Goal: Communication & Community: Participate in discussion

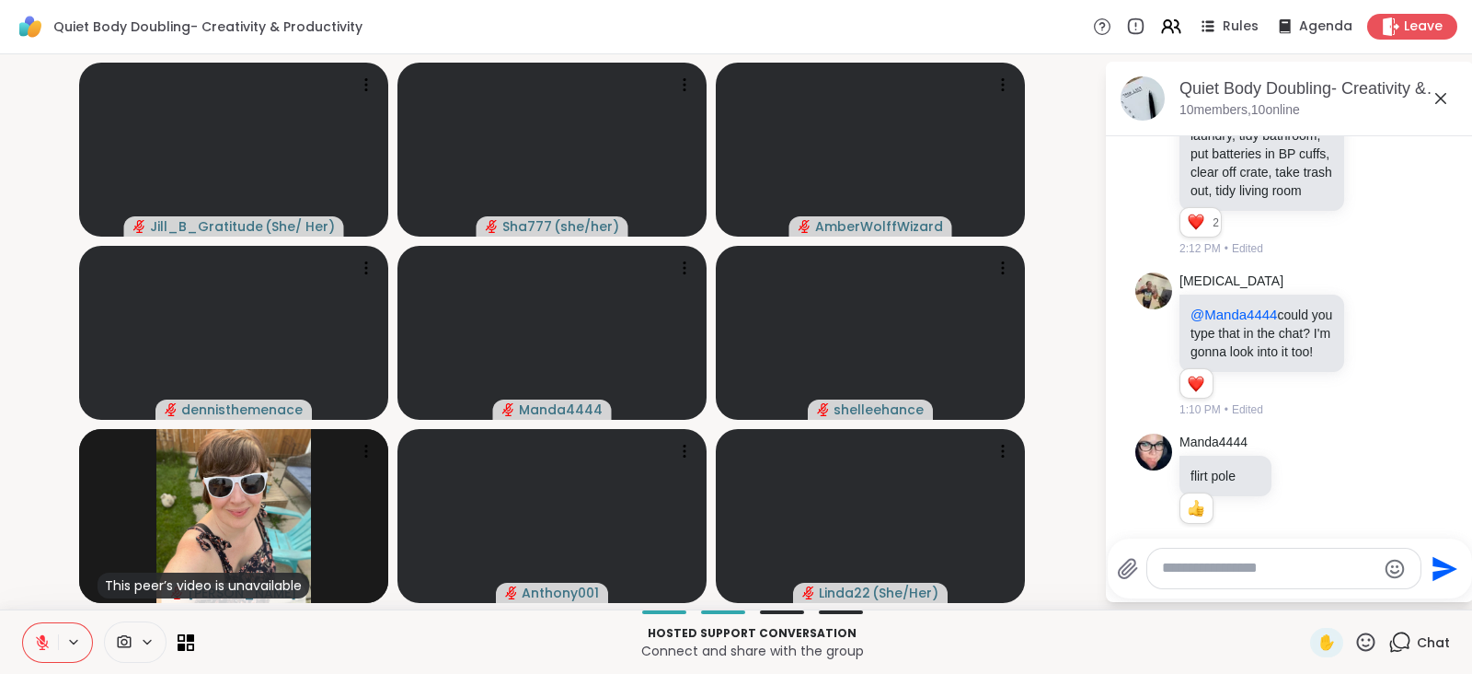
scroll to position [2265, 0]
click at [1368, 185] on icon at bounding box center [1376, 176] width 17 height 18
click at [1358, 165] on button "Select Reaction: Heart" at bounding box center [1376, 146] width 37 height 37
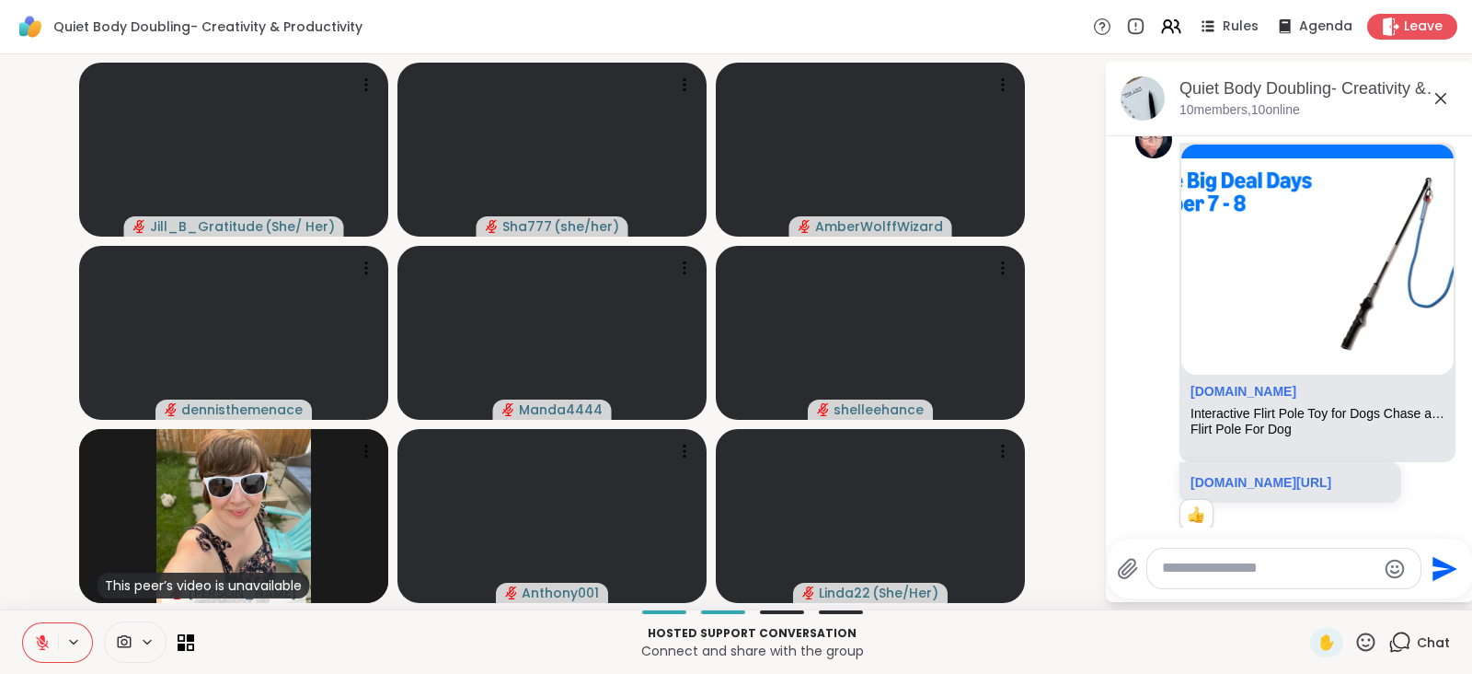
scroll to position [2863, 0]
click at [1368, 42] on icon at bounding box center [1376, 33] width 17 height 18
click at [1287, 12] on div "Select Reaction: Joy" at bounding box center [1295, 3] width 17 height 17
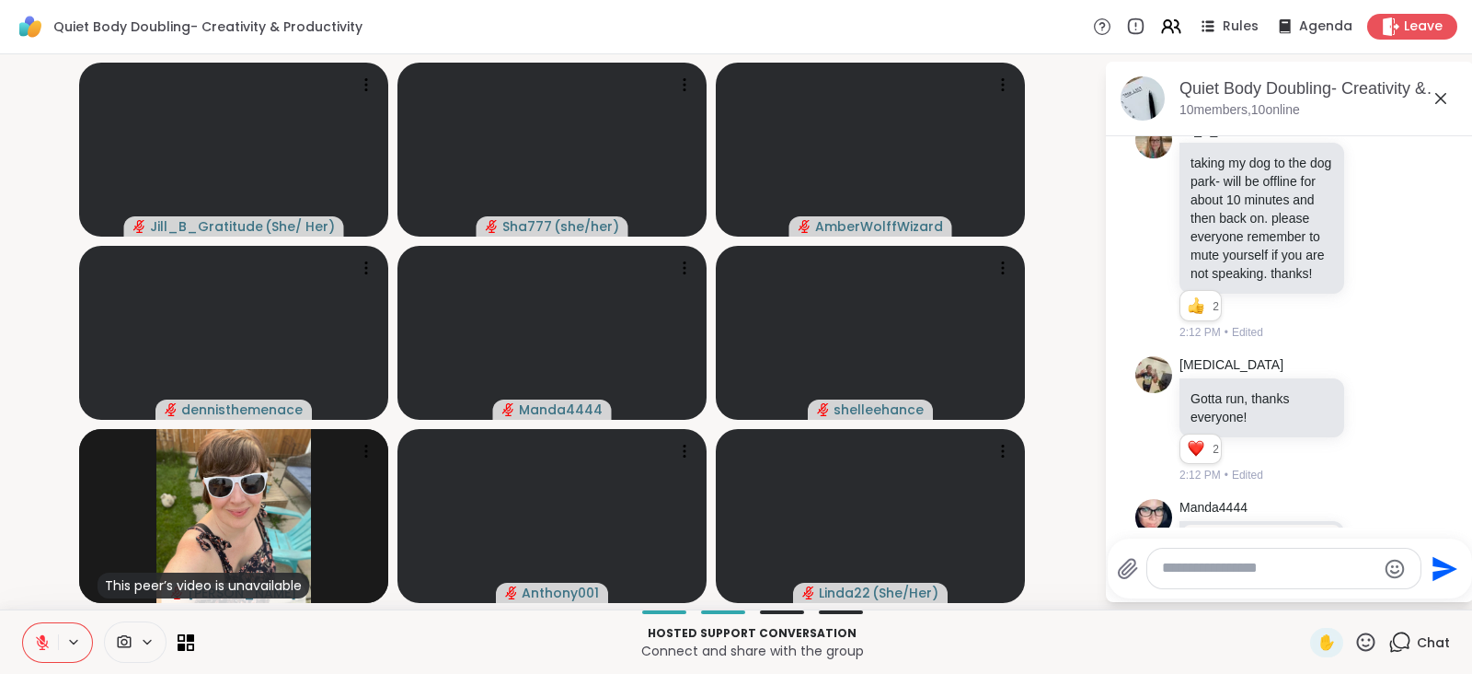
scroll to position [3468, 0]
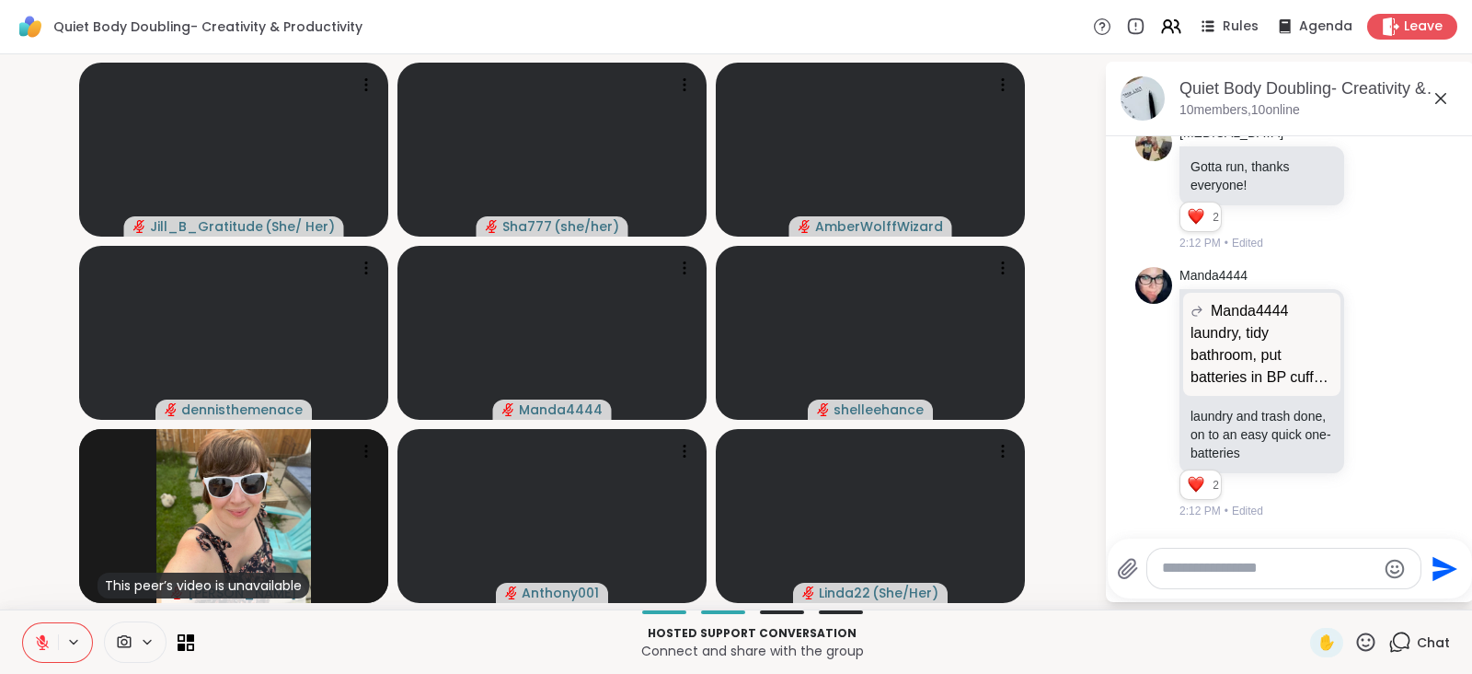
scroll to position [4095, 0]
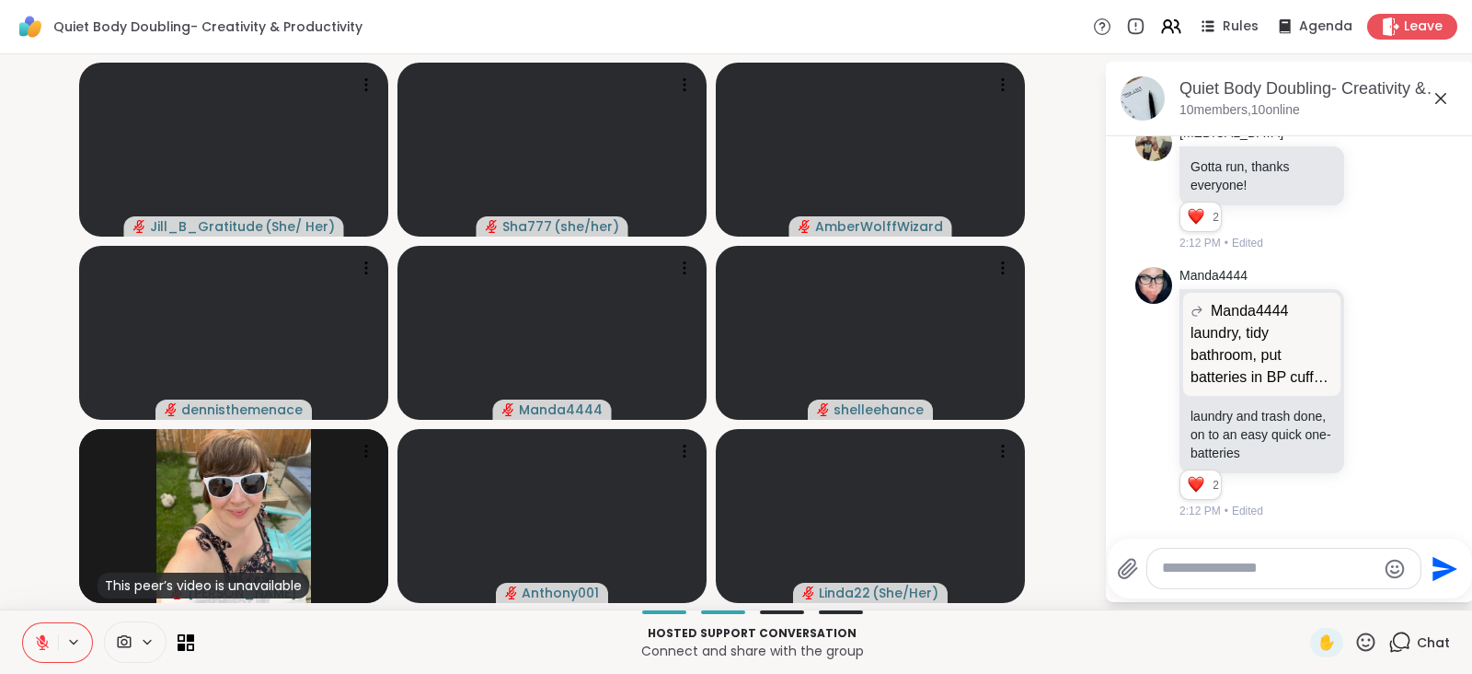
click at [1368, 197] on icon at bounding box center [1376, 188] width 17 height 18
click at [1368, 167] on div "Select Reaction: Heart" at bounding box center [1376, 158] width 17 height 17
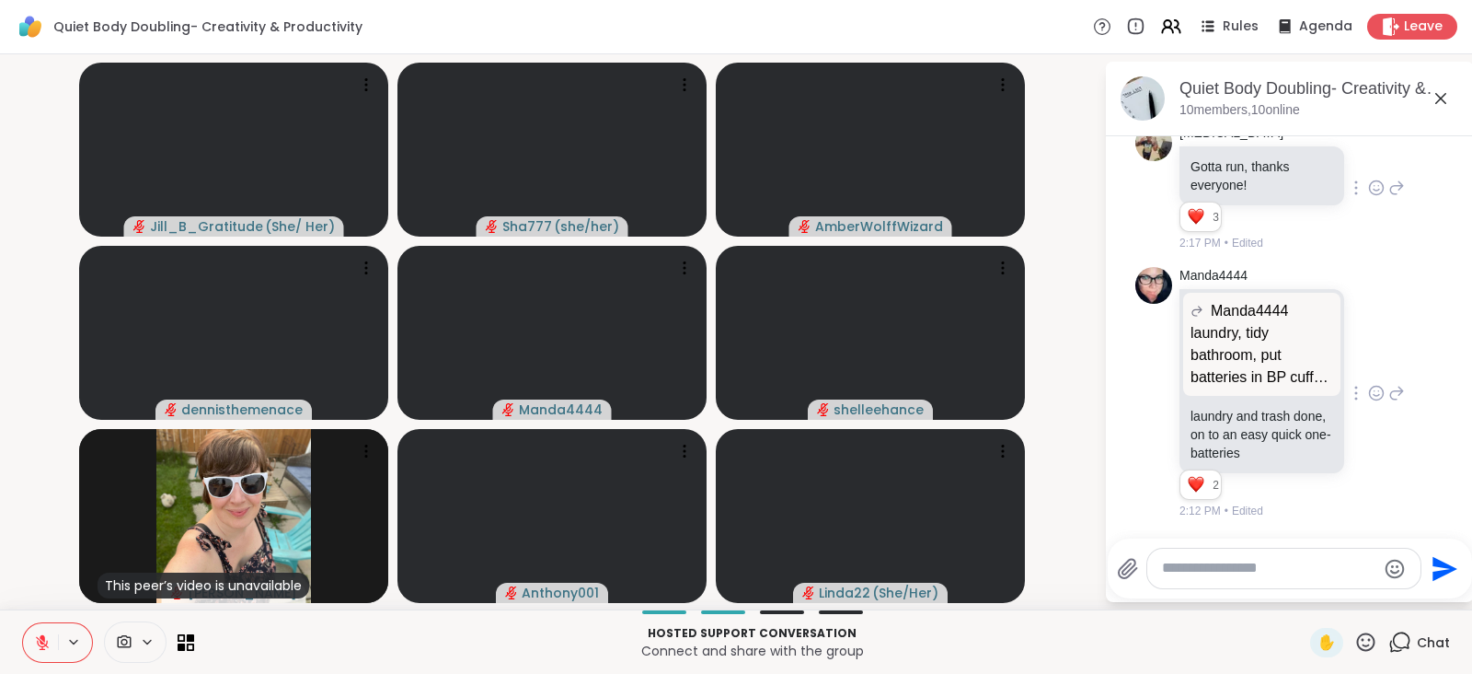
click at [1368, 387] on icon at bounding box center [1376, 393] width 17 height 18
click at [1358, 361] on button "Select Reaction: Heart" at bounding box center [1376, 363] width 37 height 37
click at [1252, 564] on textarea "Type your message" at bounding box center [1269, 568] width 214 height 19
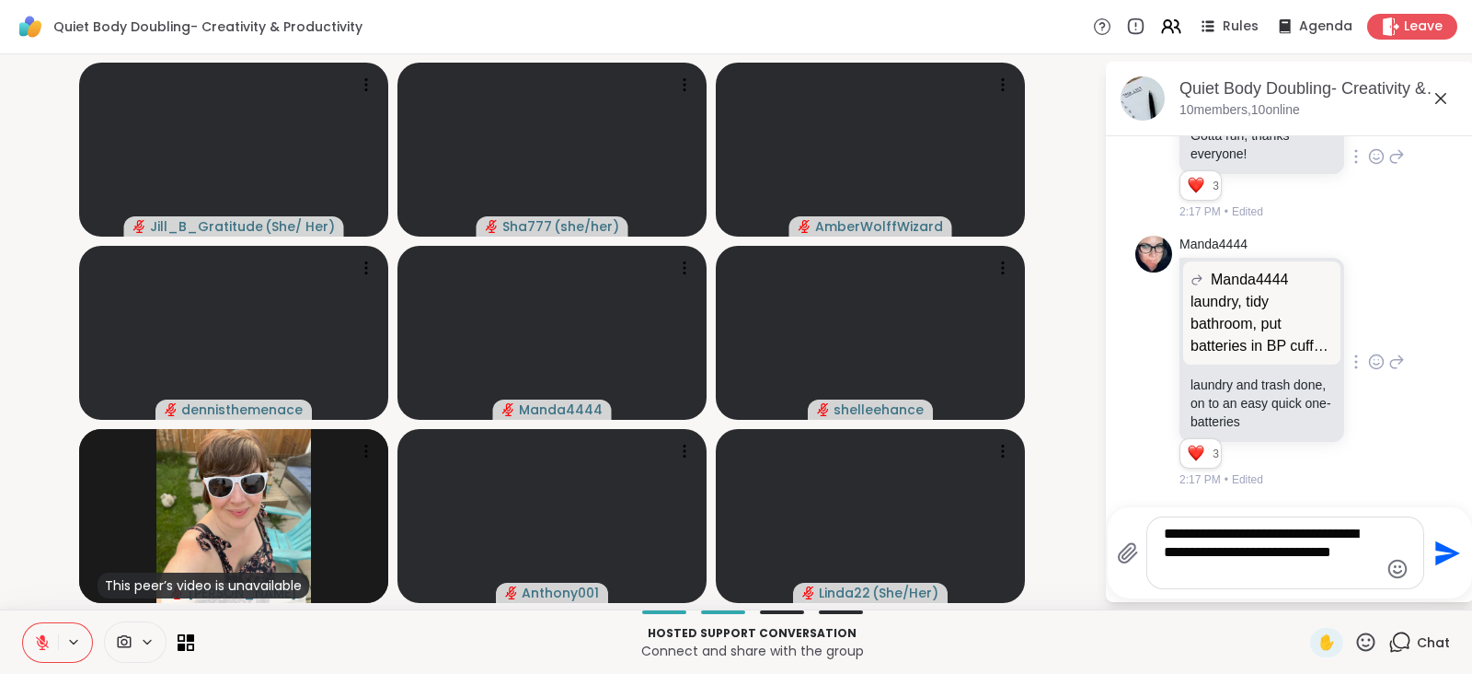
type textarea "**********"
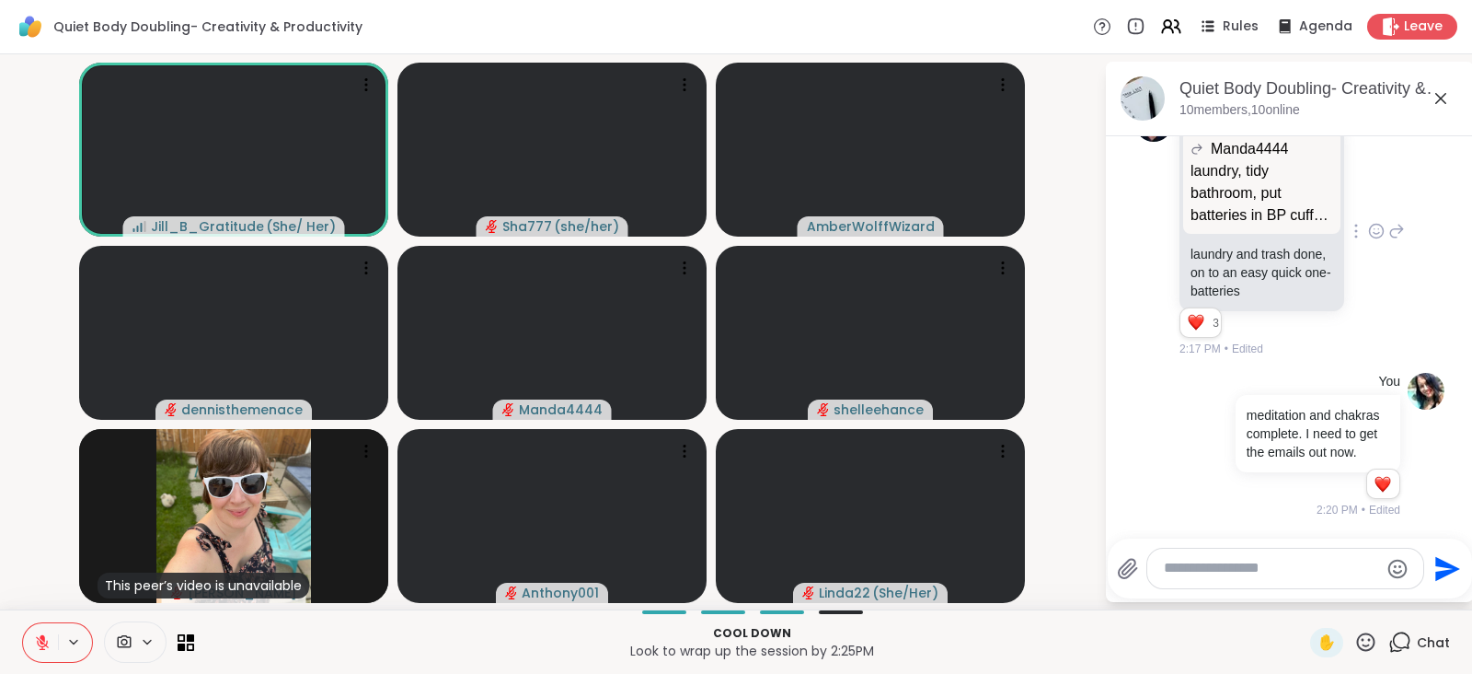
scroll to position [4831, 0]
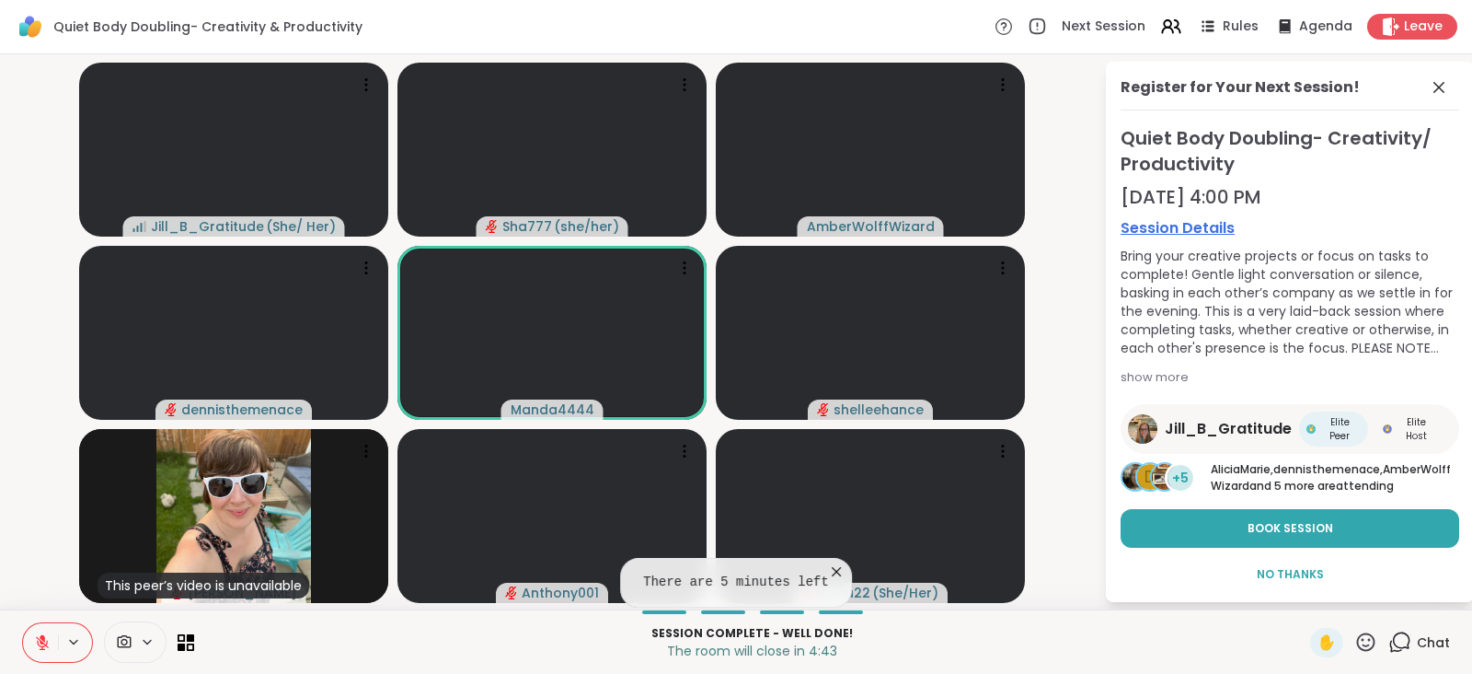
click at [41, 641] on icon at bounding box center [42, 642] width 13 height 13
click at [41, 641] on icon at bounding box center [42, 642] width 17 height 17
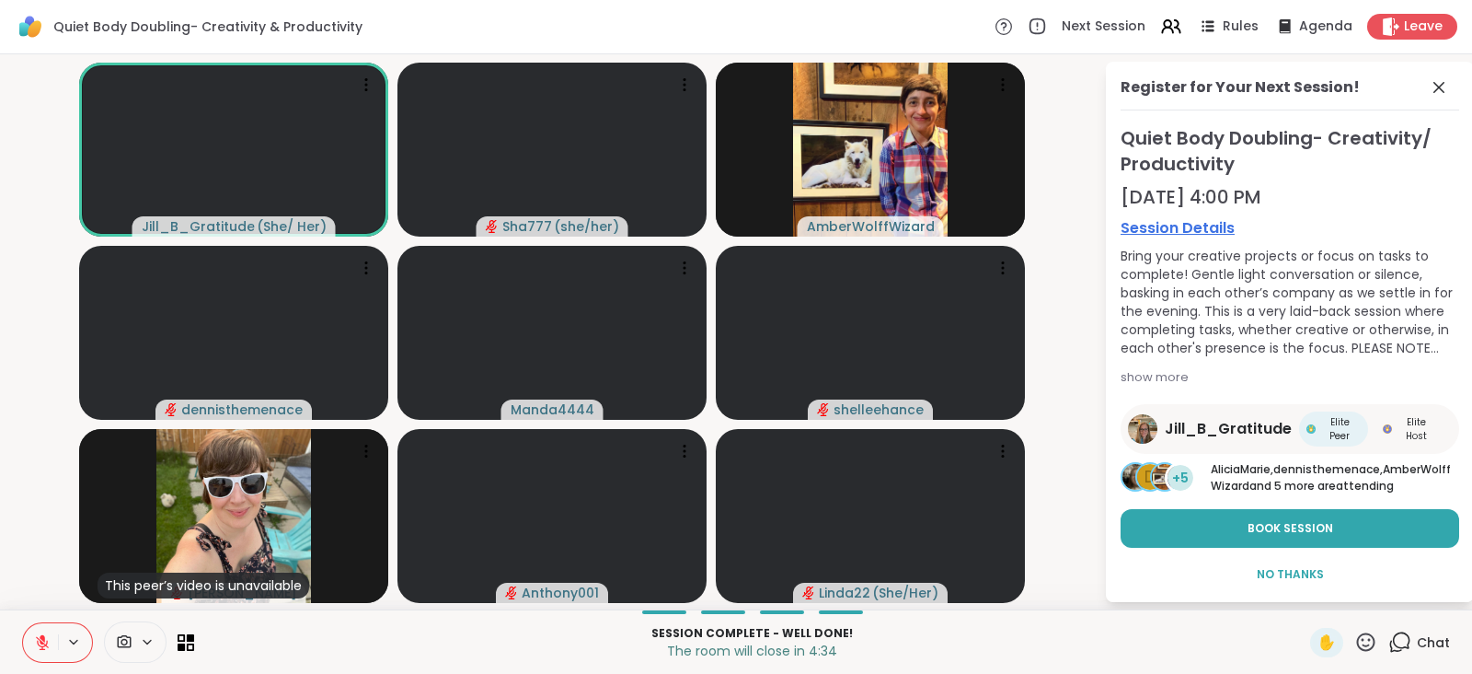
click at [41, 641] on icon at bounding box center [42, 642] width 13 height 13
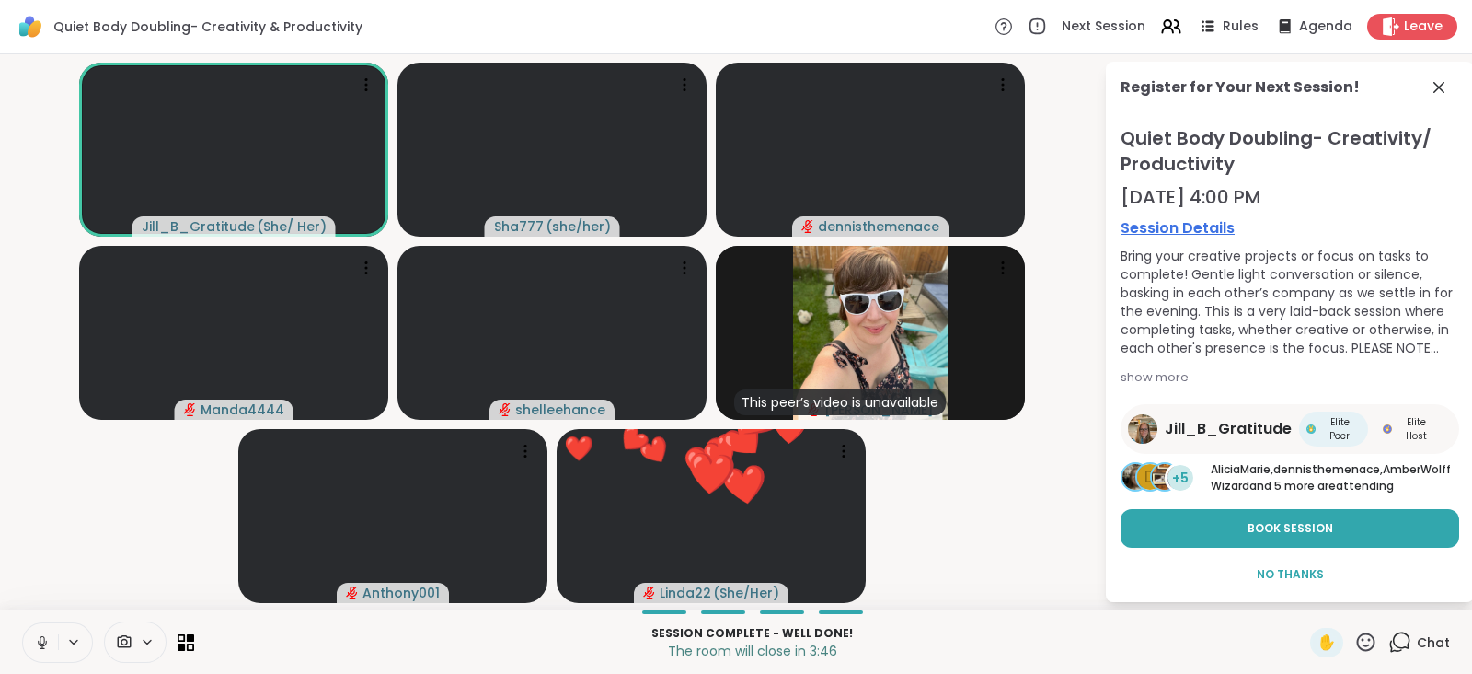
click at [41, 641] on icon at bounding box center [42, 642] width 17 height 17
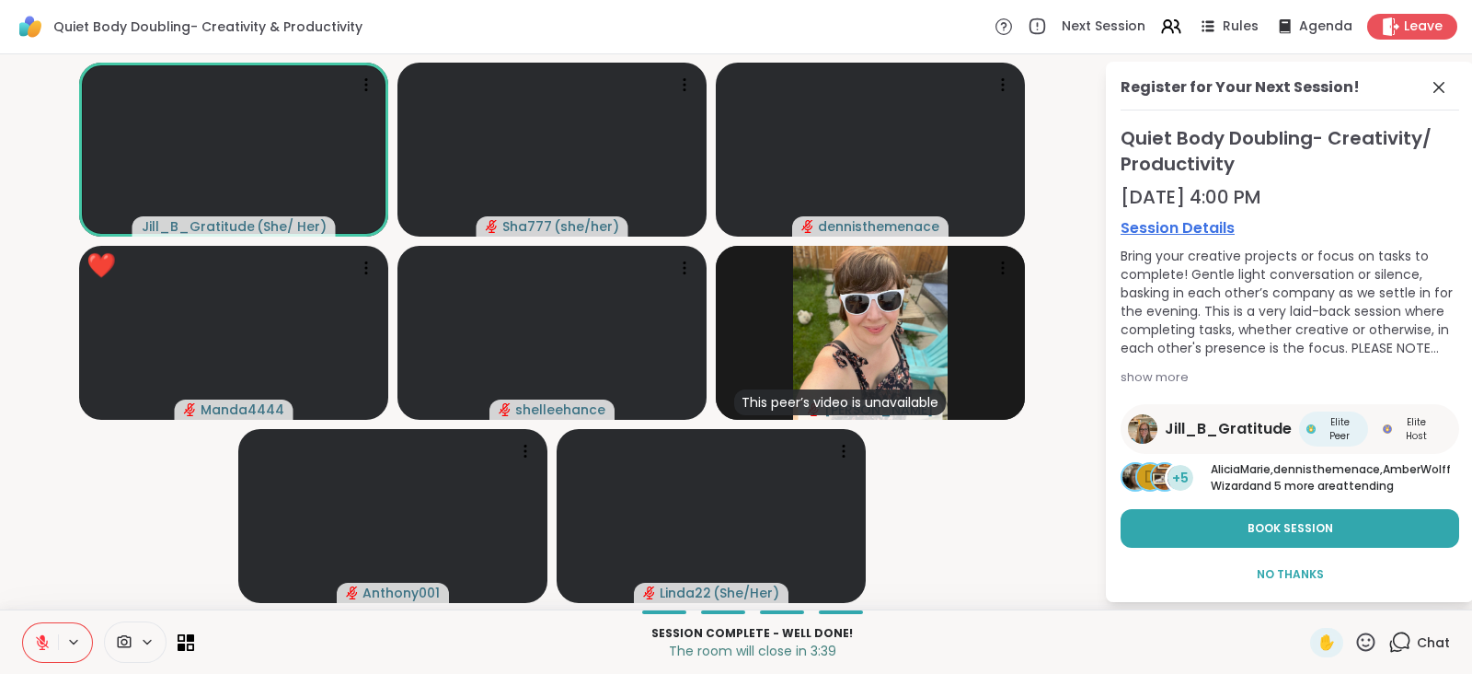
scroll to position [22, 0]
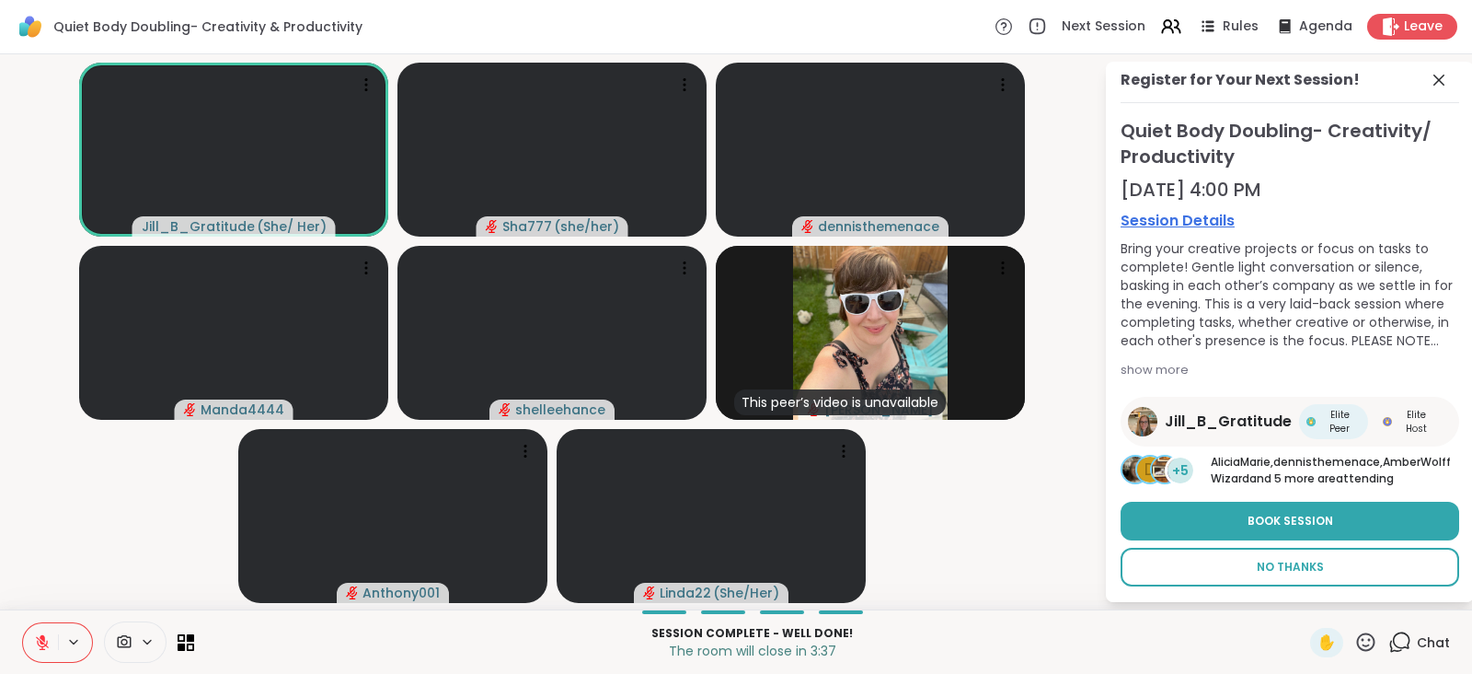
click at [1271, 558] on button "No Thanks" at bounding box center [1290, 567] width 339 height 39
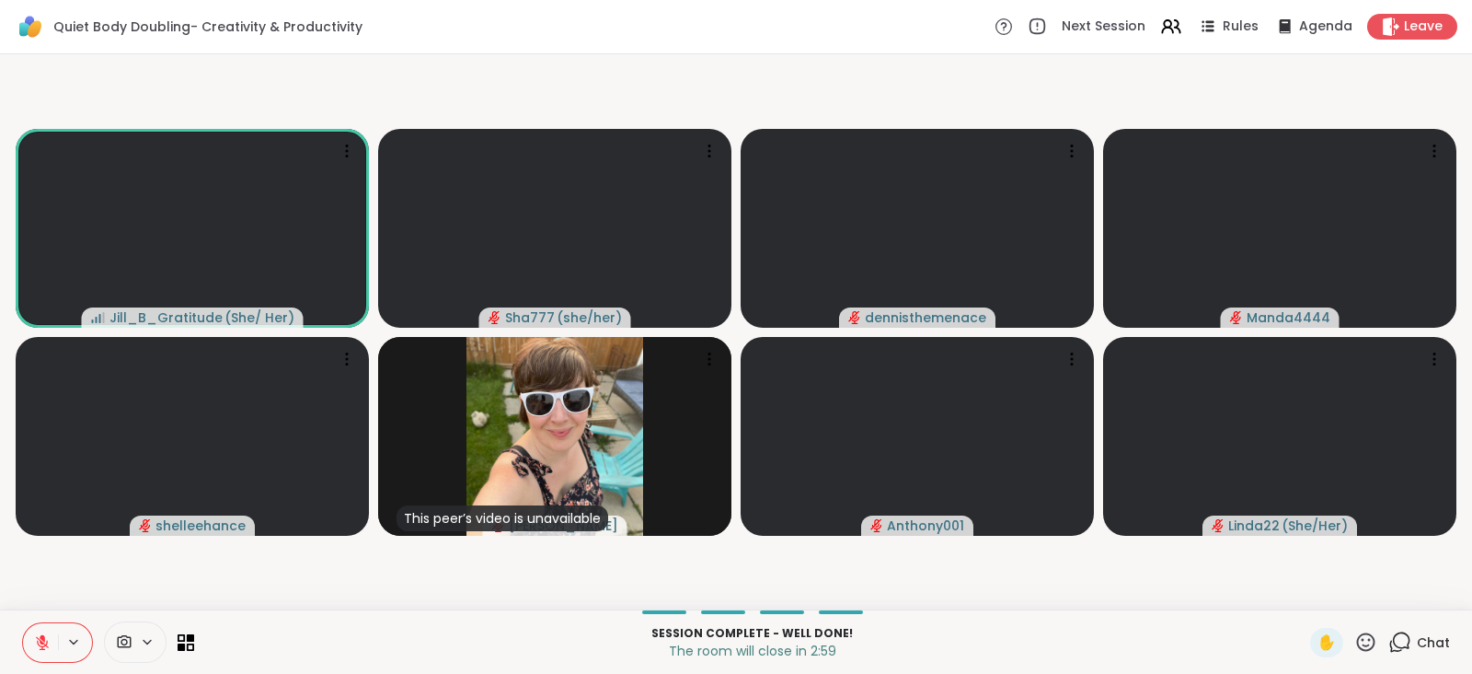
click at [1357, 639] on icon at bounding box center [1366, 641] width 18 height 18
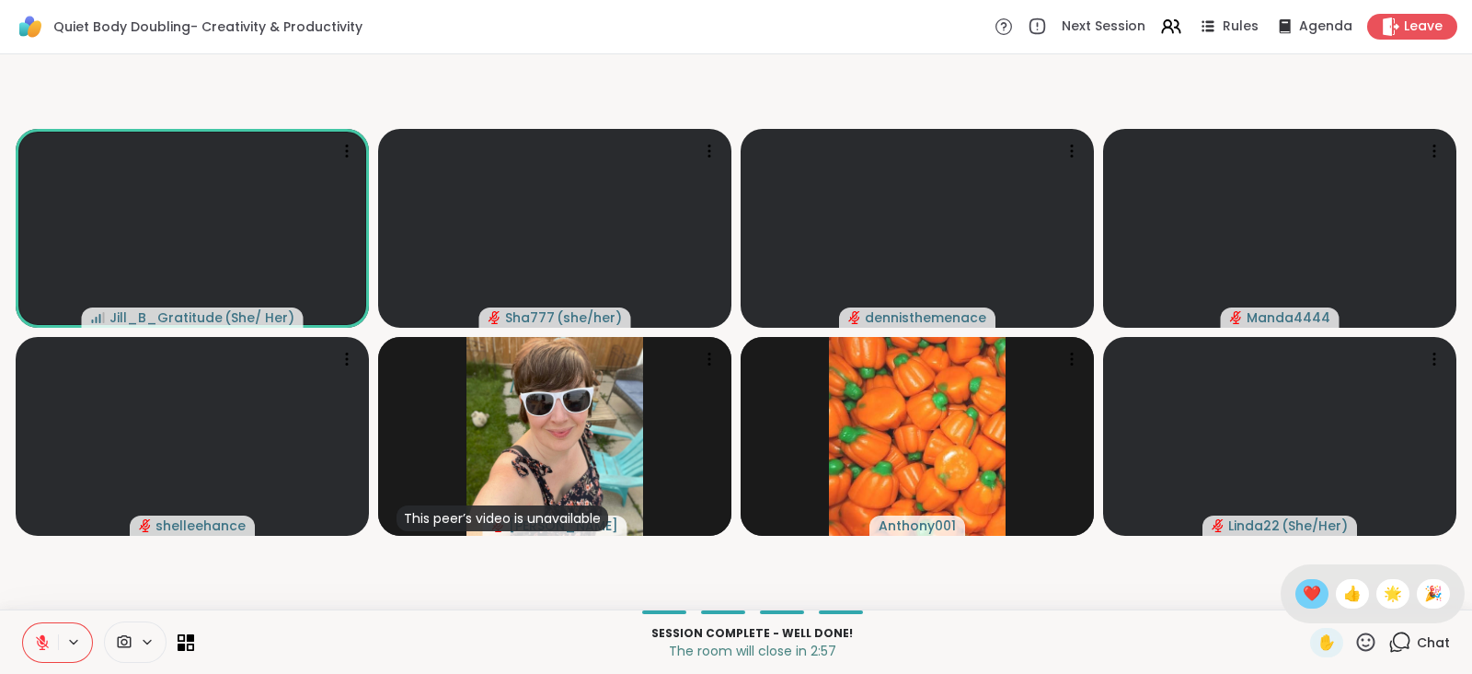
click at [1303, 593] on span "❤️" at bounding box center [1312, 594] width 18 height 22
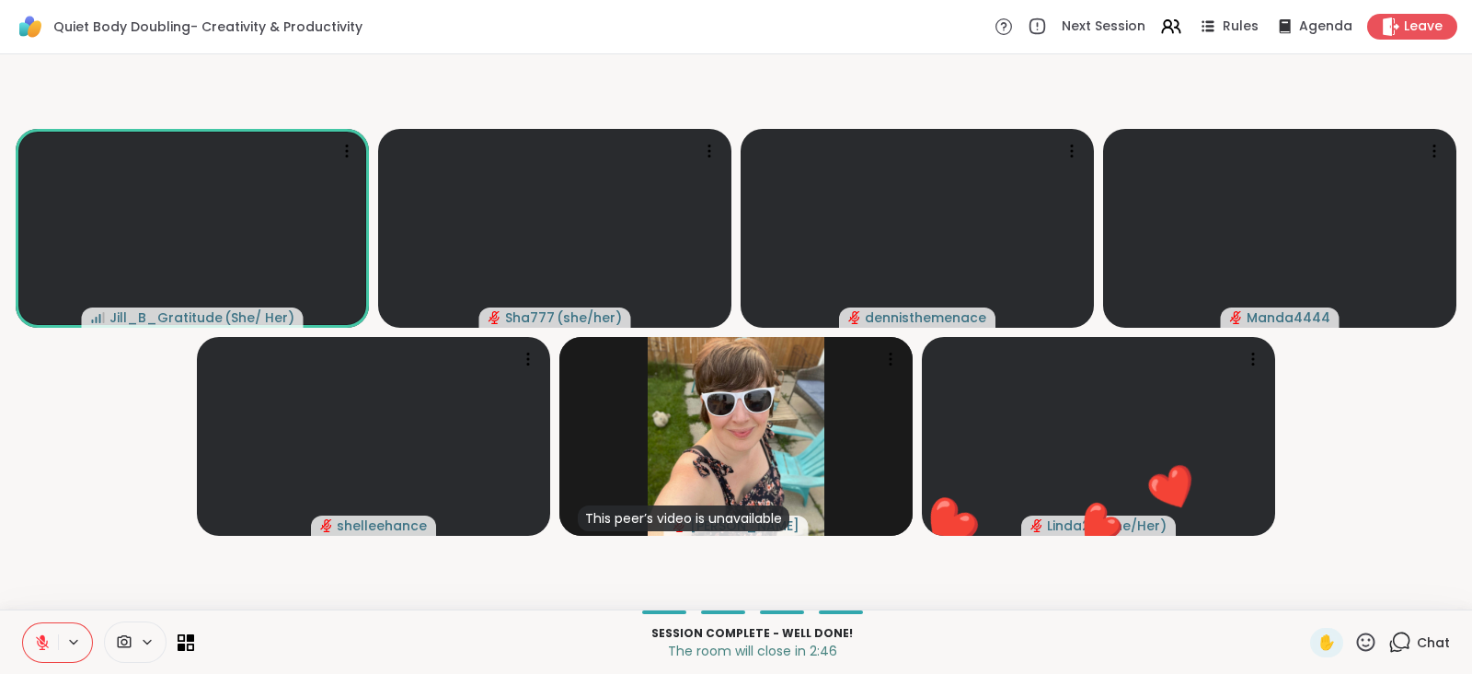
click at [42, 634] on icon at bounding box center [42, 642] width 17 height 17
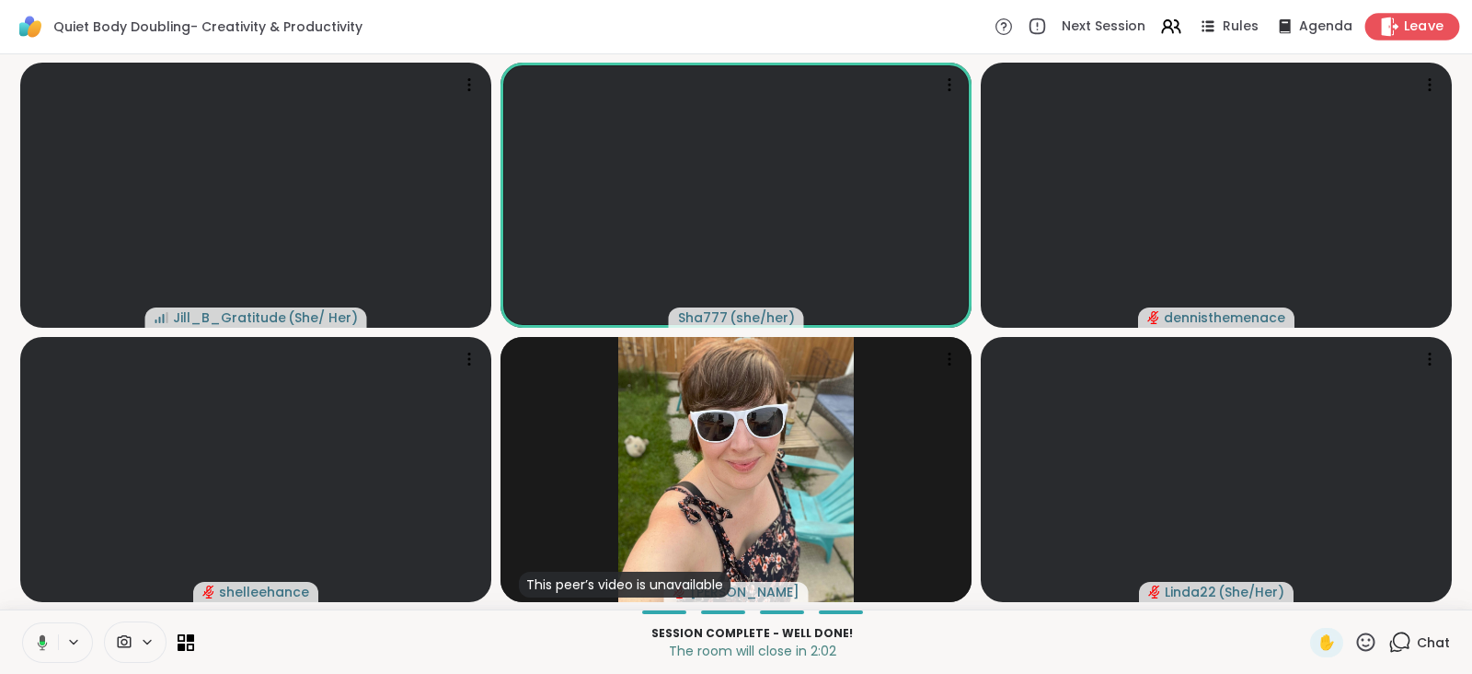
click at [1404, 27] on span "Leave" at bounding box center [1424, 26] width 40 height 19
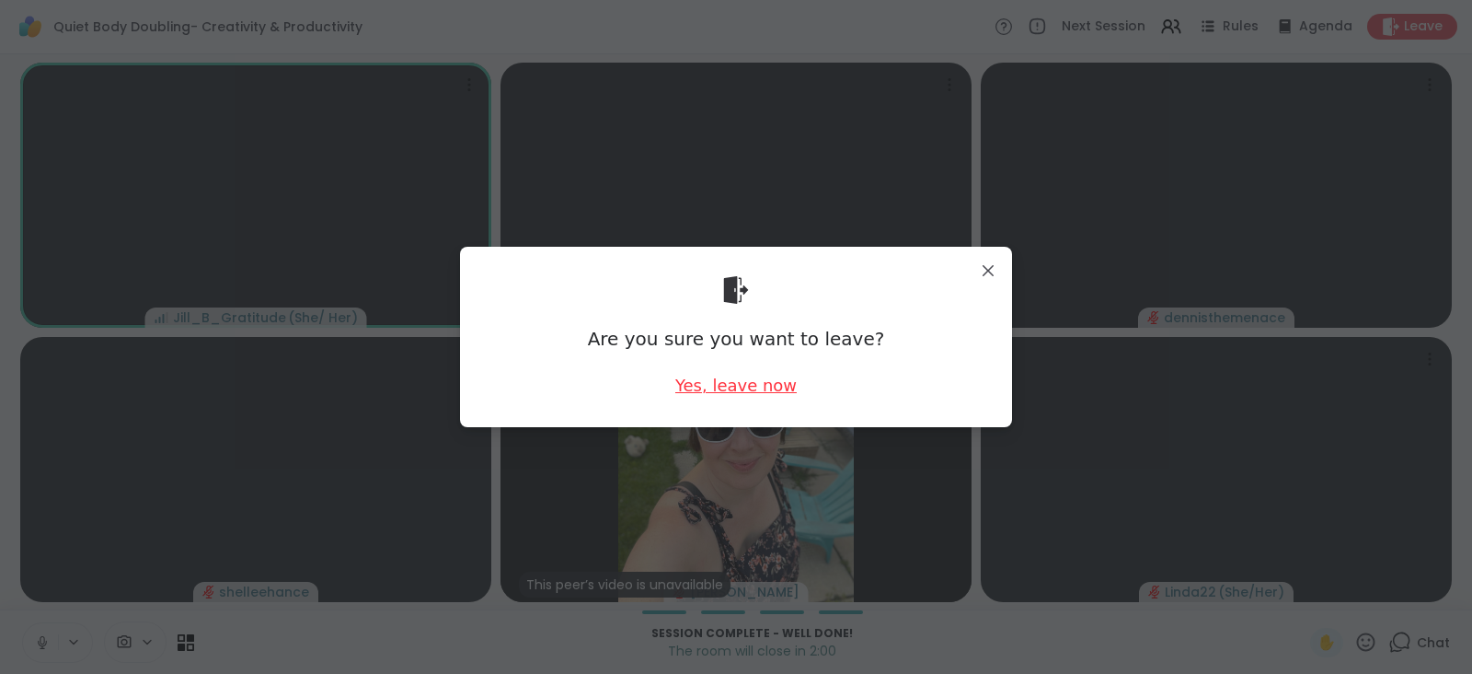
click at [750, 376] on div "Yes, leave now" at bounding box center [735, 385] width 121 height 23
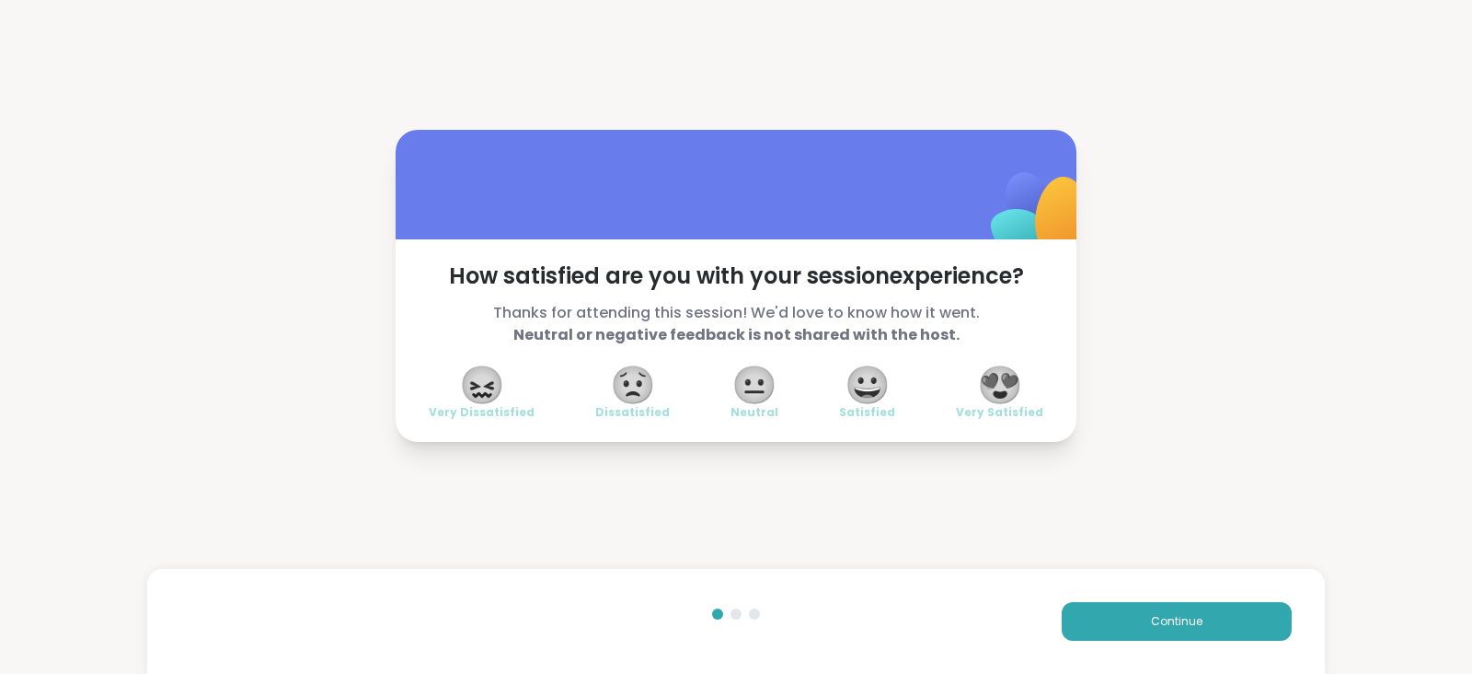
click at [992, 378] on span "😍" at bounding box center [1000, 384] width 46 height 33
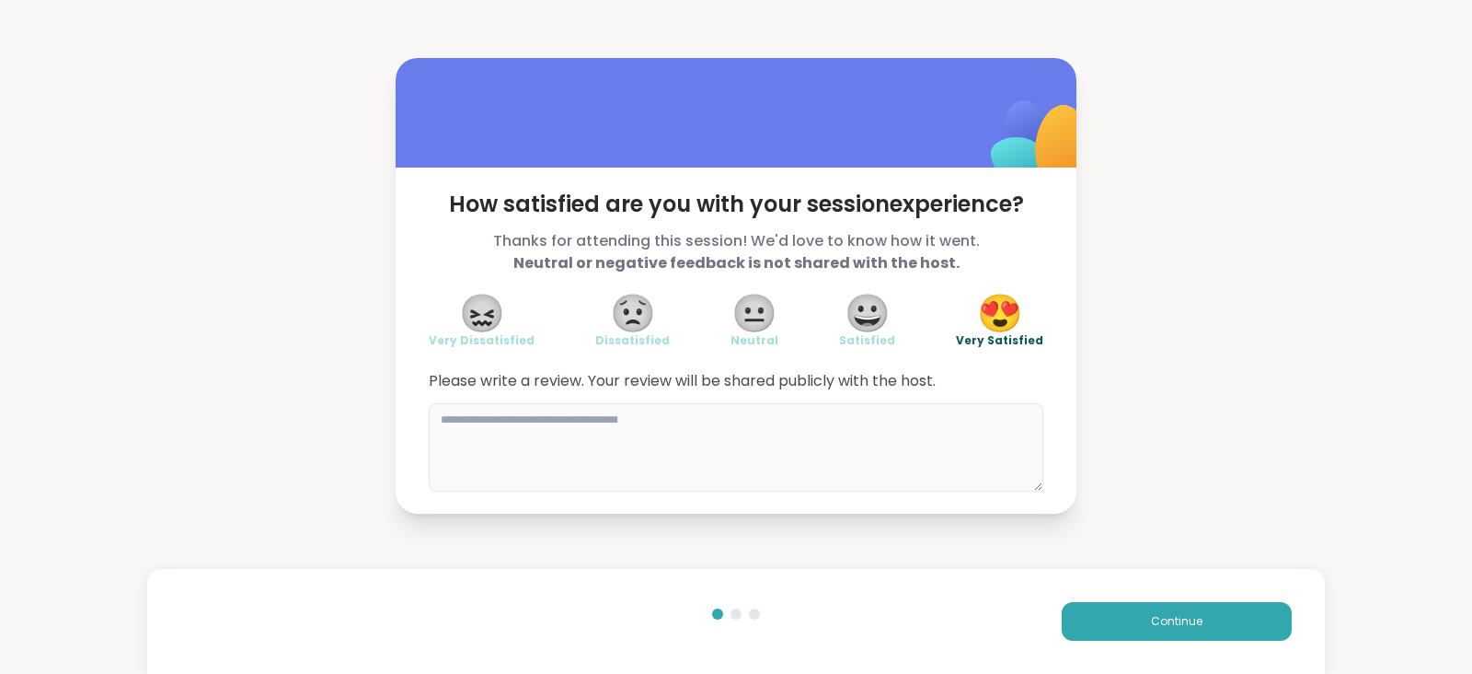
click at [638, 447] on textarea at bounding box center [736, 447] width 615 height 88
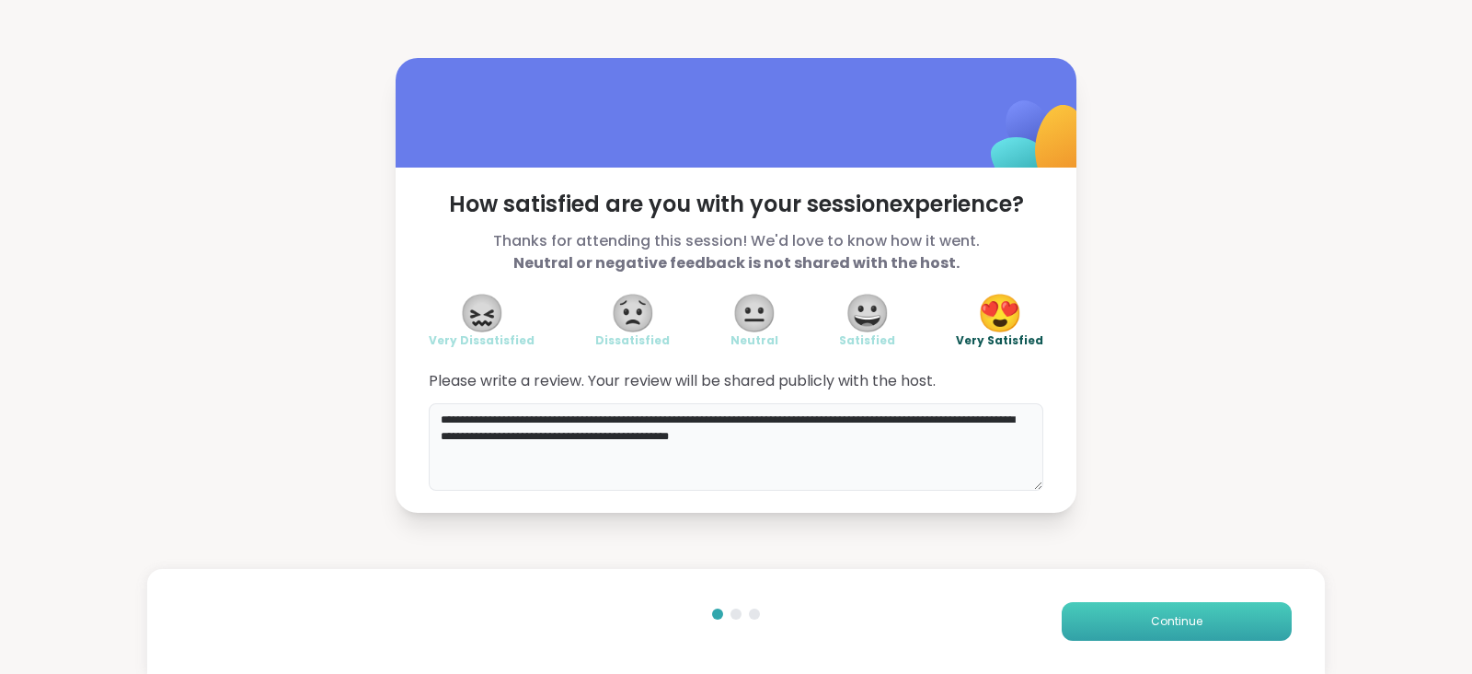
type textarea "**********"
click at [1181, 619] on span "Continue" at bounding box center [1177, 621] width 52 height 17
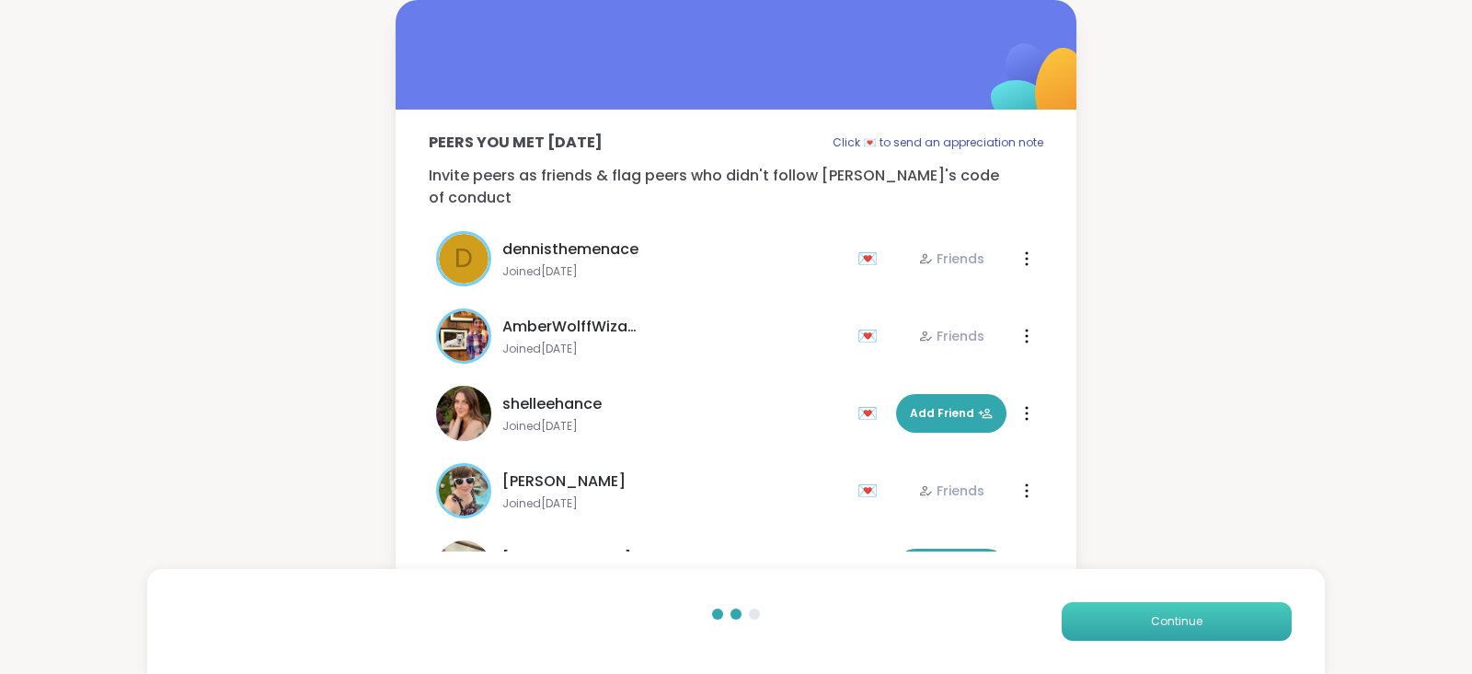
click at [1181, 619] on span "Continue" at bounding box center [1177, 621] width 52 height 17
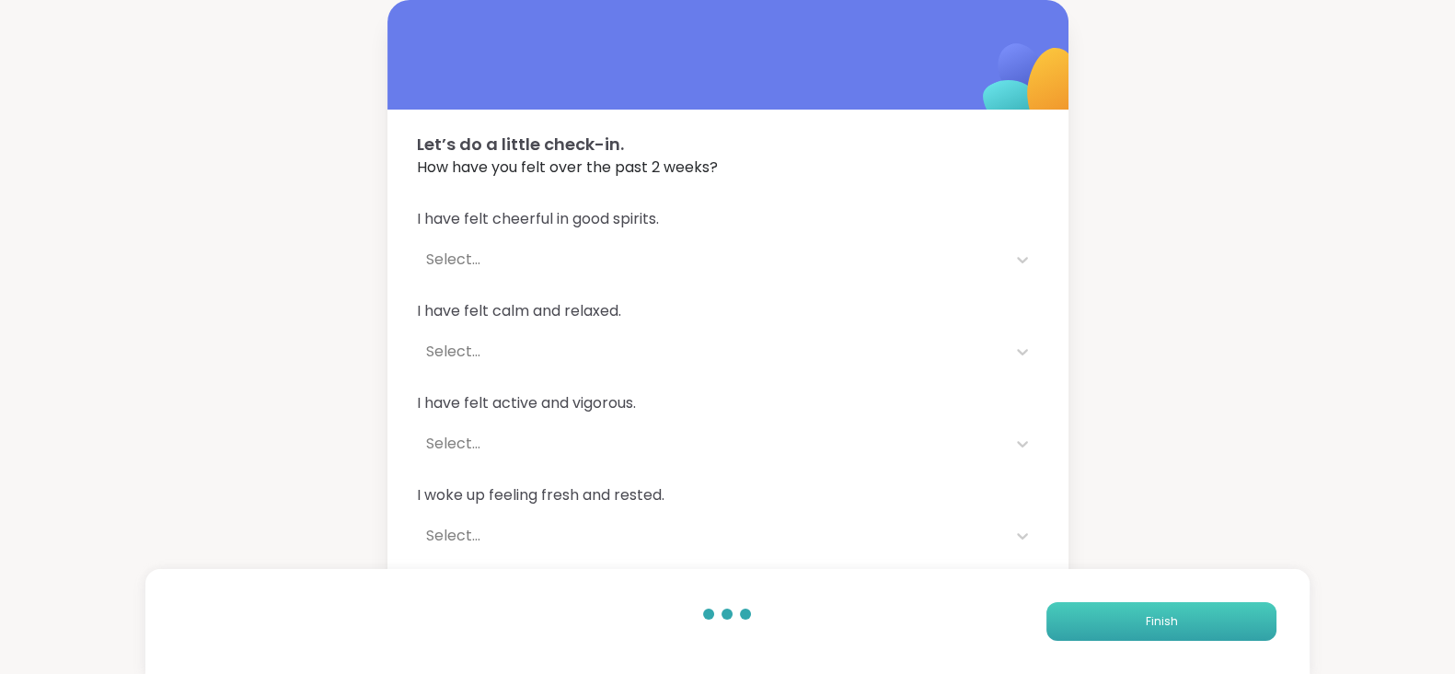
click at [1181, 619] on button "Finish" at bounding box center [1161, 621] width 230 height 39
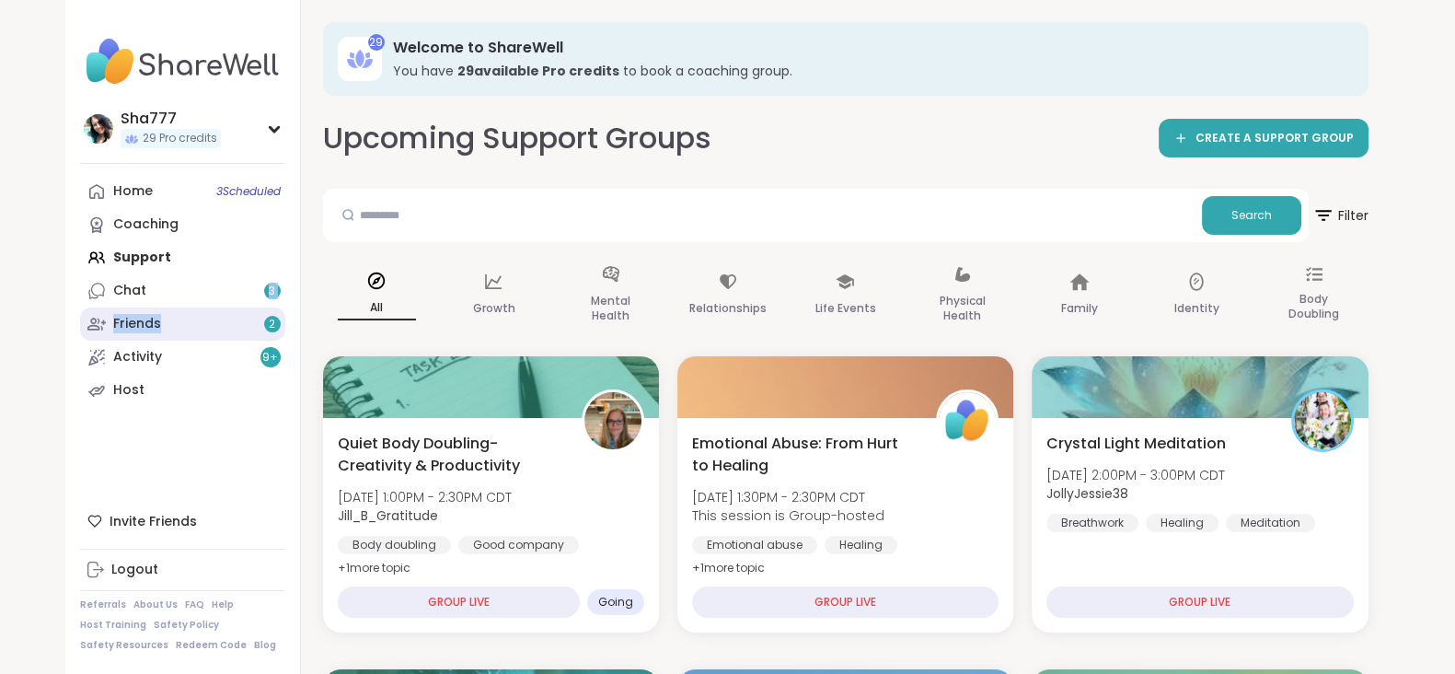
drag, startPoint x: 295, startPoint y: 283, endPoint x: 181, endPoint y: 319, distance: 119.9
click at [181, 319] on nav "Sha777 29 Pro credits Profile Membership Settings Help Home 3 Scheduled Coachin…" at bounding box center [183, 337] width 236 height 674
click at [181, 319] on link "Friends 2" at bounding box center [182, 323] width 205 height 33
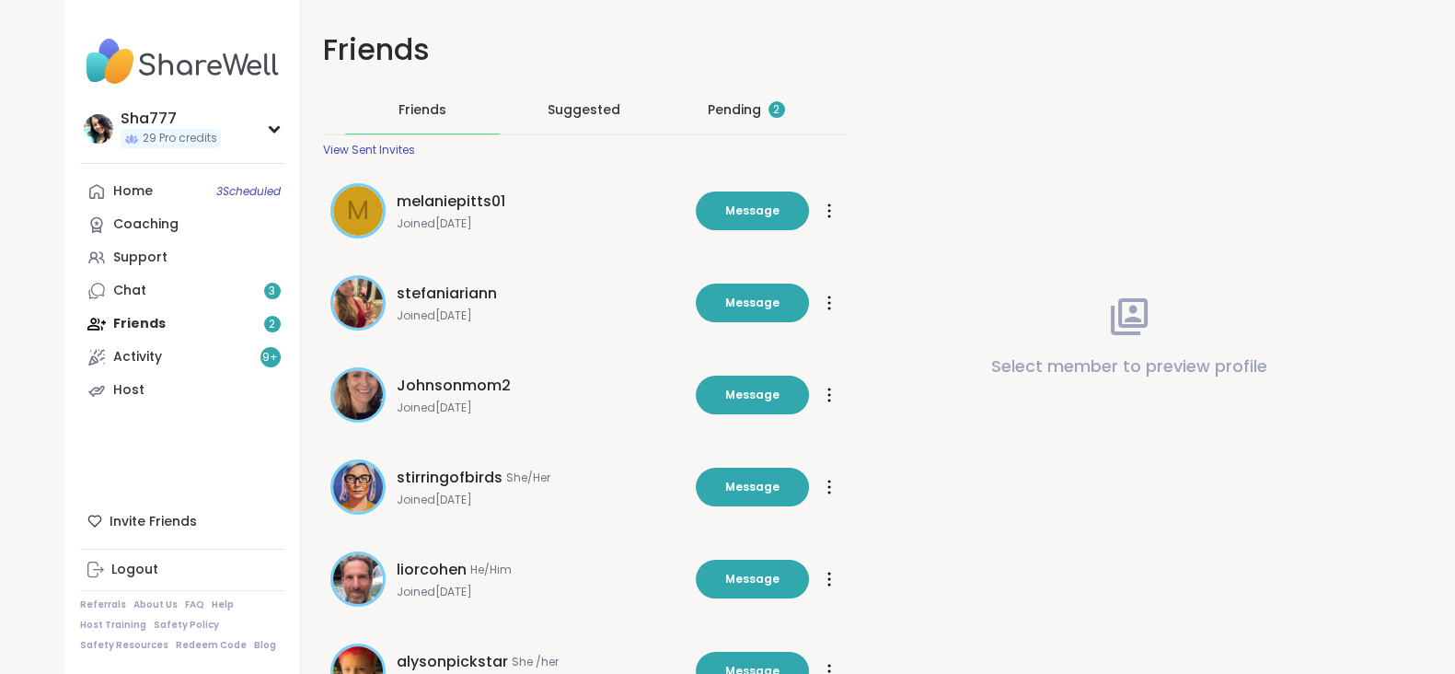
click at [723, 112] on div "Pending 2" at bounding box center [746, 109] width 77 height 18
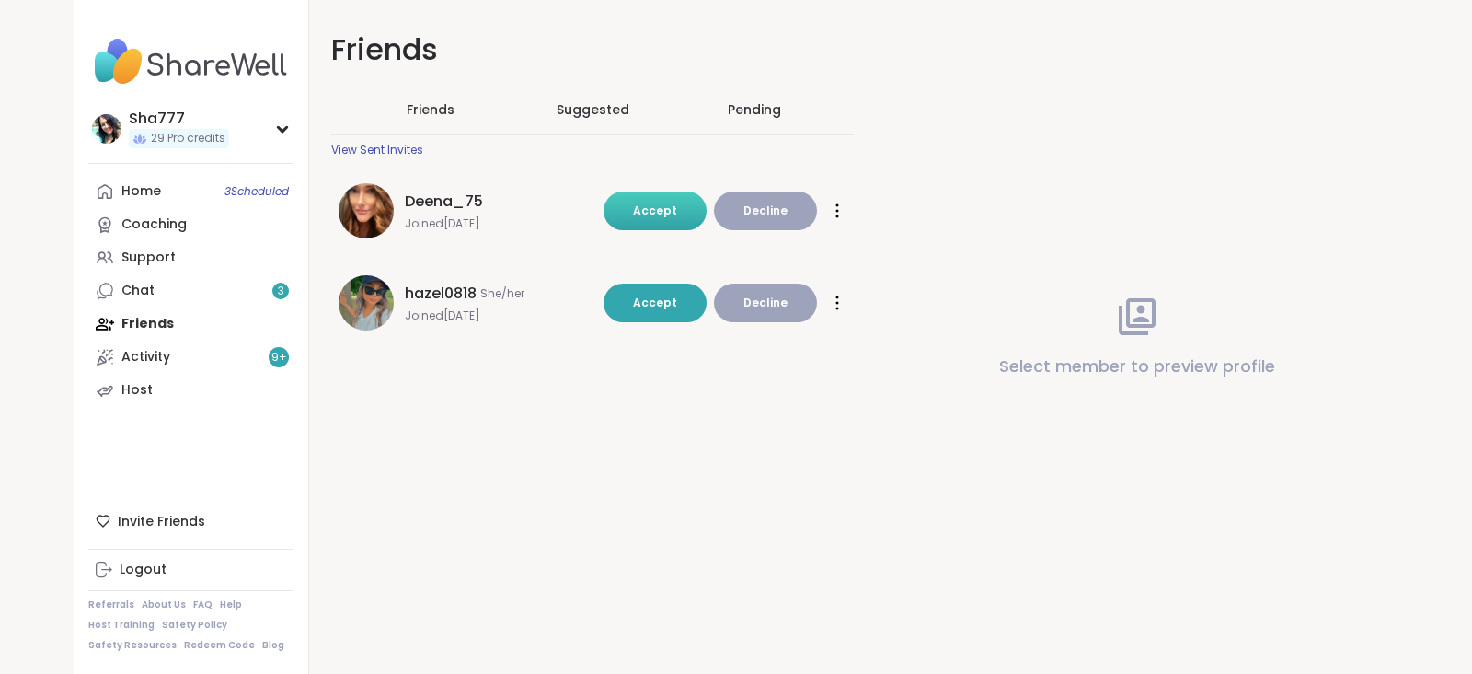
click at [651, 216] on span "Accept" at bounding box center [655, 210] width 44 height 16
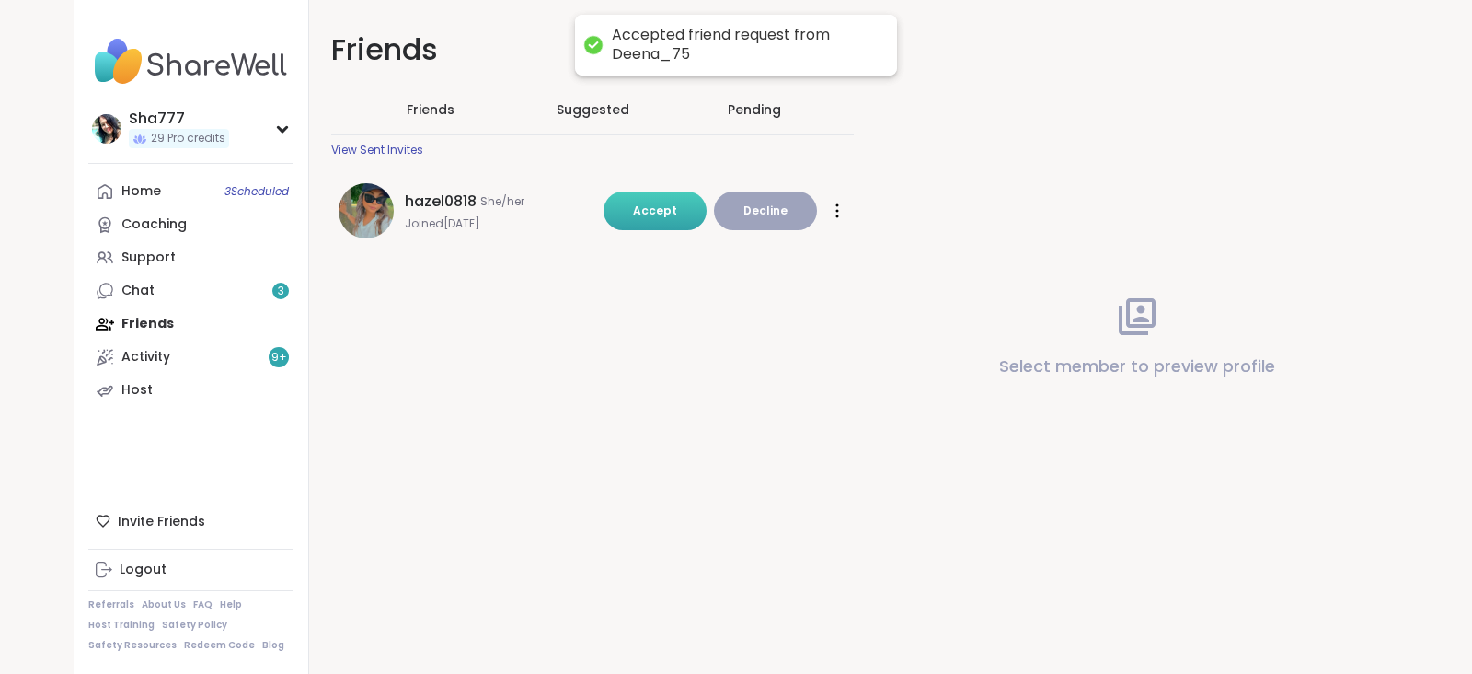
click at [652, 213] on span "Accept" at bounding box center [655, 210] width 44 height 16
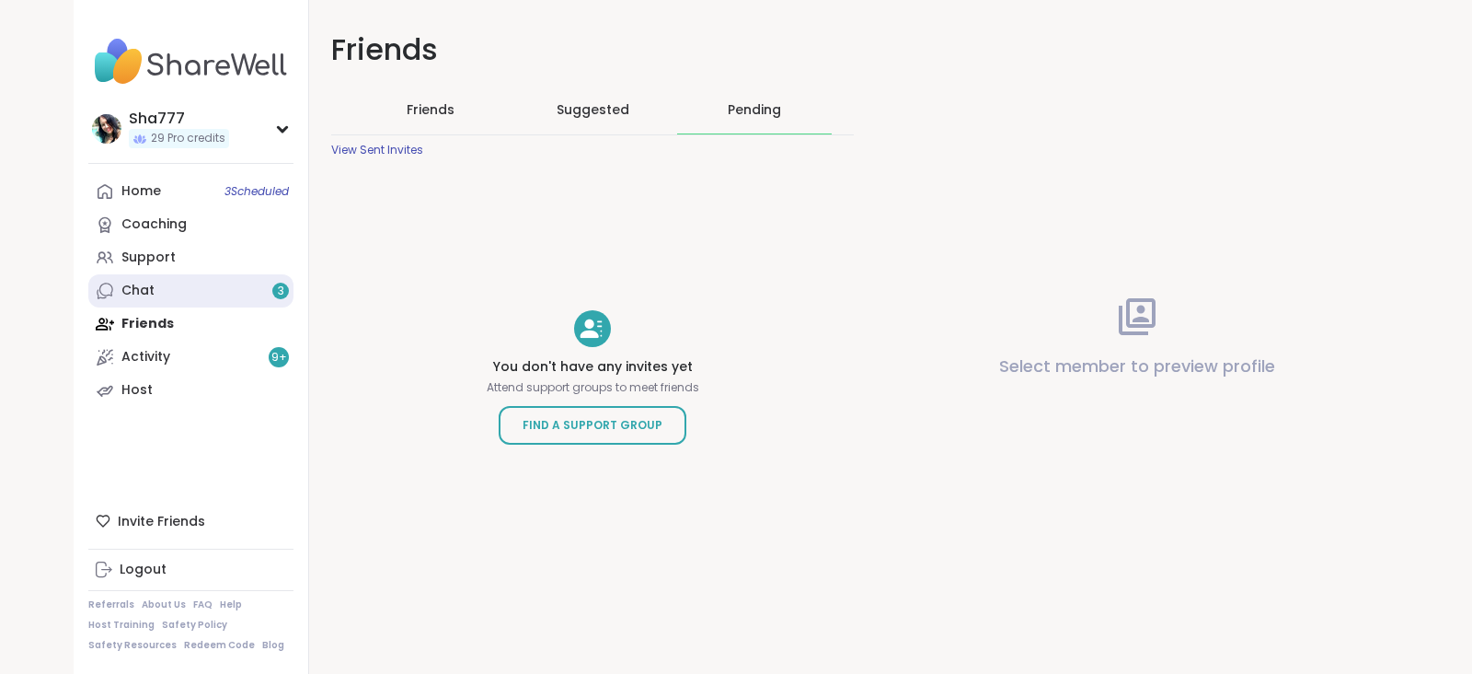
click at [208, 278] on link "Chat 3" at bounding box center [190, 290] width 205 height 33
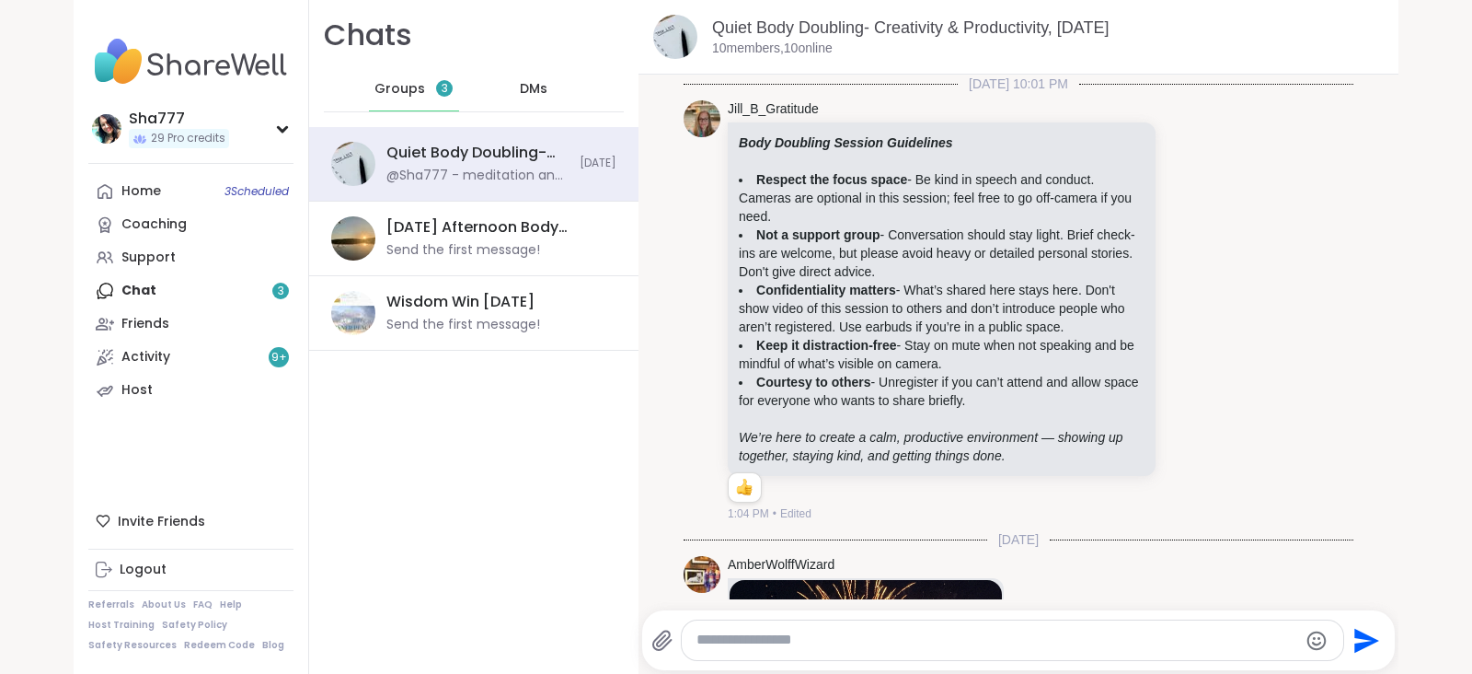
scroll to position [3240, 0]
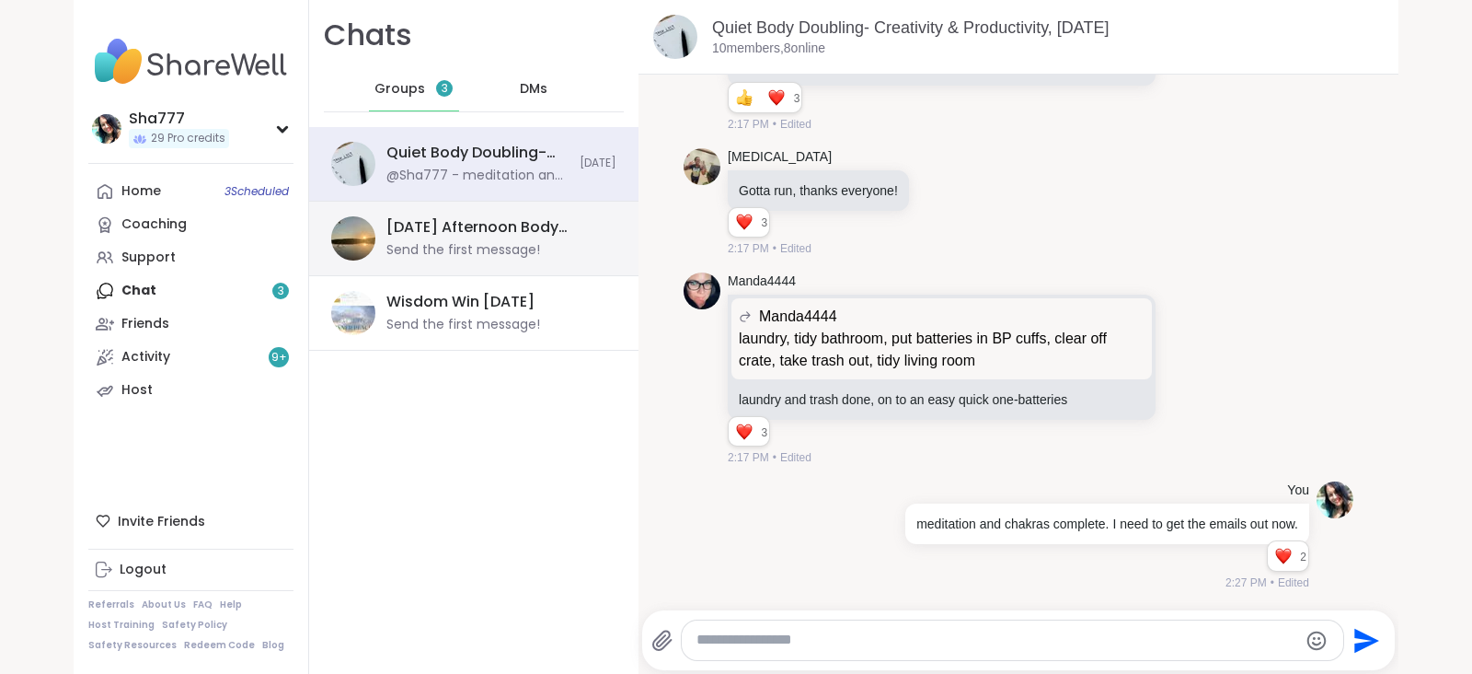
click at [423, 238] on div "Wednesday Afternoon Body Double Buddies, Oct 08 Send the first message!" at bounding box center [496, 238] width 219 height 42
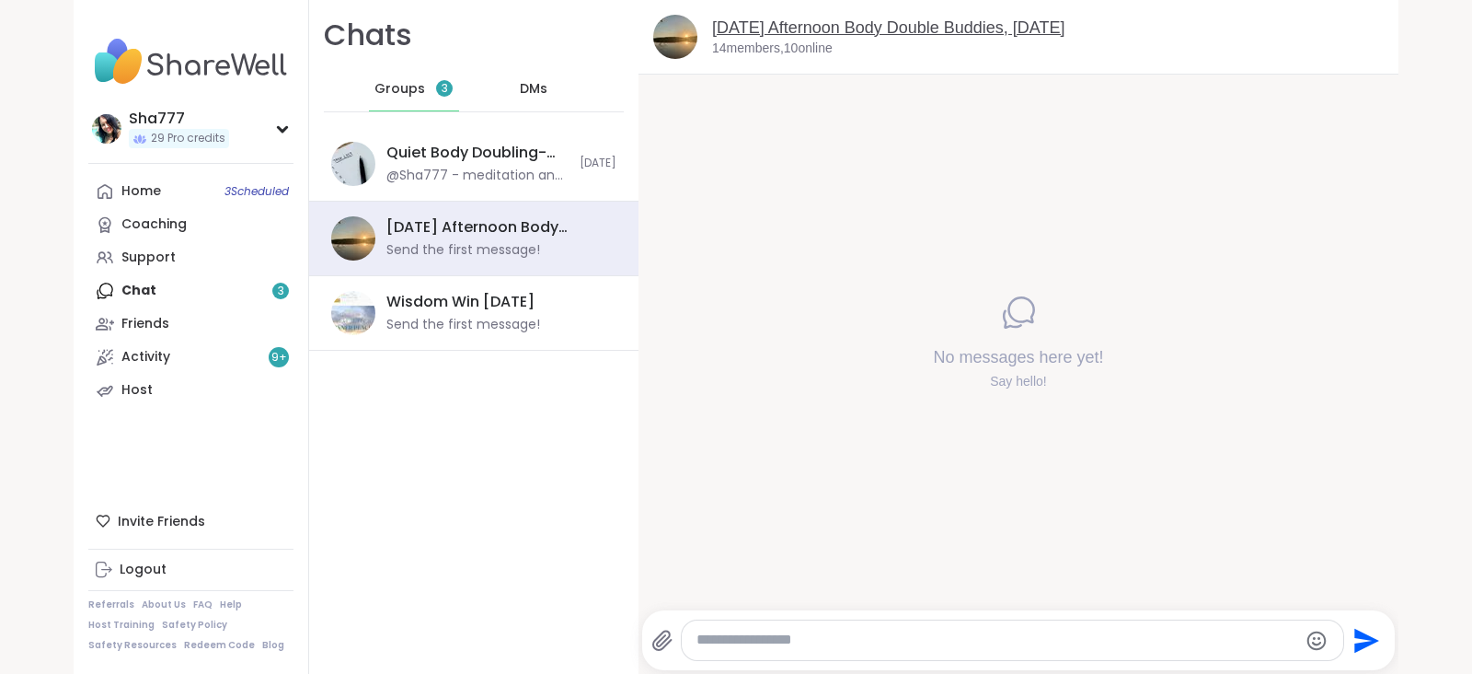
click at [859, 22] on link "[DATE] Afternoon Body Double Buddies, [DATE]" at bounding box center [888, 27] width 353 height 18
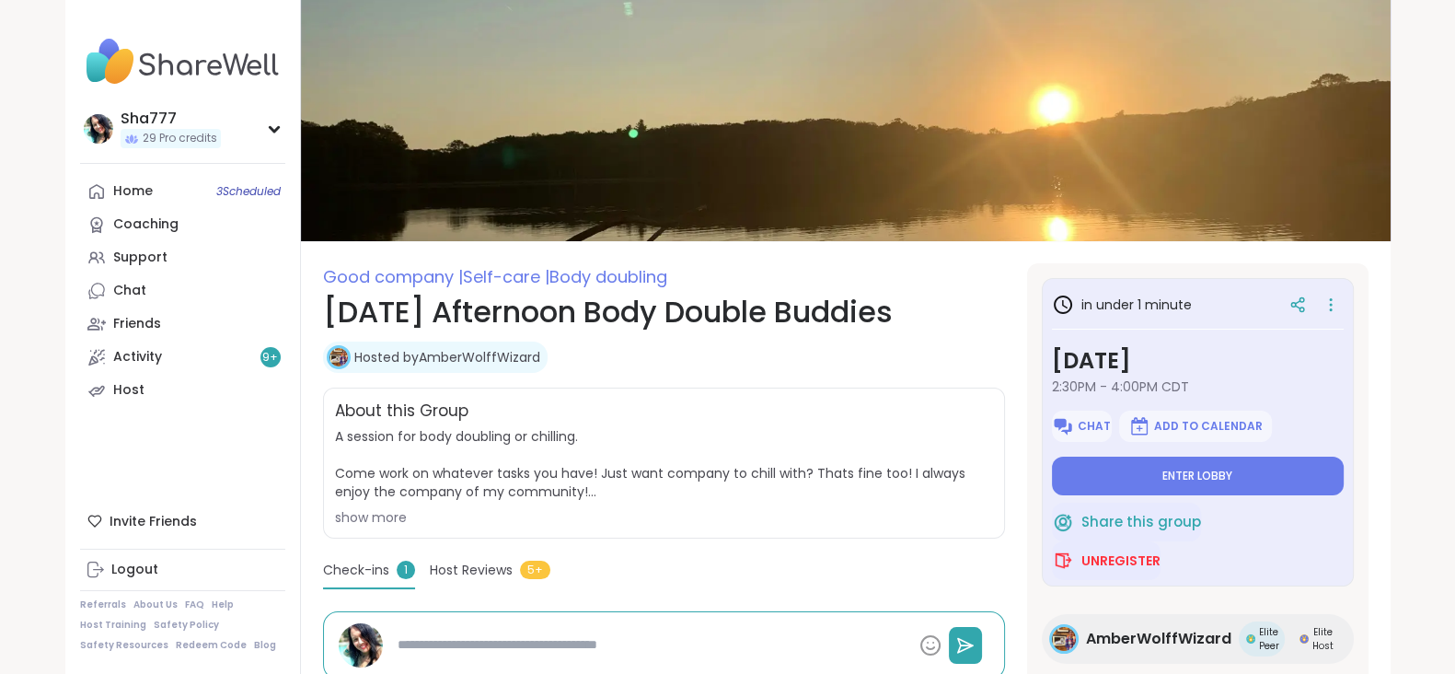
click at [1010, 336] on section "Good company | Self-care | Body doubling [DATE] Afternoon Body Double Buddies H…" at bounding box center [846, 586] width 1090 height 646
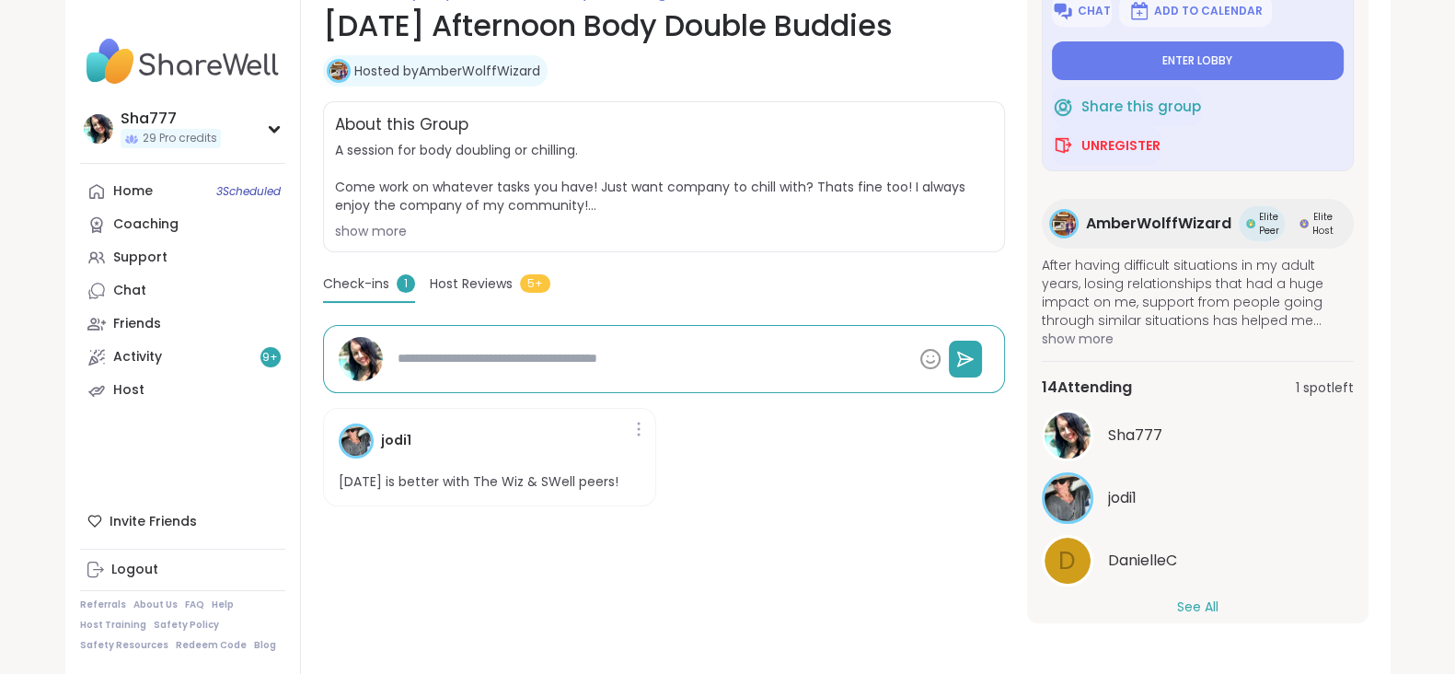
scroll to position [151, 0]
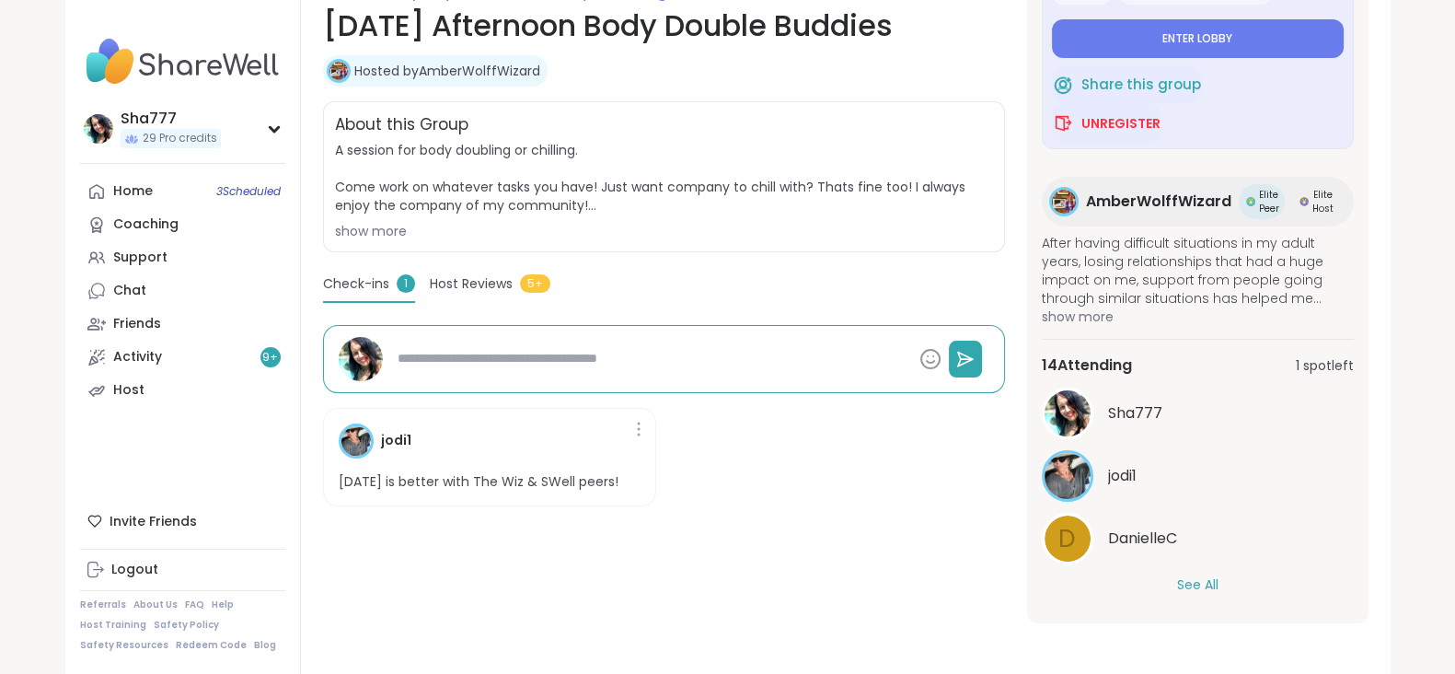
click at [1192, 575] on button "See All" at bounding box center [1197, 584] width 41 height 19
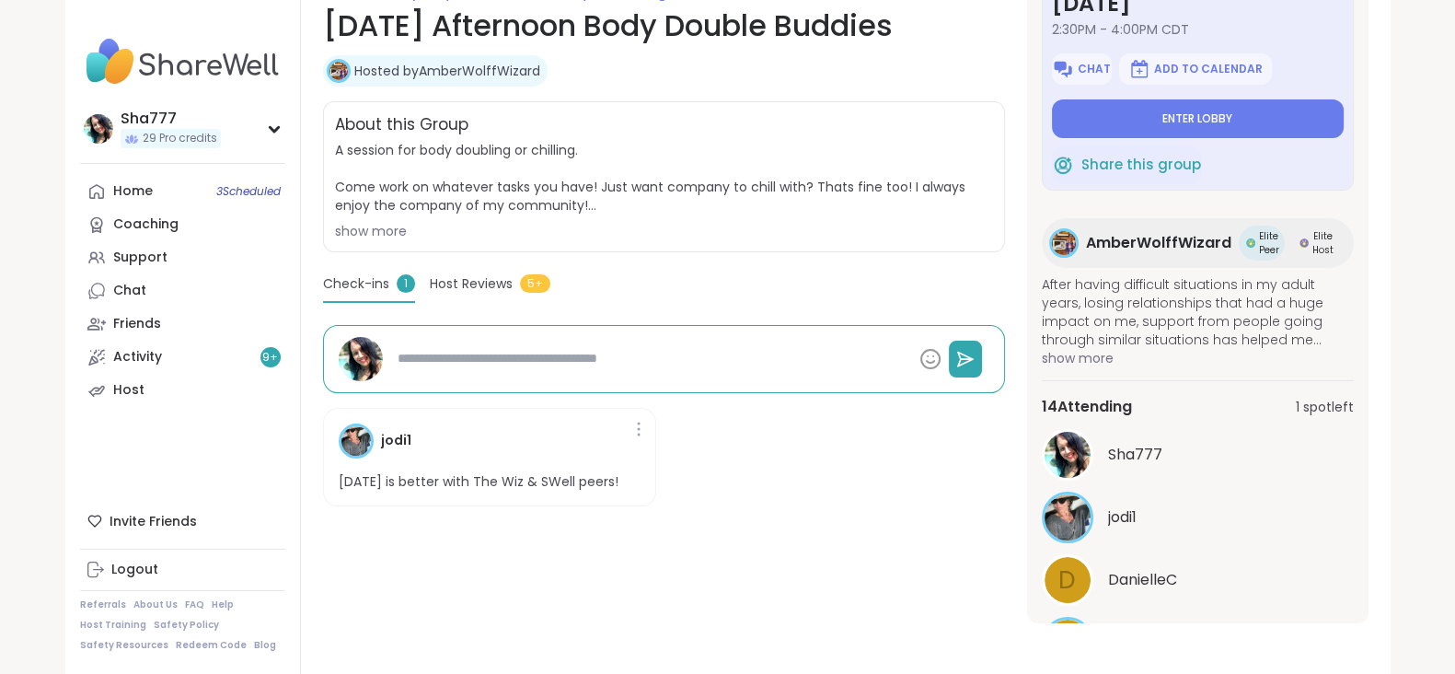
scroll to position [0, 0]
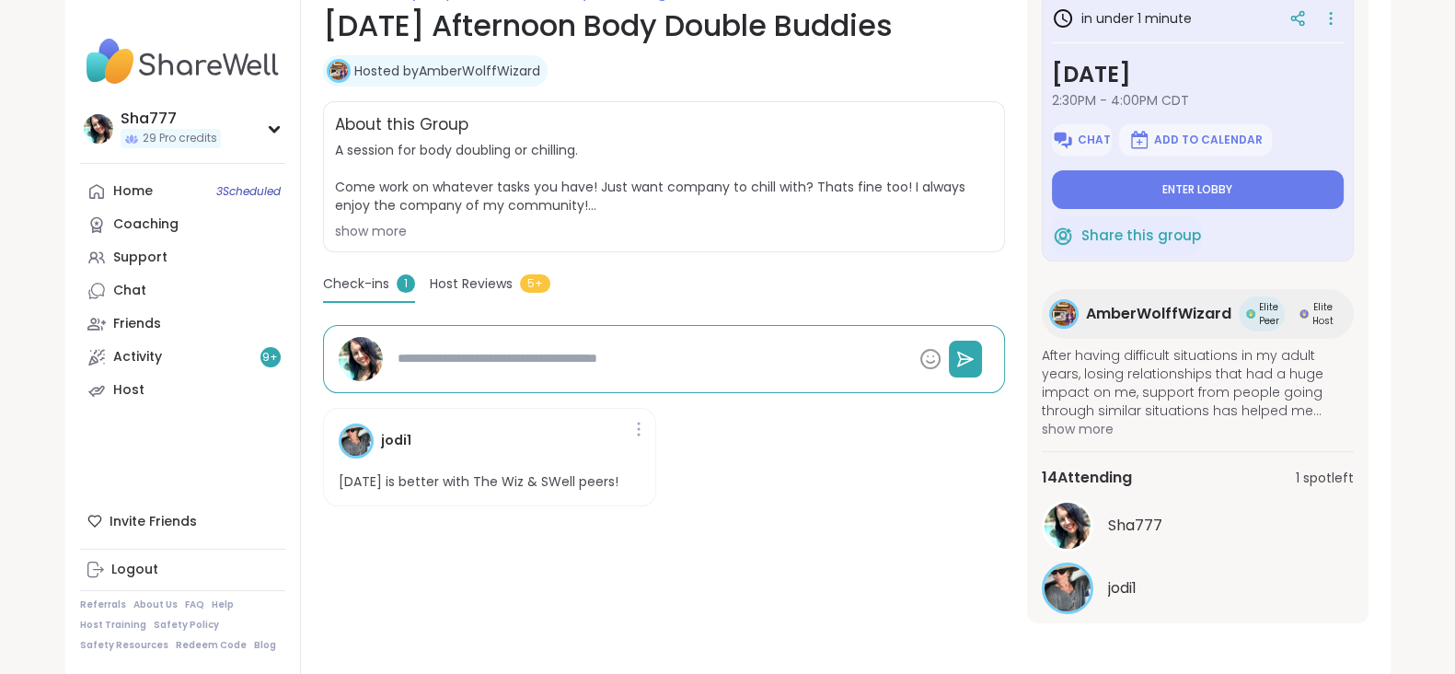
click at [1017, 407] on section "Good company | Self-care | Body doubling [DATE] Afternoon Body Double Buddies H…" at bounding box center [846, 300] width 1090 height 646
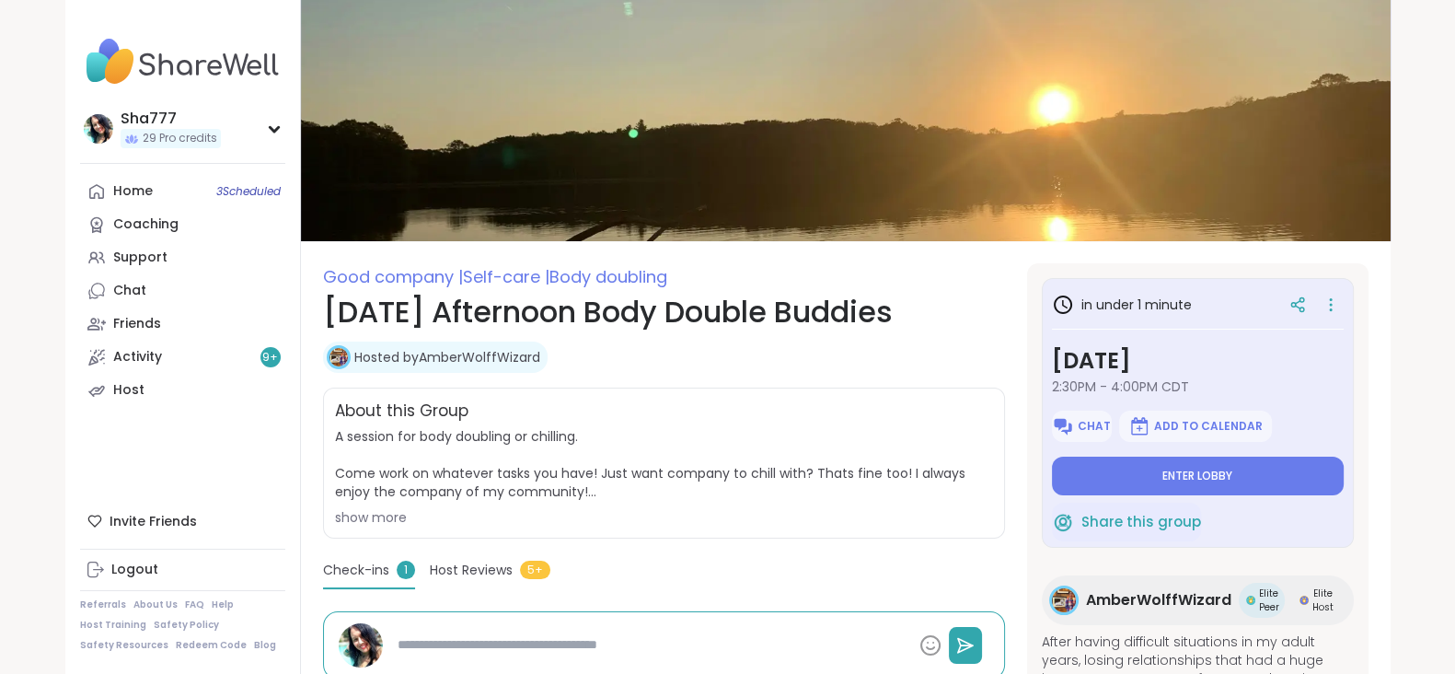
click at [375, 513] on div "show more" at bounding box center [664, 517] width 658 height 18
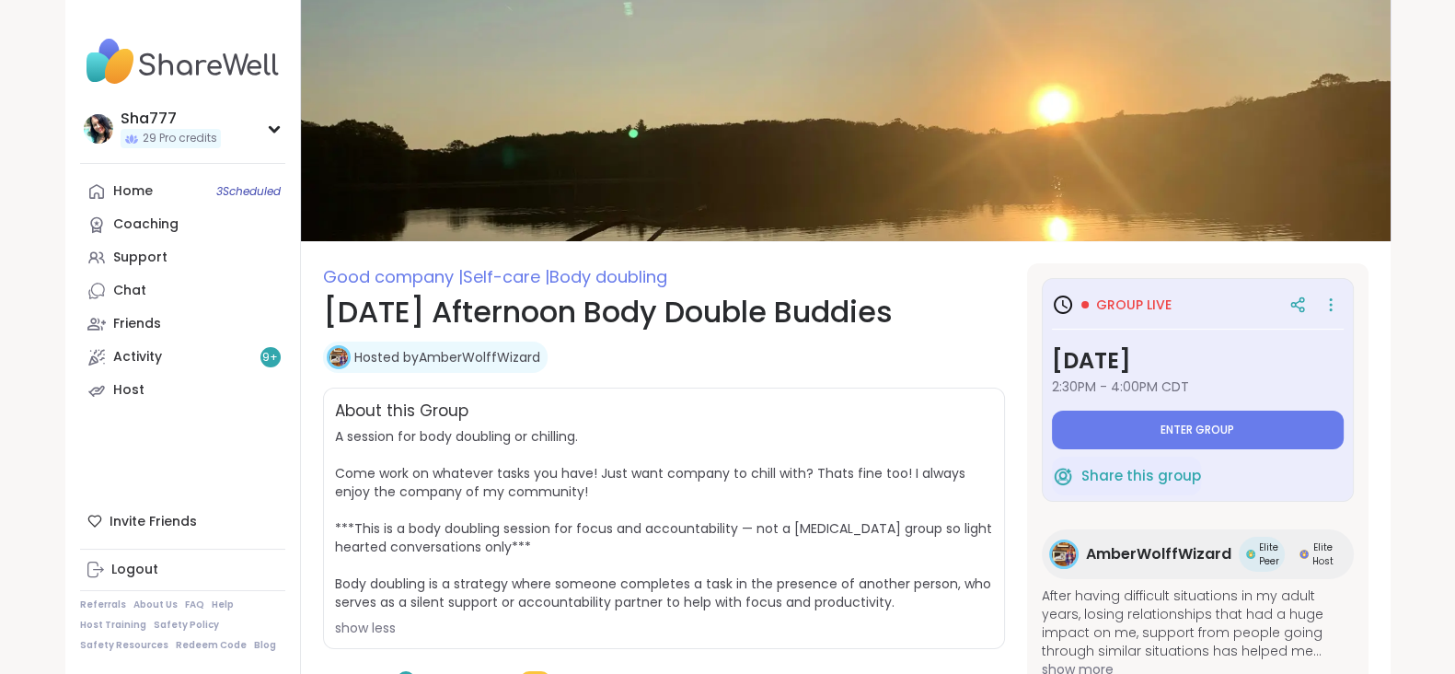
click at [1010, 358] on section "Good company | Self-care | Body doubling [DATE] Afternoon Body Double Buddies H…" at bounding box center [846, 590] width 1090 height 654
click at [1176, 436] on span "Enter group" at bounding box center [1197, 429] width 74 height 15
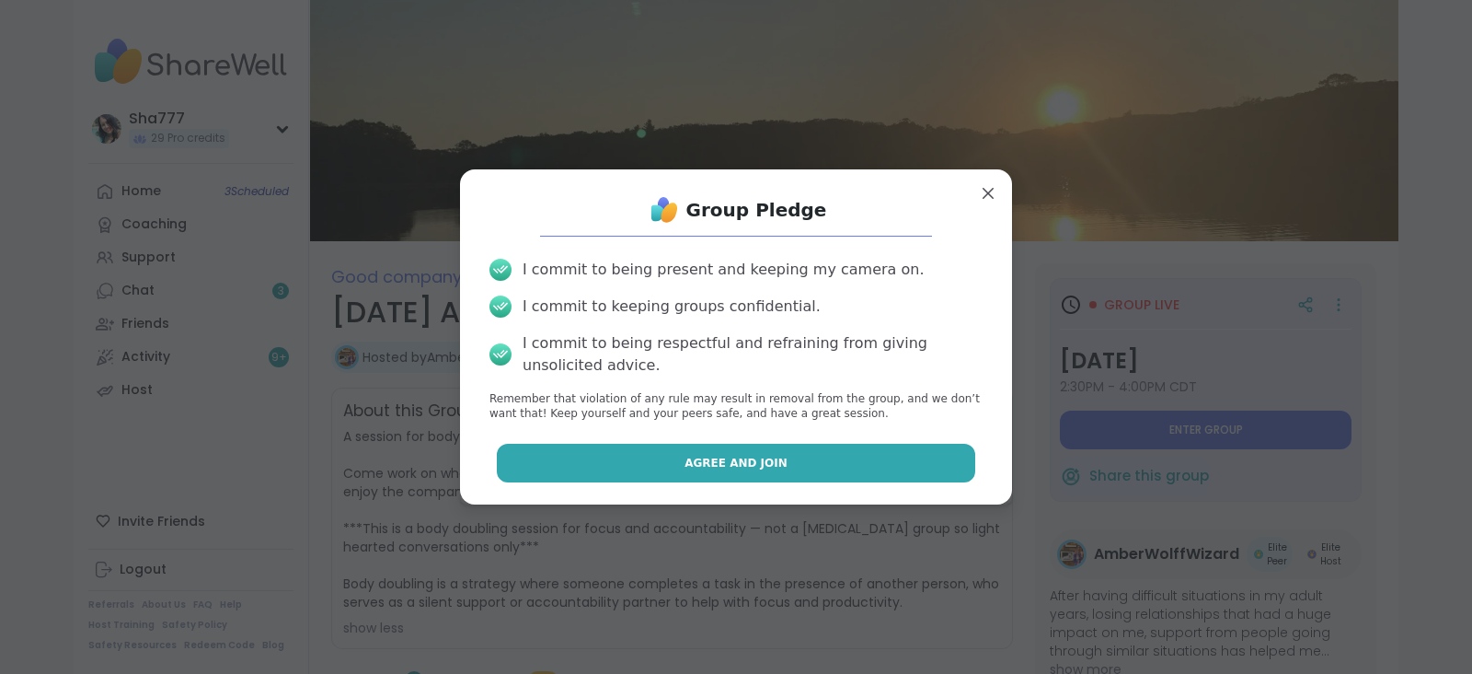
click at [802, 451] on button "Agree and Join" at bounding box center [736, 463] width 479 height 39
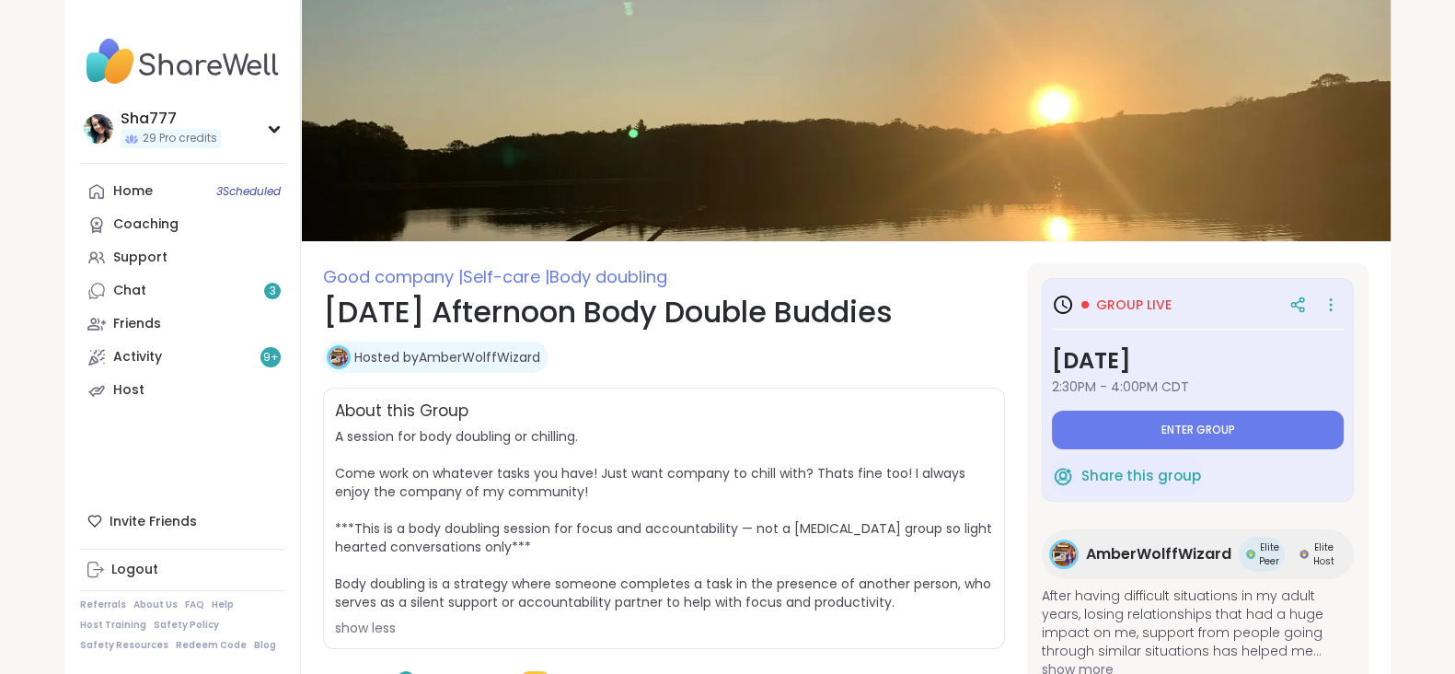
type textarea "*"
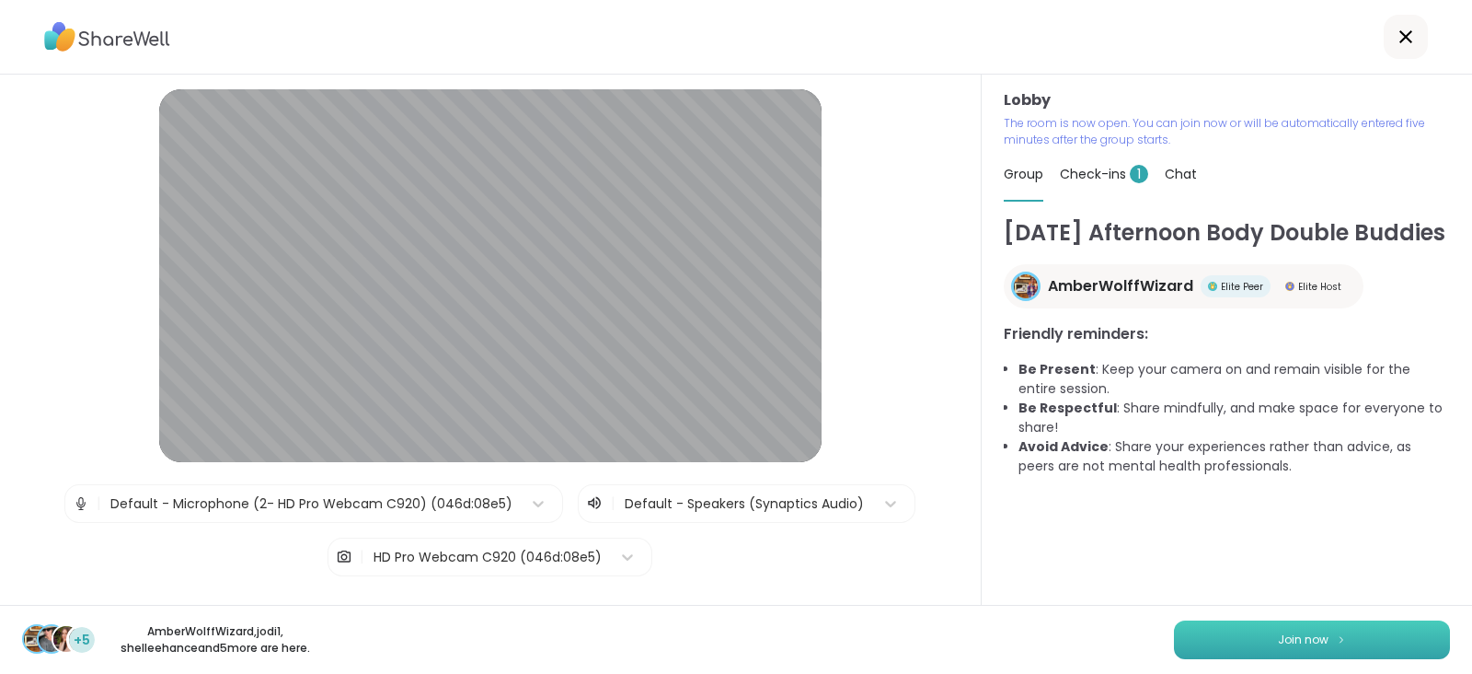
click at [1224, 624] on button "Join now" at bounding box center [1312, 639] width 276 height 39
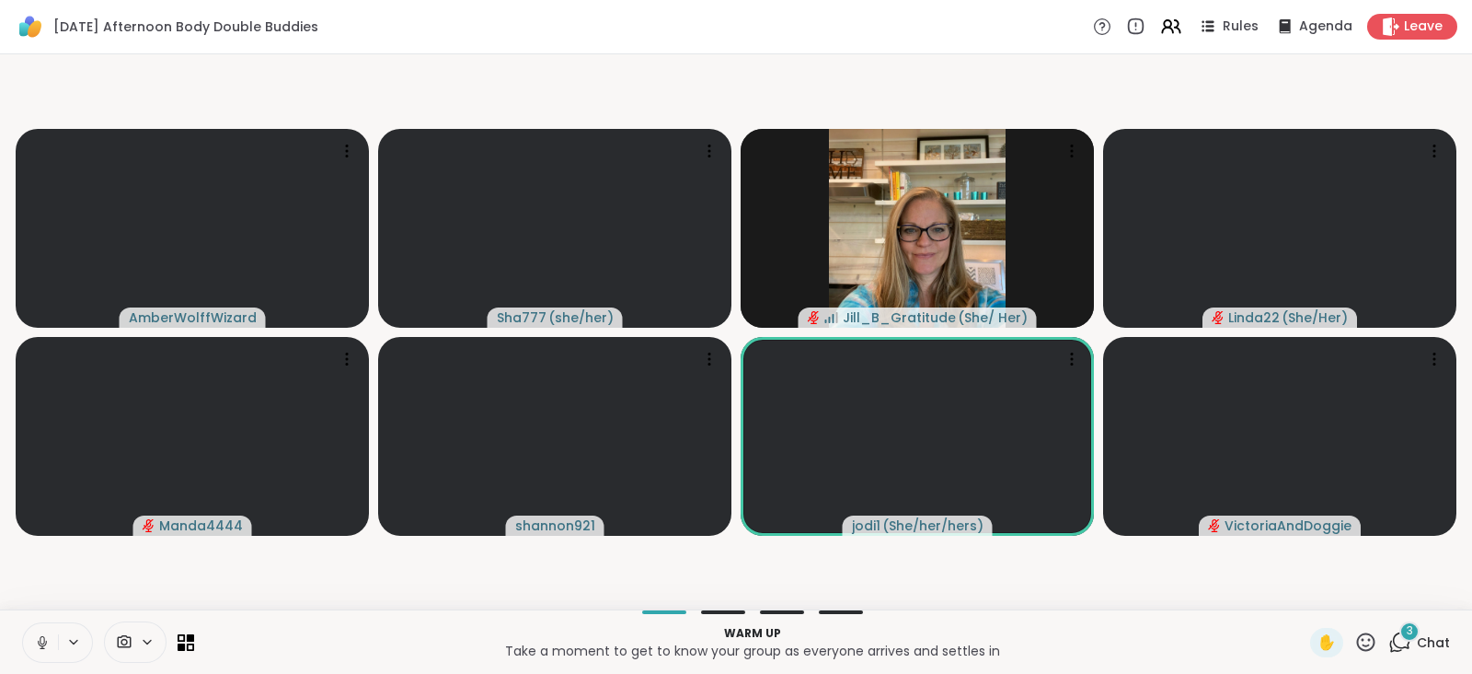
click at [37, 634] on icon at bounding box center [42, 642] width 17 height 17
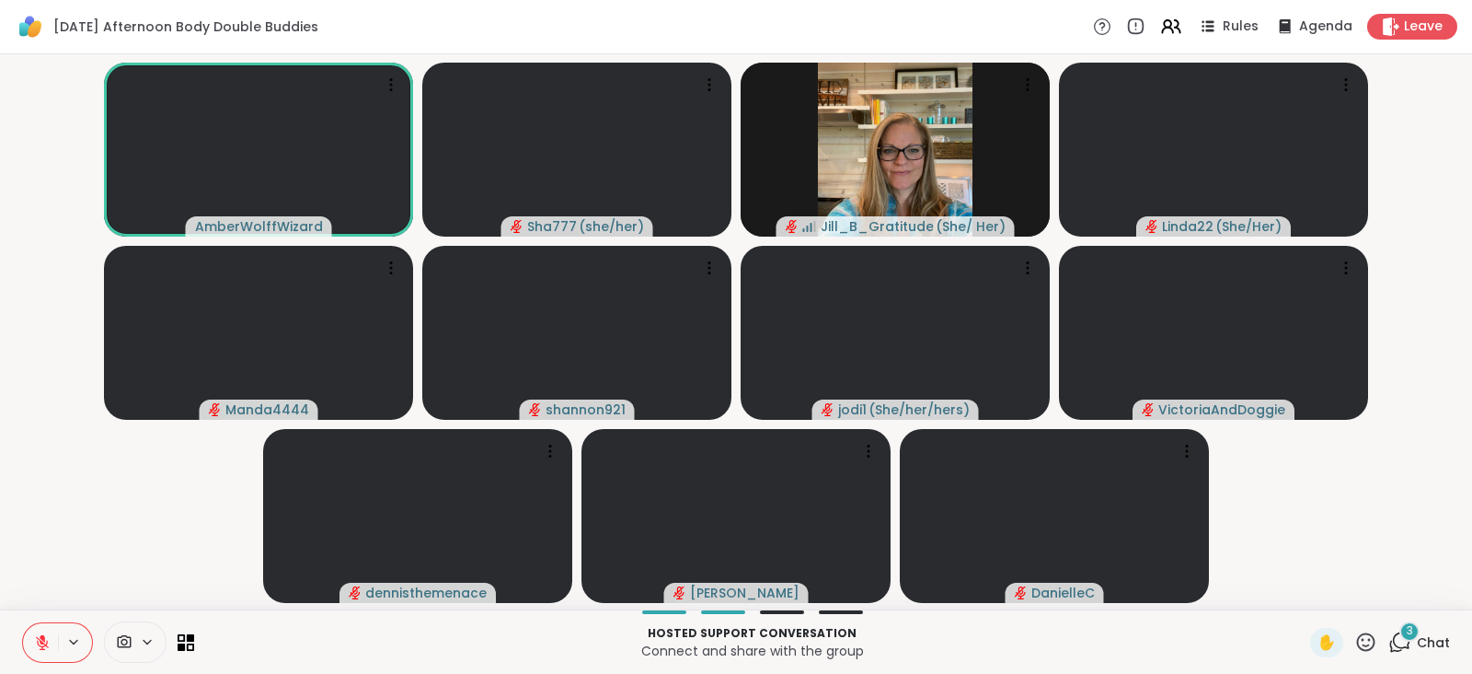
click at [41, 631] on button at bounding box center [40, 642] width 35 height 39
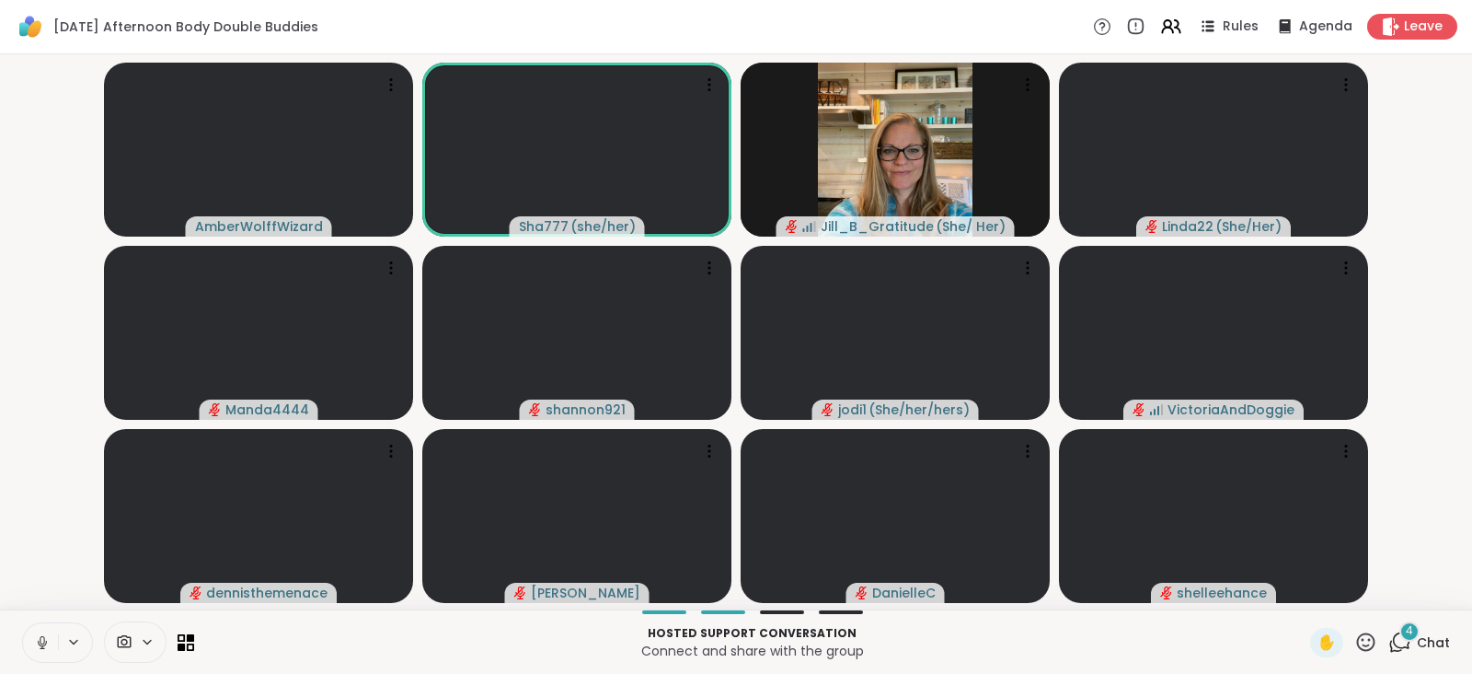
click at [41, 631] on button at bounding box center [40, 642] width 35 height 39
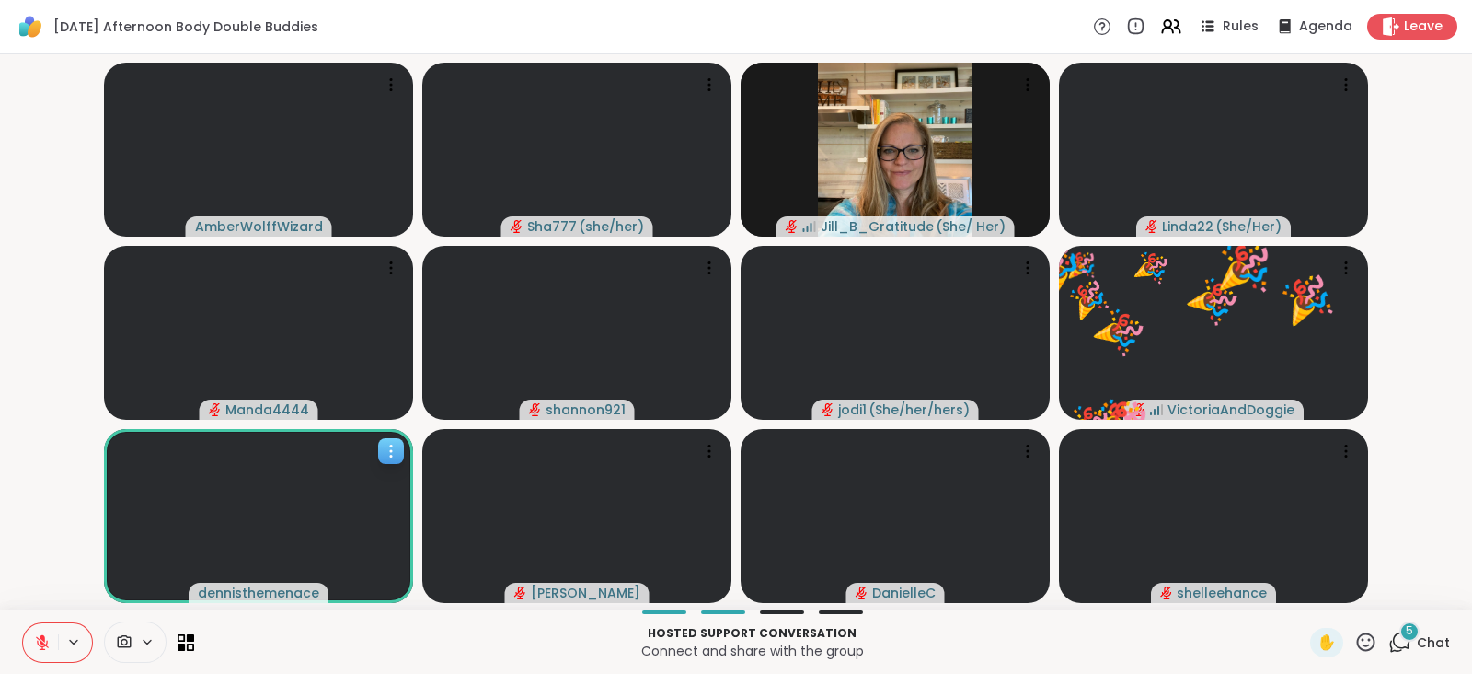
click at [301, 581] on video at bounding box center [258, 516] width 309 height 174
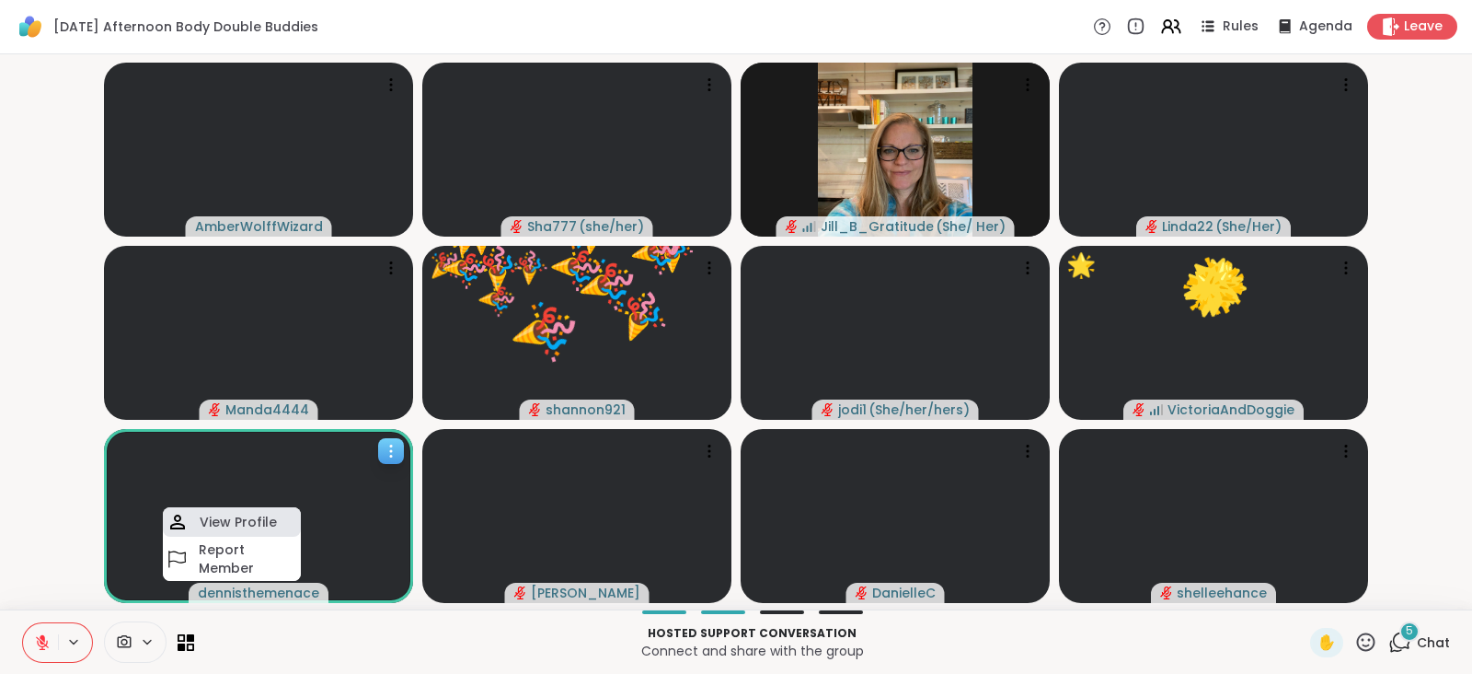
click at [272, 517] on h4 "View Profile" at bounding box center [238, 522] width 77 height 18
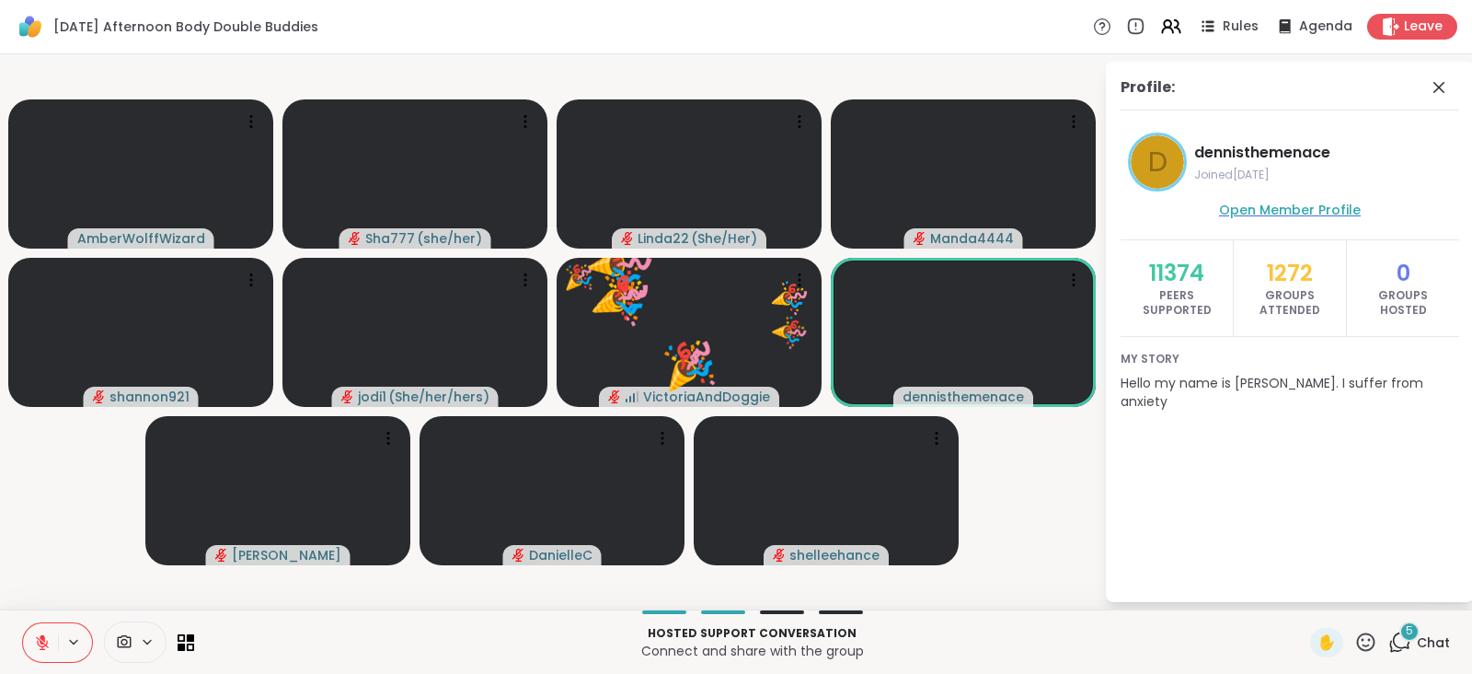
click at [1309, 213] on span "Open Member Profile" at bounding box center [1290, 210] width 142 height 18
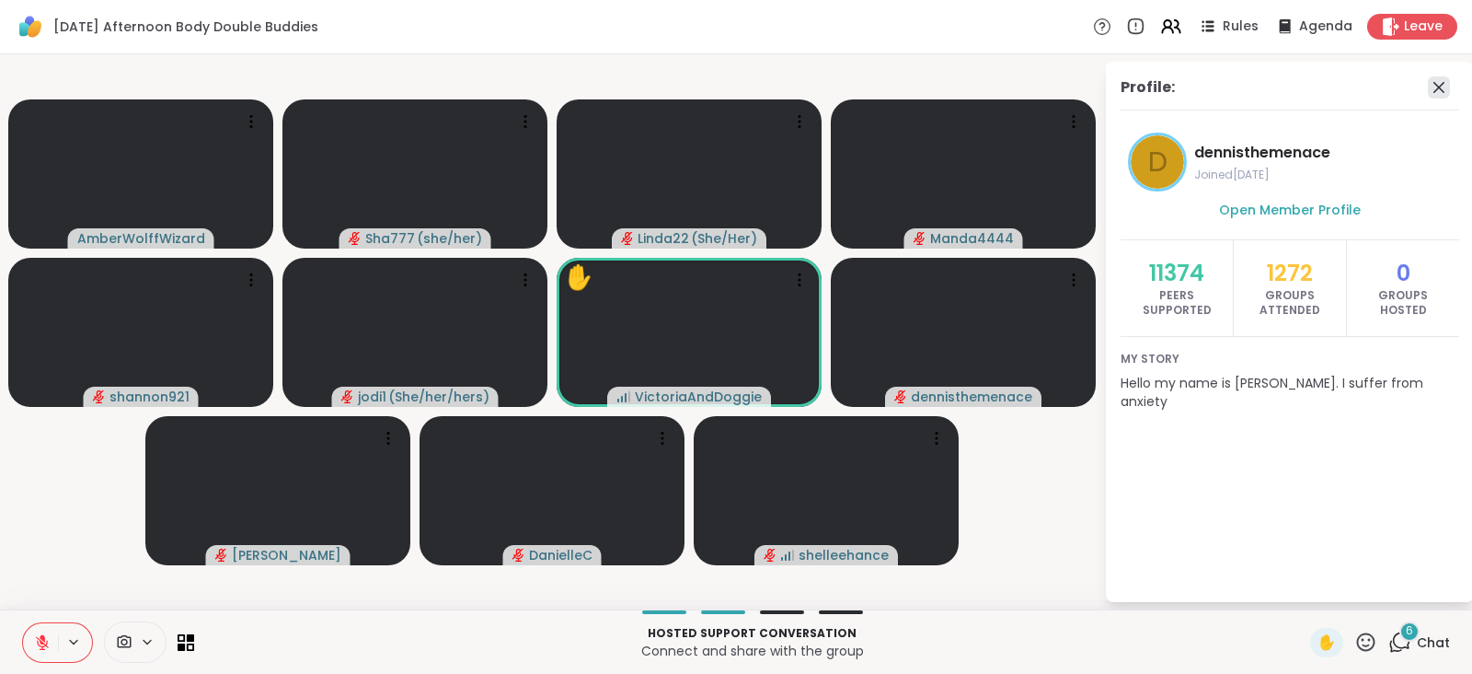
click at [1432, 81] on icon at bounding box center [1439, 87] width 22 height 22
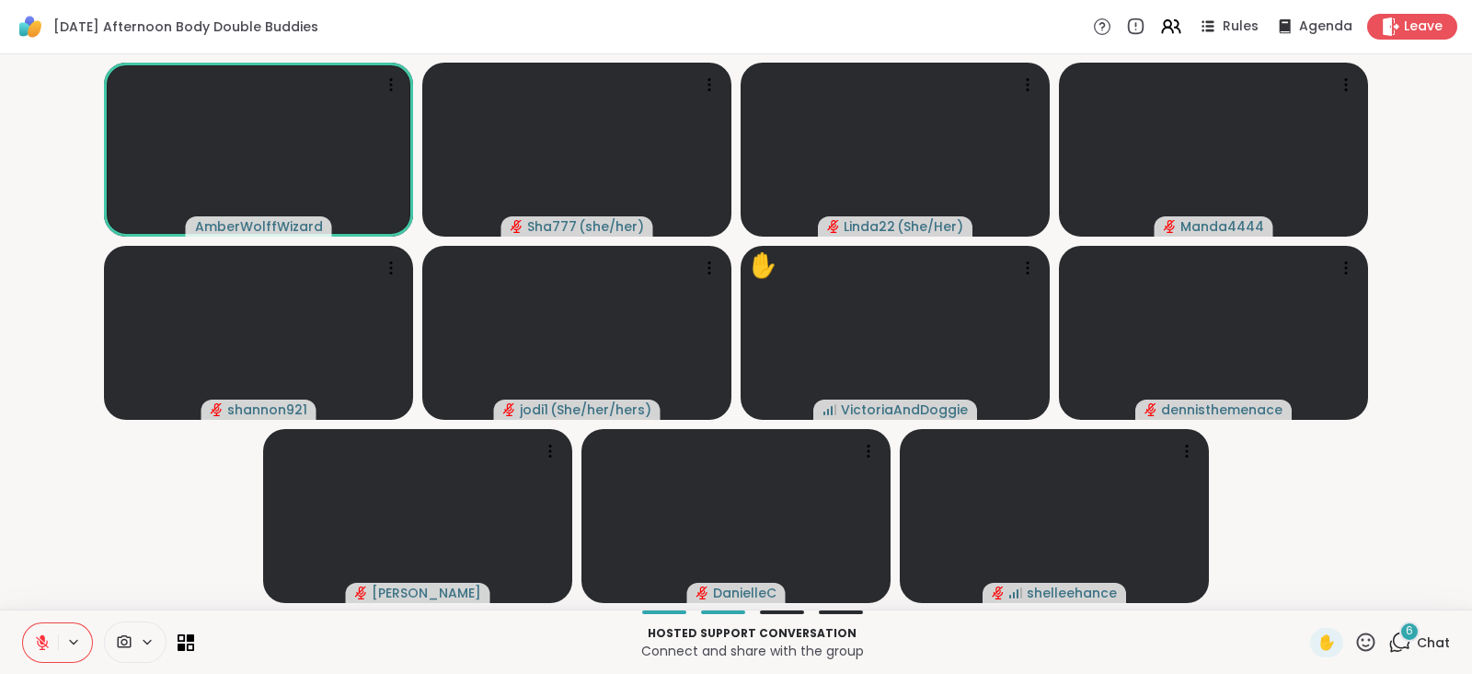
click at [1355, 638] on icon at bounding box center [1366, 641] width 23 height 23
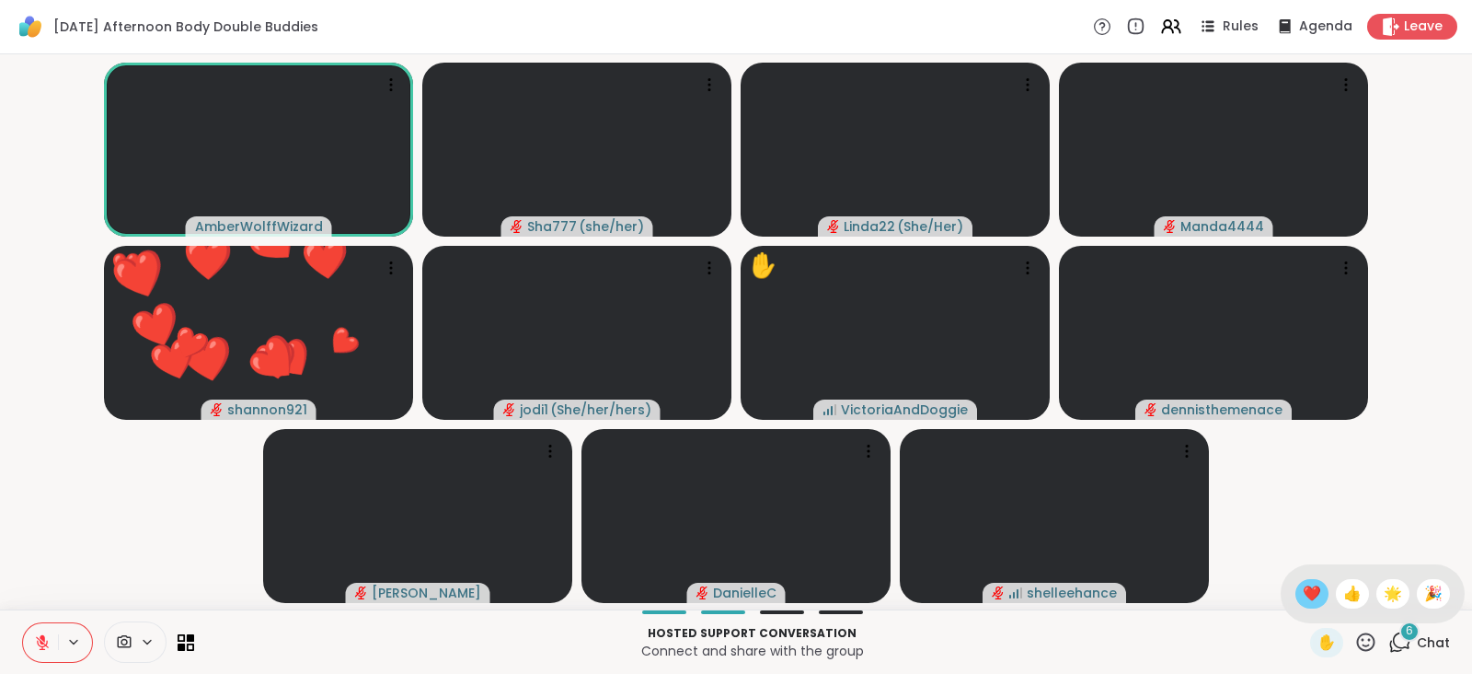
click at [1303, 590] on span "❤️" at bounding box center [1312, 594] width 18 height 22
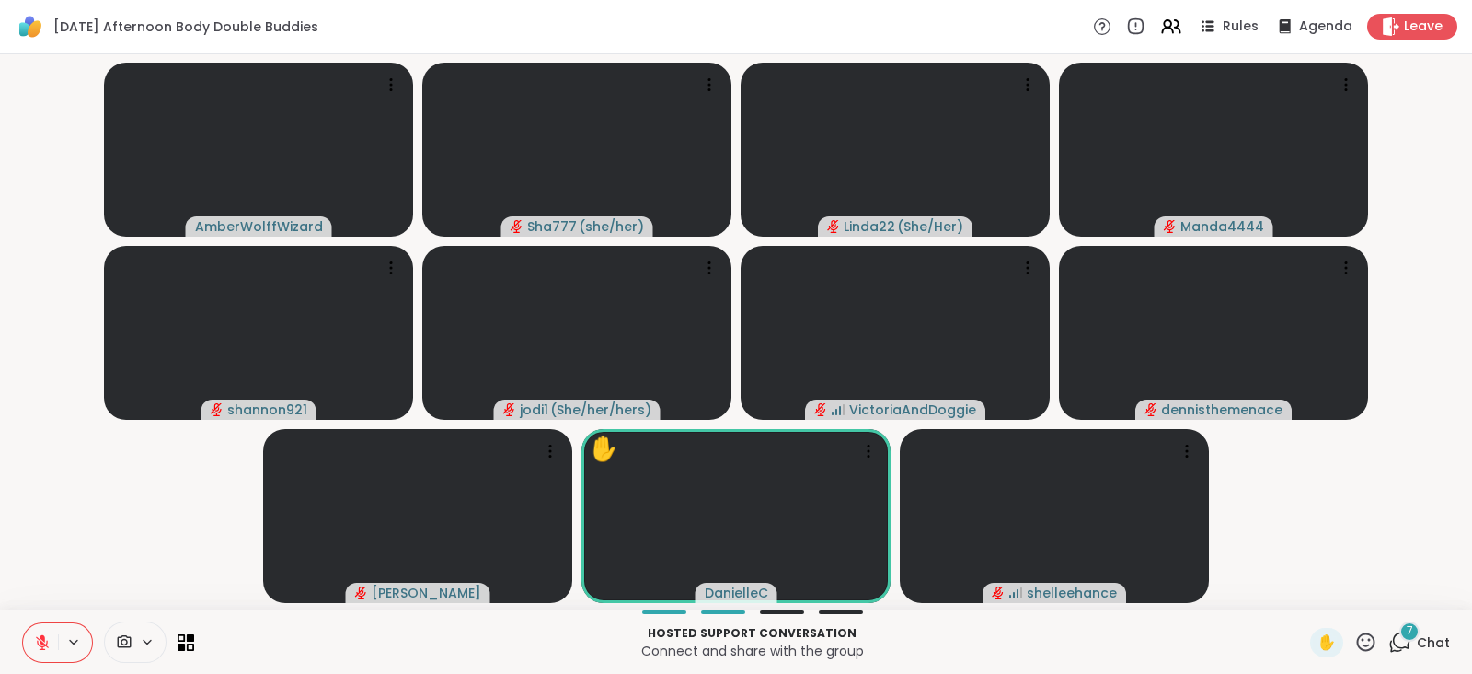
click at [1349, 628] on div "✋" at bounding box center [1343, 642] width 67 height 29
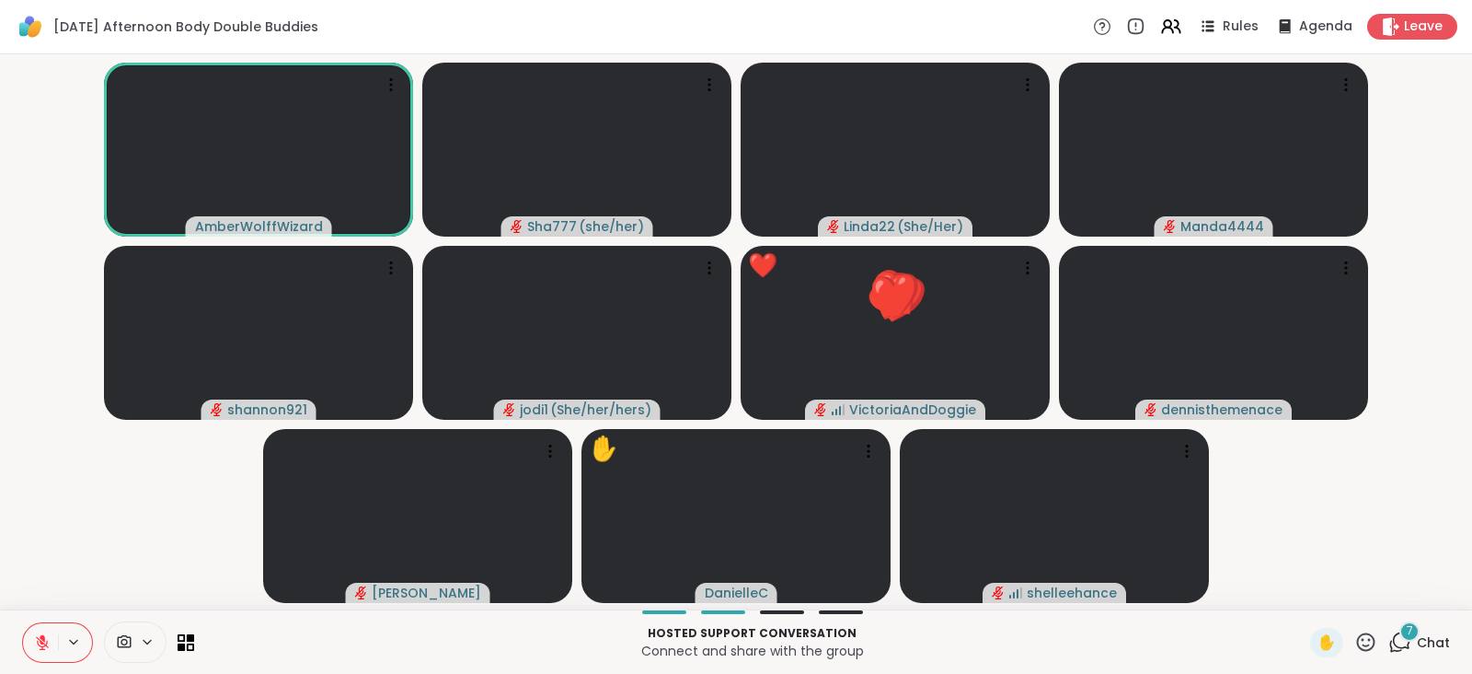
click at [1357, 633] on icon at bounding box center [1366, 641] width 18 height 18
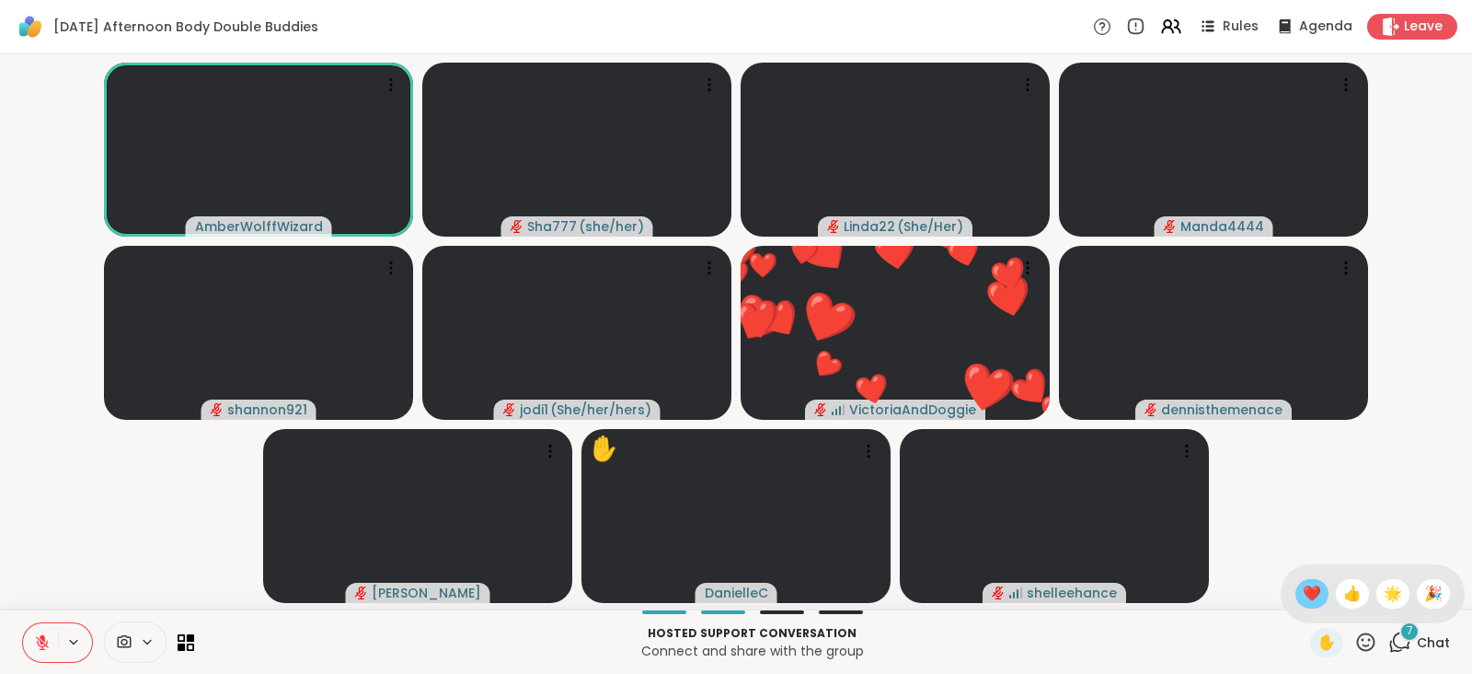
click at [1303, 588] on span "❤️" at bounding box center [1312, 594] width 18 height 22
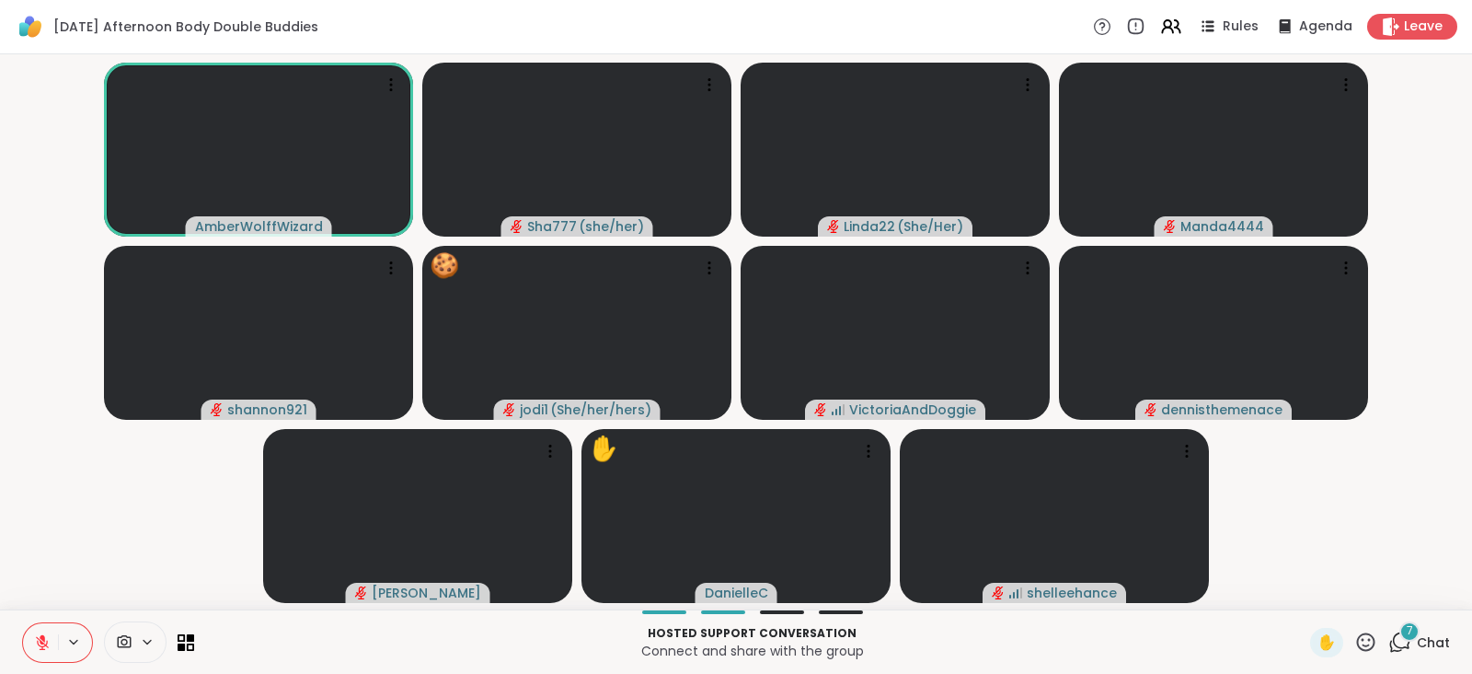
click at [1357, 635] on icon at bounding box center [1366, 641] width 18 height 18
click at [1400, 629] on div "7" at bounding box center [1410, 631] width 20 height 20
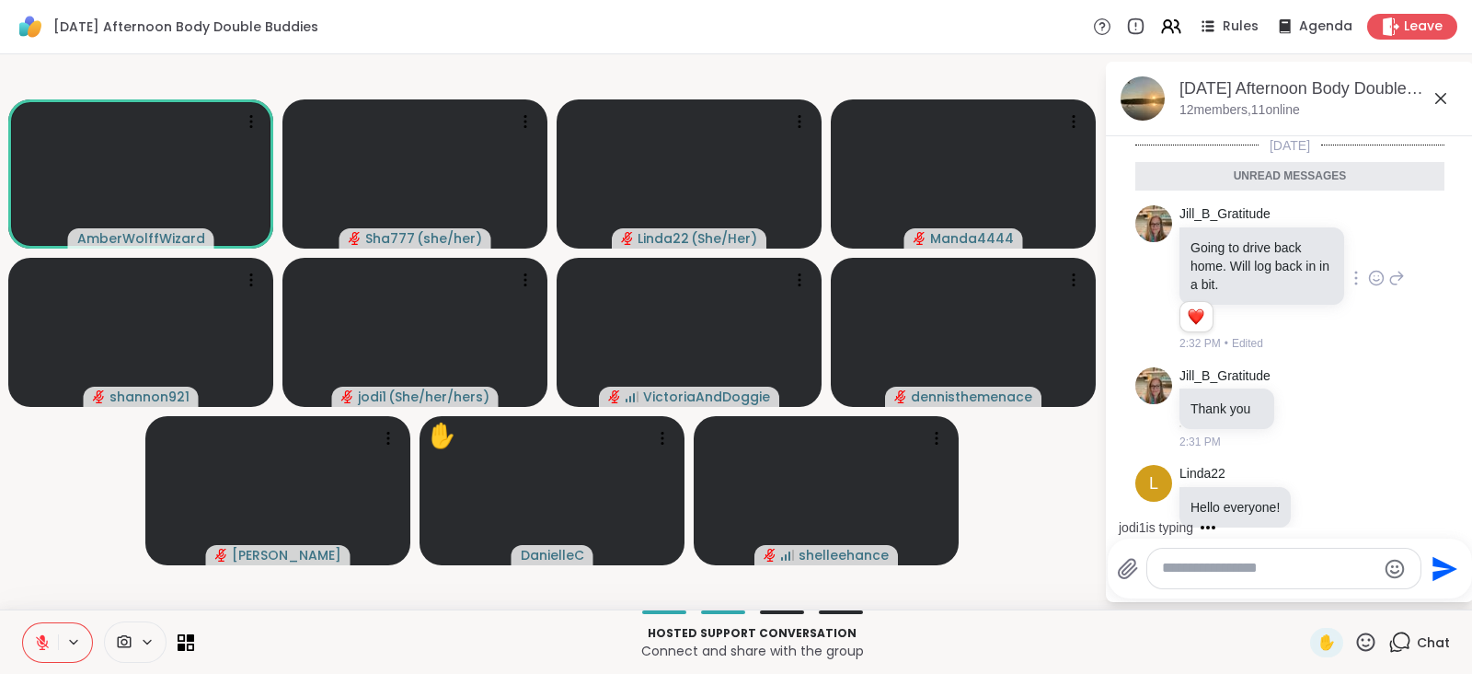
click at [1370, 271] on icon at bounding box center [1377, 278] width 14 height 14
click at [1368, 250] on div "Select Reaction: Heart" at bounding box center [1376, 248] width 17 height 17
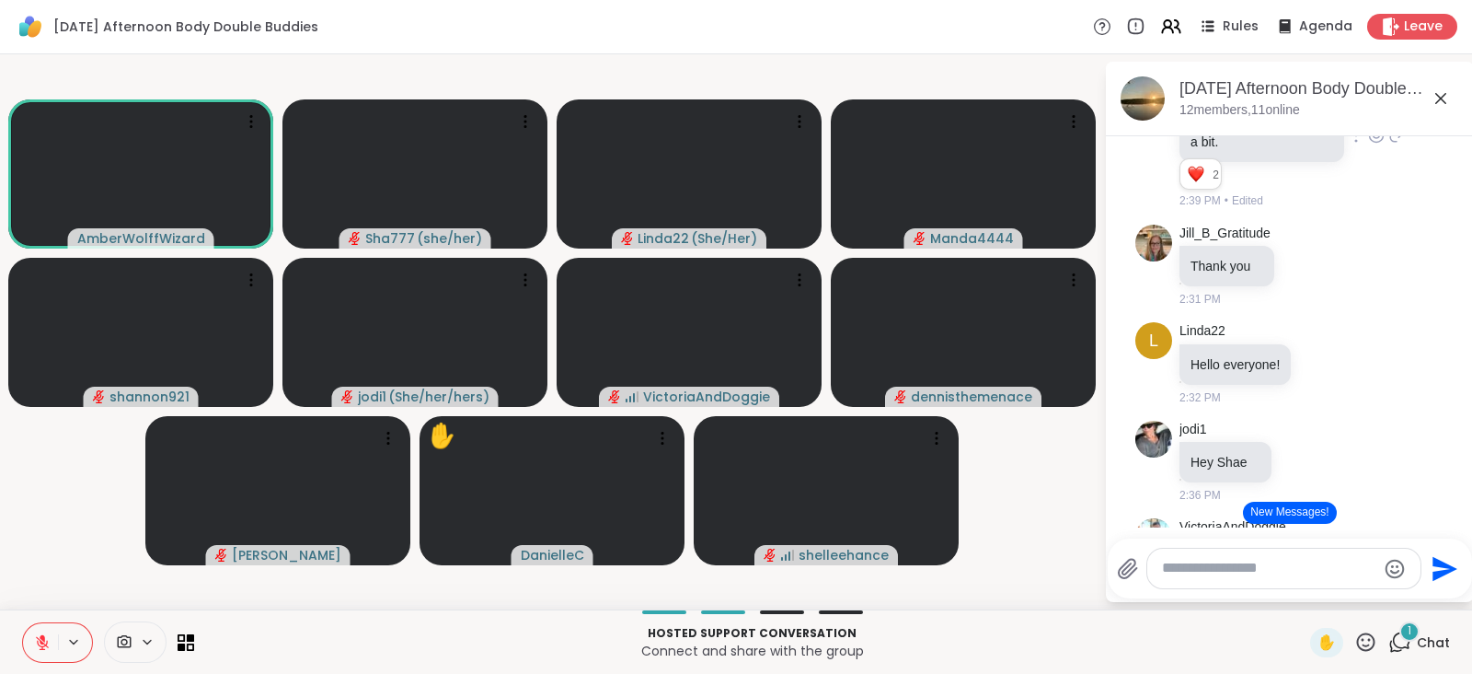
scroll to position [199, 0]
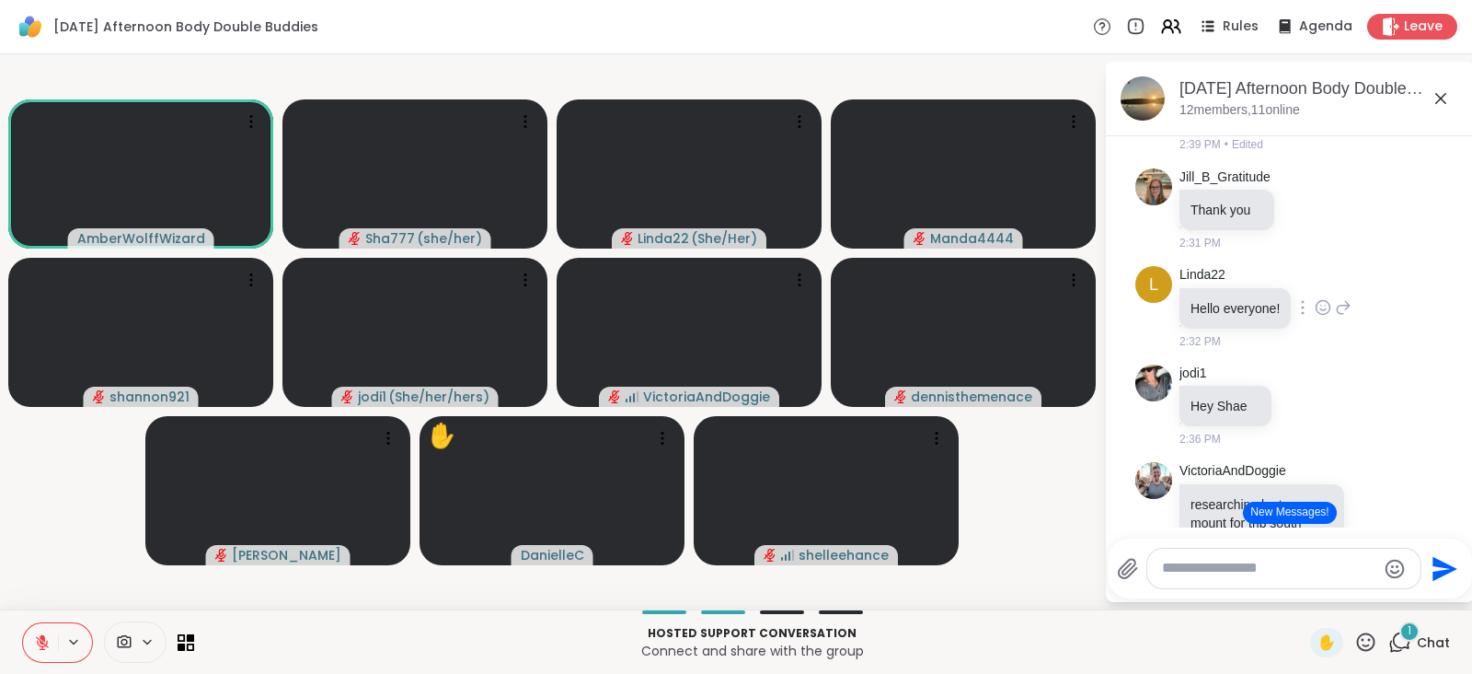
click at [1321, 308] on icon at bounding box center [1324, 309] width 6 height 2
click at [1323, 277] on div "Select Reaction: Heart" at bounding box center [1323, 278] width 17 height 17
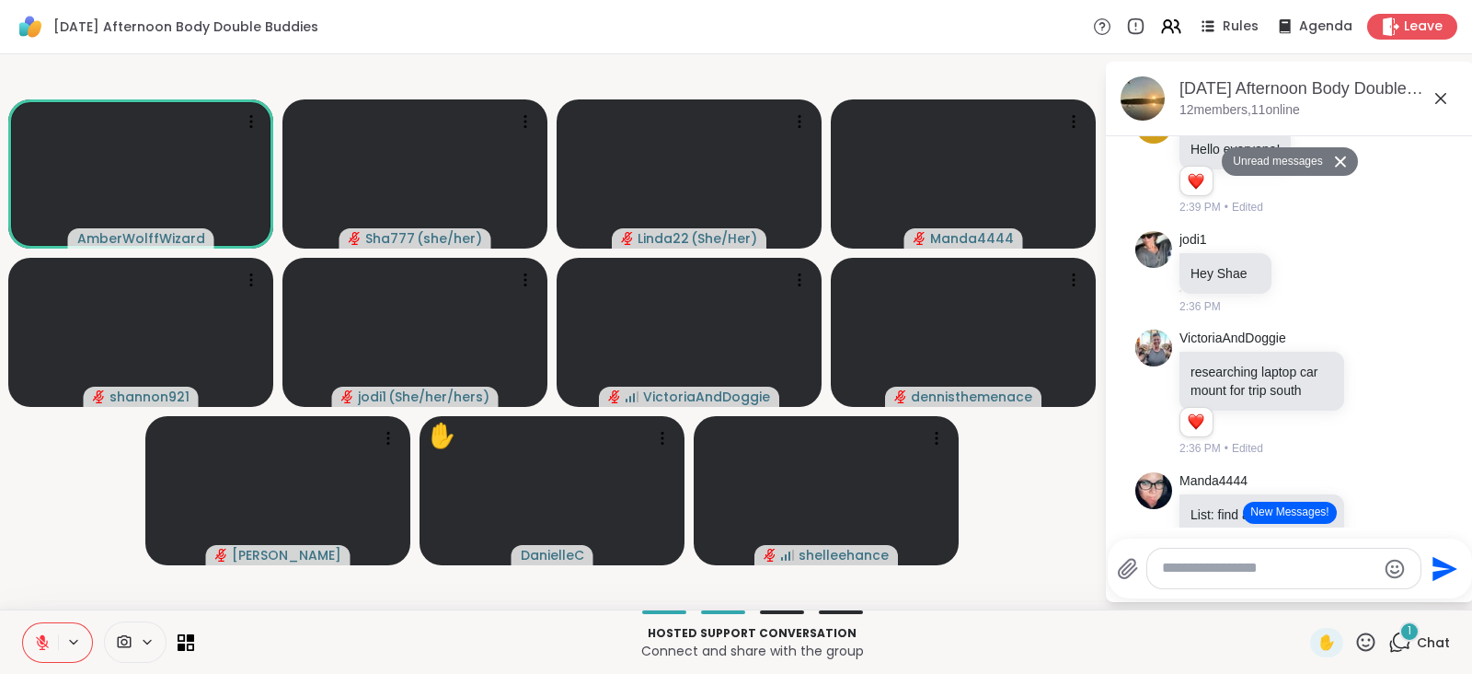
scroll to position [360, 0]
click at [1302, 269] on icon at bounding box center [1304, 270] width 17 height 18
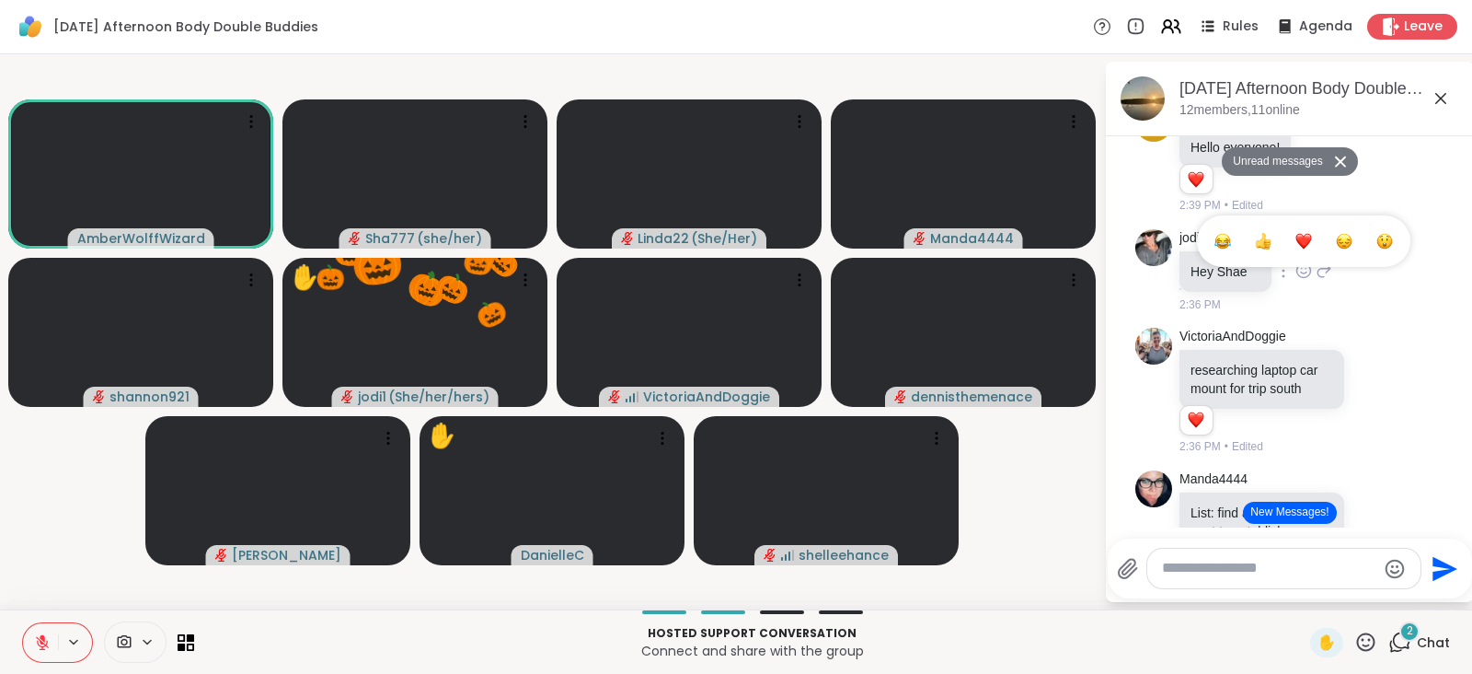
click at [1302, 237] on div "Select Reaction: Heart" at bounding box center [1304, 241] width 17 height 17
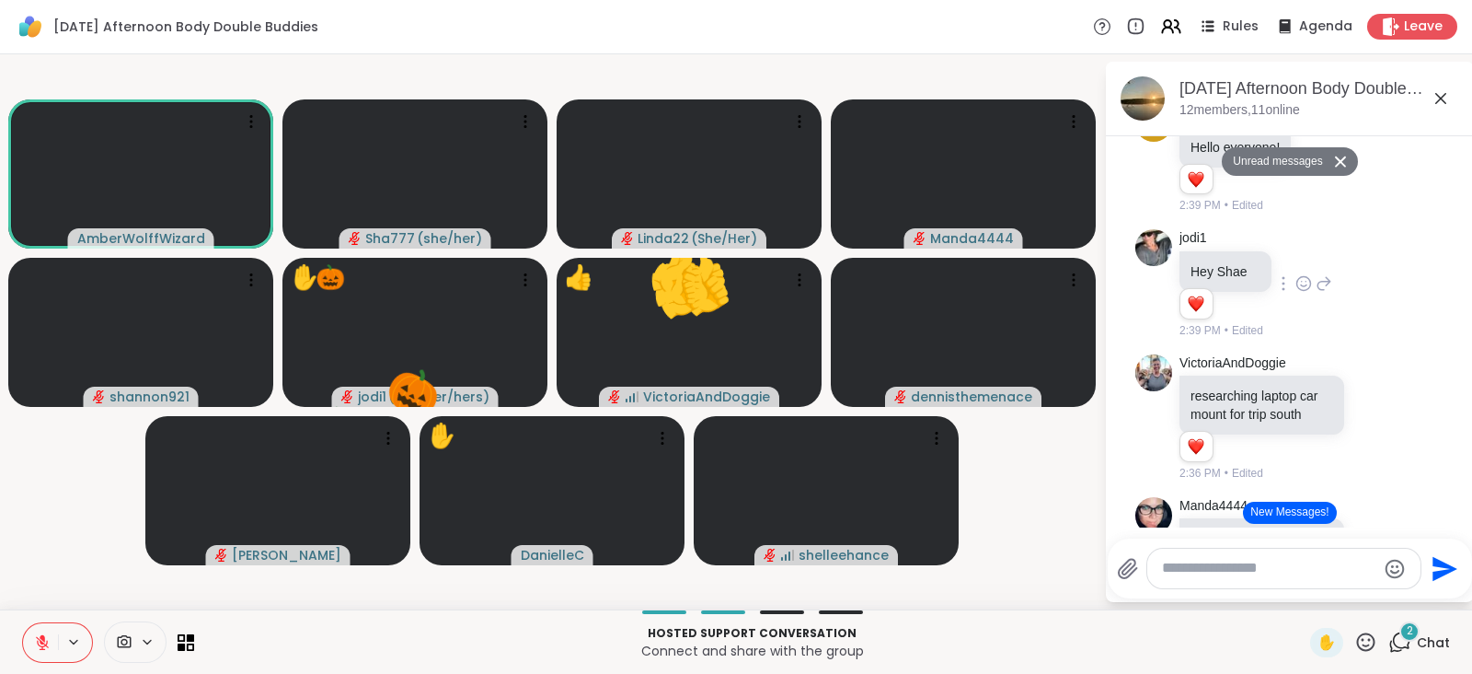
click at [1330, 283] on icon at bounding box center [1324, 283] width 17 height 22
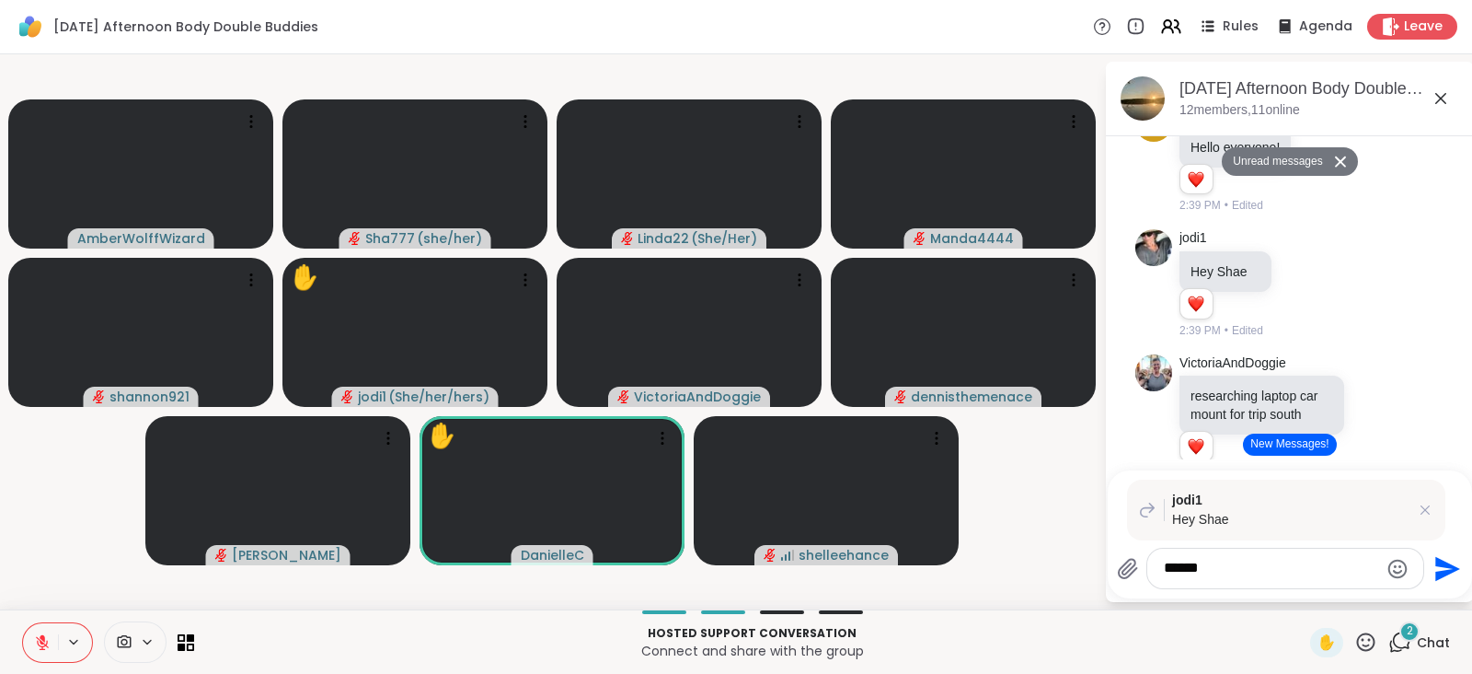
type textarea "******"
click at [1440, 561] on icon "Send" at bounding box center [1448, 568] width 25 height 25
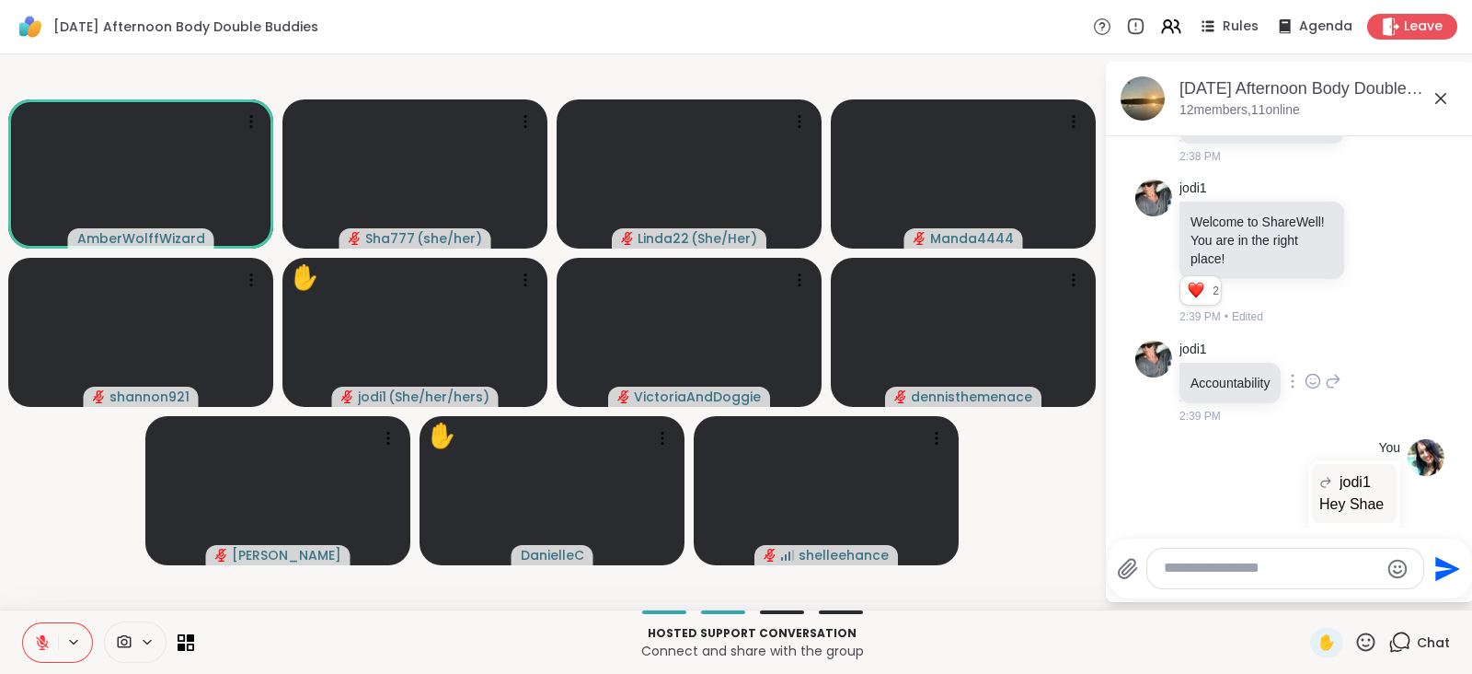
scroll to position [1016, 0]
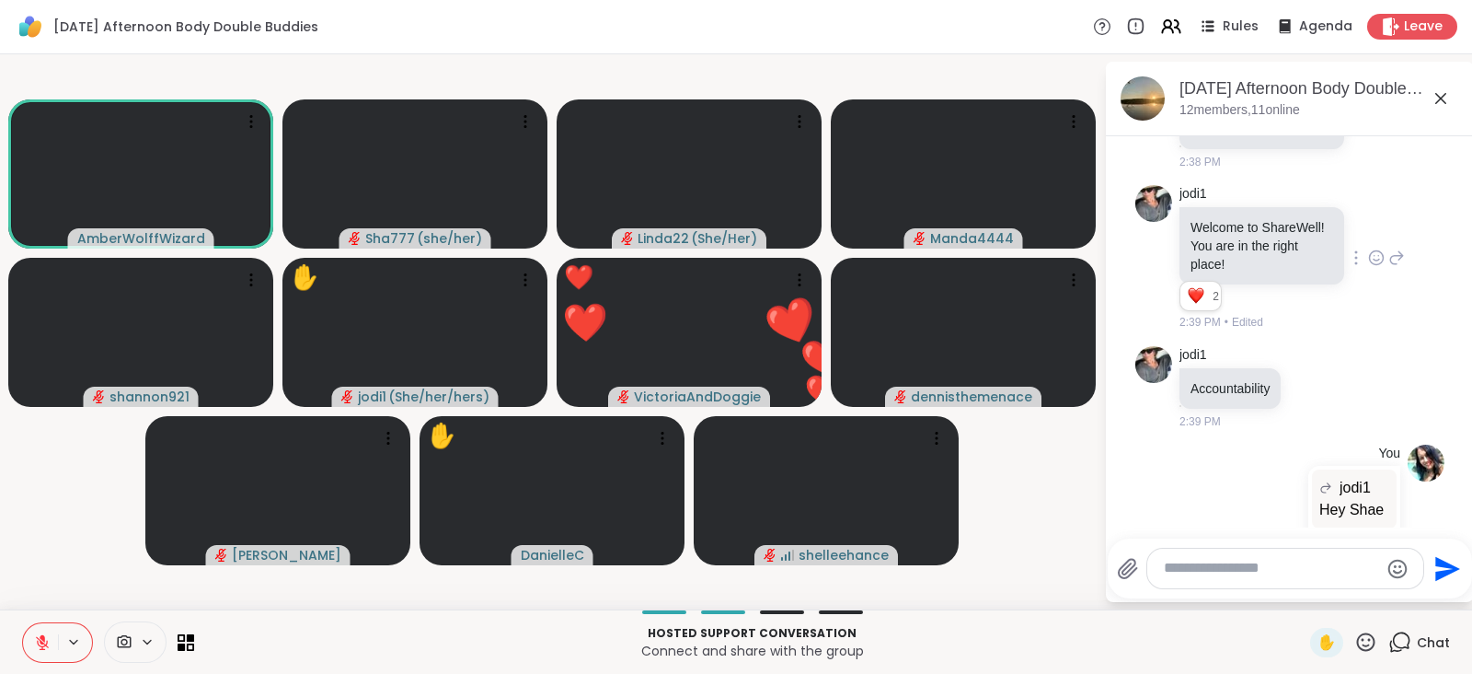
click at [1368, 267] on icon at bounding box center [1376, 257] width 17 height 18
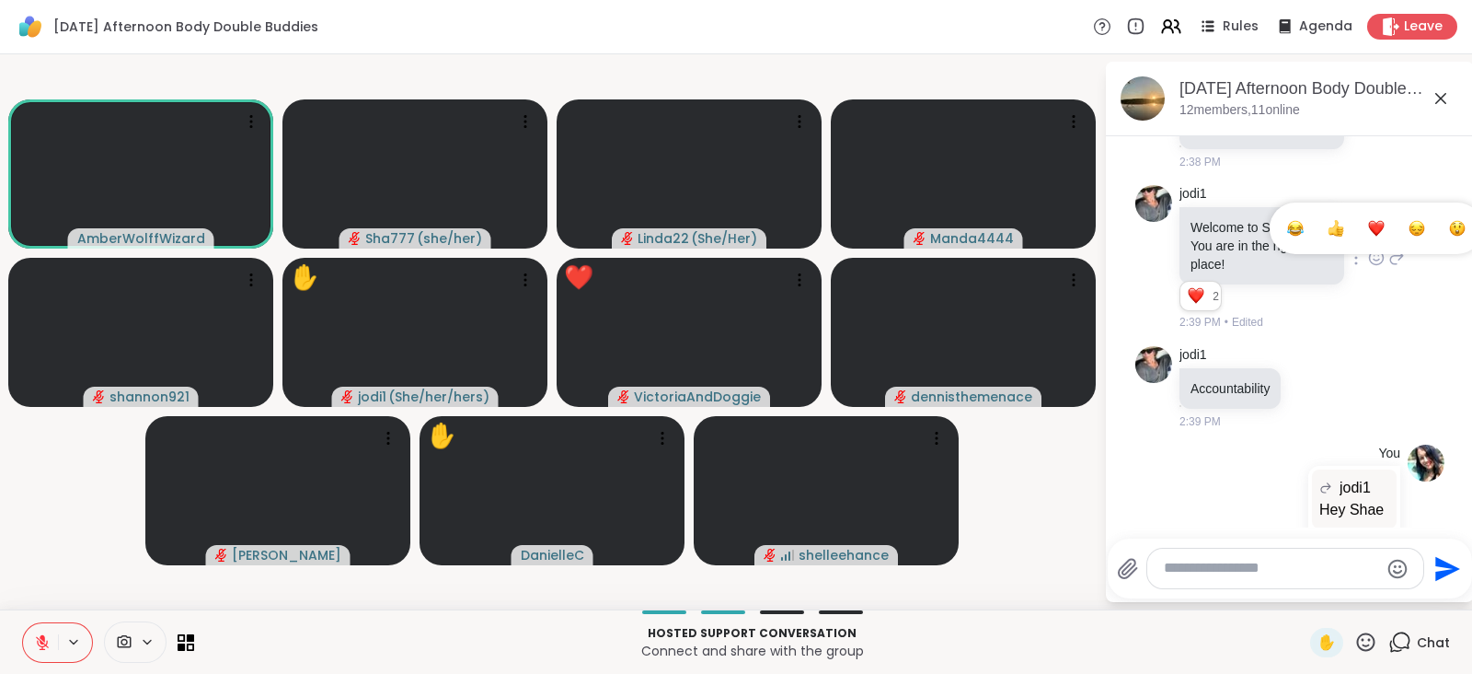
click at [1368, 237] on div "Select Reaction: Heart" at bounding box center [1376, 228] width 17 height 17
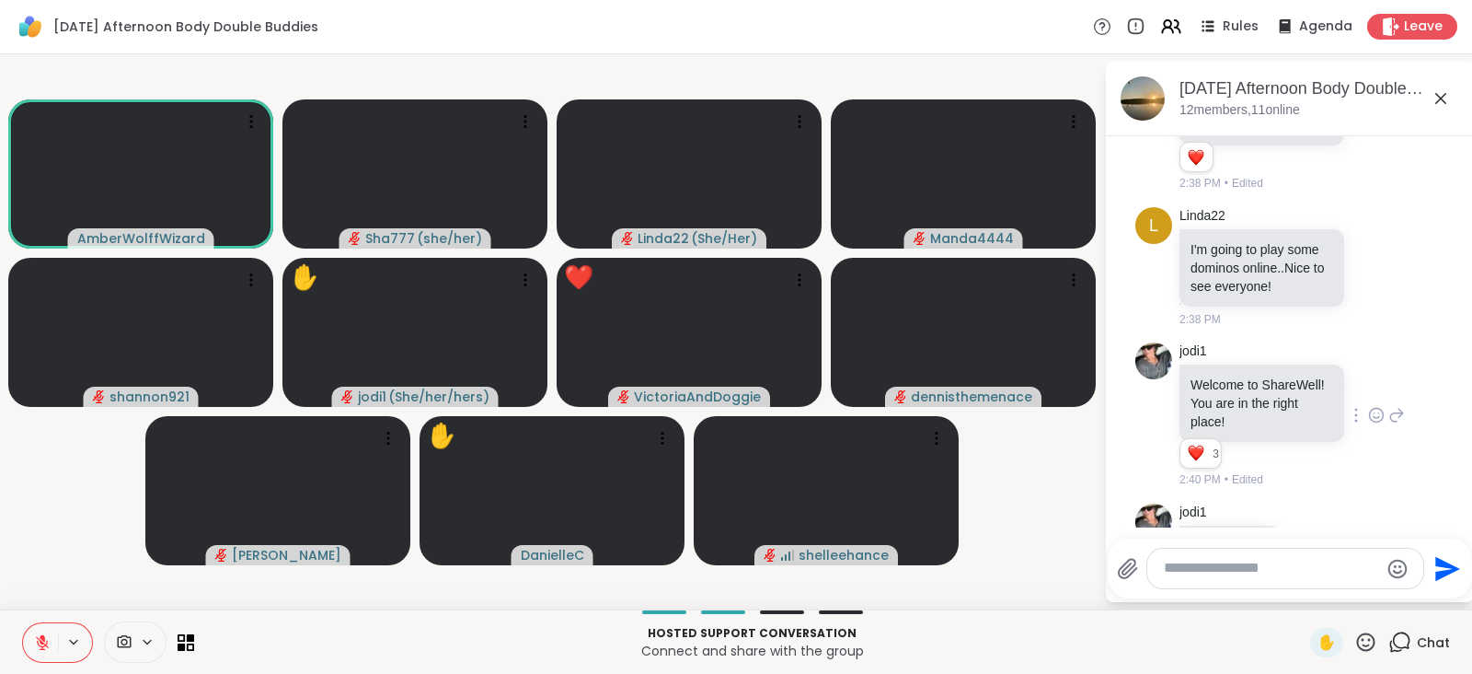
scroll to position [857, 0]
click at [1379, 266] on icon at bounding box center [1379, 266] width 0 height 0
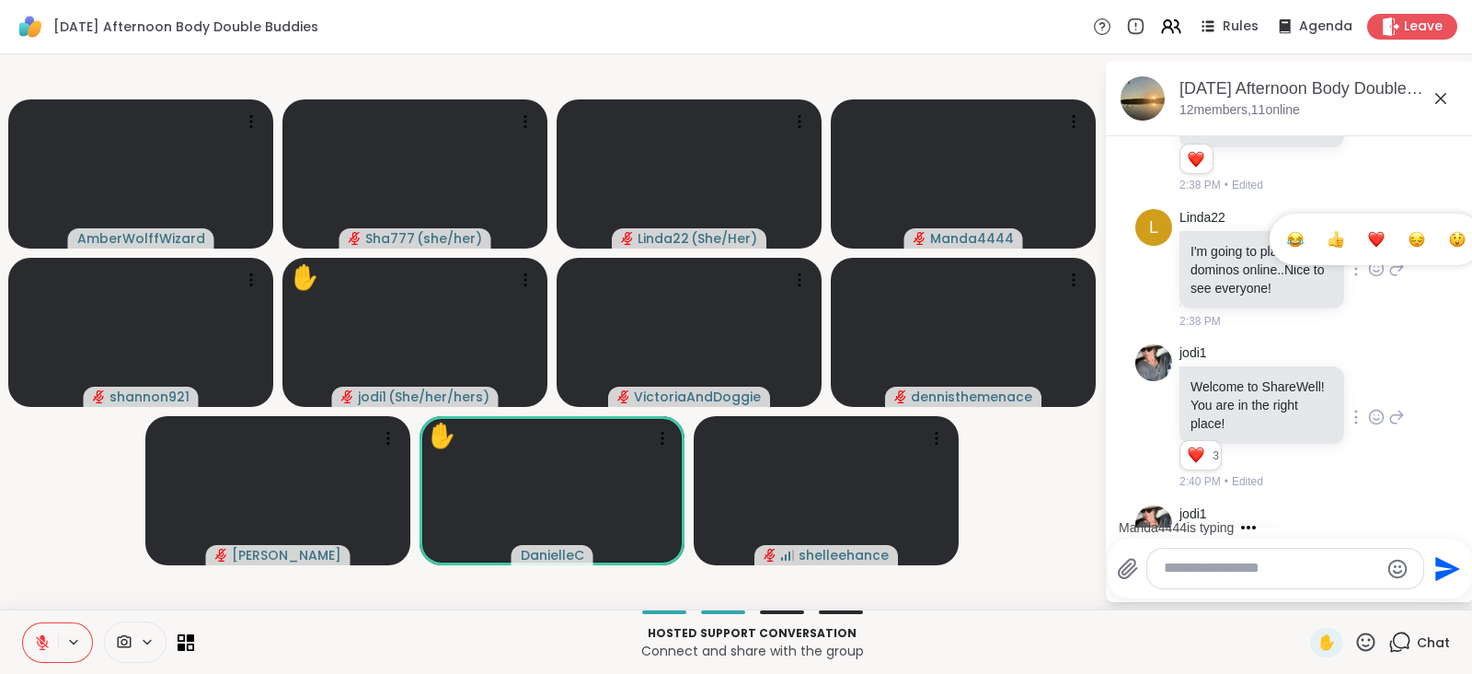
click at [1368, 248] on div "Select Reaction: Heart" at bounding box center [1376, 239] width 17 height 17
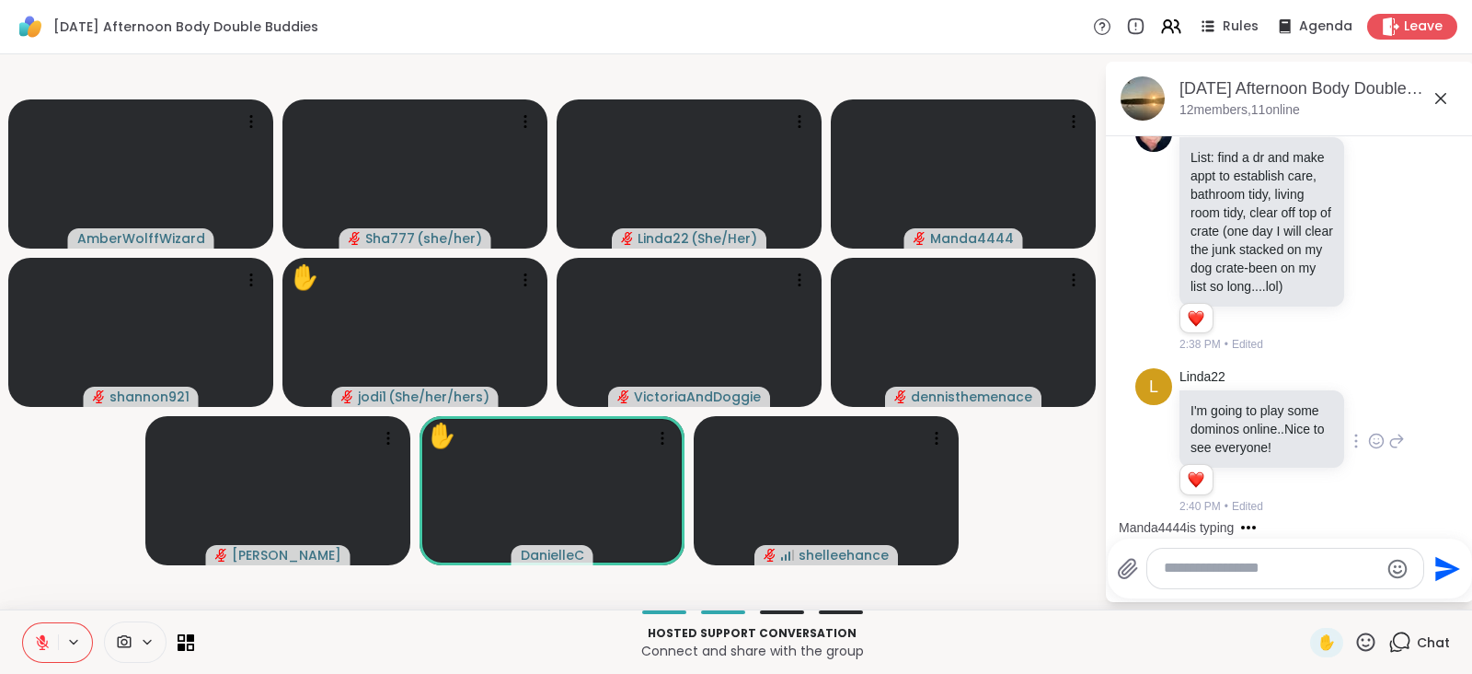
scroll to position [645, 0]
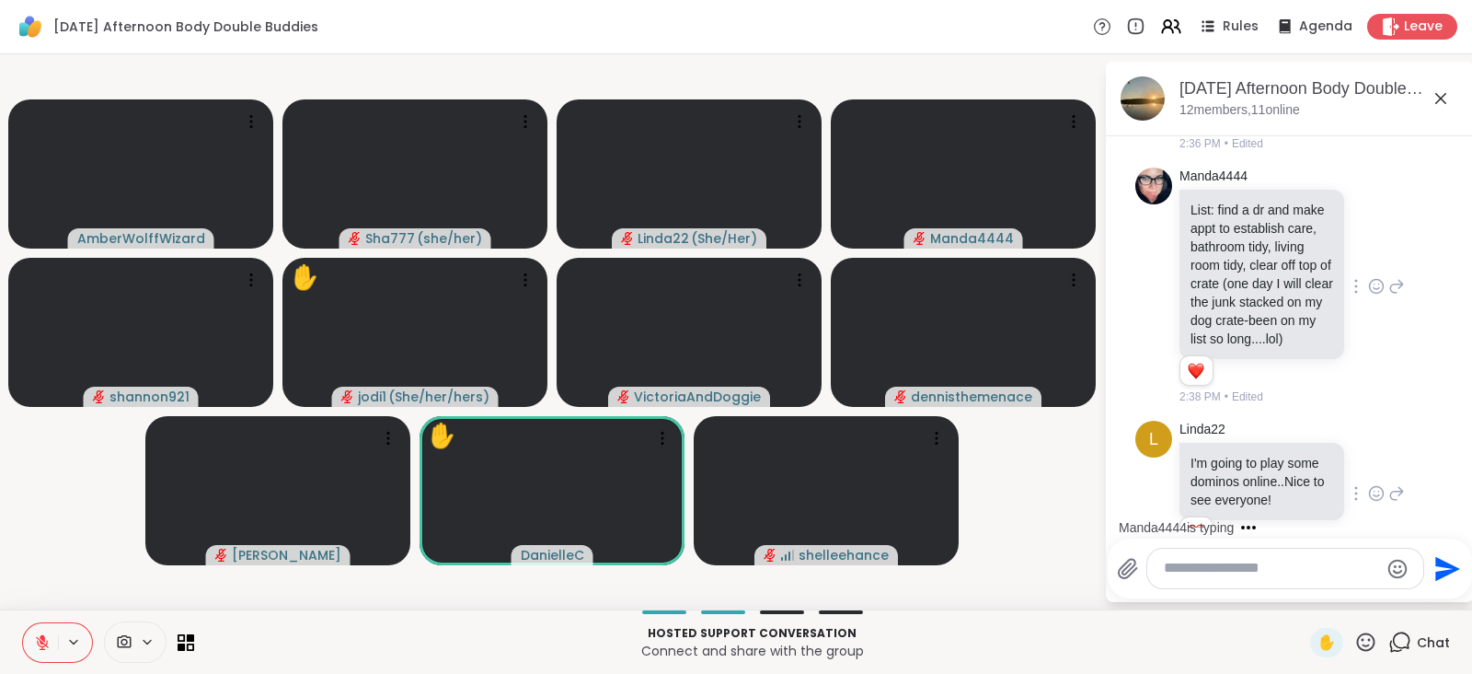
click at [1368, 295] on icon at bounding box center [1376, 286] width 17 height 18
click at [1368, 265] on div "Select Reaction: Heart" at bounding box center [1376, 256] width 17 height 17
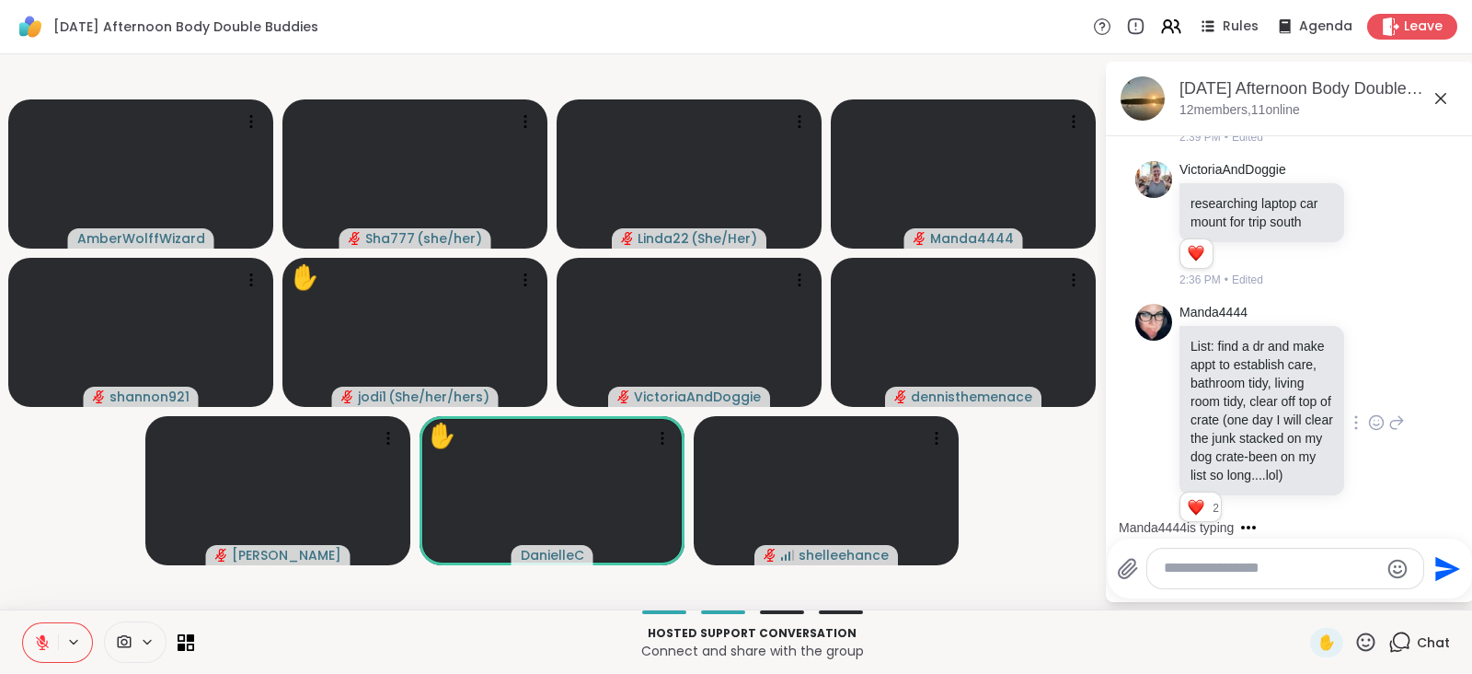
scroll to position [506, 0]
click at [1368, 229] on icon at bounding box center [1376, 227] width 17 height 18
click at [1368, 206] on div "Select Reaction: Heart" at bounding box center [1376, 198] width 17 height 17
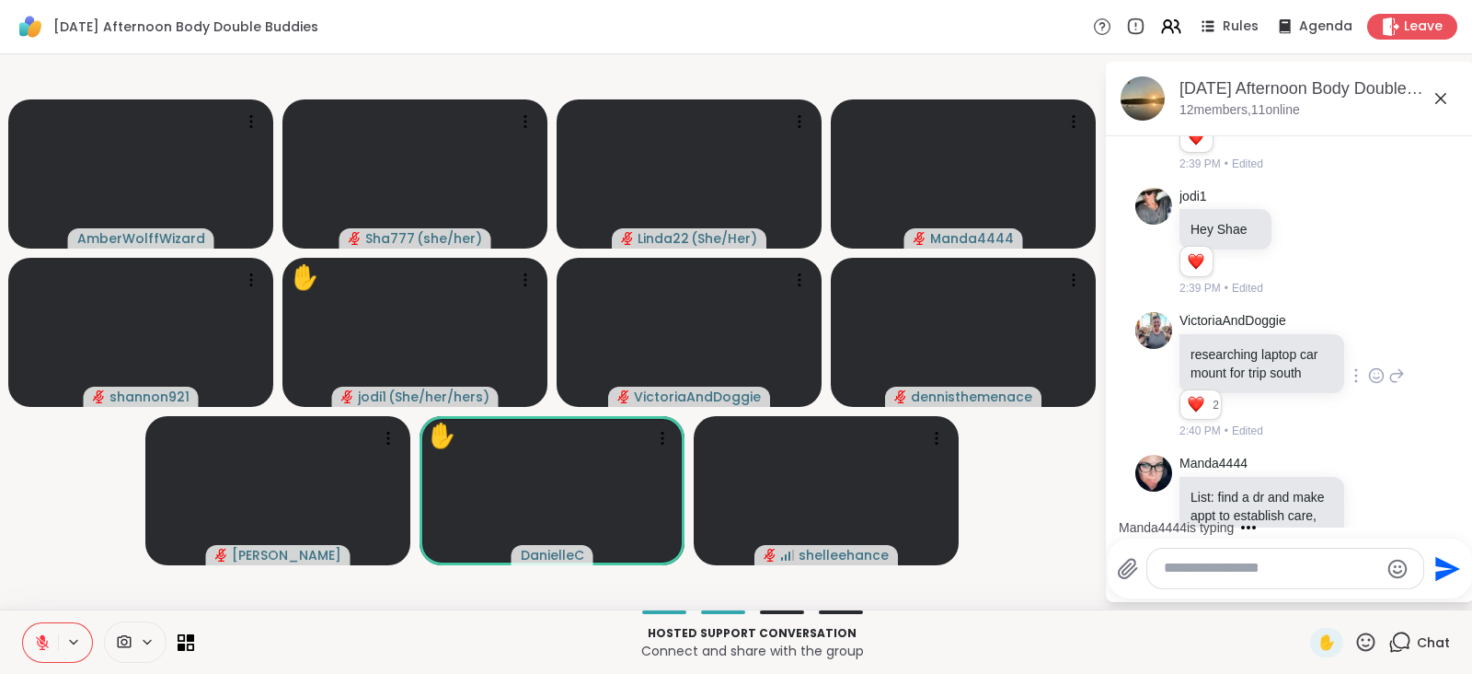
scroll to position [357, 0]
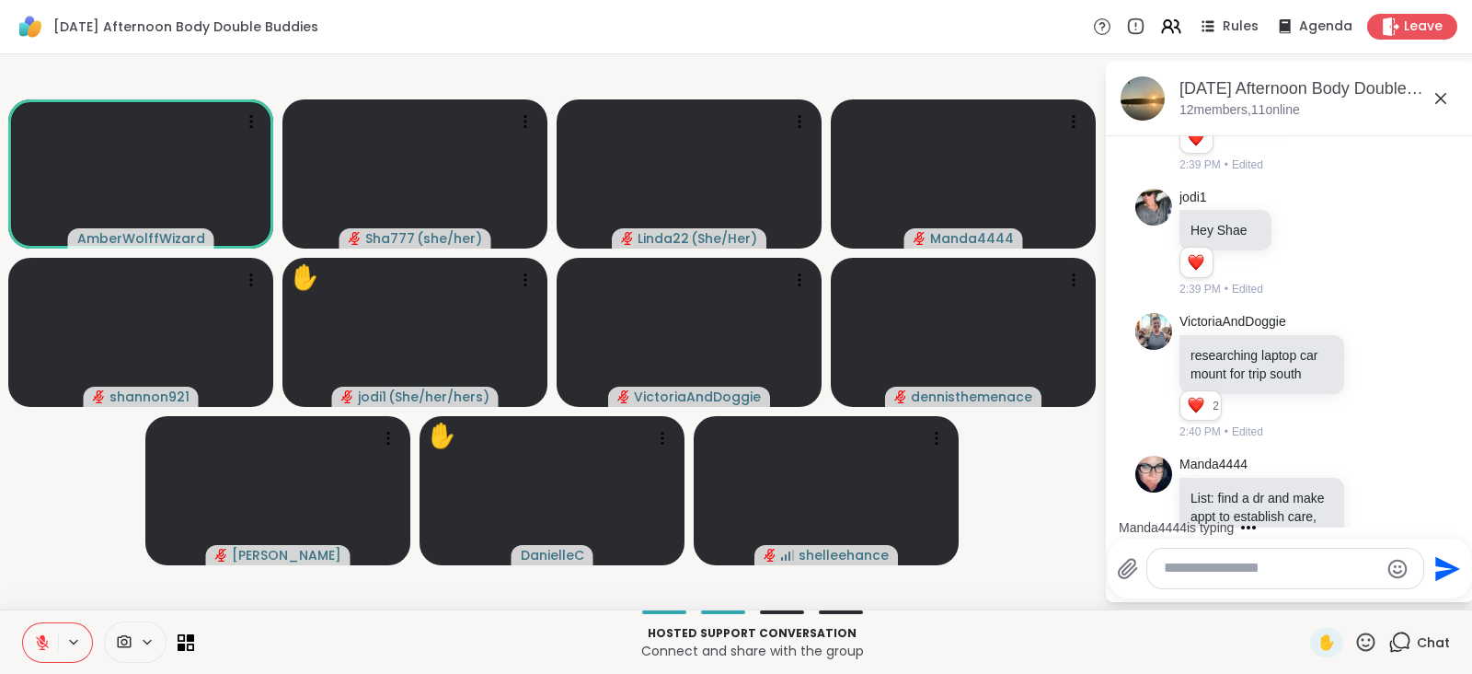
click at [37, 634] on icon at bounding box center [42, 642] width 17 height 17
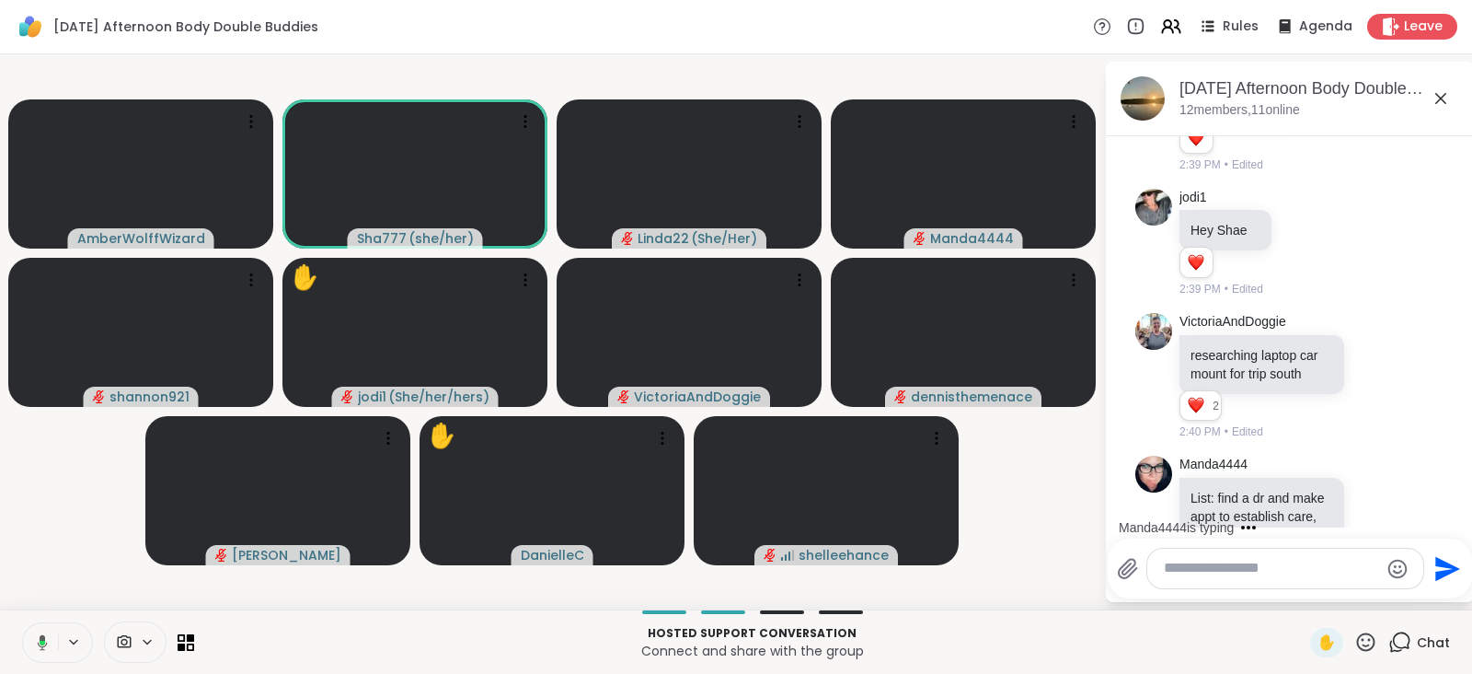
click at [37, 634] on icon at bounding box center [39, 642] width 17 height 17
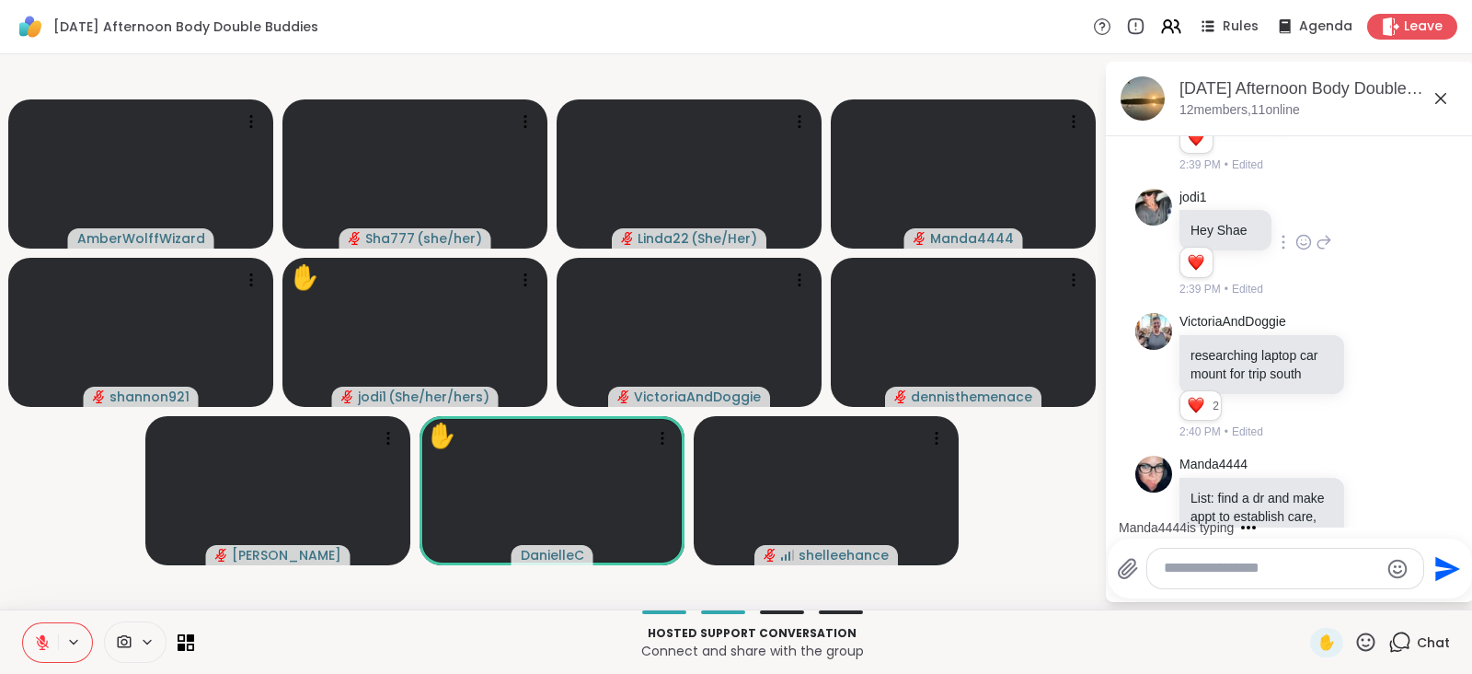
scroll to position [0, 0]
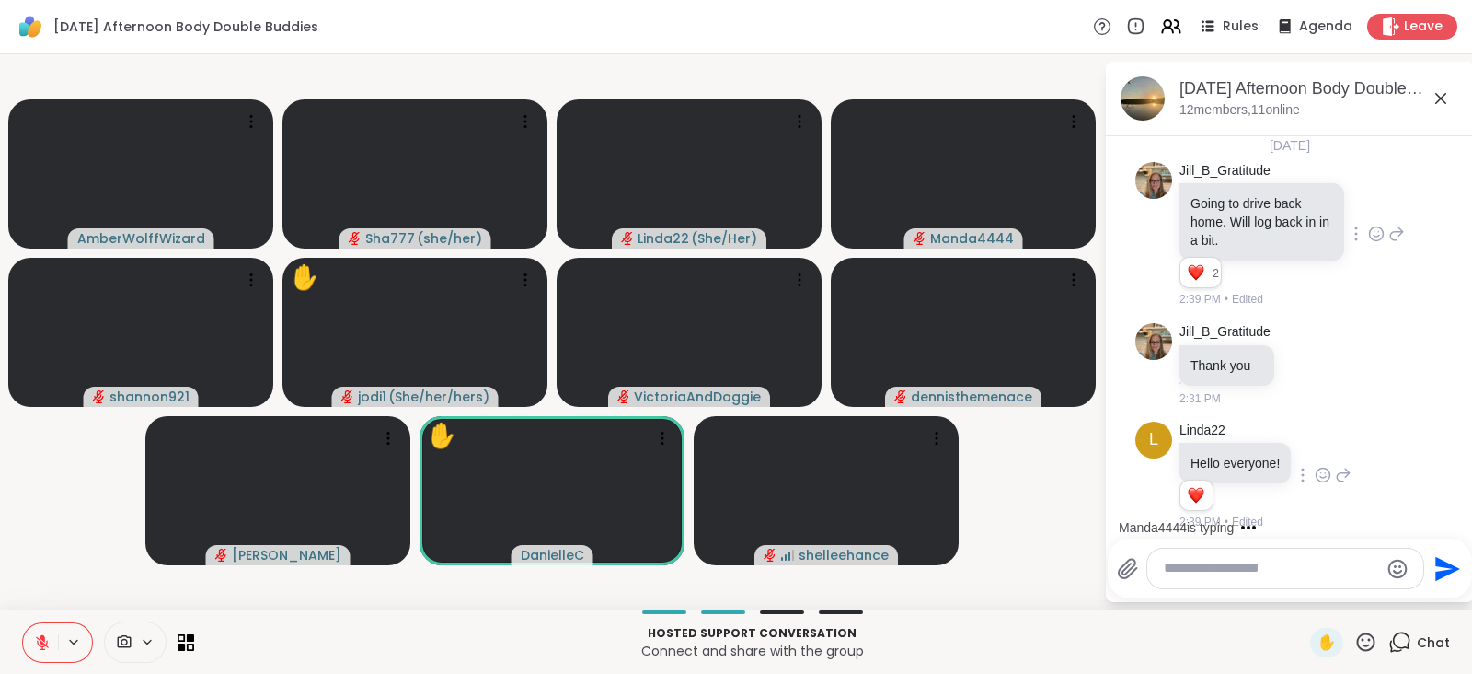
click at [38, 634] on icon at bounding box center [42, 642] width 17 height 17
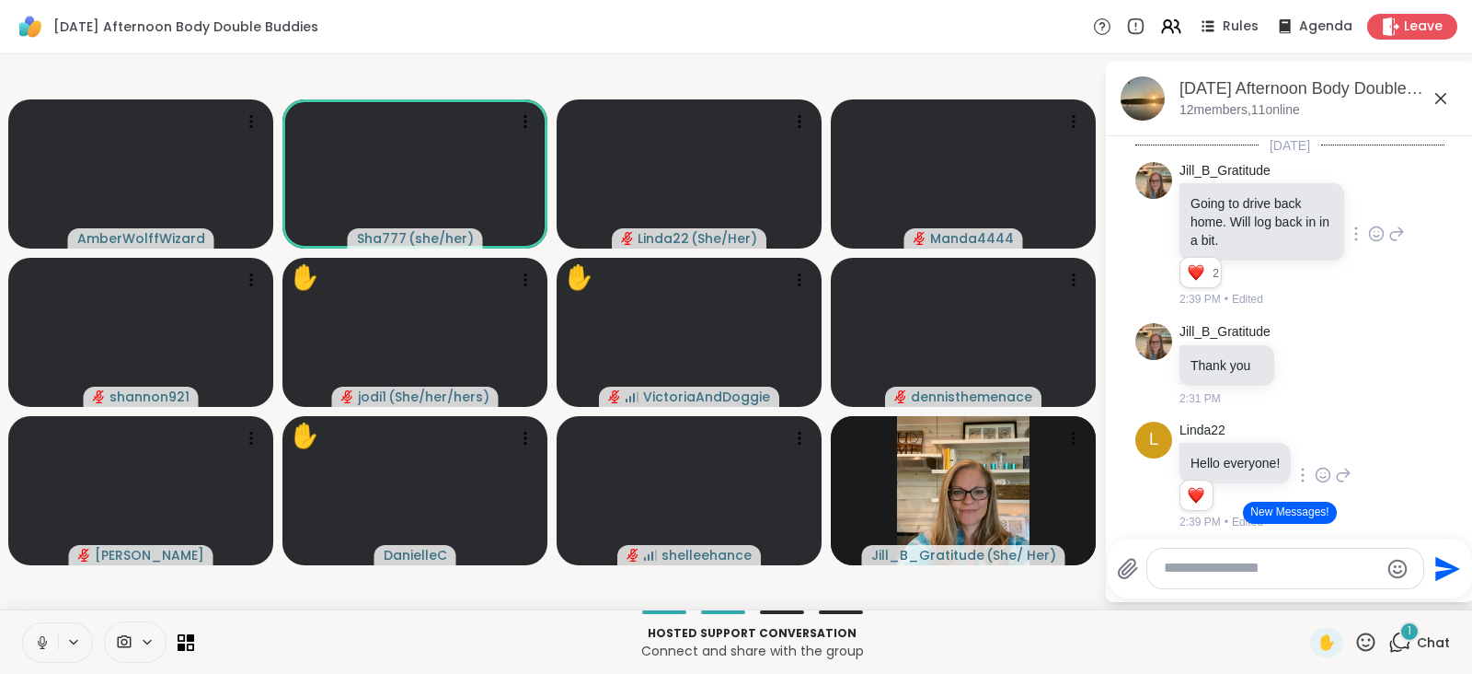
click at [46, 632] on button at bounding box center [40, 642] width 35 height 39
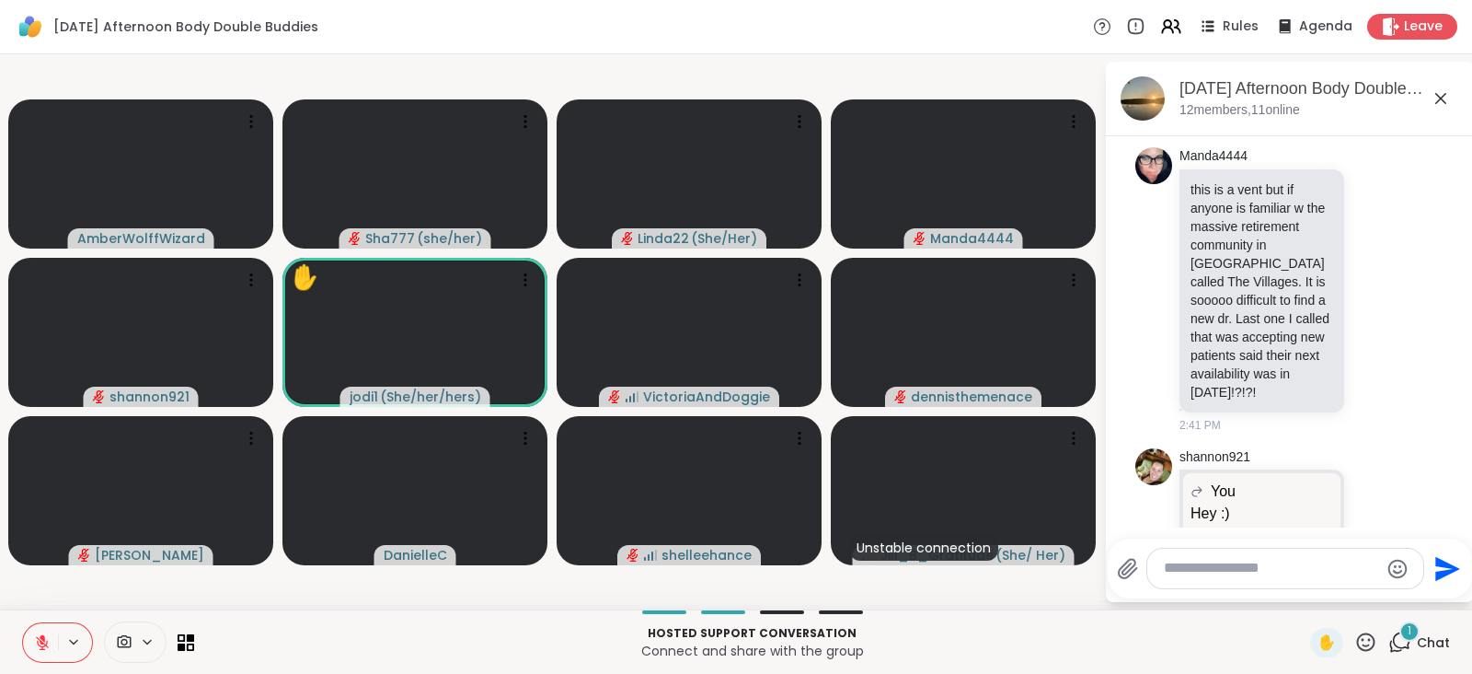
scroll to position [1697, 0]
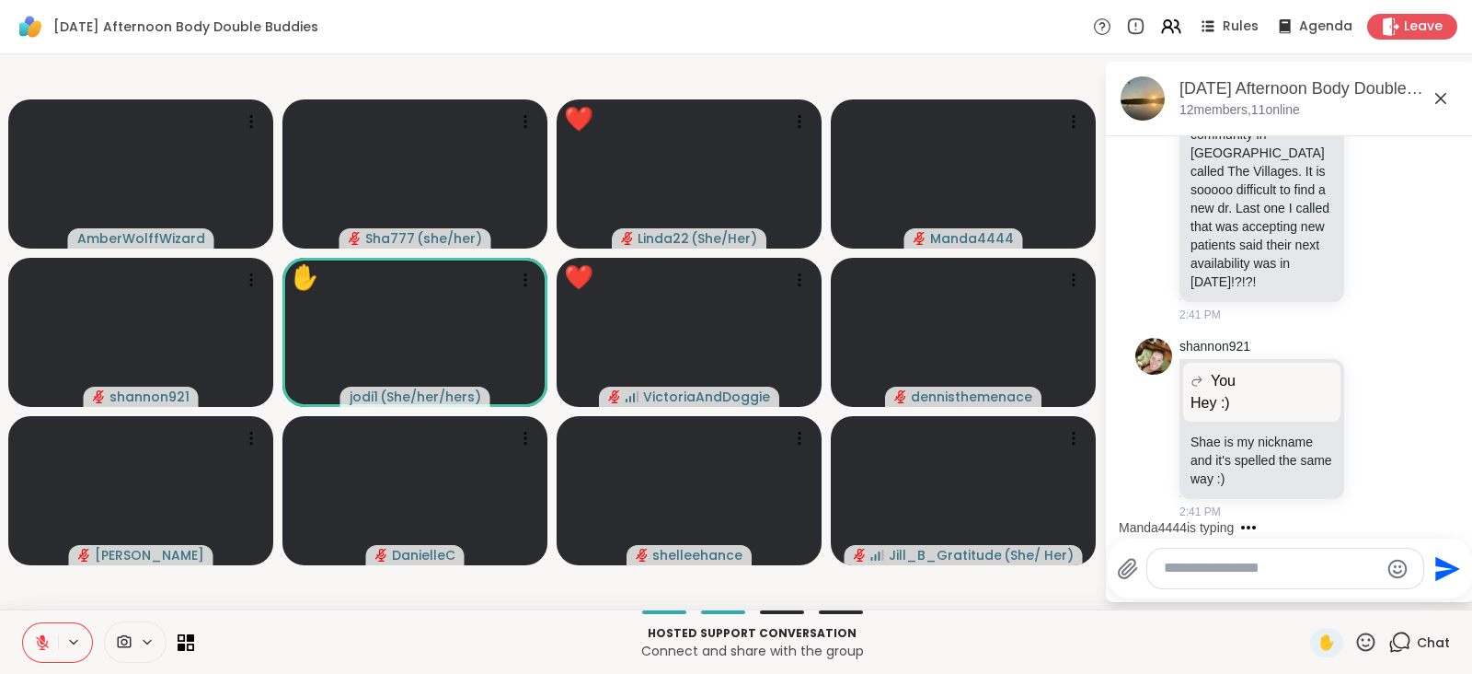
click at [1355, 639] on icon at bounding box center [1366, 641] width 23 height 23
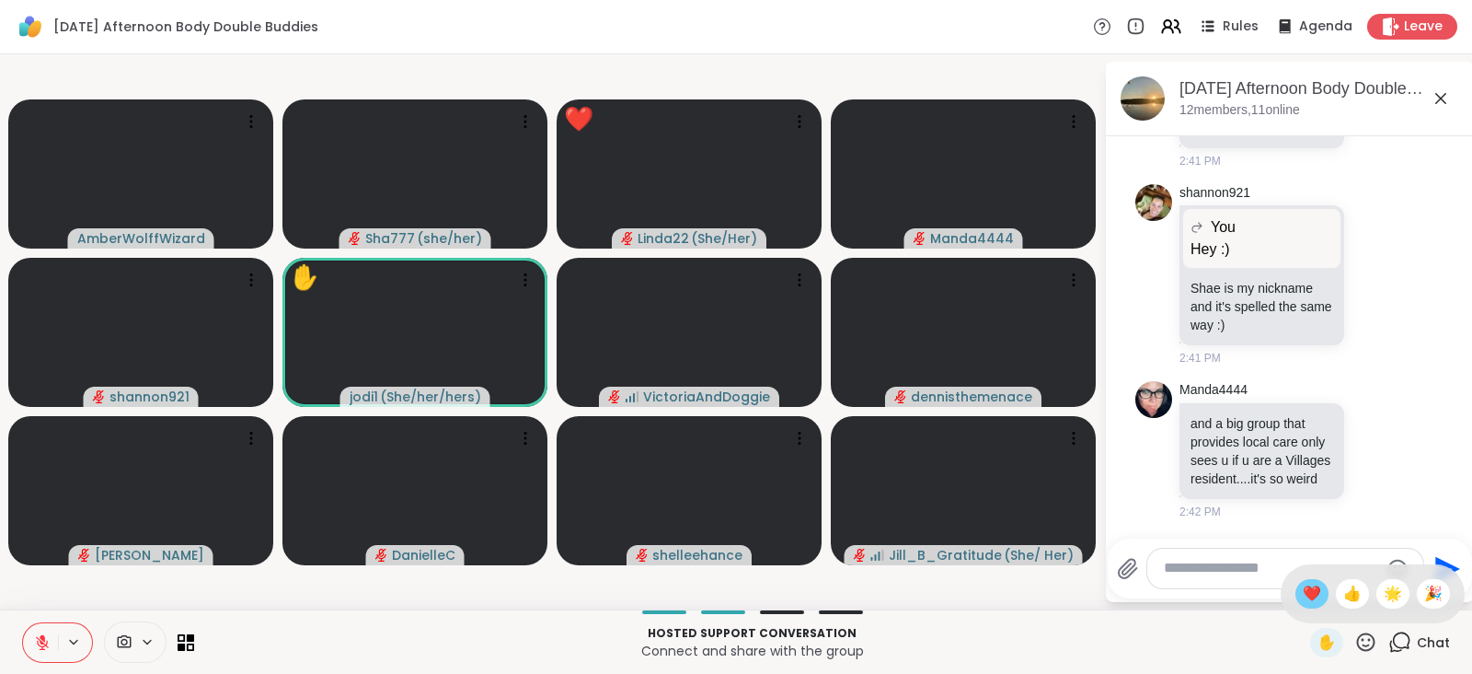
click at [1303, 592] on span "❤️" at bounding box center [1312, 594] width 18 height 22
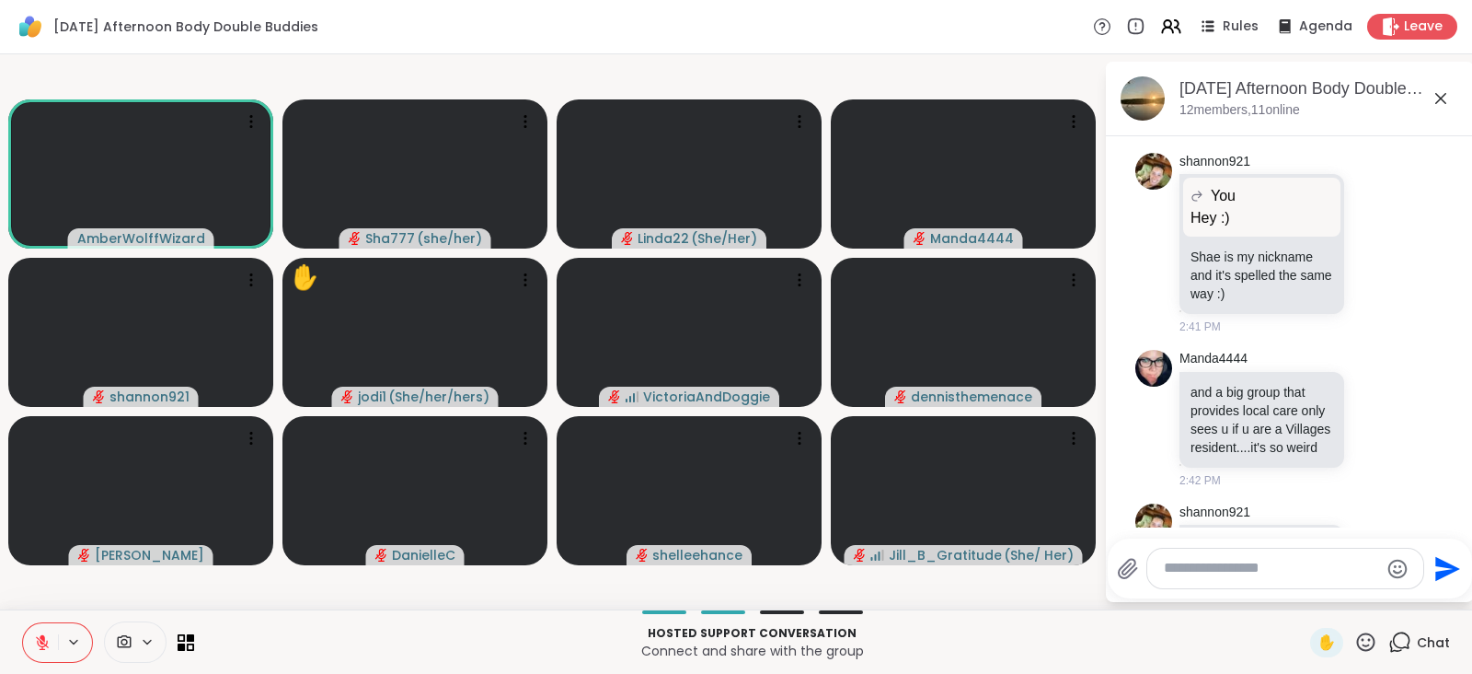
scroll to position [1794, 0]
click at [1368, 254] on icon at bounding box center [1376, 245] width 17 height 18
click at [1368, 224] on div "Select Reaction: Heart" at bounding box center [1376, 215] width 17 height 17
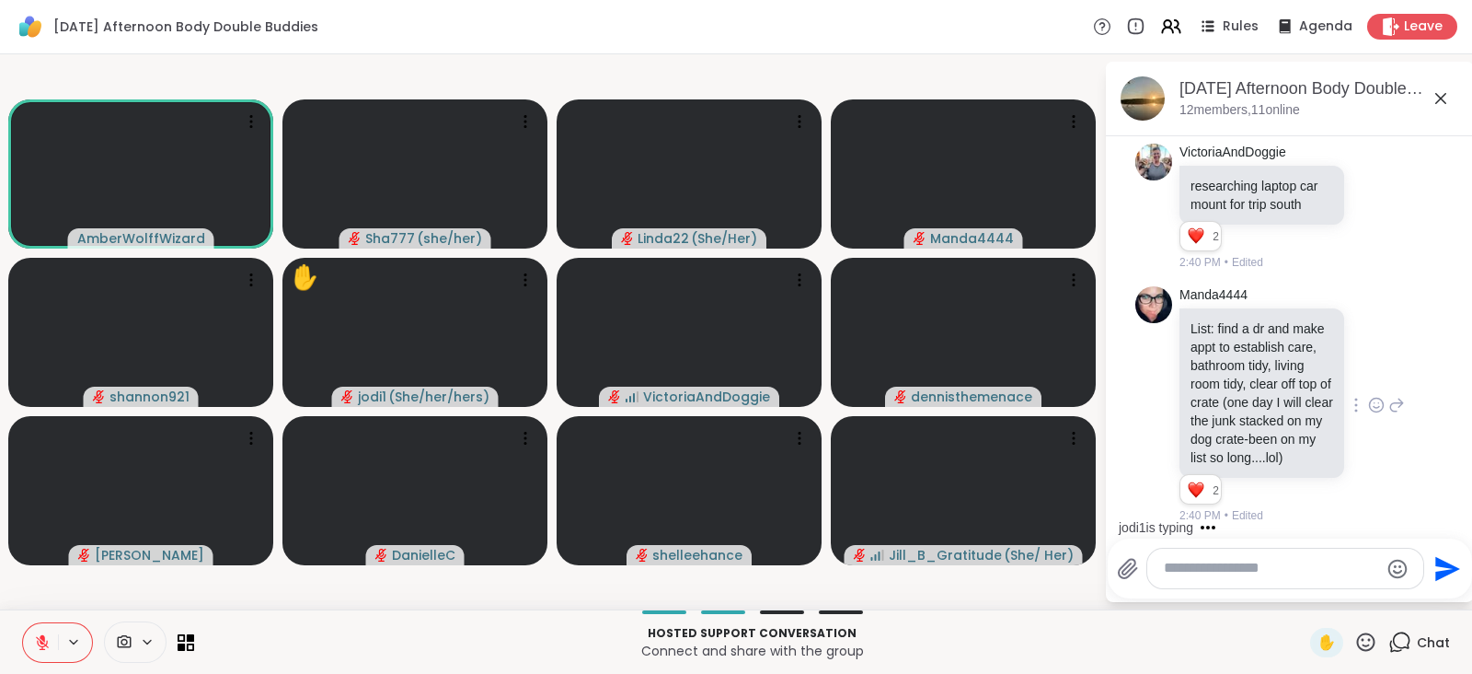
scroll to position [0, 0]
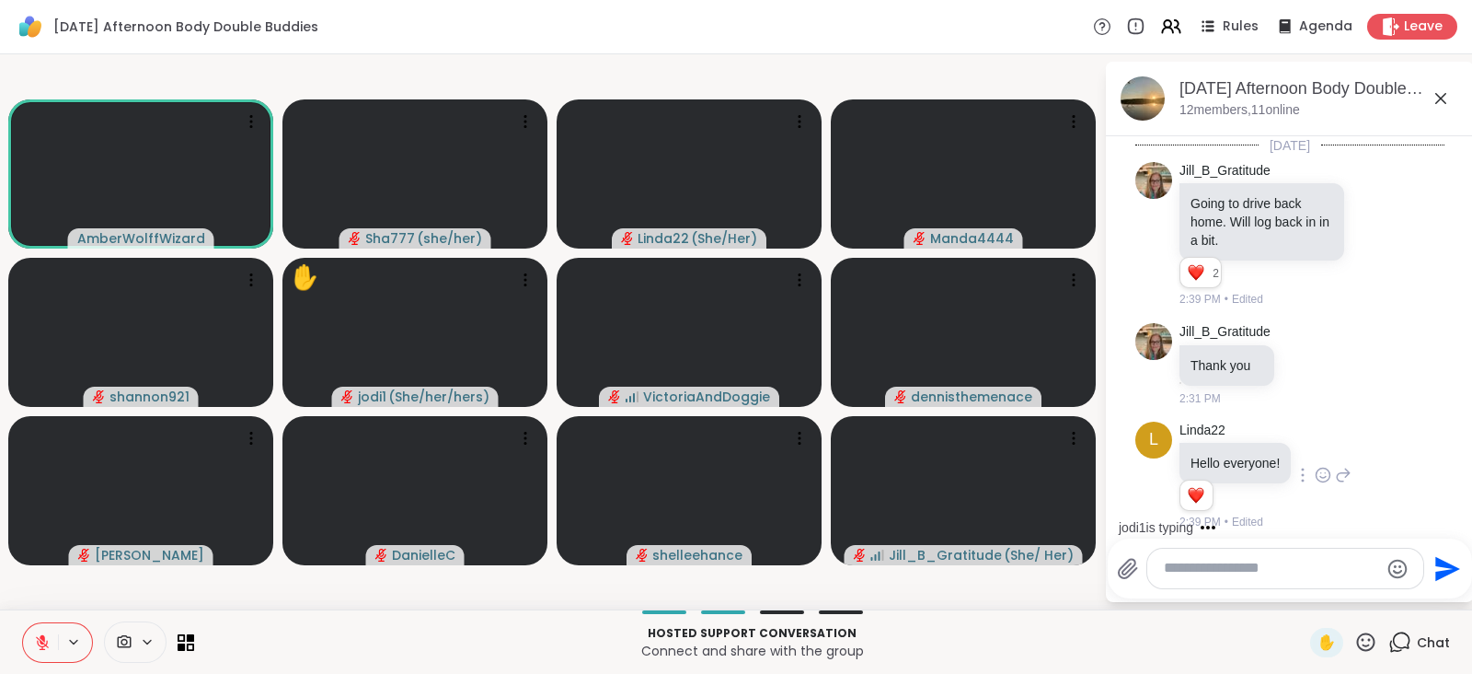
click at [44, 632] on button at bounding box center [40, 642] width 35 height 39
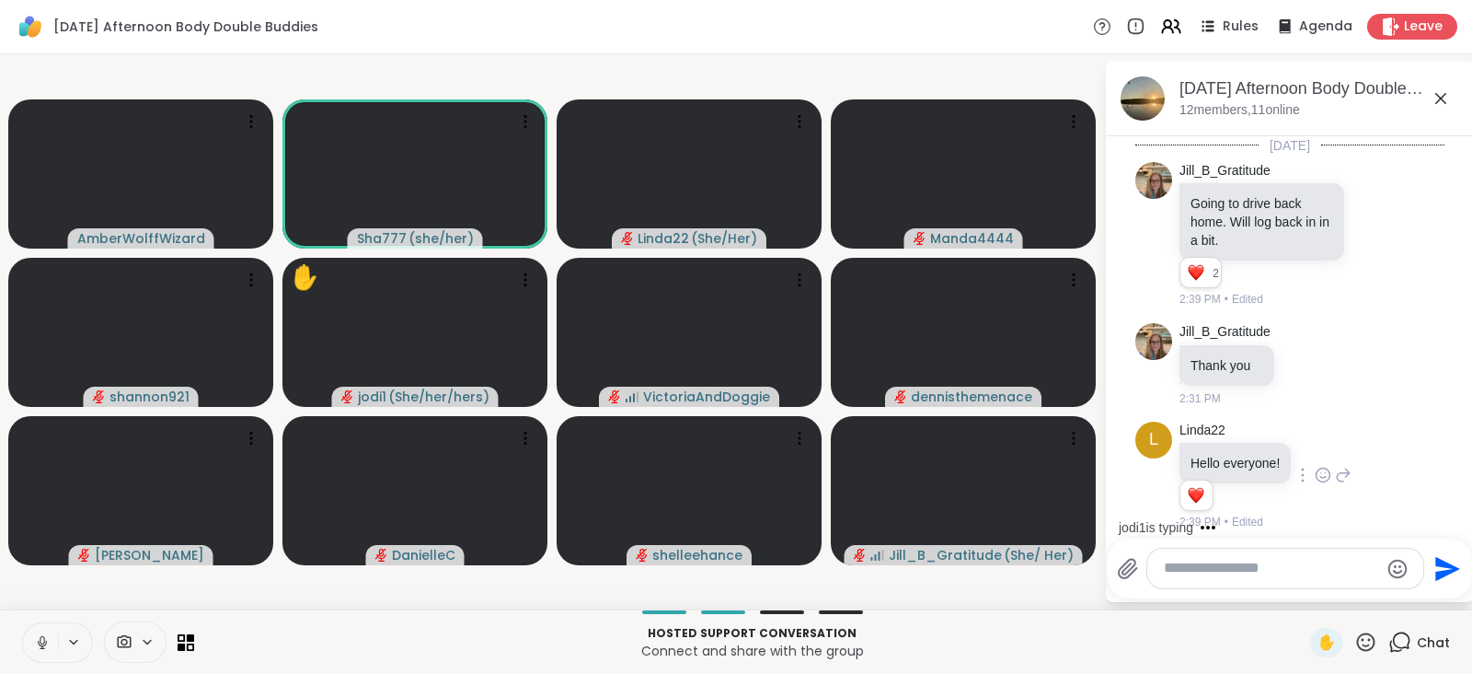
click at [44, 632] on button at bounding box center [40, 642] width 35 height 39
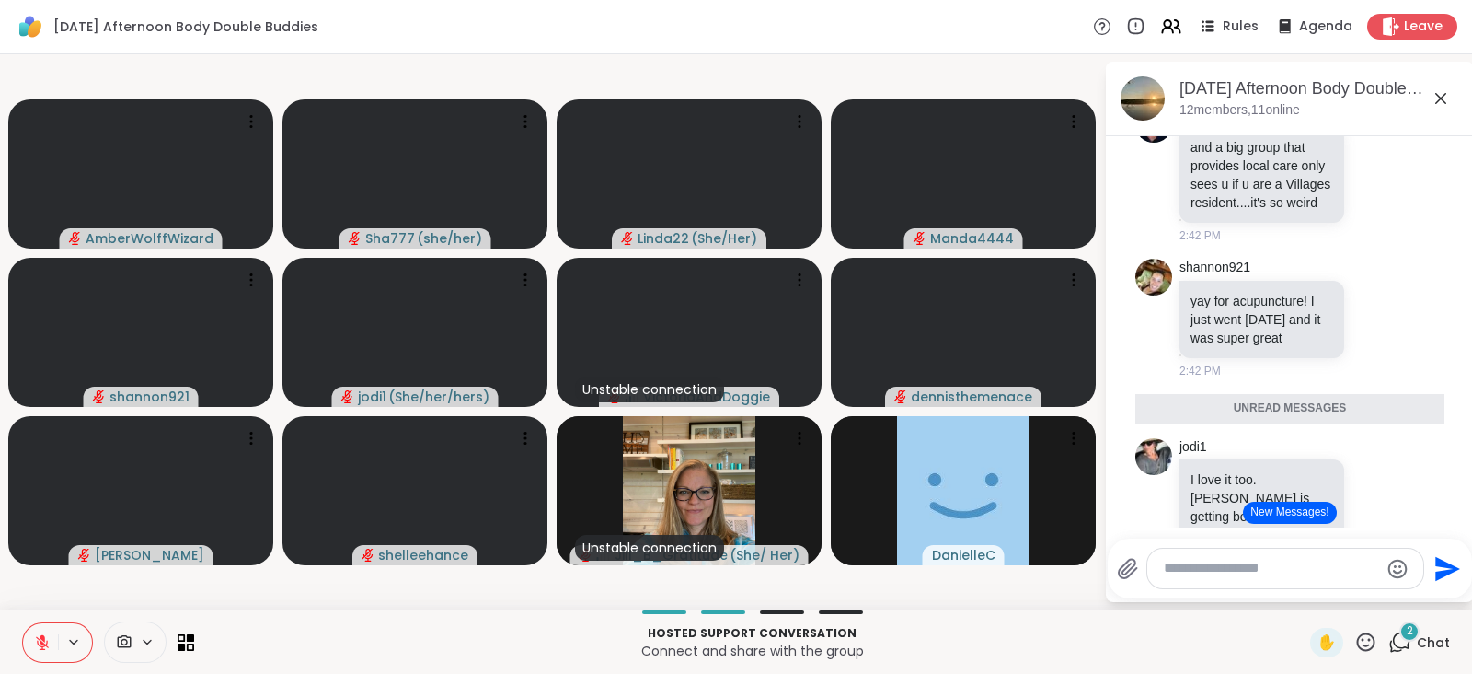
scroll to position [2429, 0]
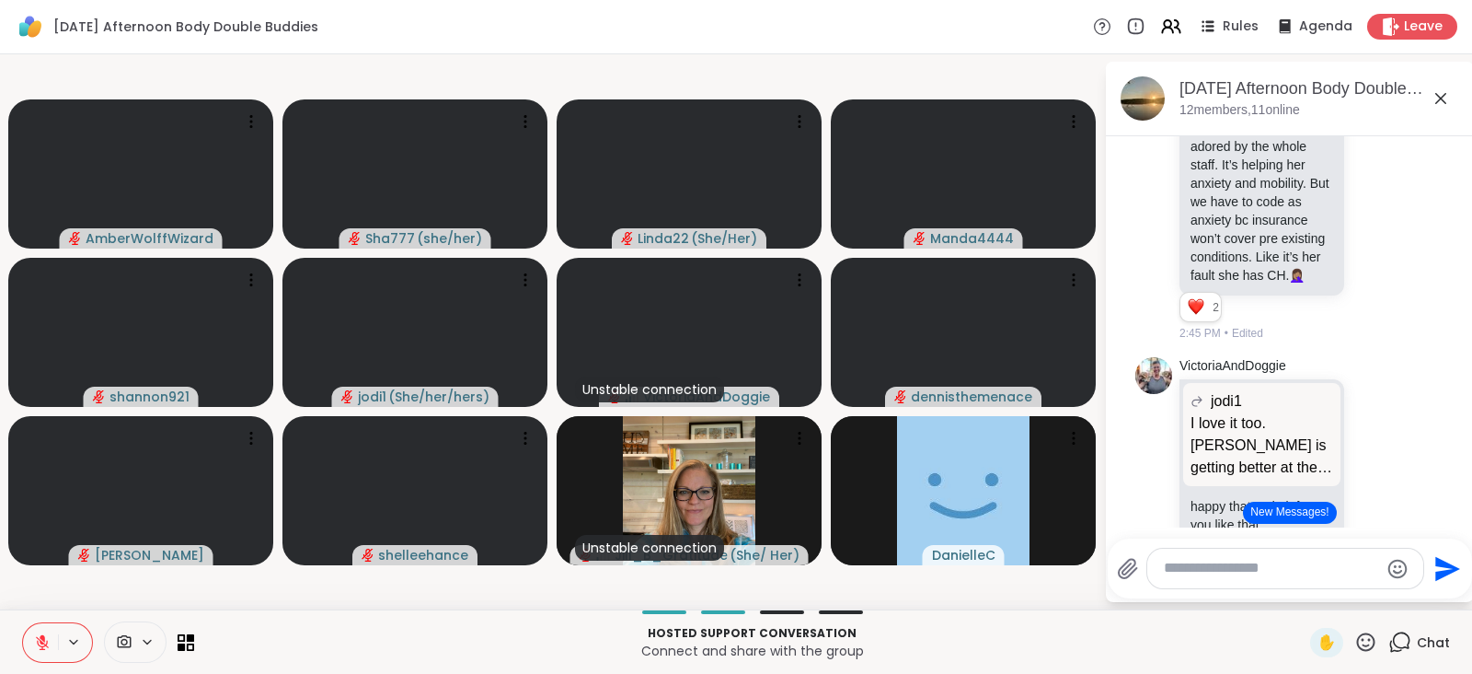
click at [1308, 514] on button "New Messages!" at bounding box center [1289, 513] width 93 height 22
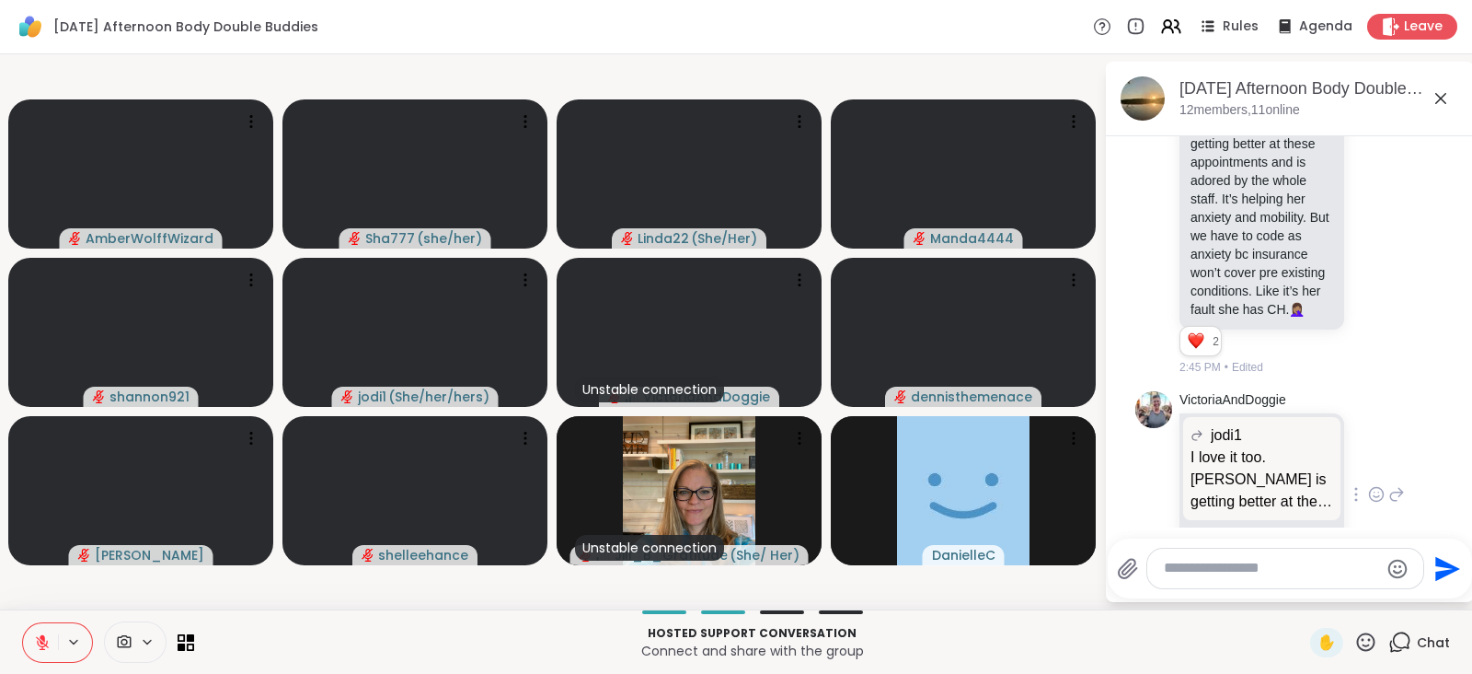
scroll to position [2388, 0]
click at [1370, 234] on icon at bounding box center [1377, 227] width 14 height 14
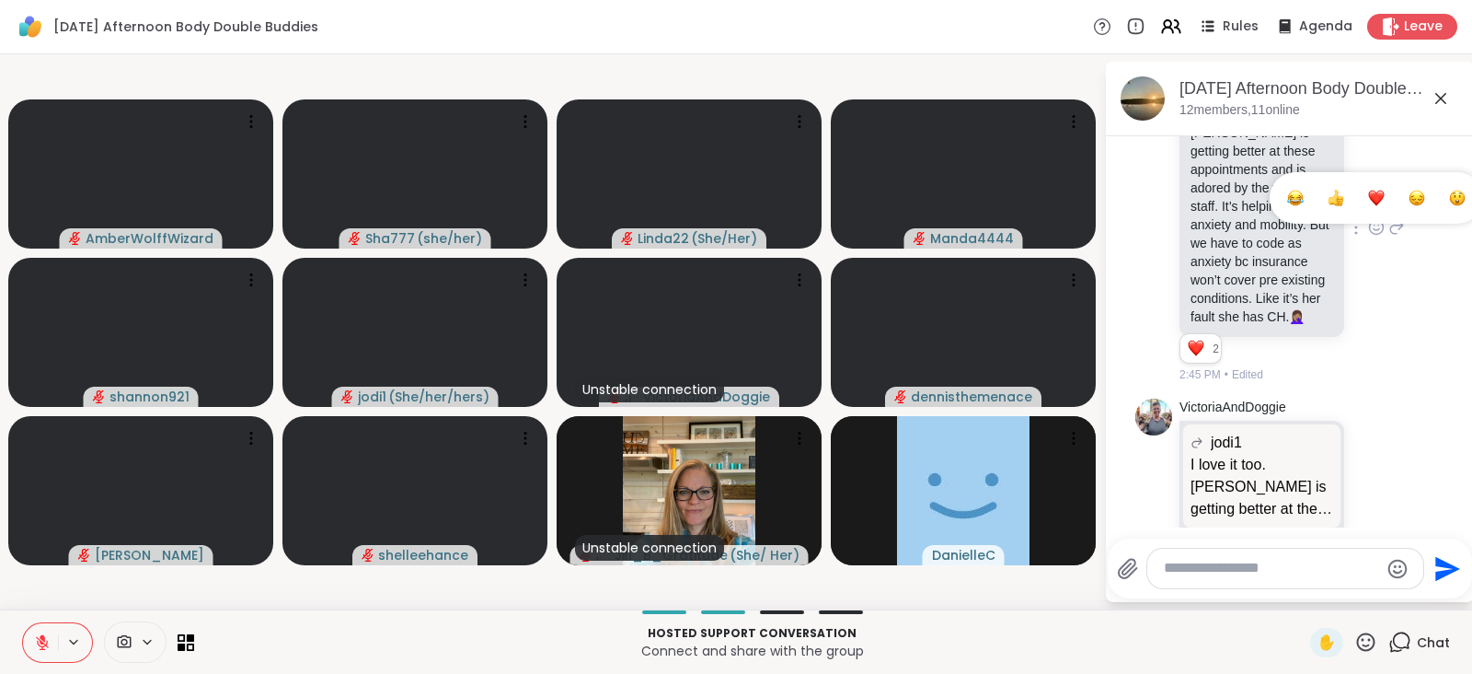
click at [1368, 206] on div "Select Reaction: Heart" at bounding box center [1376, 198] width 17 height 17
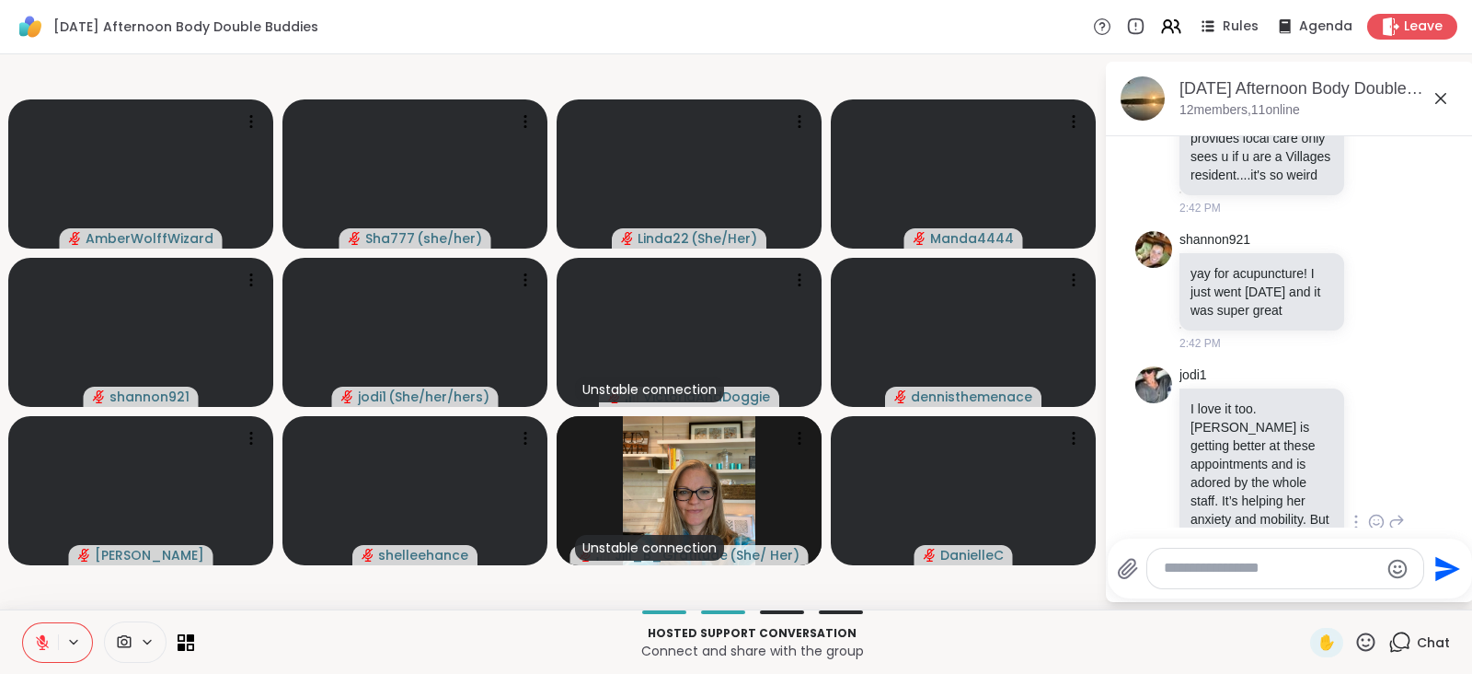
scroll to position [2095, 0]
click at [1368, 154] on icon at bounding box center [1376, 144] width 17 height 18
click at [1368, 123] on div "Select Reaction: Heart" at bounding box center [1376, 115] width 17 height 17
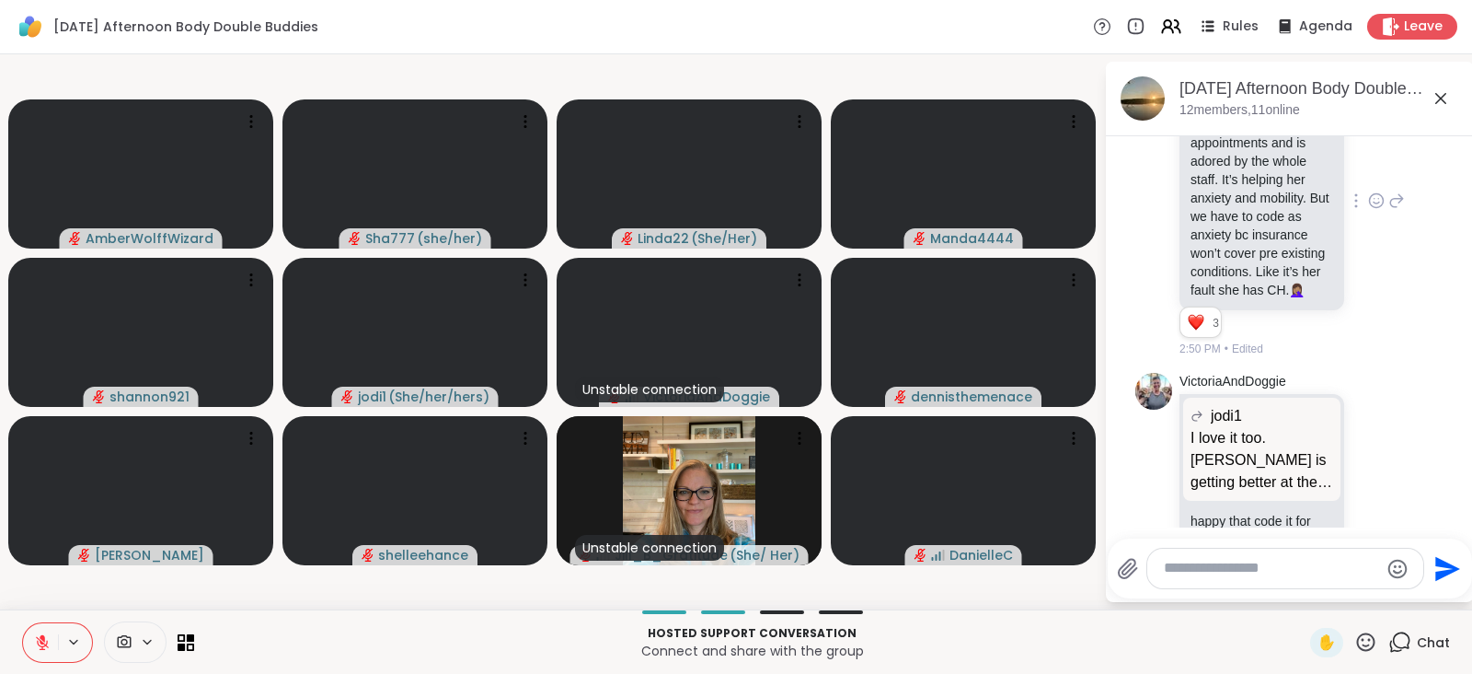
scroll to position [2660, 0]
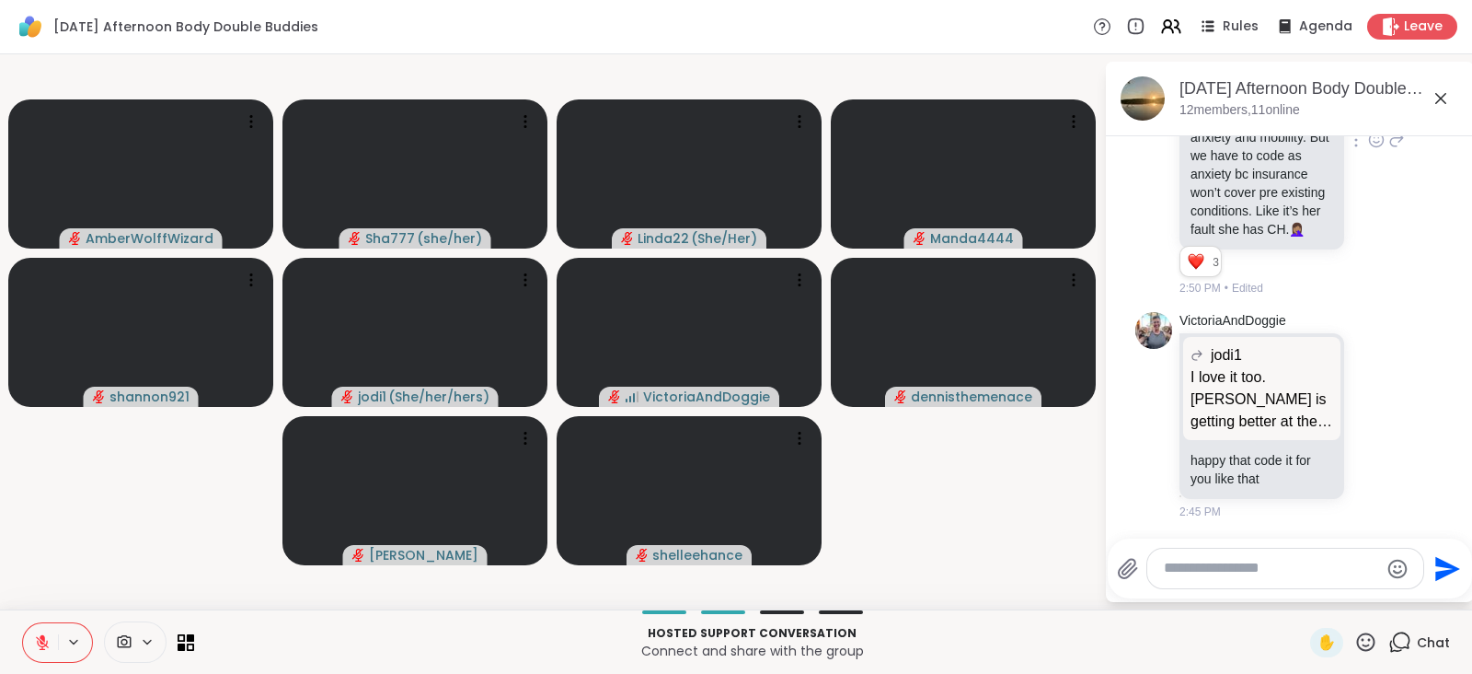
click at [1252, 563] on textarea "Type your message" at bounding box center [1271, 568] width 214 height 19
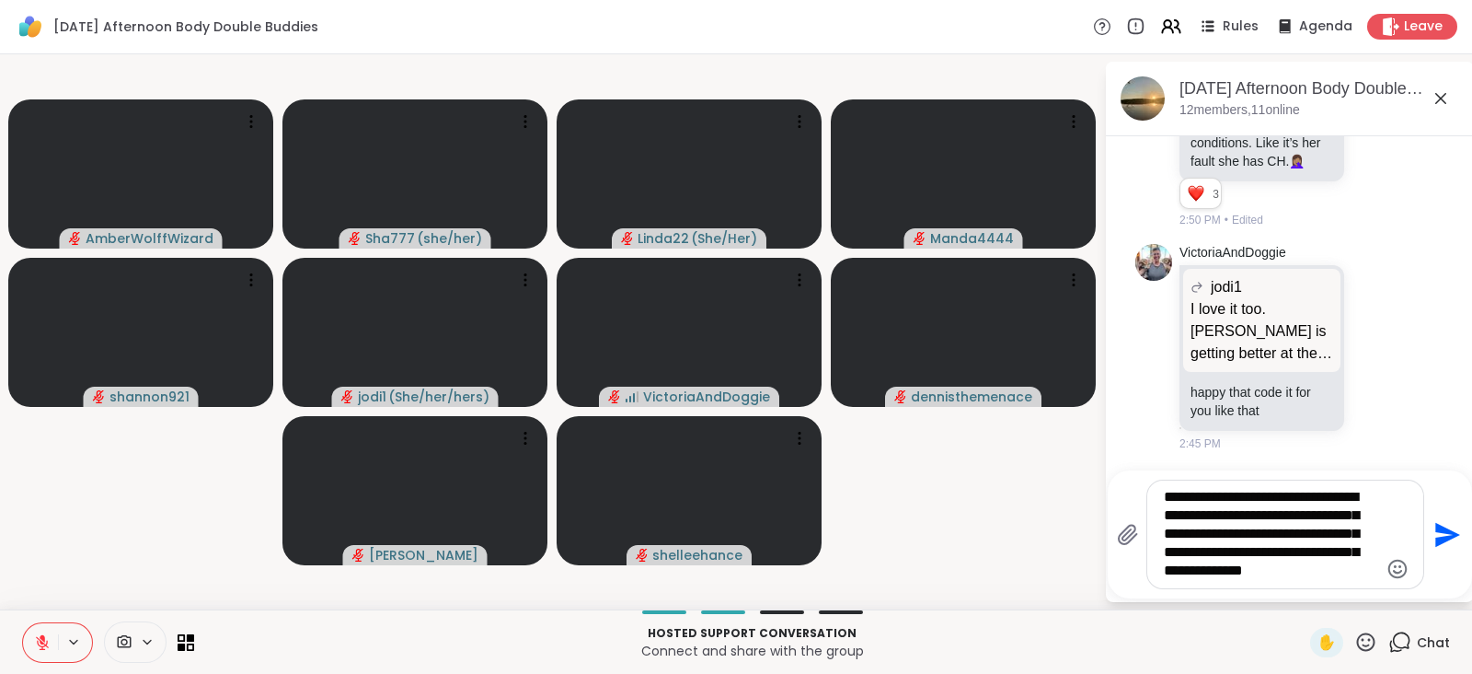
type textarea "**********"
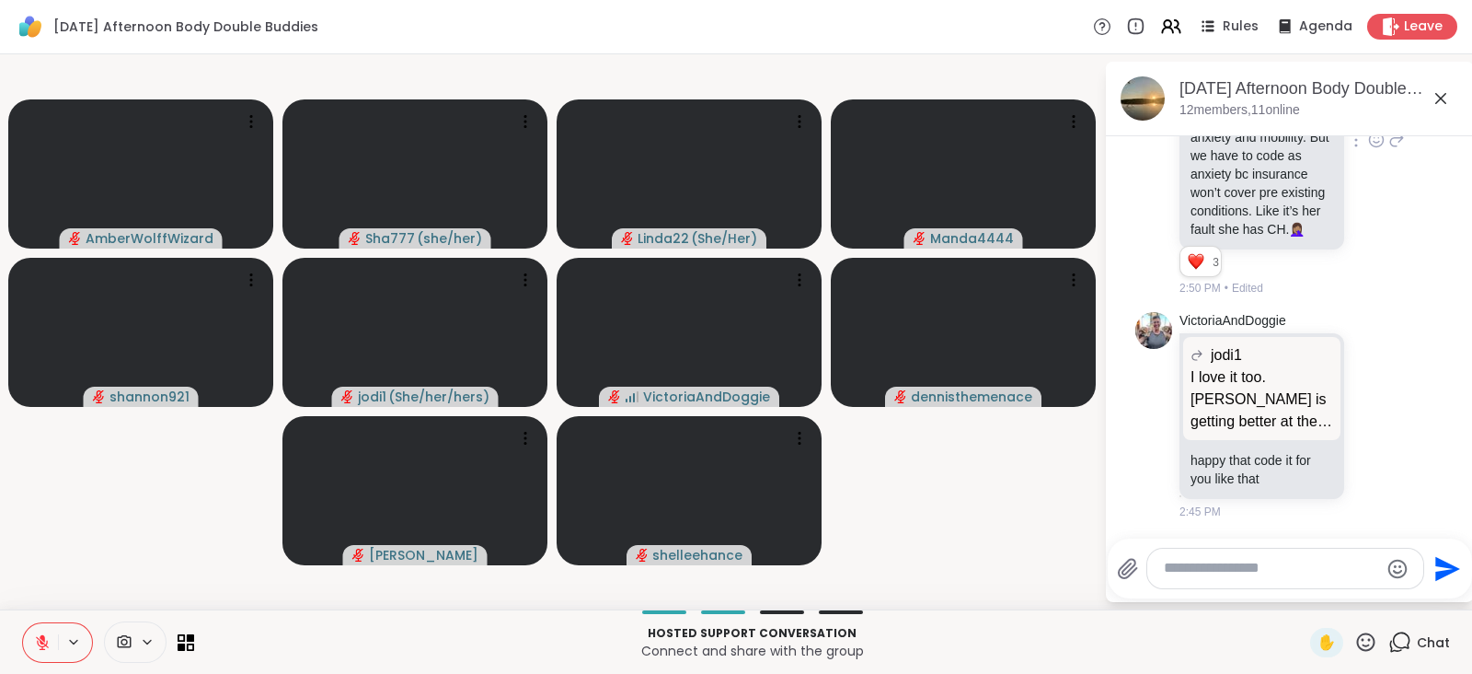
scroll to position [2905, 0]
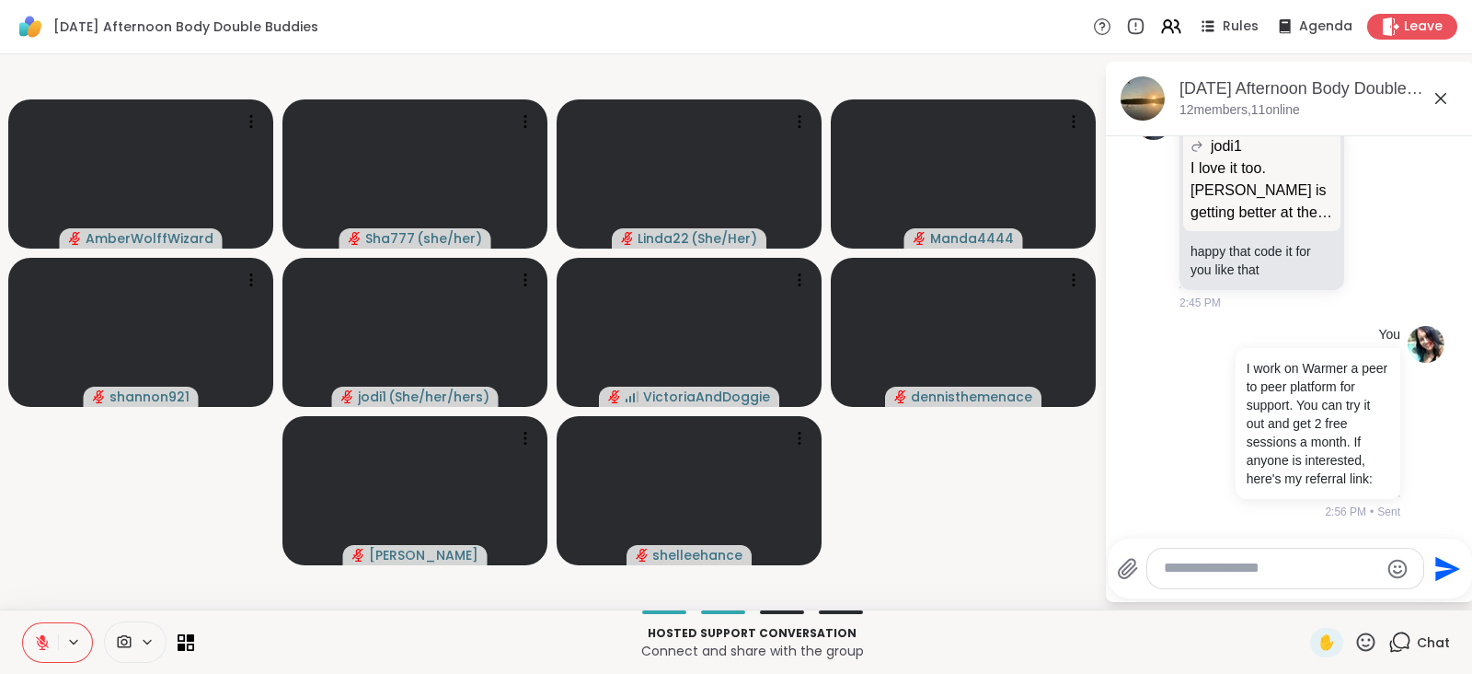
paste textarea "**********"
type textarea "**********"
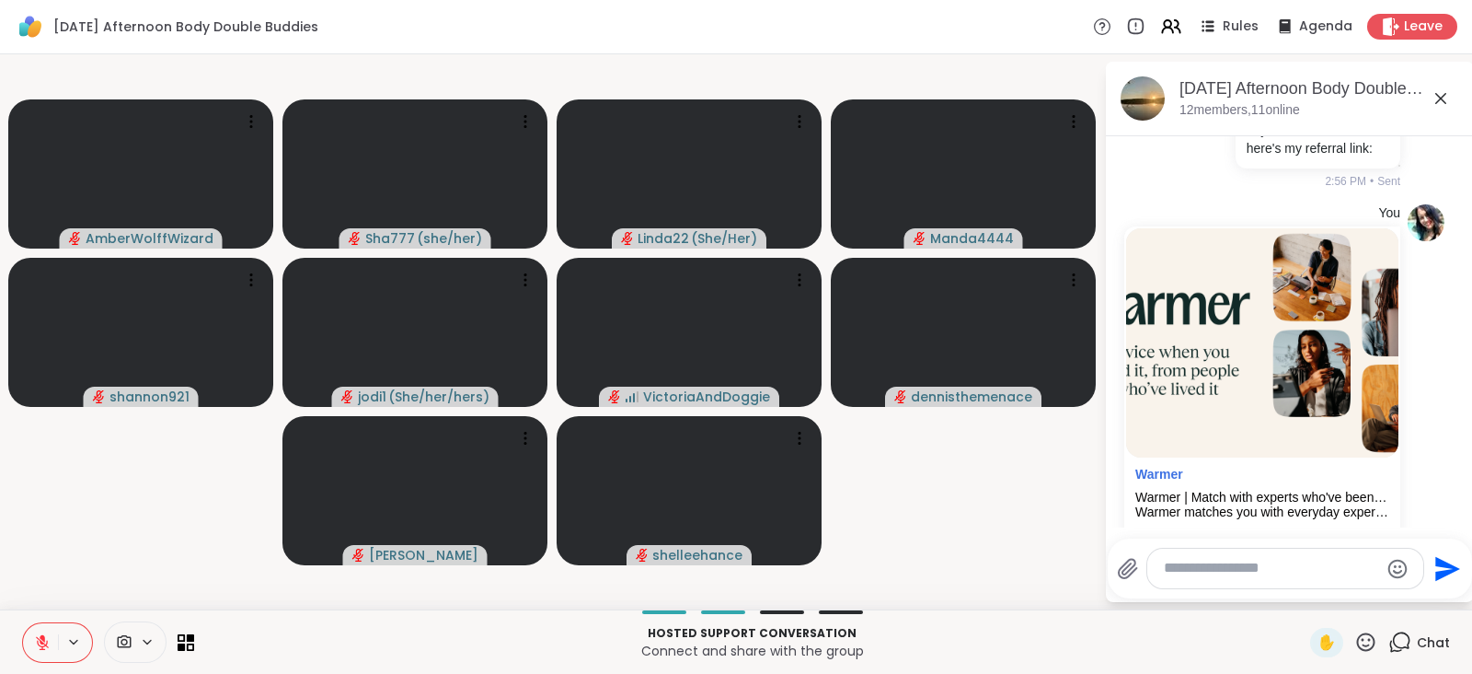
scroll to position [3282, 0]
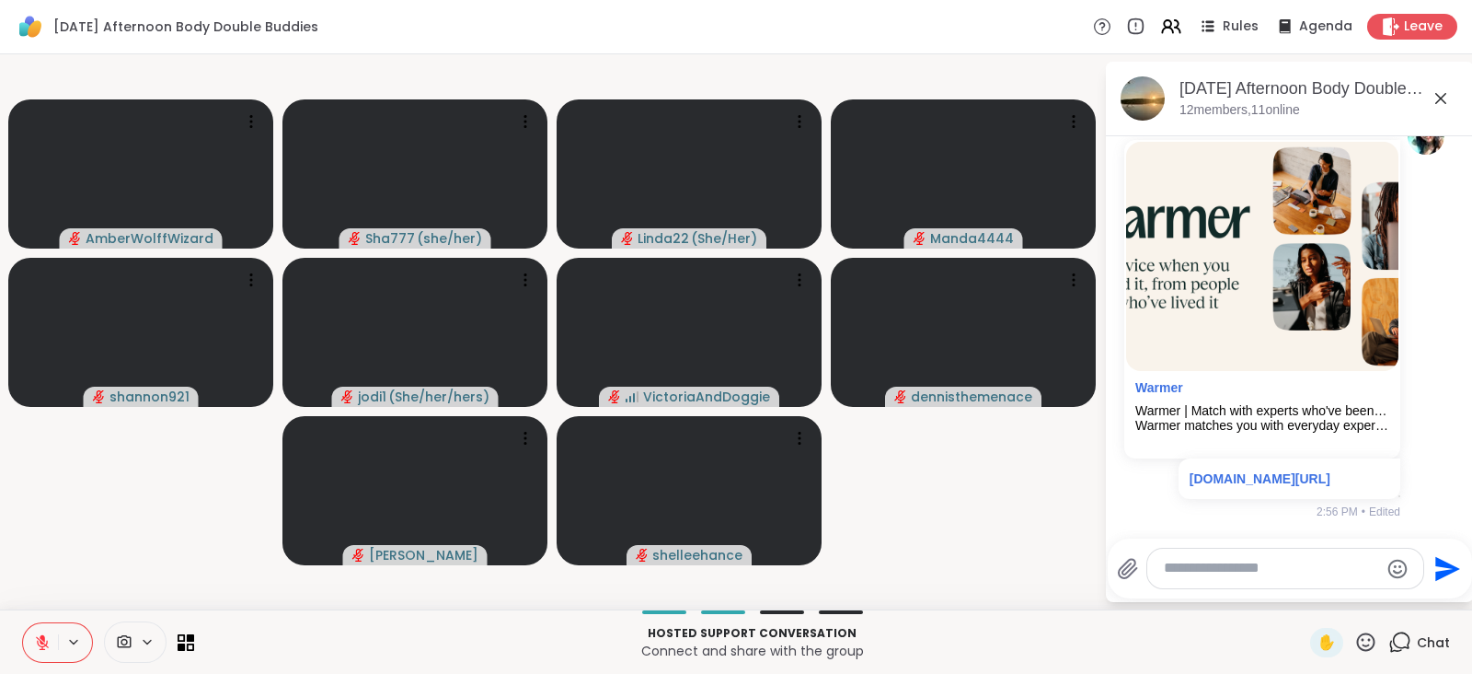
click at [1256, 568] on textarea "Type your message" at bounding box center [1271, 568] width 214 height 19
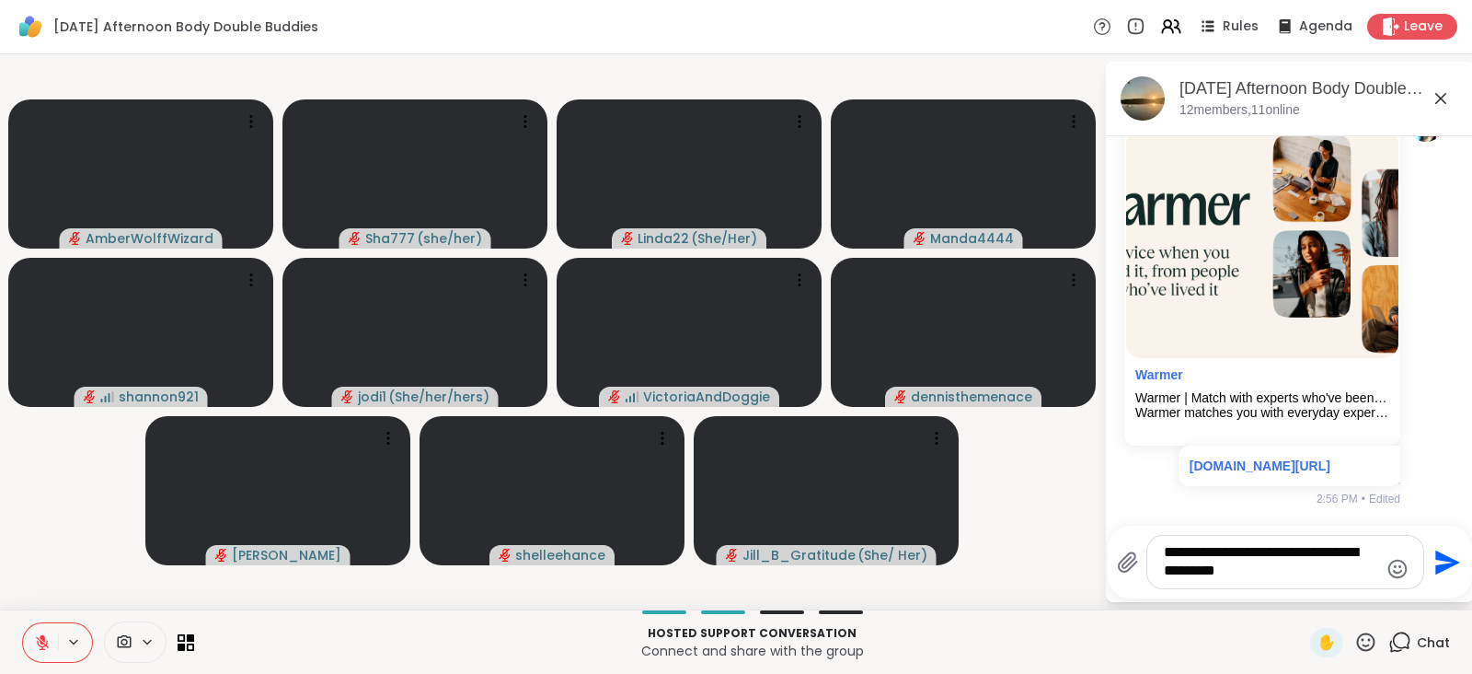
type textarea "**********"
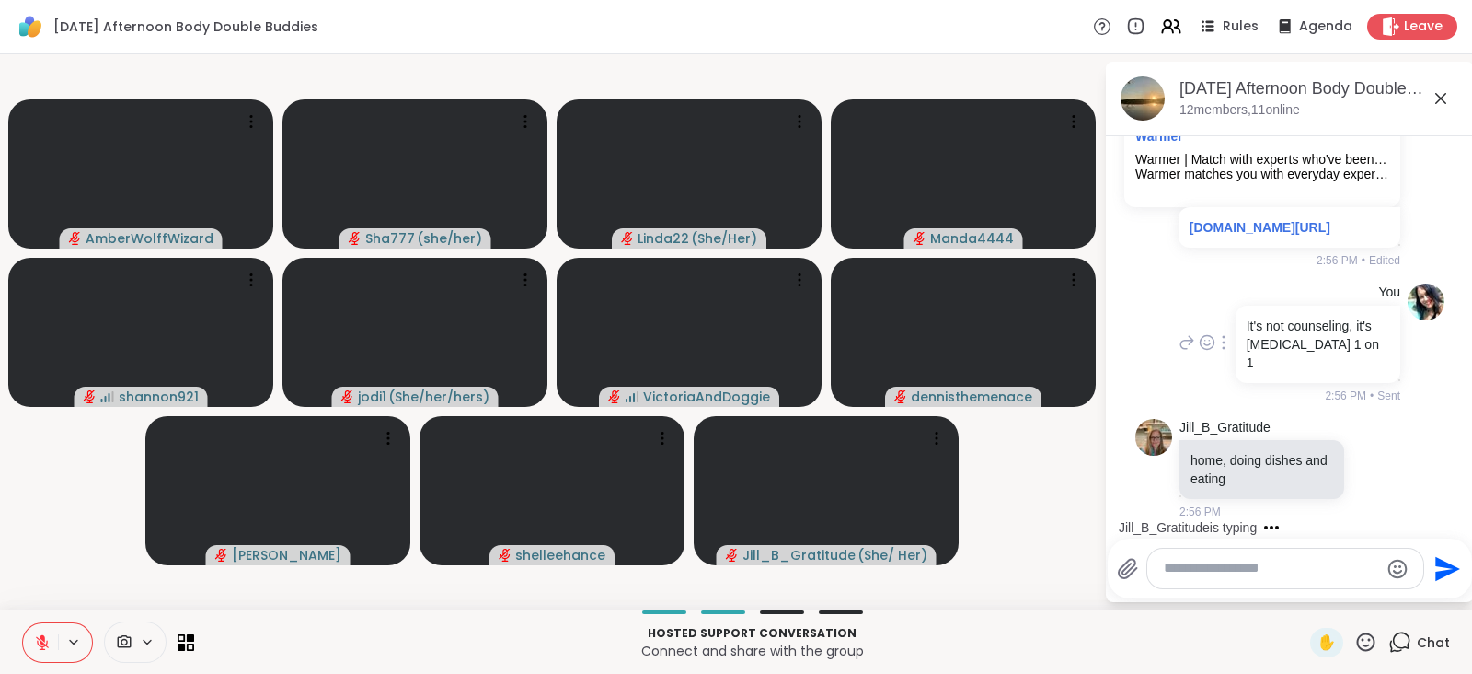
scroll to position [3592, 0]
click at [1368, 464] on icon at bounding box center [1376, 468] width 17 height 18
click at [1368, 435] on div "Select Reaction: Heart" at bounding box center [1376, 439] width 17 height 17
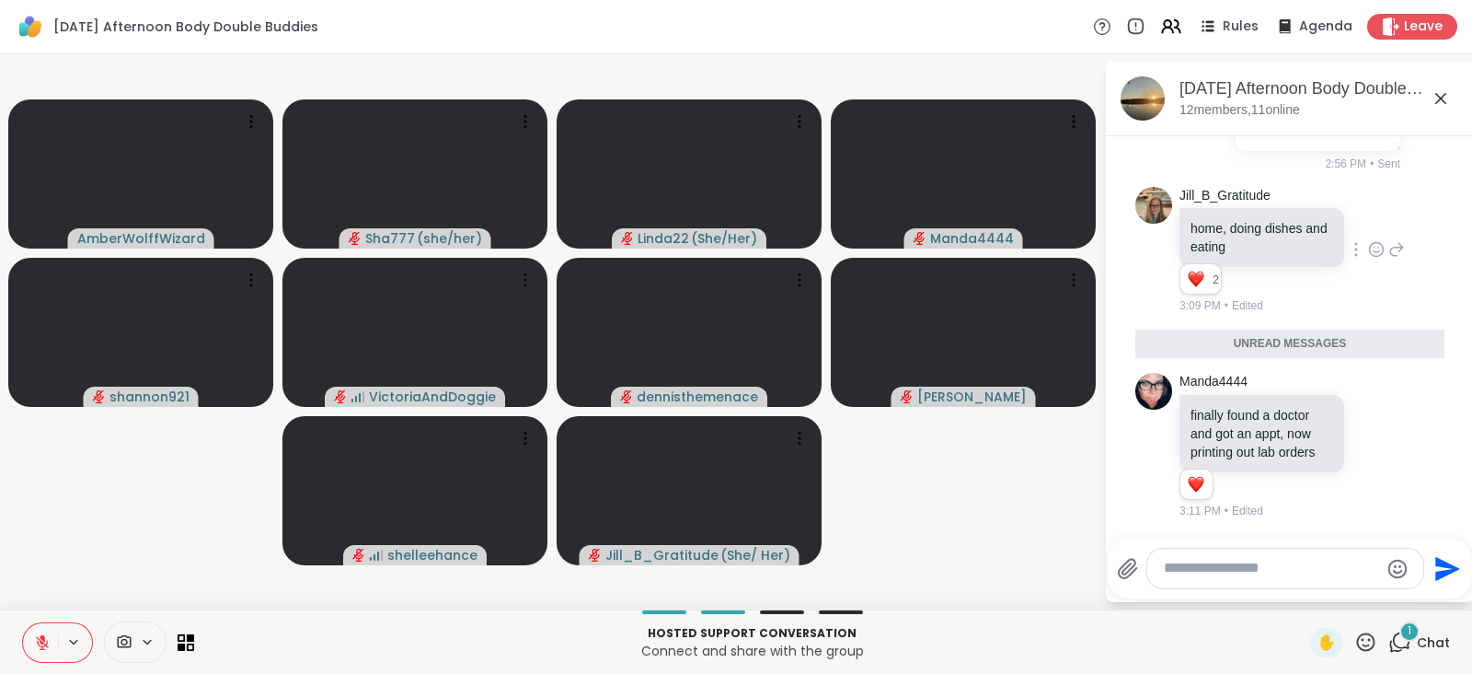
scroll to position [3797, 0]
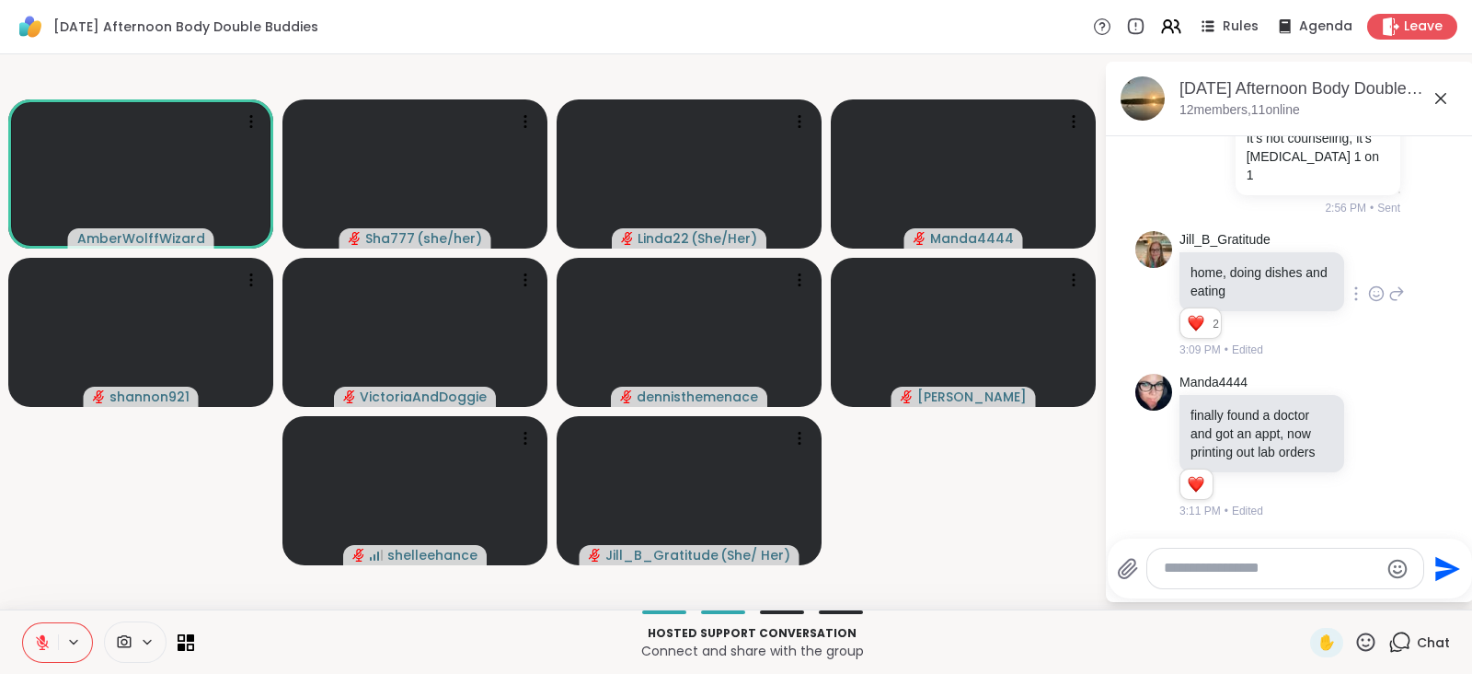
click at [1394, 638] on icon at bounding box center [1400, 641] width 23 height 23
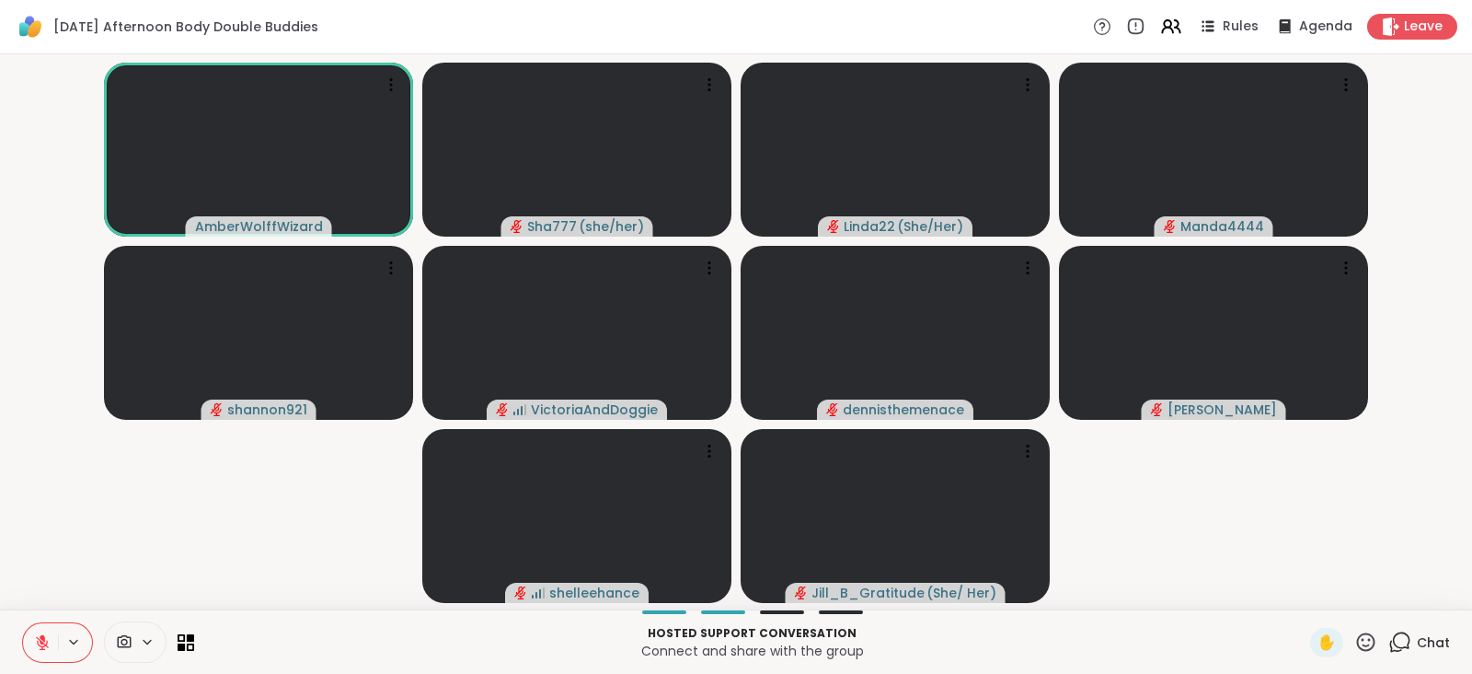
click at [1422, 637] on span "Chat" at bounding box center [1433, 642] width 33 height 18
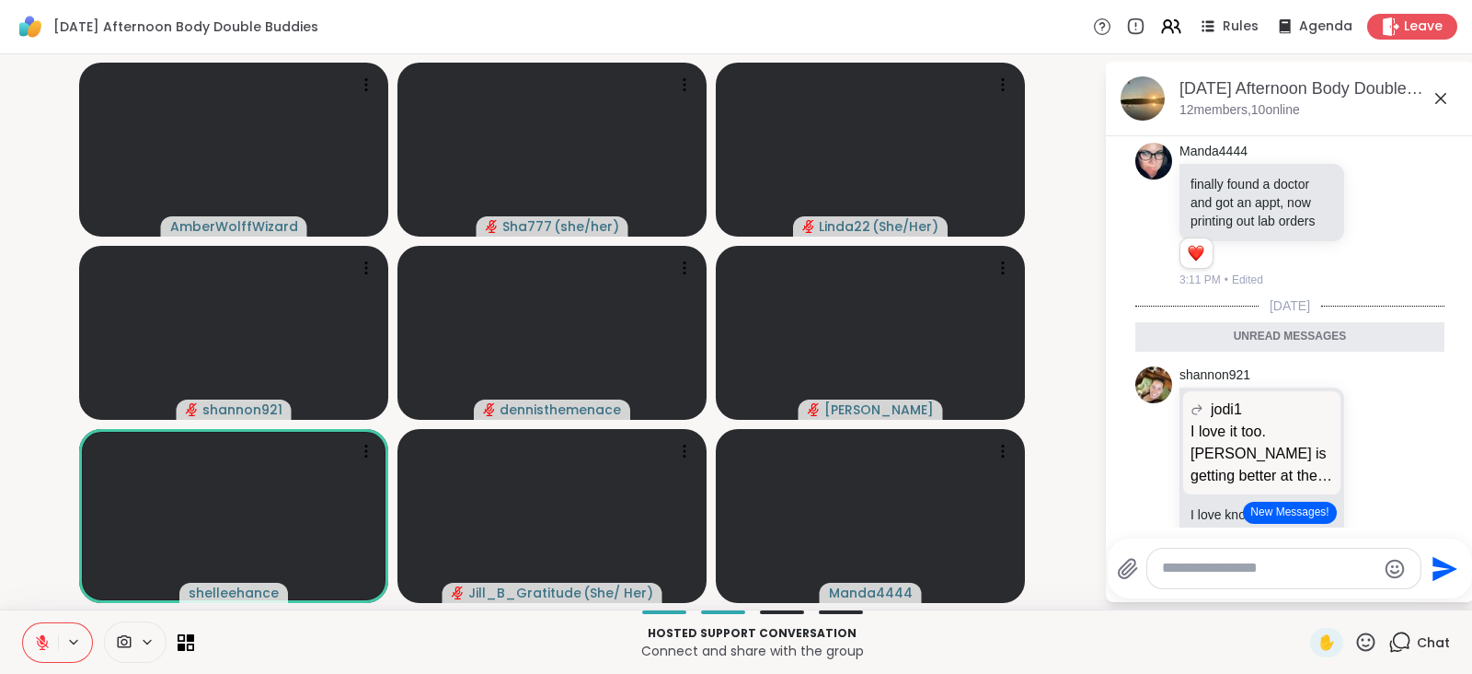
scroll to position [4156, 0]
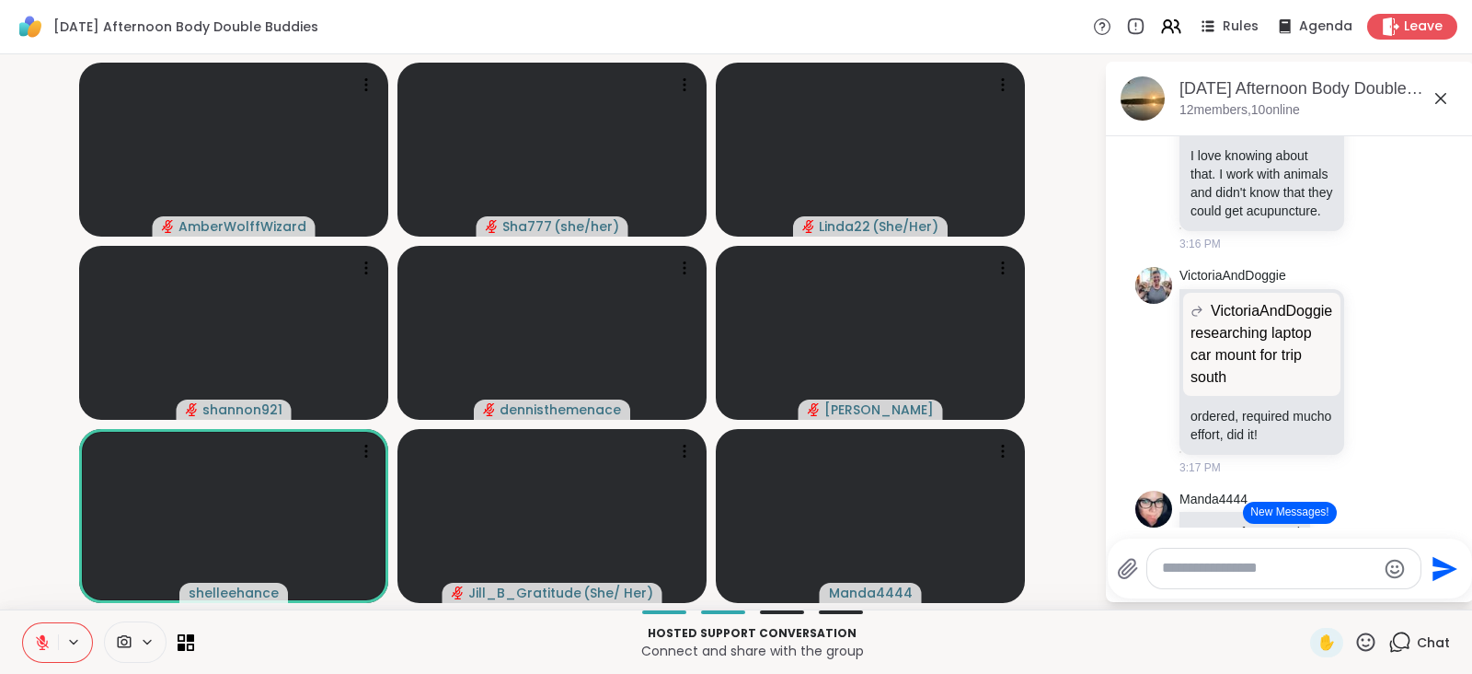
click at [1279, 513] on button "New Messages!" at bounding box center [1289, 513] width 93 height 22
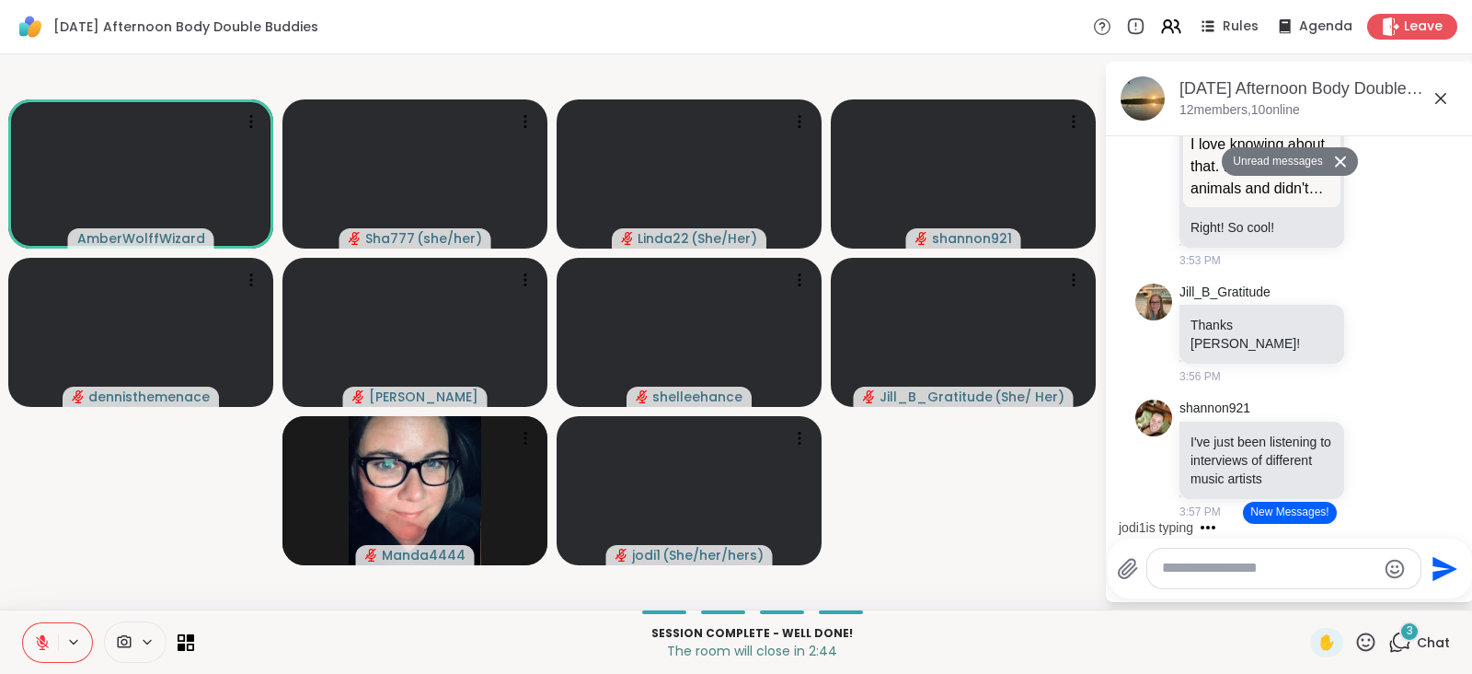
scroll to position [4872, 0]
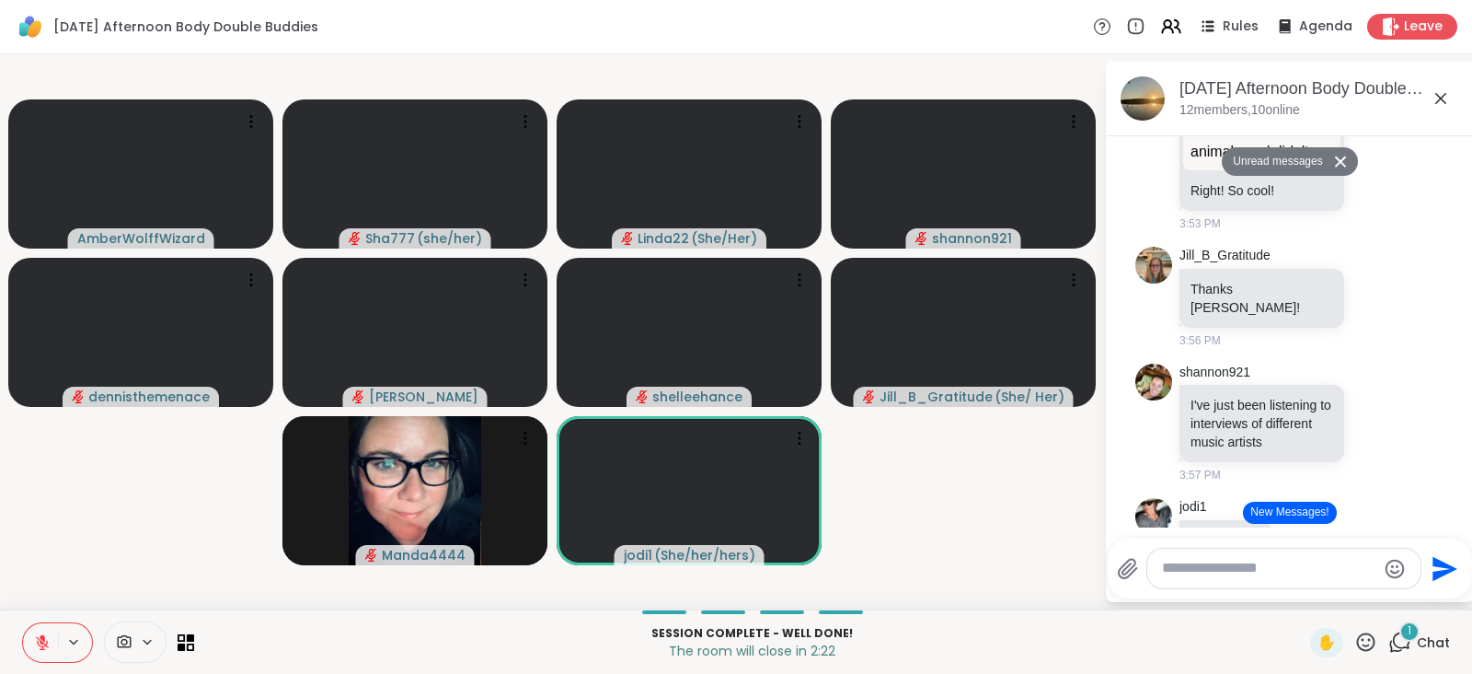
click at [1305, 515] on button "New Messages!" at bounding box center [1289, 513] width 93 height 22
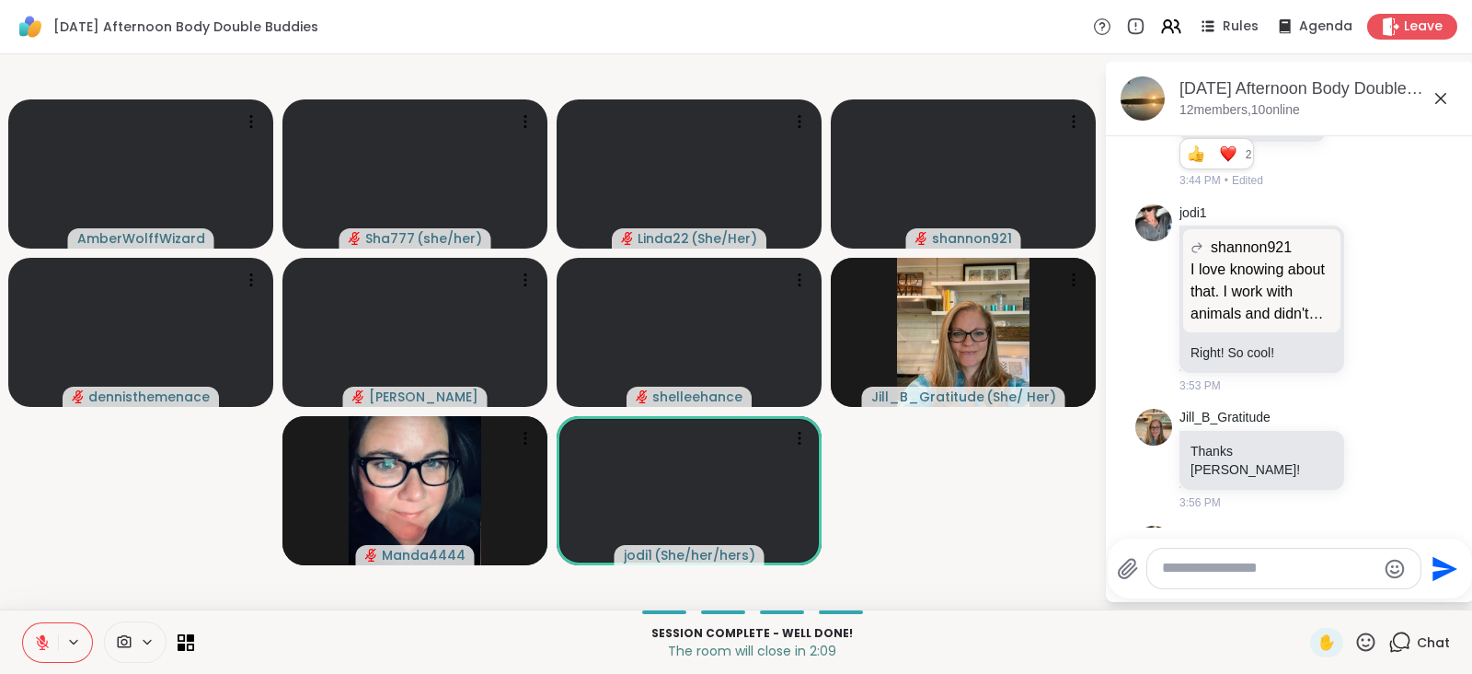
scroll to position [5239, 0]
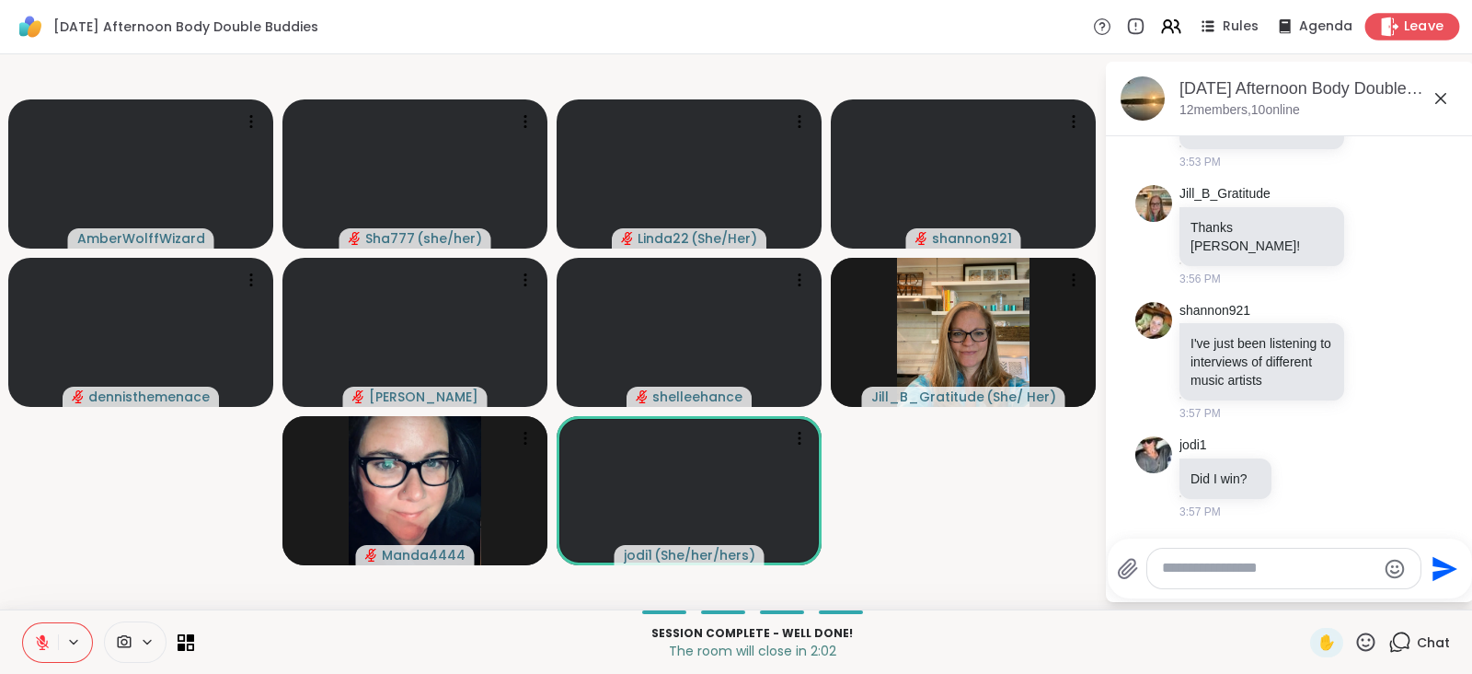
click at [1404, 25] on span "Leave" at bounding box center [1424, 26] width 40 height 19
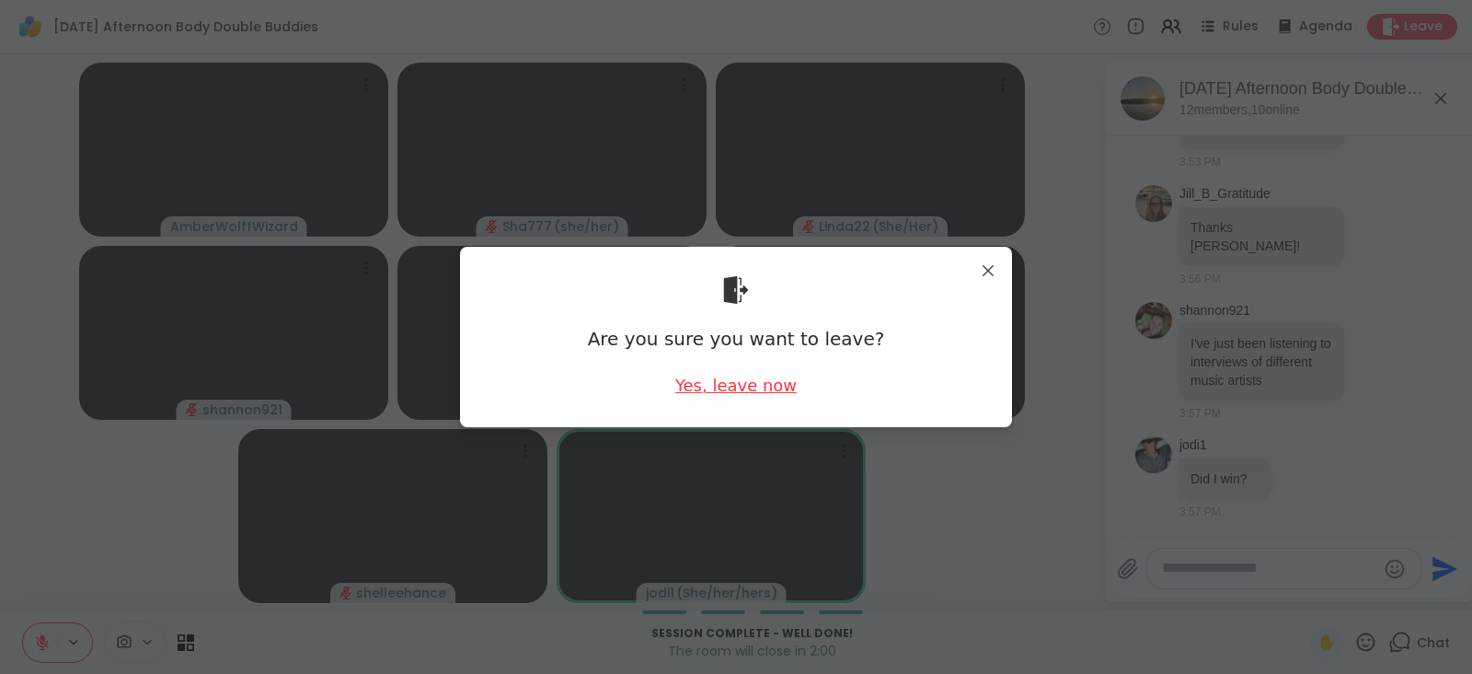
click at [726, 381] on div "Yes, leave now" at bounding box center [735, 385] width 121 height 23
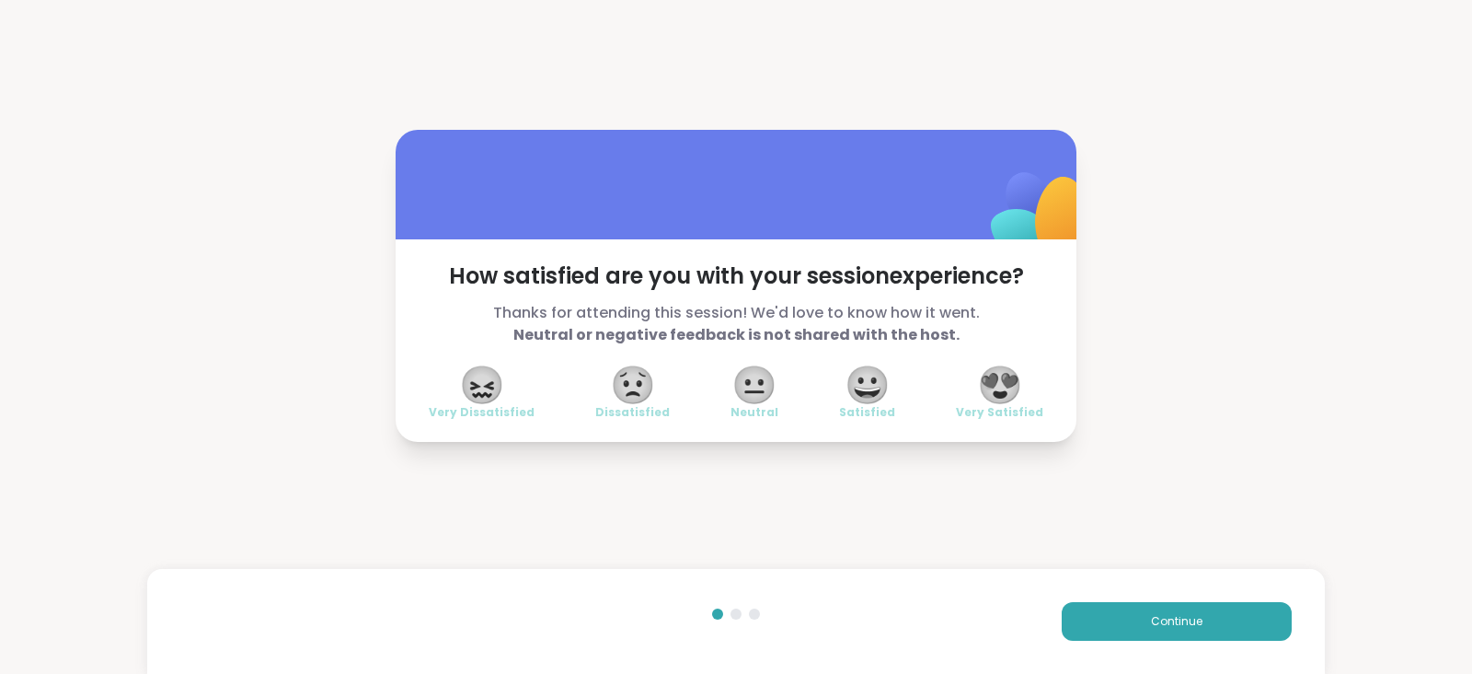
click at [1001, 375] on span "😍" at bounding box center [1000, 384] width 46 height 33
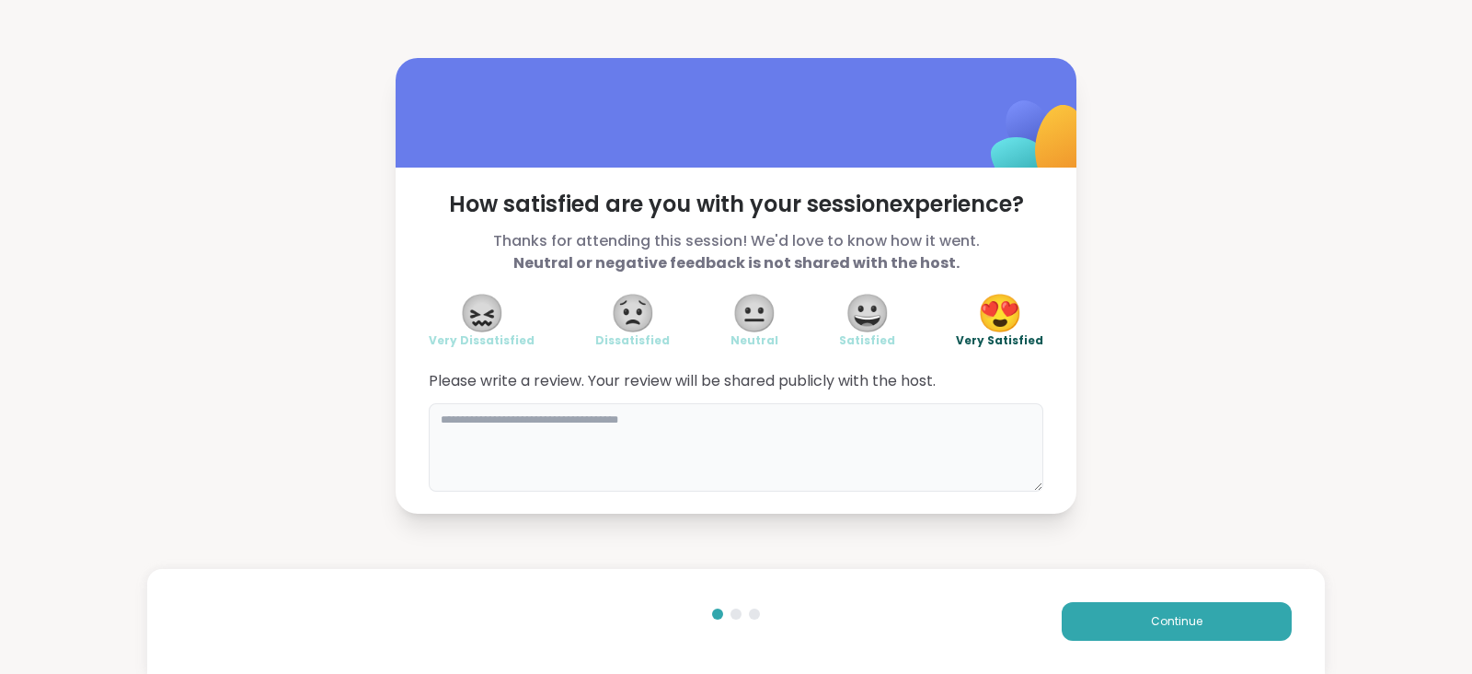
click at [574, 445] on textarea at bounding box center [736, 447] width 615 height 88
type textarea "**********"
click at [1193, 614] on button "Continue" at bounding box center [1177, 621] width 230 height 39
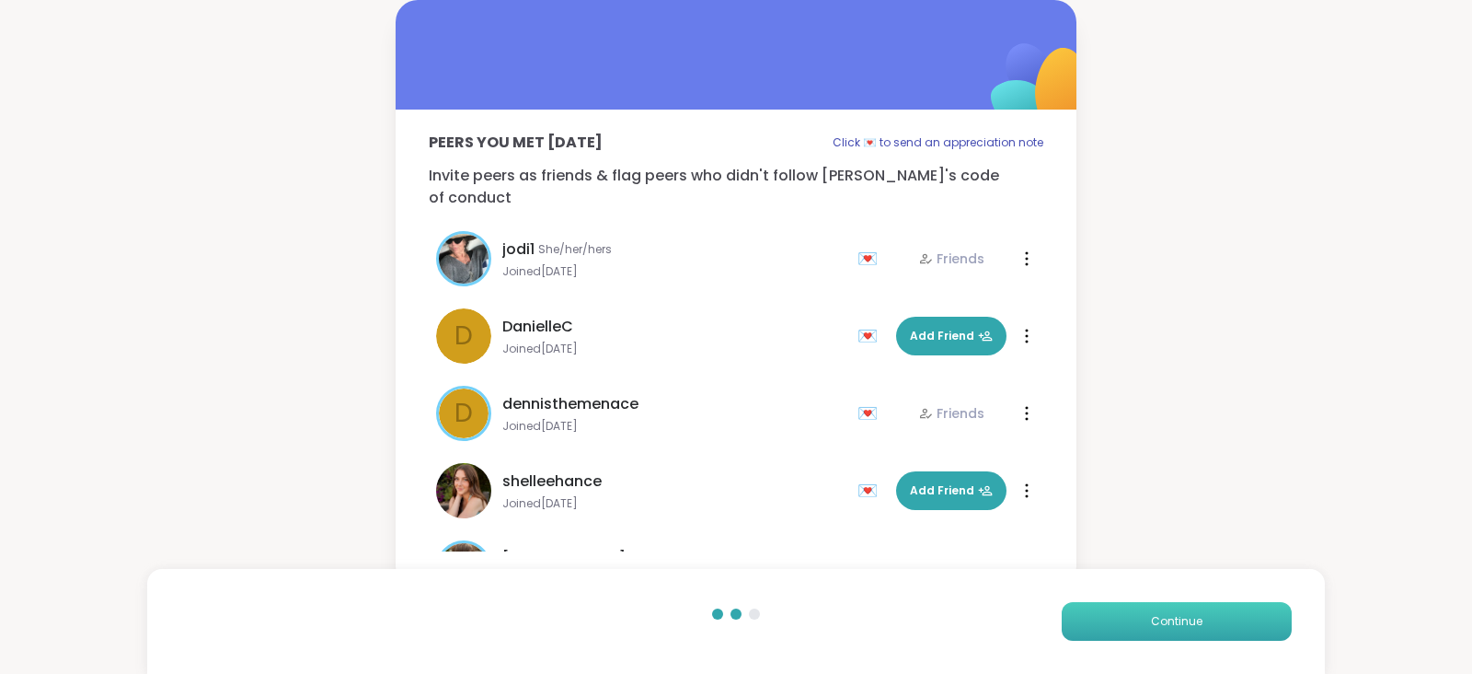
click at [1193, 614] on button "Continue" at bounding box center [1177, 621] width 230 height 39
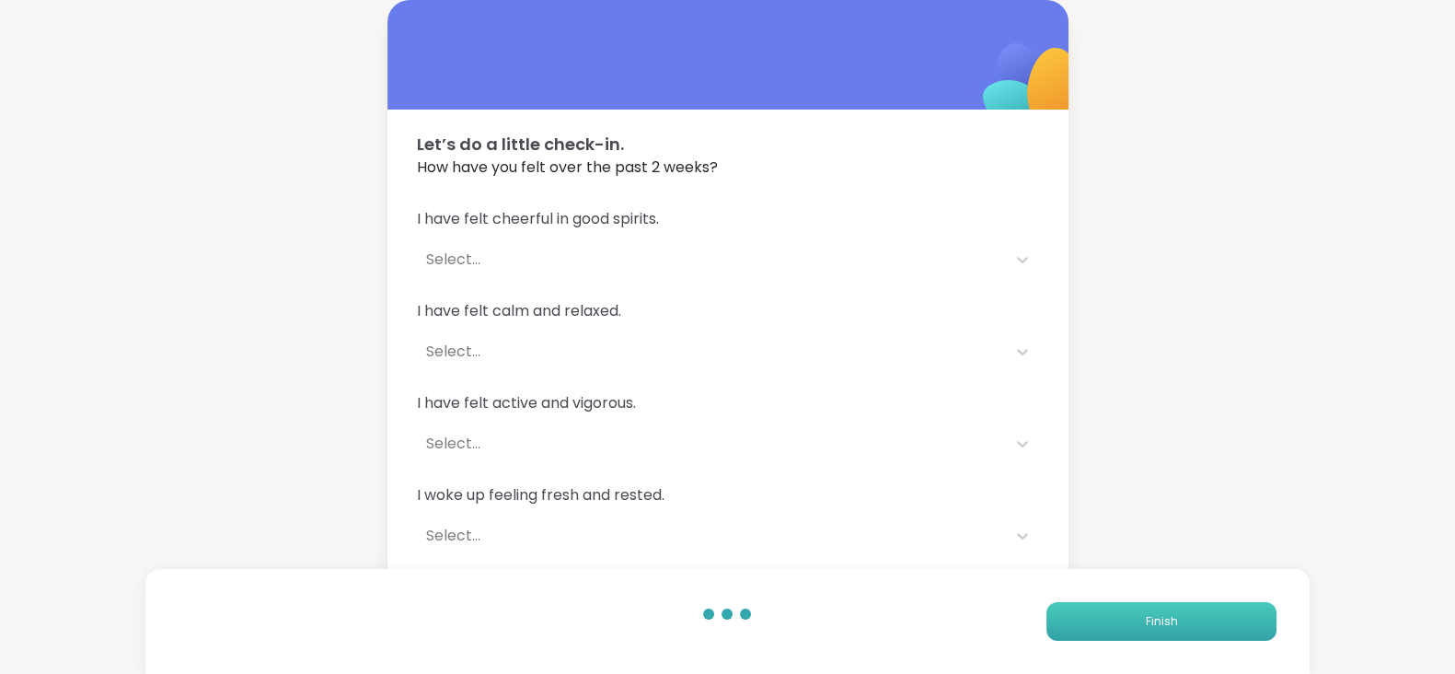
click at [1193, 614] on button "Finish" at bounding box center [1161, 621] width 230 height 39
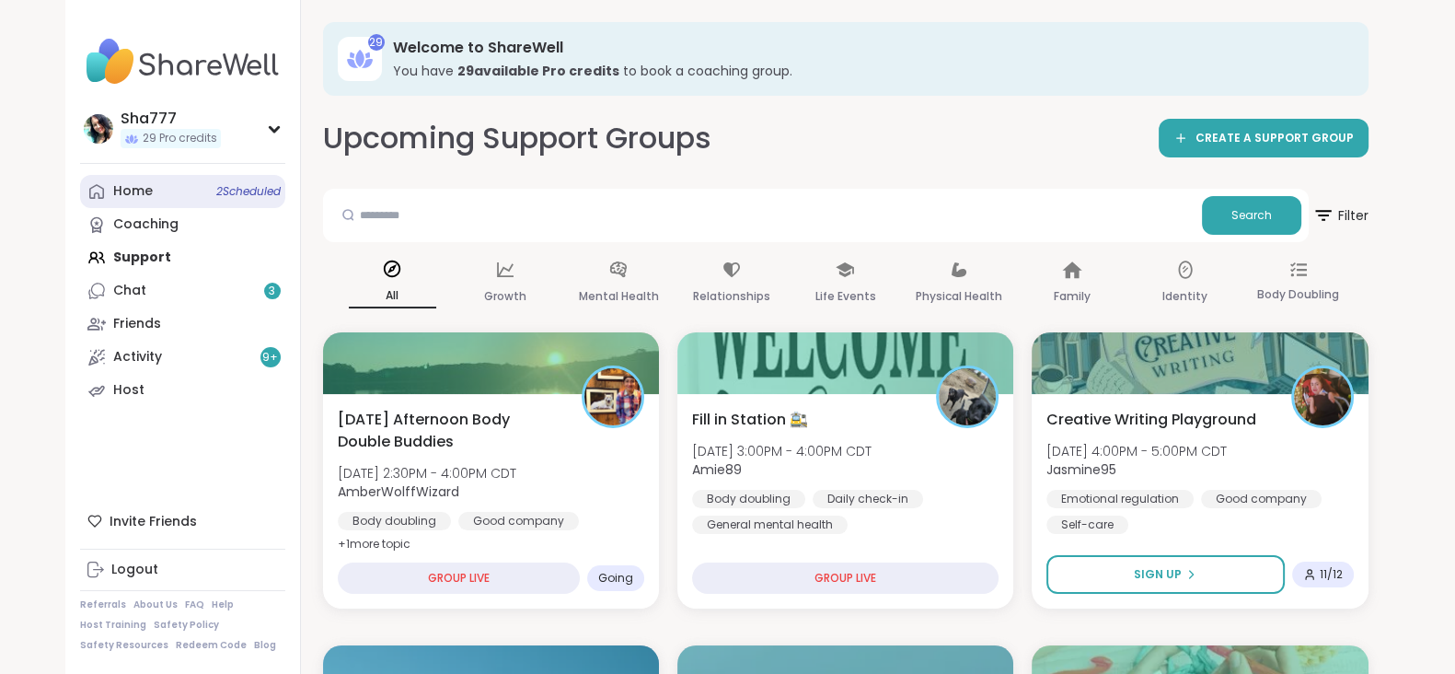
click at [216, 195] on span "2 Scheduled" at bounding box center [248, 191] width 64 height 15
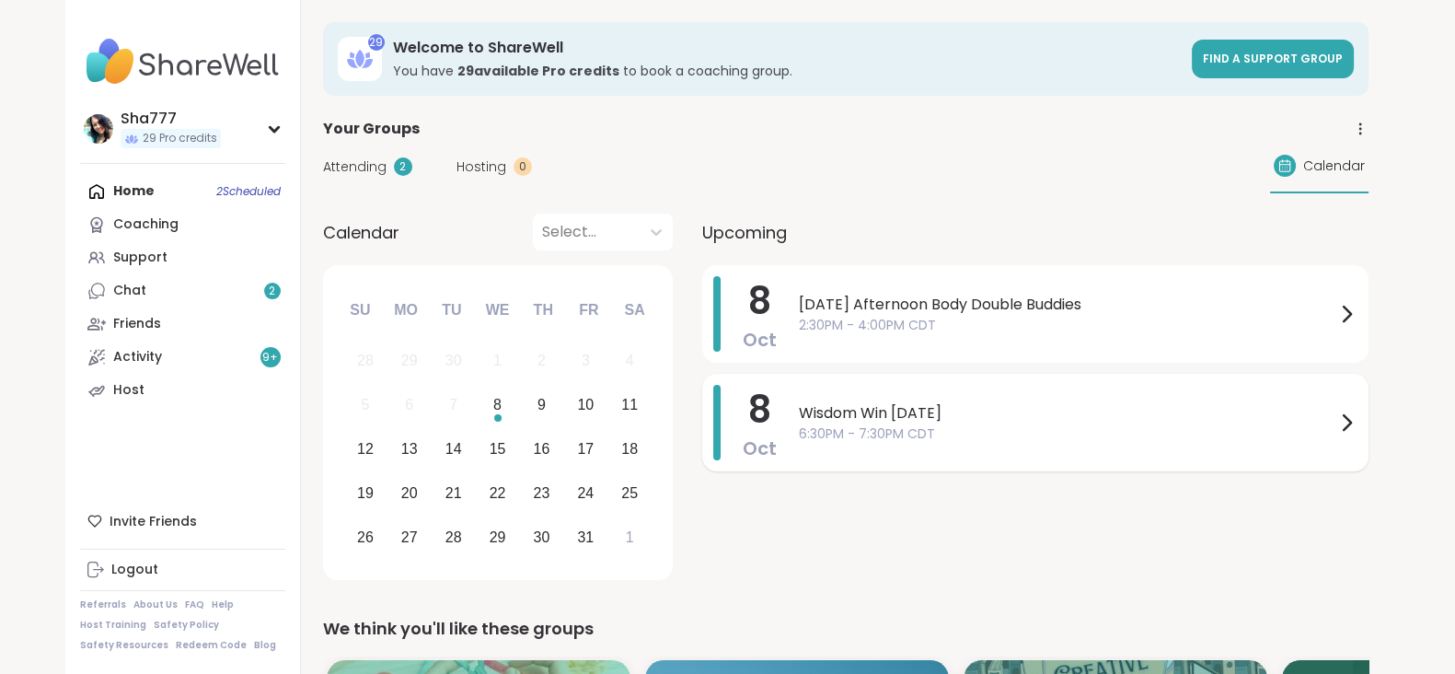
click at [975, 424] on span "6:30PM - 7:30PM CDT" at bounding box center [1067, 433] width 537 height 19
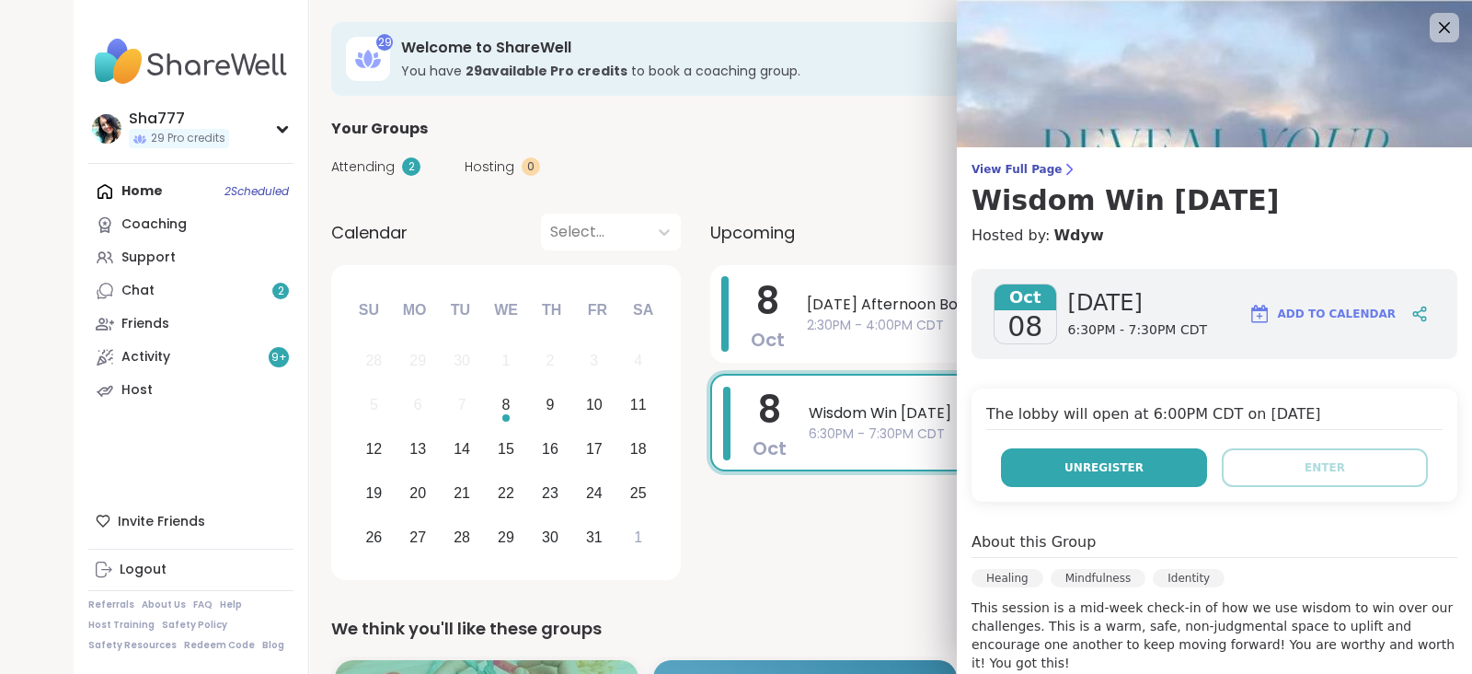
click at [1065, 466] on span "Unregister" at bounding box center [1104, 467] width 79 height 17
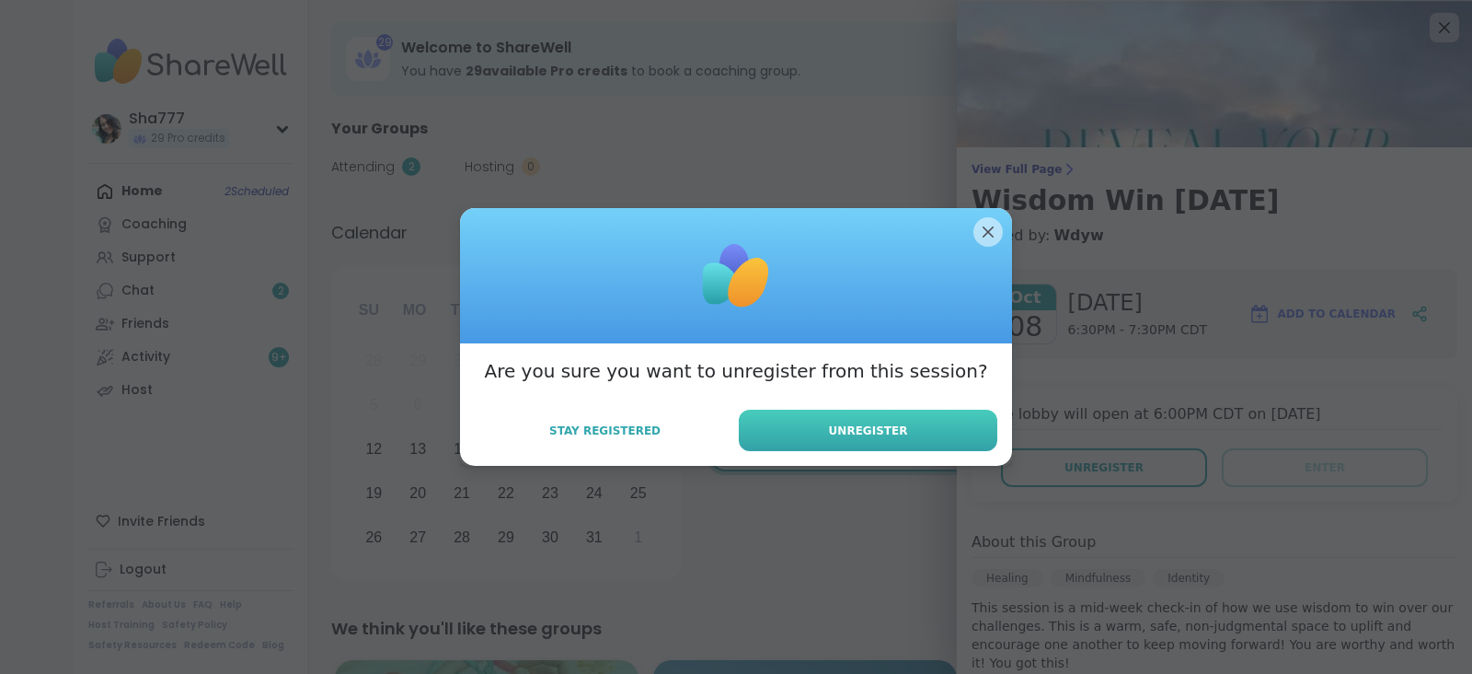
click at [892, 420] on button "Unregister" at bounding box center [868, 430] width 259 height 41
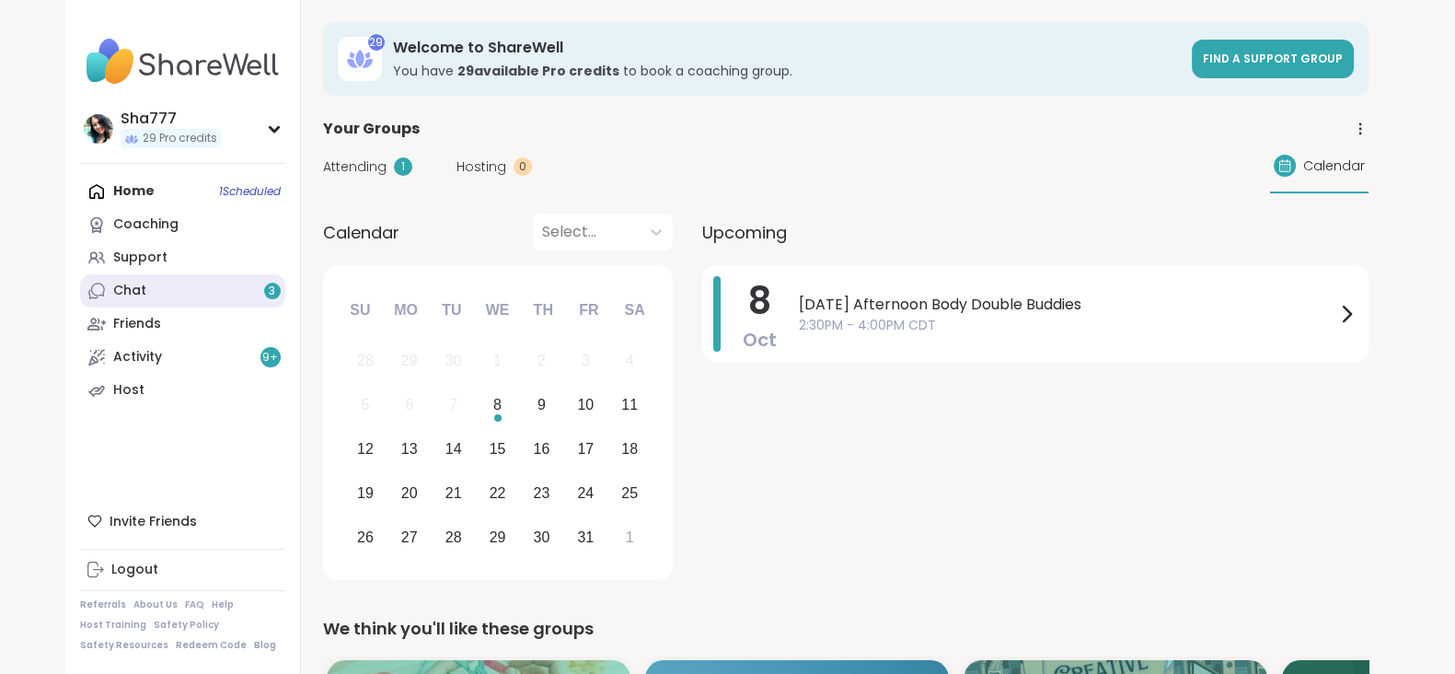
click at [135, 294] on div "Chat 3" at bounding box center [129, 291] width 33 height 18
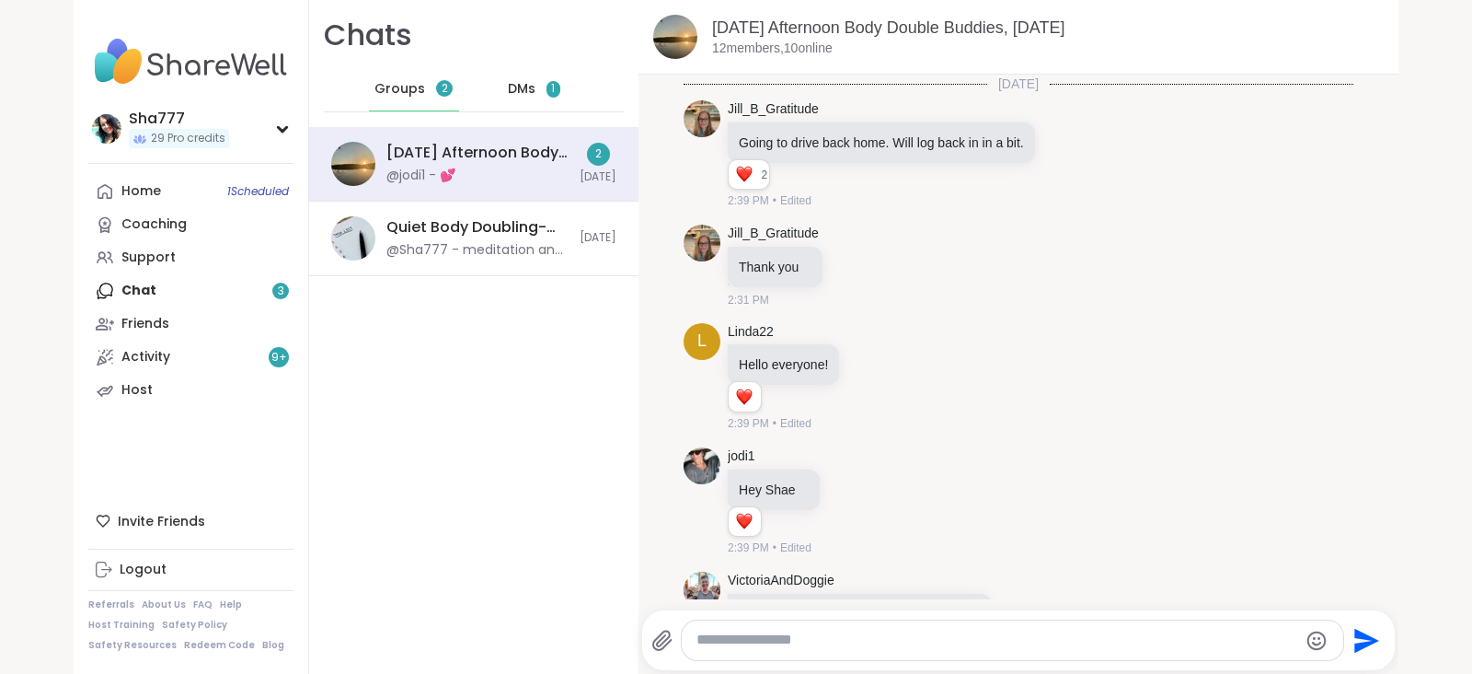
scroll to position [3980, 0]
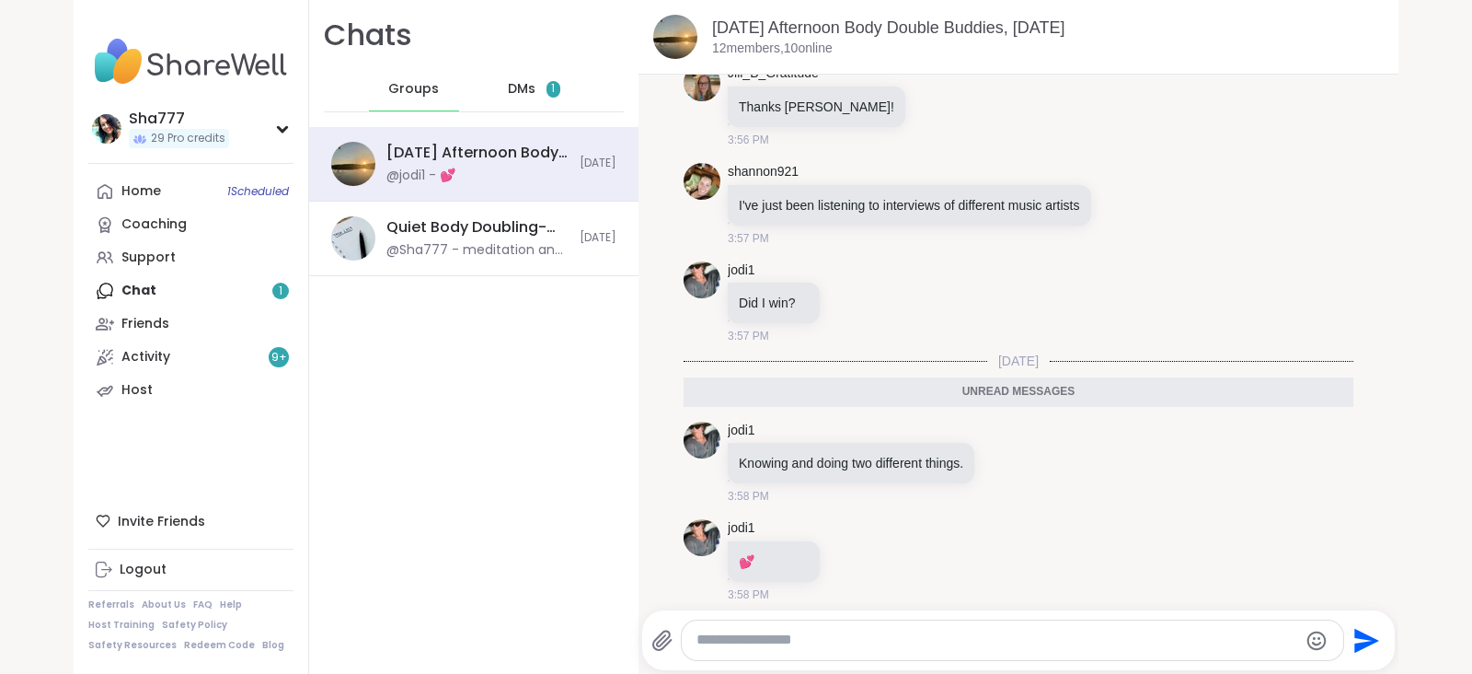
click at [497, 77] on div "DMs 1" at bounding box center [535, 89] width 90 height 44
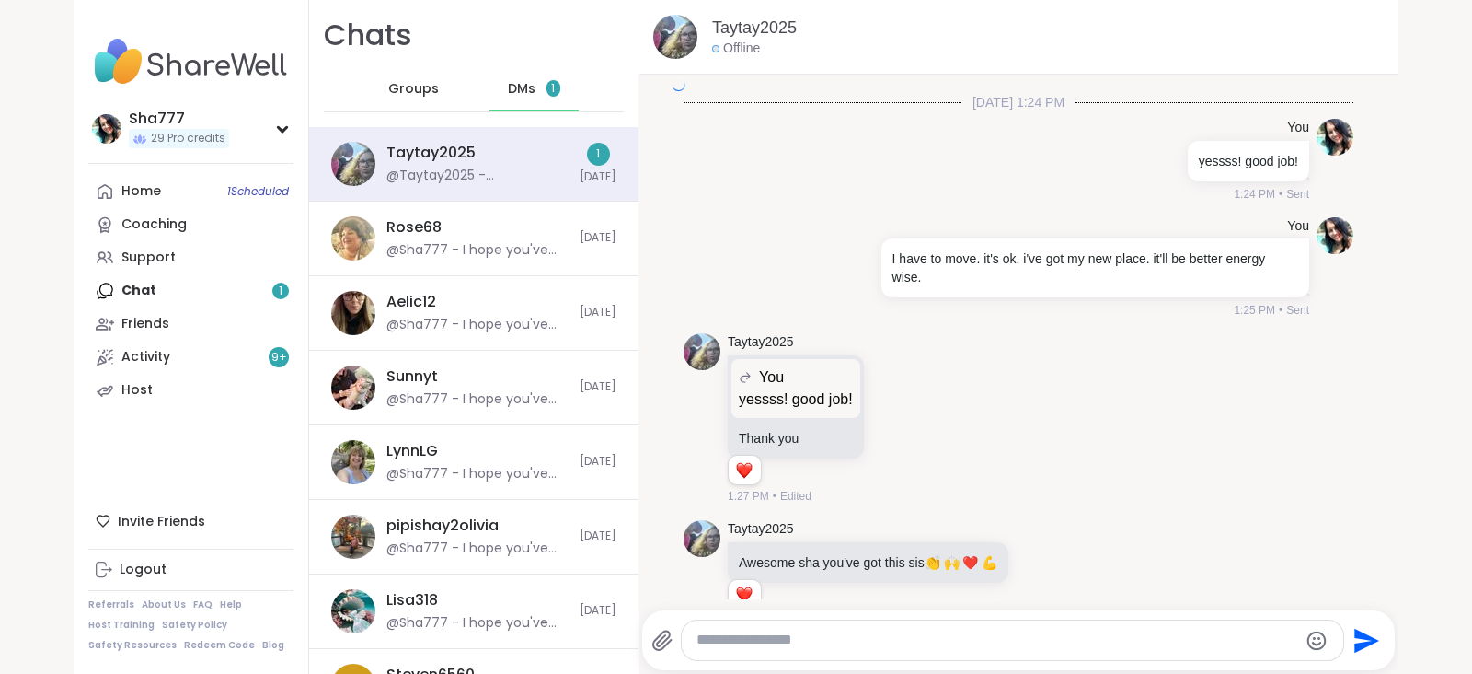
scroll to position [9628, 0]
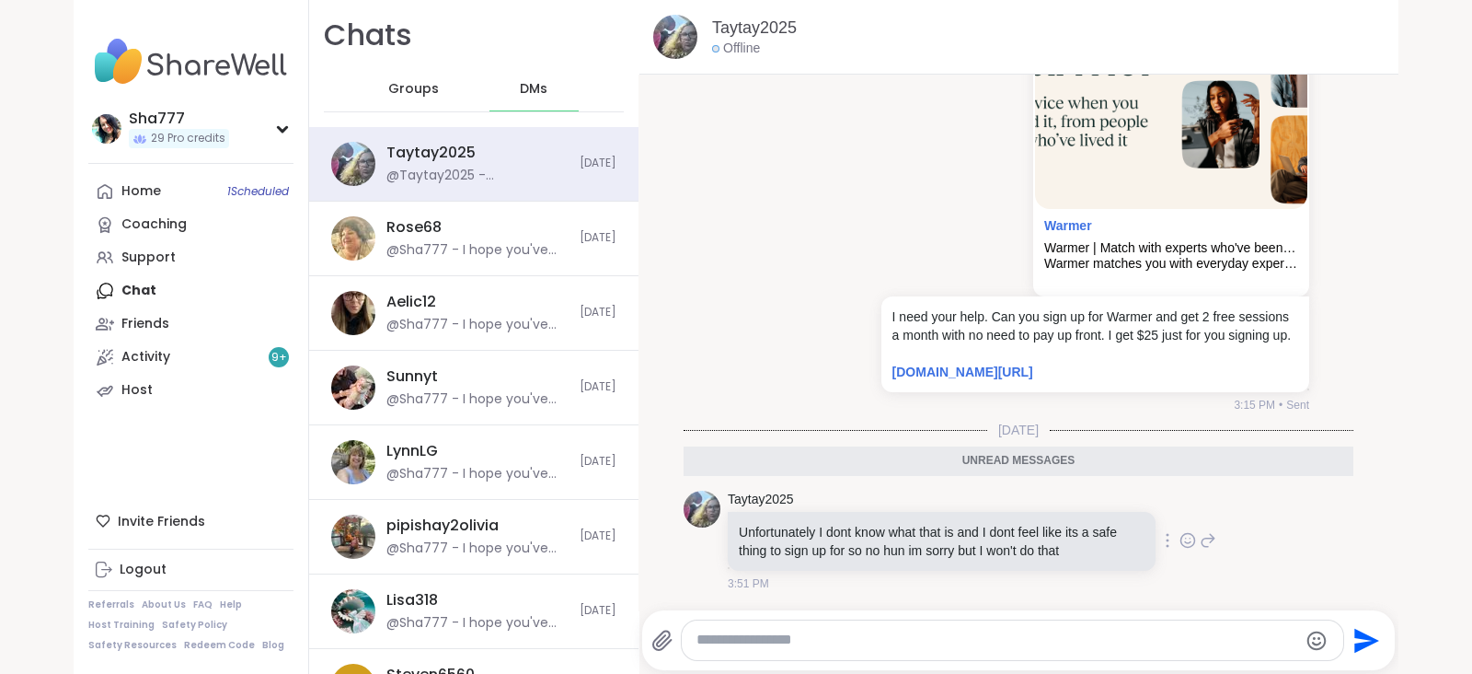
click at [1180, 536] on icon at bounding box center [1188, 540] width 17 height 18
click at [993, 508] on div "Select Reaction: Thumbs up" at bounding box center [1001, 510] width 17 height 17
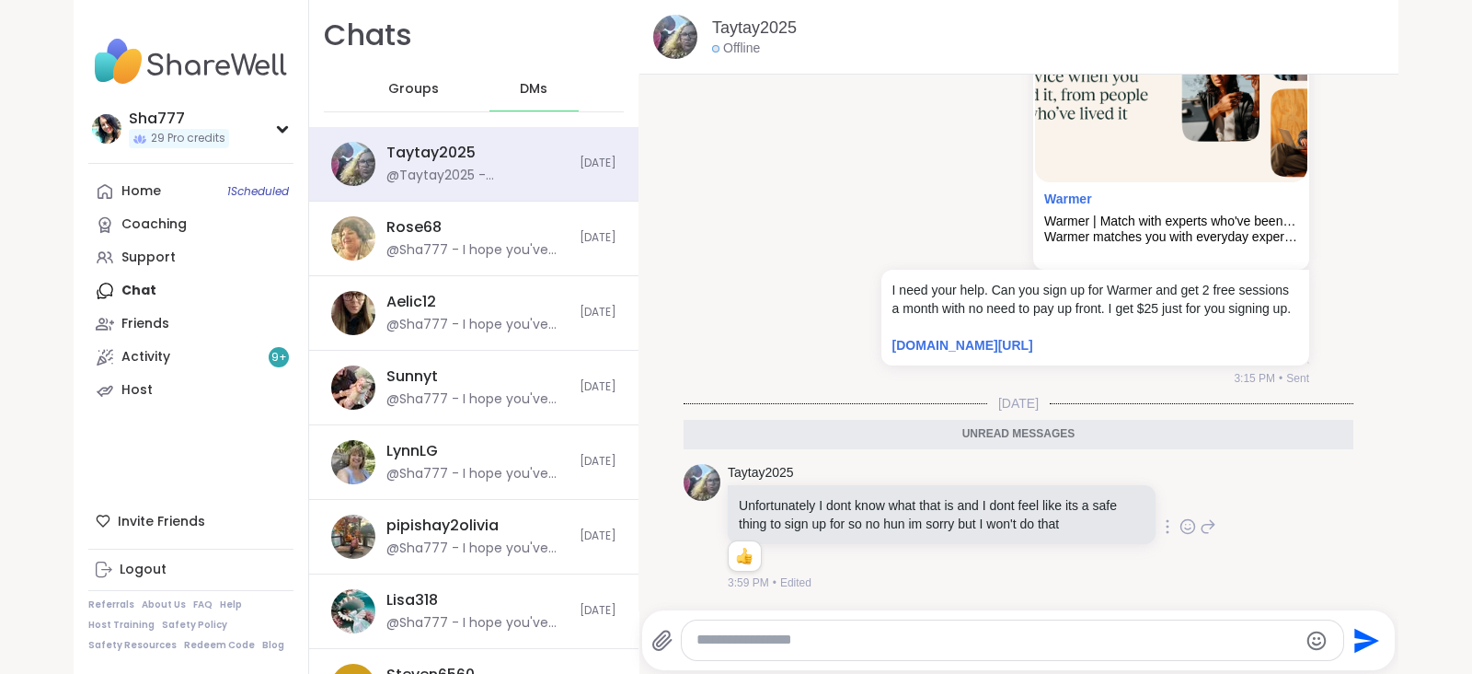
scroll to position [9654, 0]
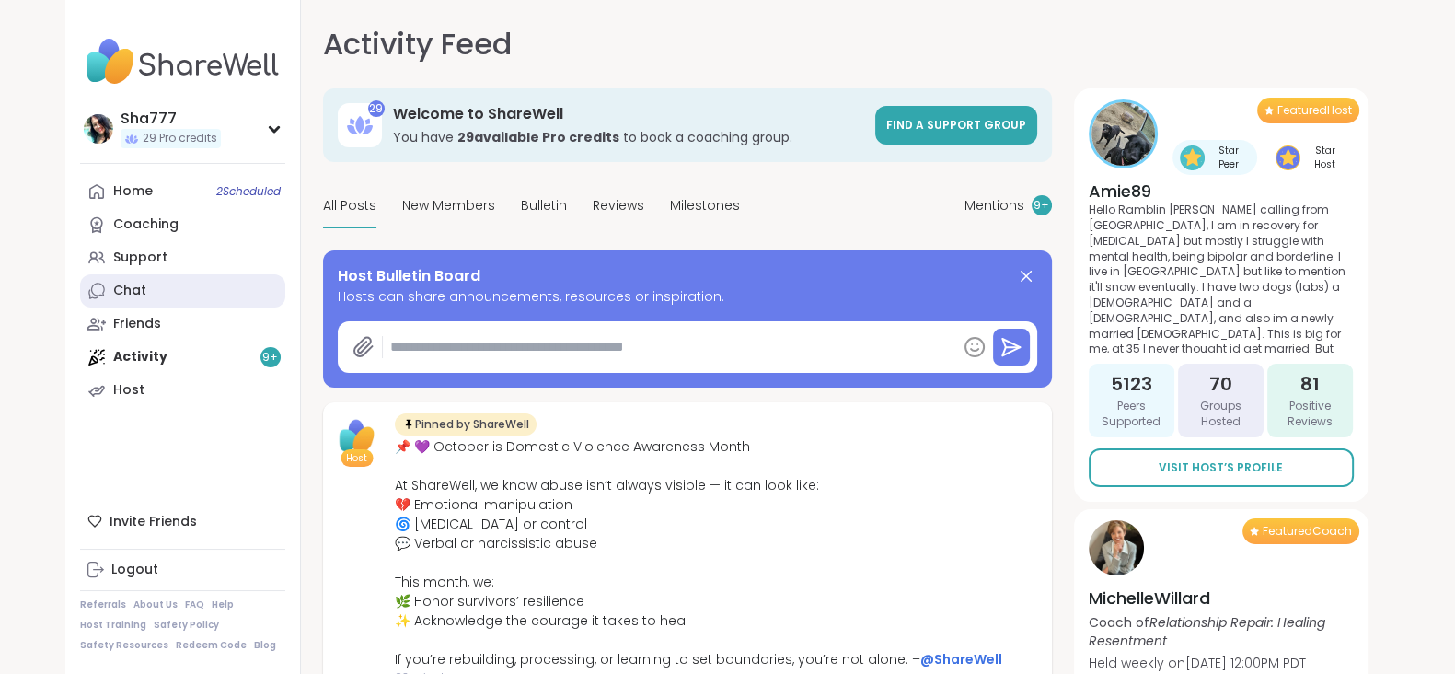
click at [196, 283] on link "Chat" at bounding box center [182, 290] width 205 height 33
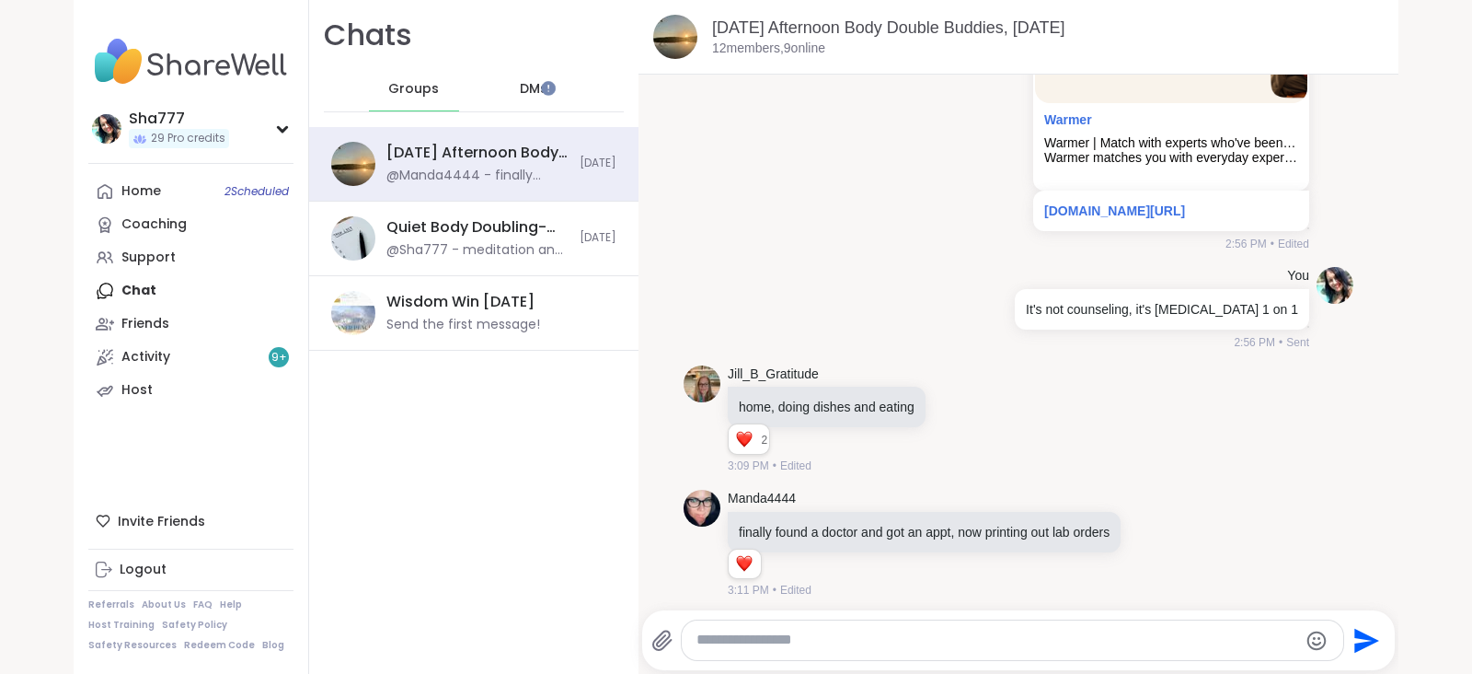
click at [520, 96] on span "DMs" at bounding box center [534, 89] width 28 height 18
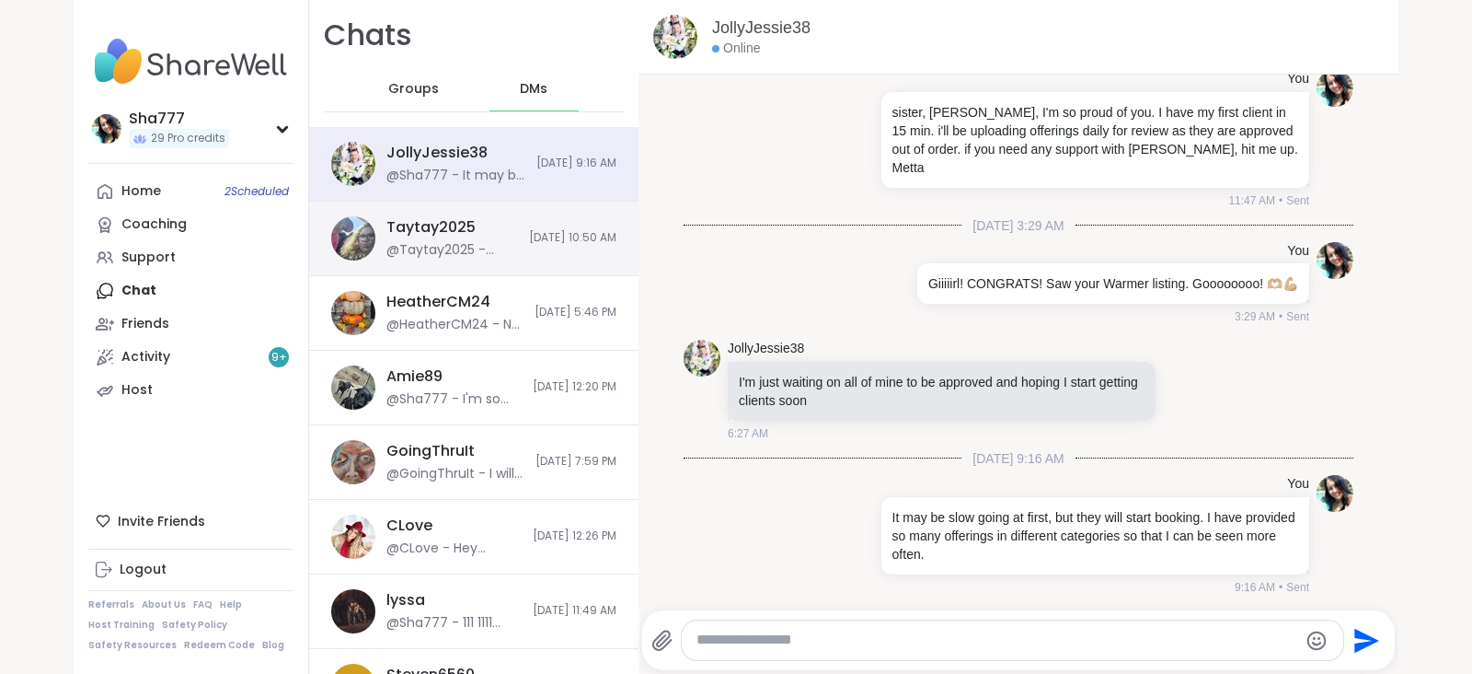
click at [529, 235] on span "9/28/2025, 10:50 AM" at bounding box center [572, 238] width 87 height 16
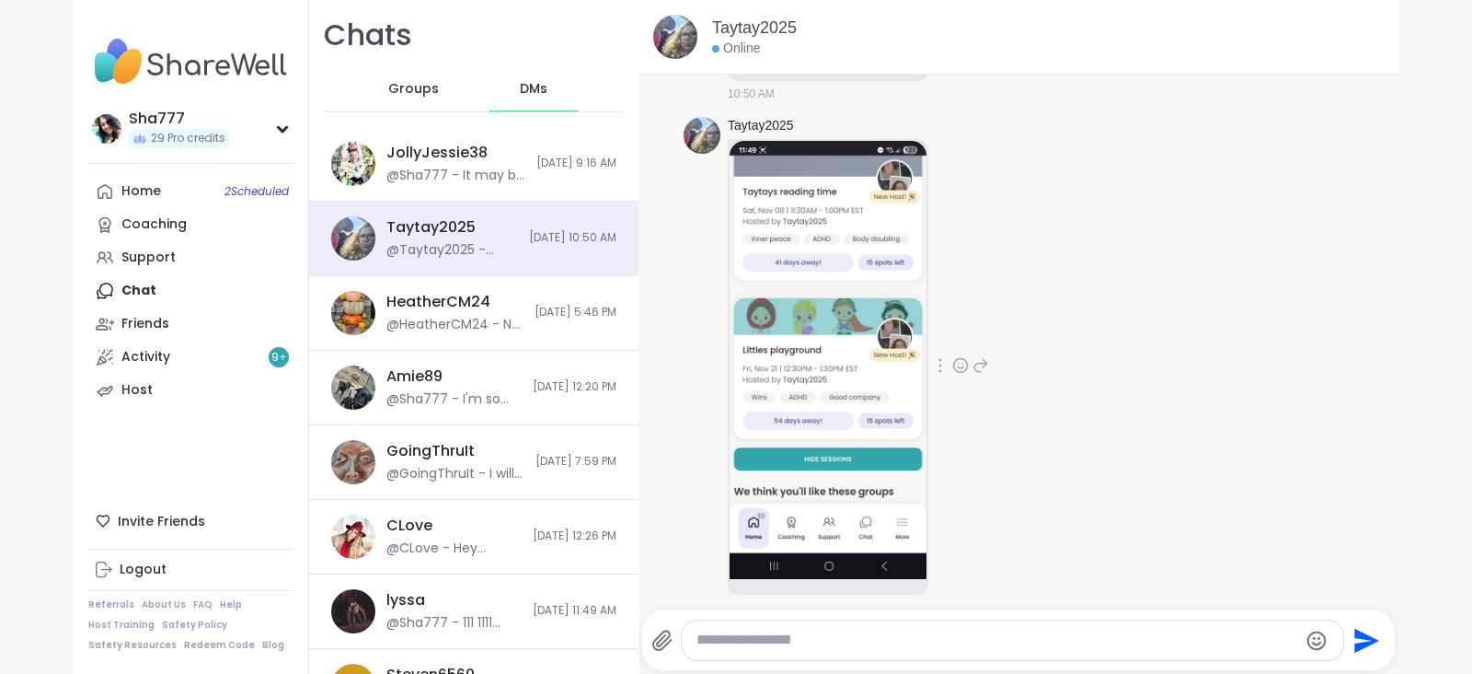
scroll to position [8927, 0]
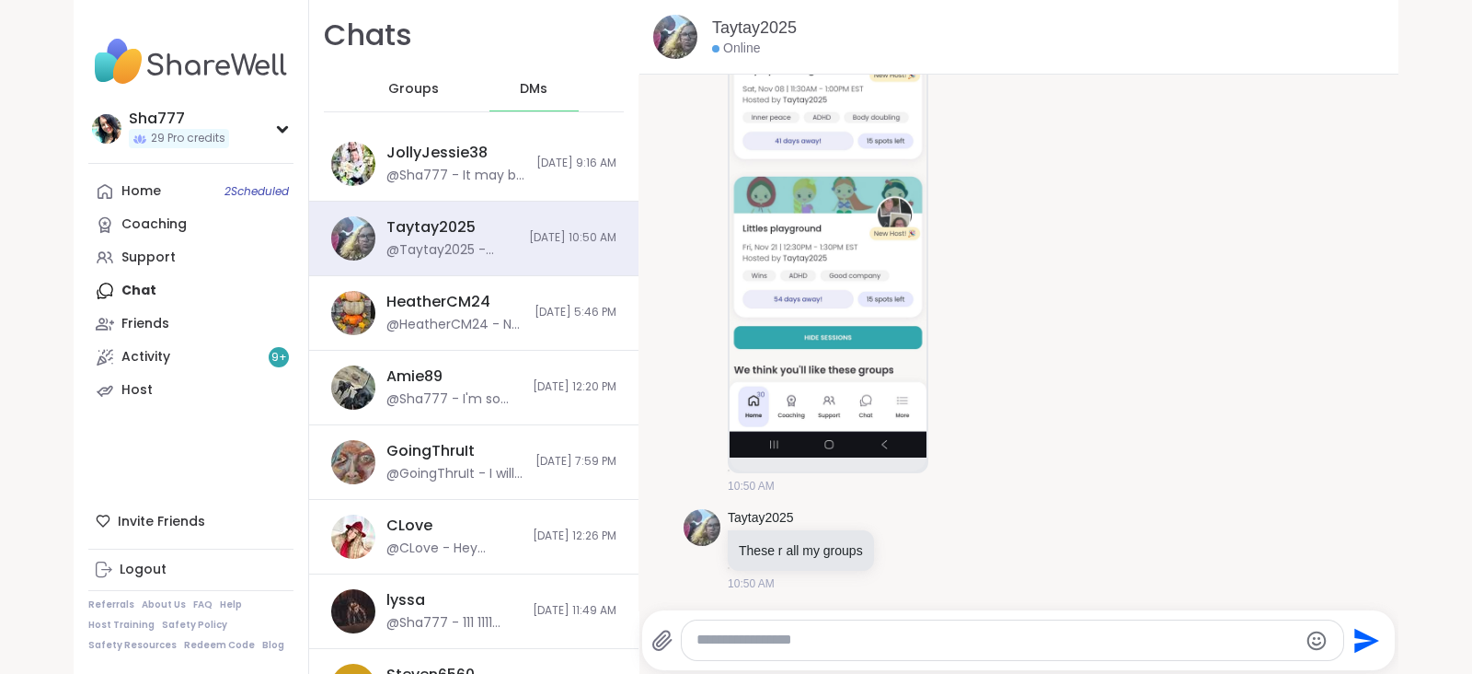
click at [866, 632] on textarea "Type your message" at bounding box center [997, 639] width 601 height 19
type textarea "**********"
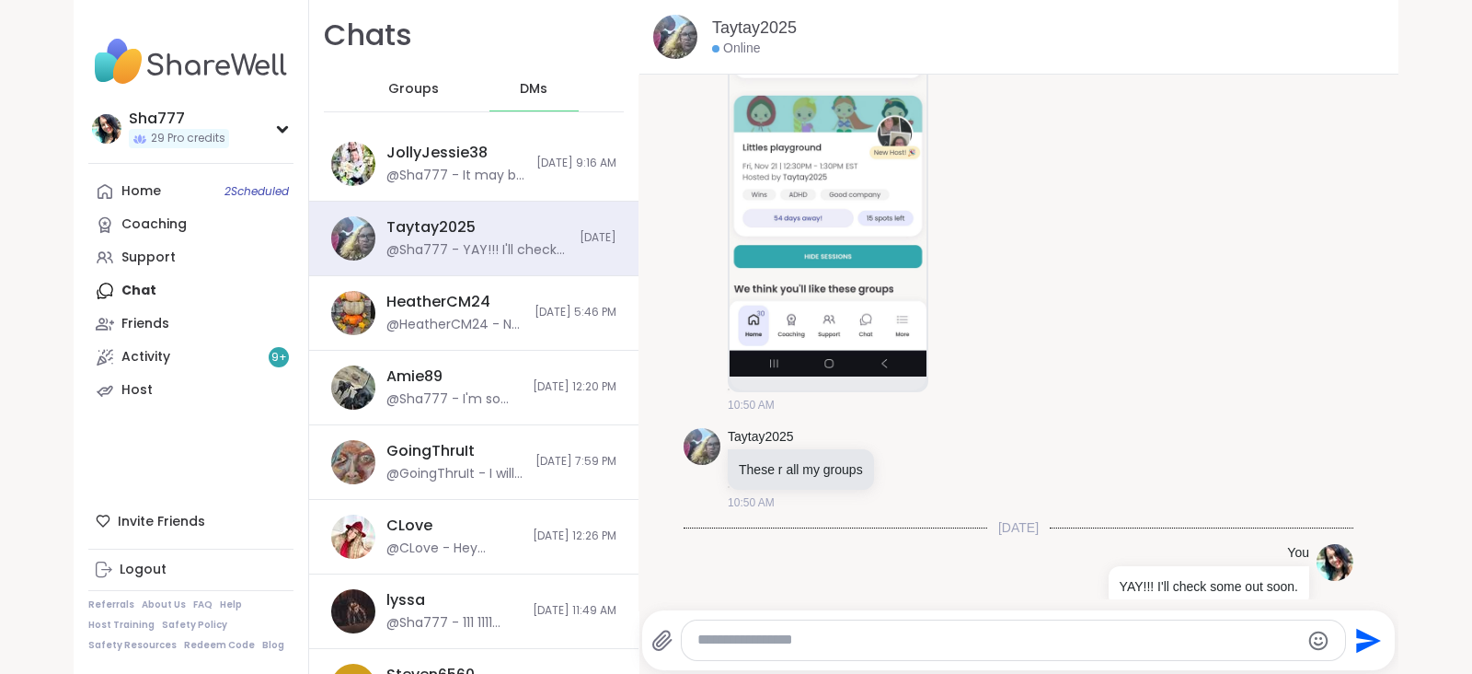
scroll to position [9044, 0]
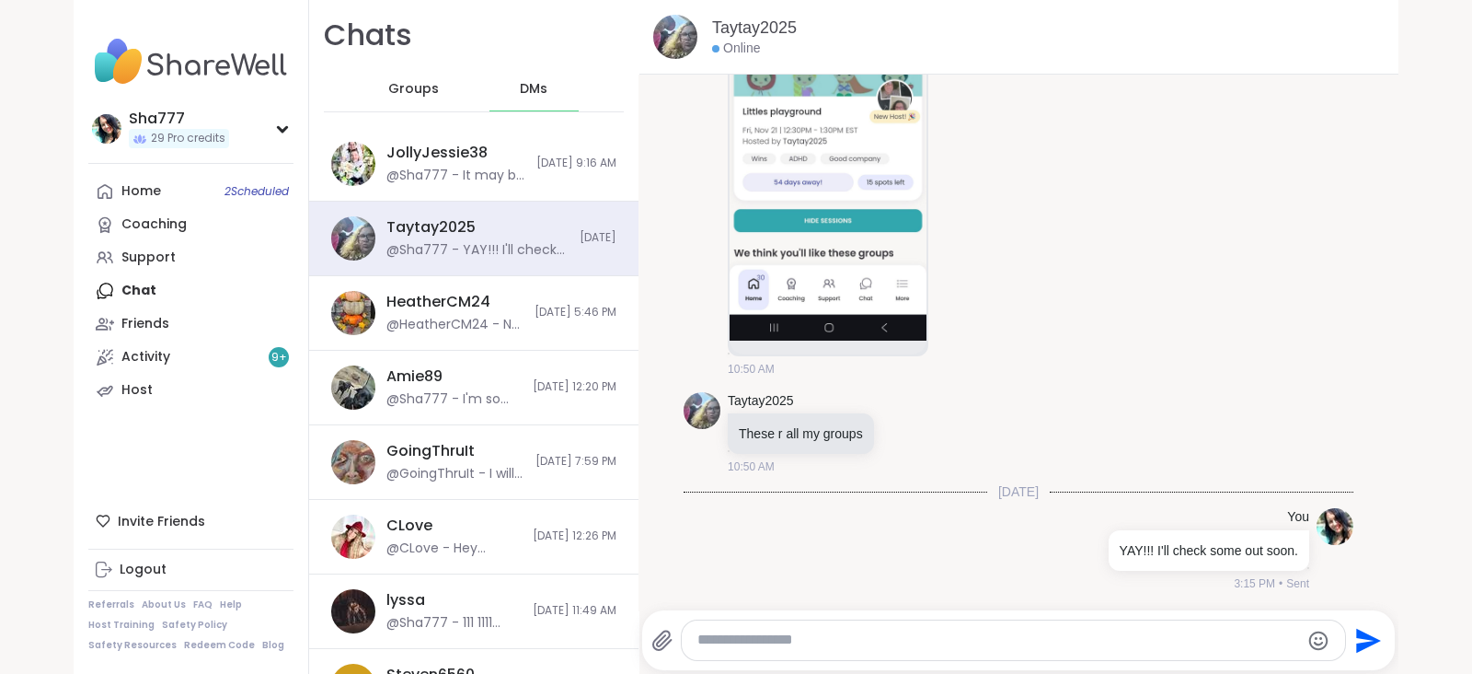
paste textarea "**********"
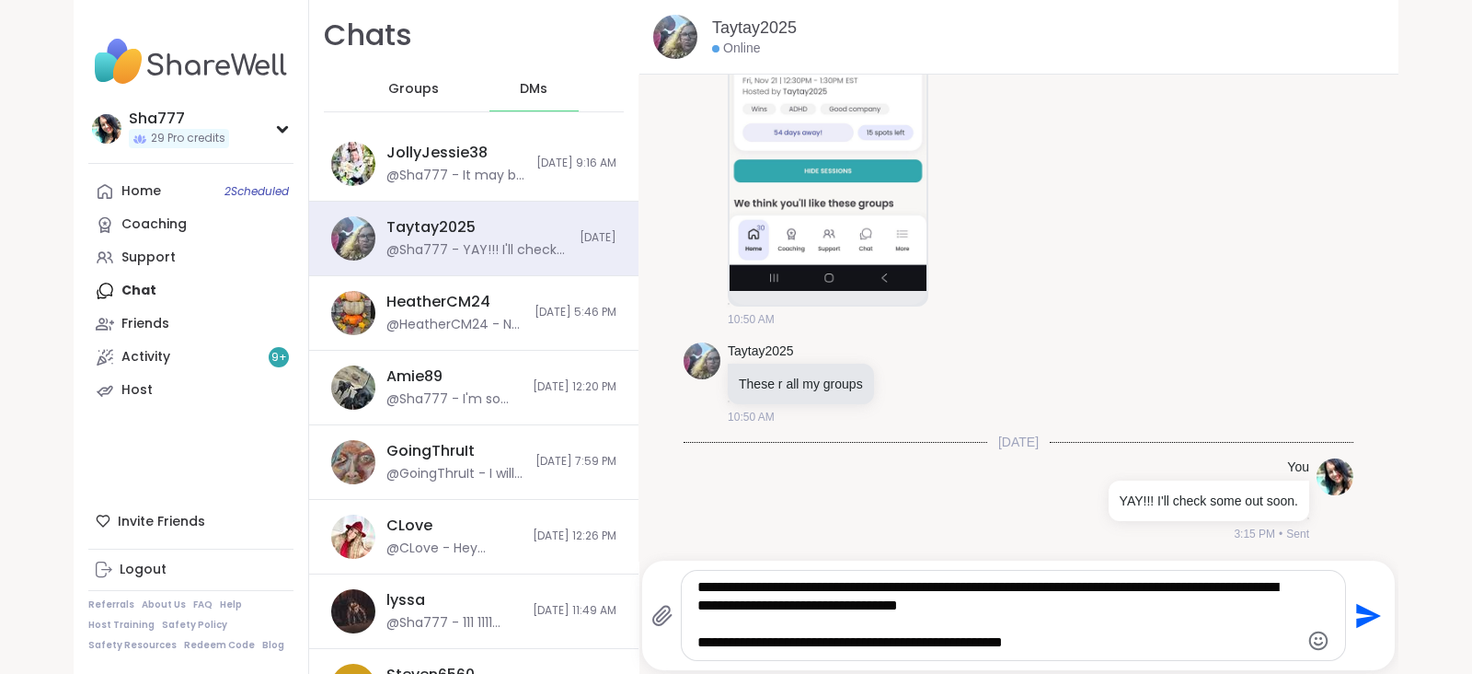
type textarea "**********"
click at [1356, 608] on icon "Send" at bounding box center [1368, 615] width 25 height 25
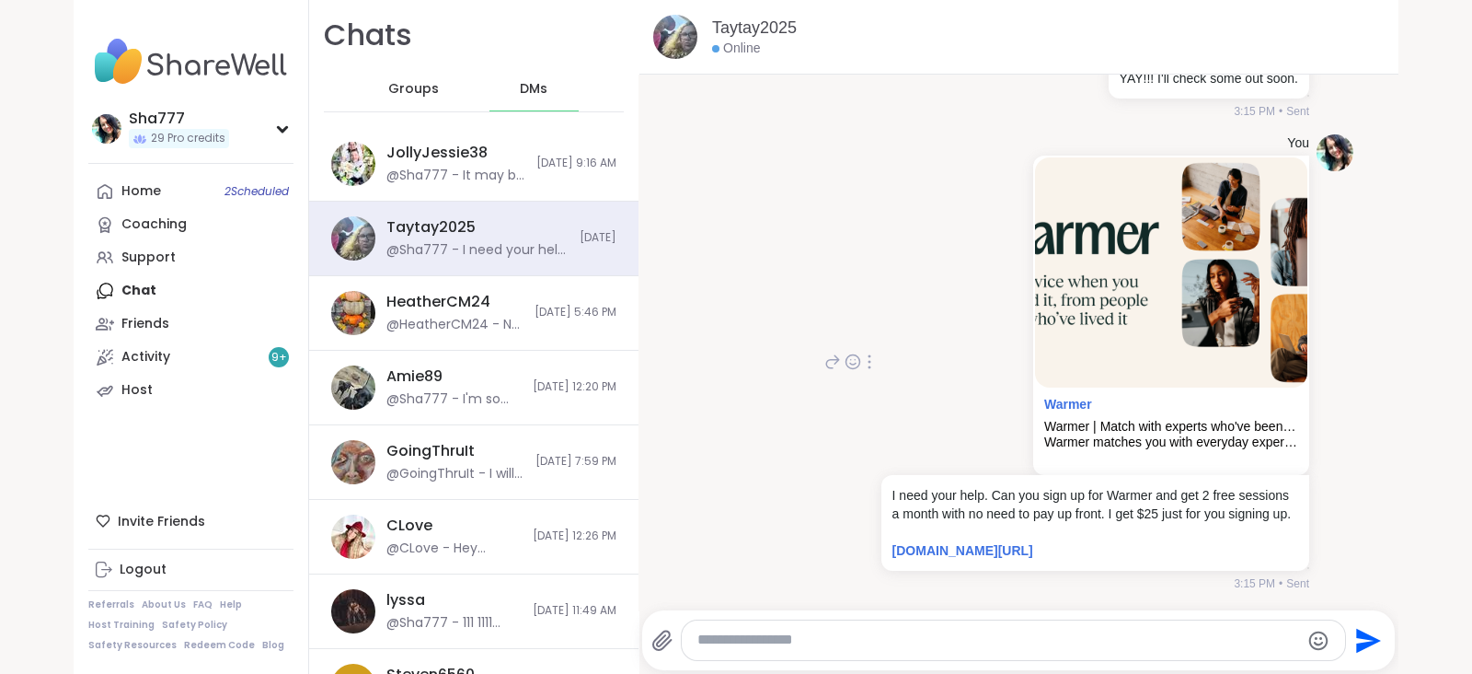
scroll to position [9534, 0]
click at [535, 306] on span "9/24/2025, 5:46 PM" at bounding box center [576, 313] width 82 height 16
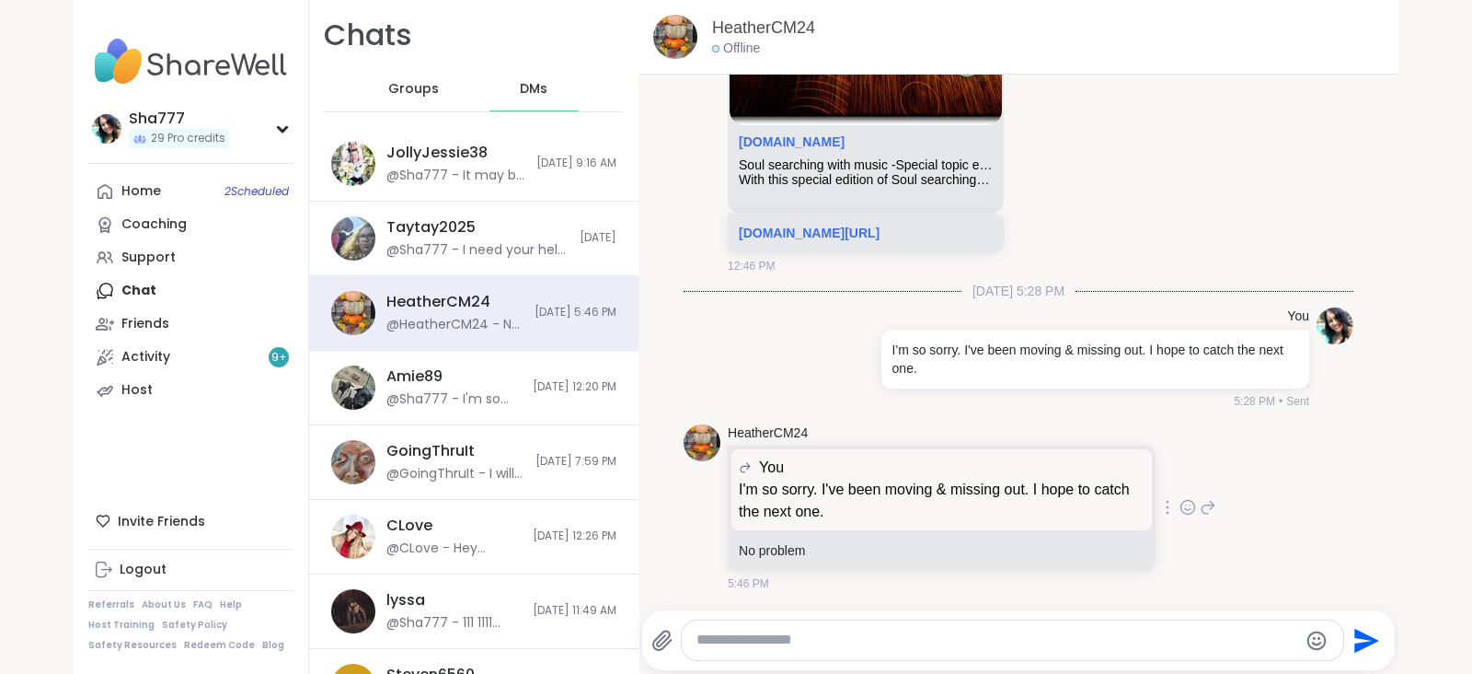
scroll to position [0, 0]
click at [822, 635] on textarea "Type your message" at bounding box center [997, 639] width 601 height 19
click at [858, 644] on textarea "**********" at bounding box center [998, 639] width 601 height 19
click at [866, 636] on textarea "**********" at bounding box center [998, 639] width 601 height 19
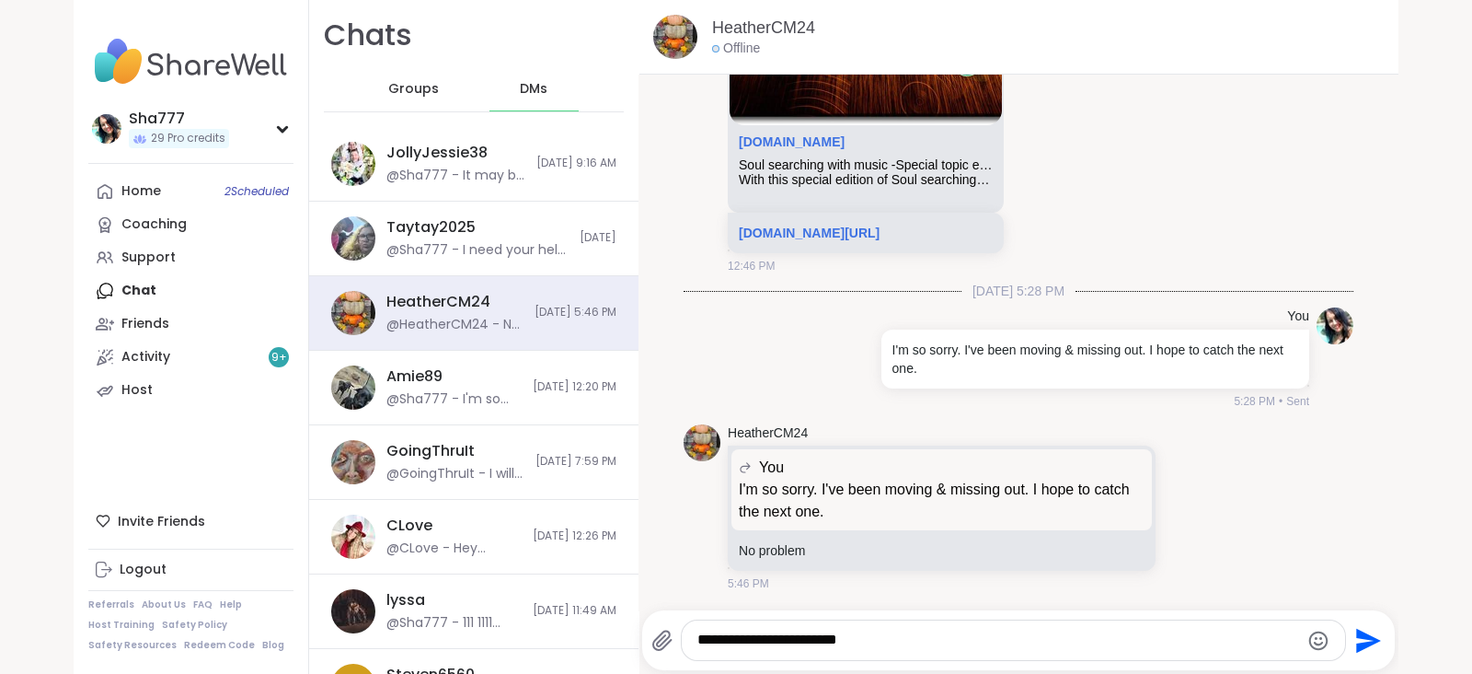
paste textarea "Type your message"
type textarea "*"
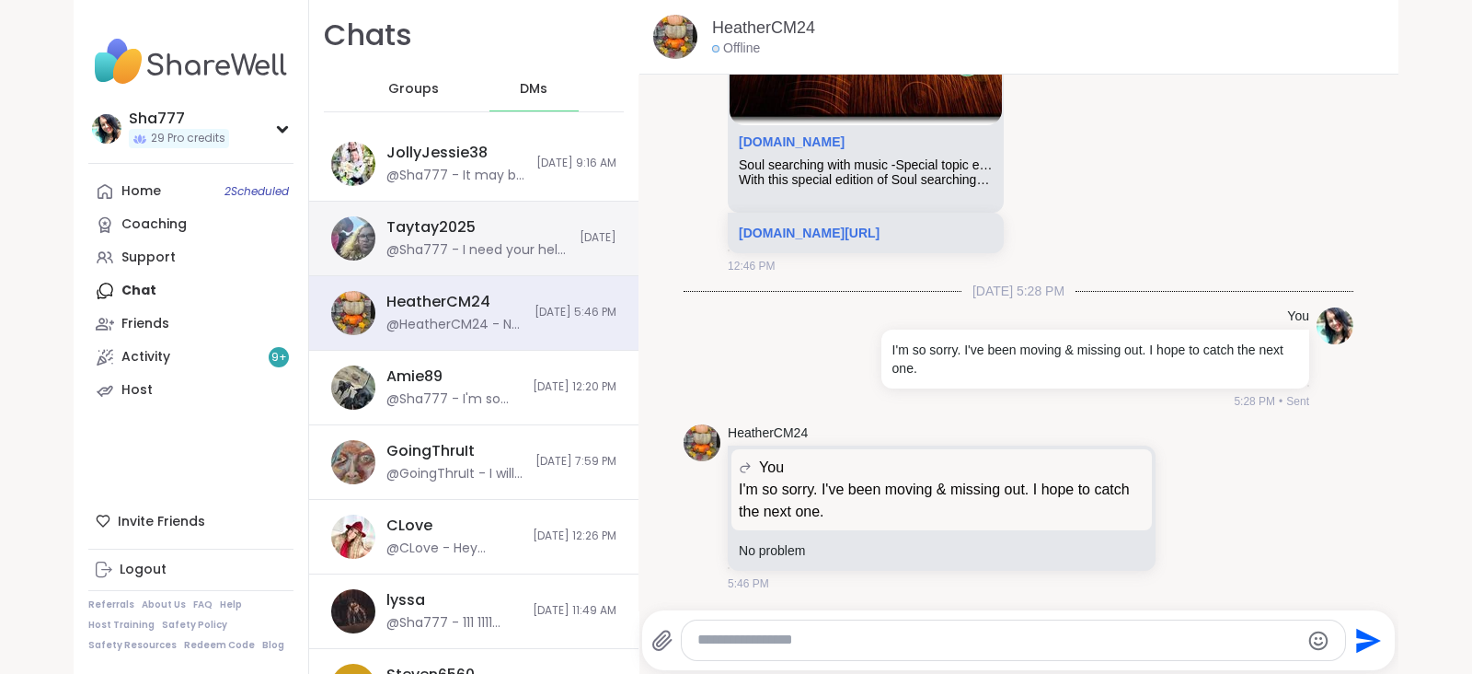
click at [532, 232] on div "Taytay2025 @Sha777 - I need your help. Can you sign up for Warmer and get 2 fre…" at bounding box center [478, 238] width 182 height 42
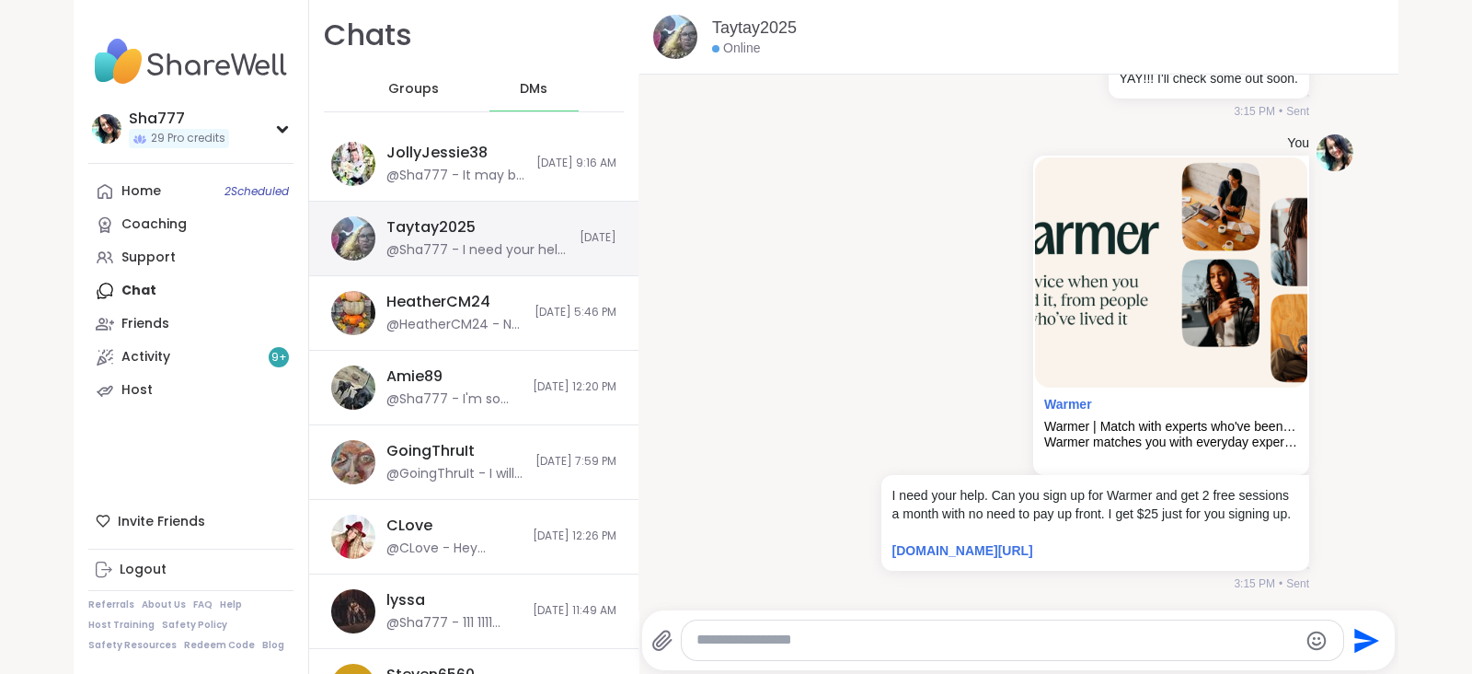
scroll to position [0, 0]
click at [1081, 486] on p "I need your help. Can you sign up for Warmer and get 2 free sessions a month wi…" at bounding box center [1096, 504] width 406 height 37
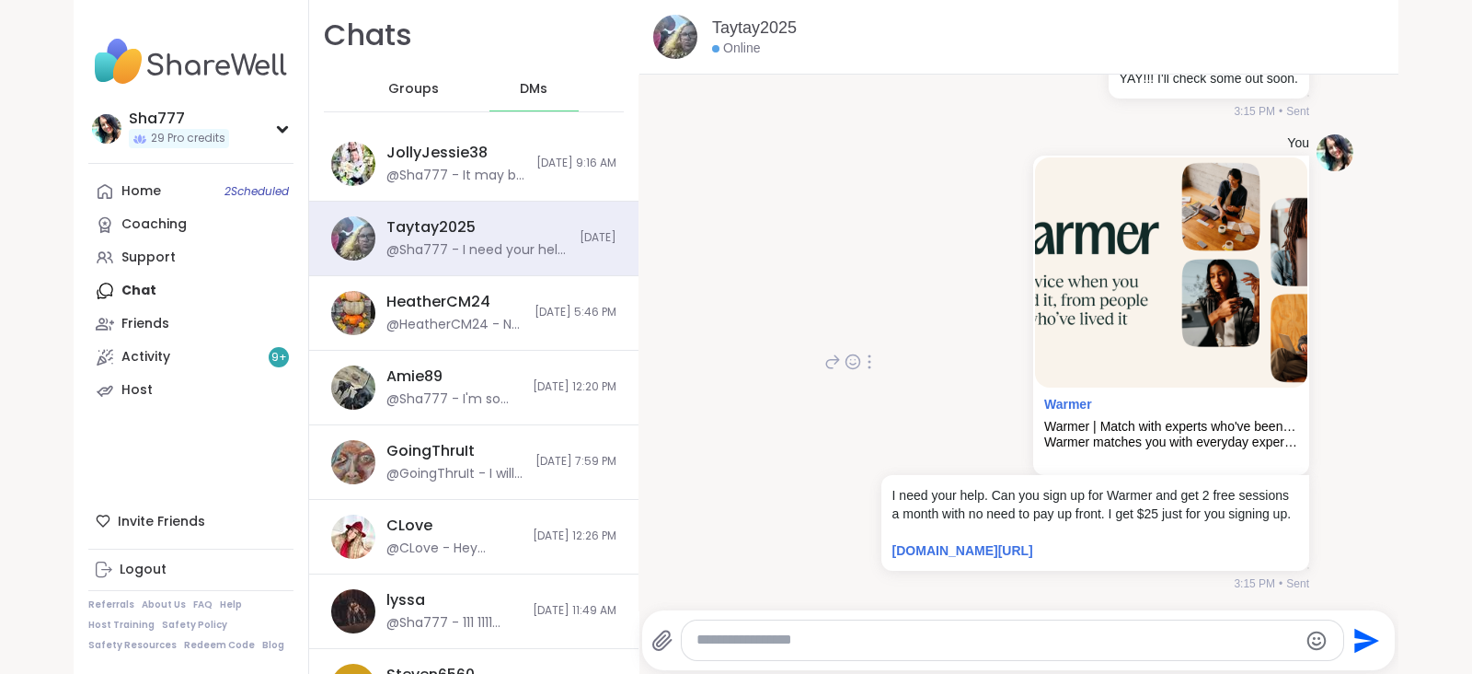
click at [861, 351] on div at bounding box center [869, 362] width 17 height 22
click at [838, 381] on icon at bounding box center [847, 388] width 18 height 18
click at [515, 221] on div "Taytay2025 @Sha777 - I need your help. Can you sign up for Warmer and get 2 fre…" at bounding box center [478, 238] width 182 height 42
click at [525, 288] on div "HeatherCM24 @HeatherCM24 - No problem 9/24/2025, 5:46 PM" at bounding box center [473, 313] width 329 height 75
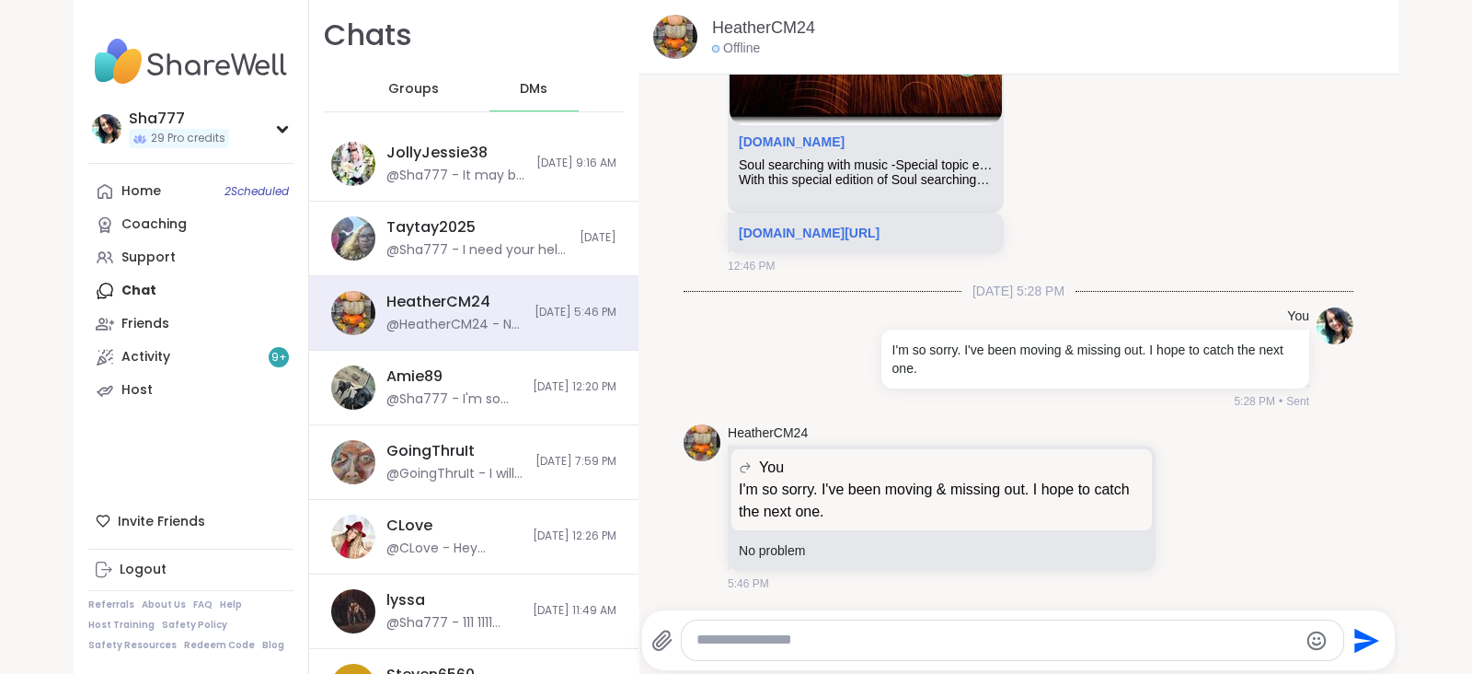
click at [773, 642] on textarea "Type your message" at bounding box center [997, 639] width 601 height 19
type textarea "*"
click at [800, 641] on textarea "Type your message" at bounding box center [998, 639] width 601 height 19
paste textarea "**********"
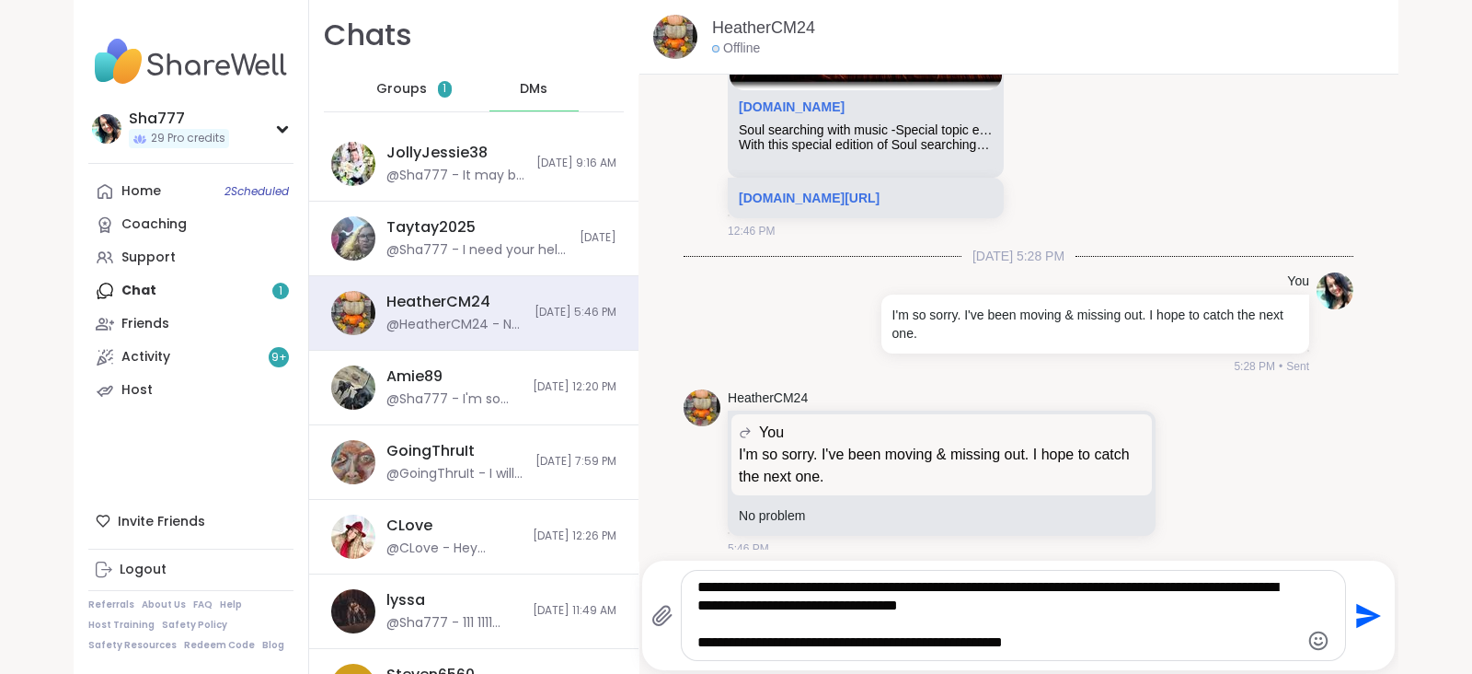
click at [698, 586] on textarea "**********" at bounding box center [998, 615] width 601 height 75
type textarea "**********"
click at [1356, 609] on icon "Send" at bounding box center [1368, 615] width 25 height 25
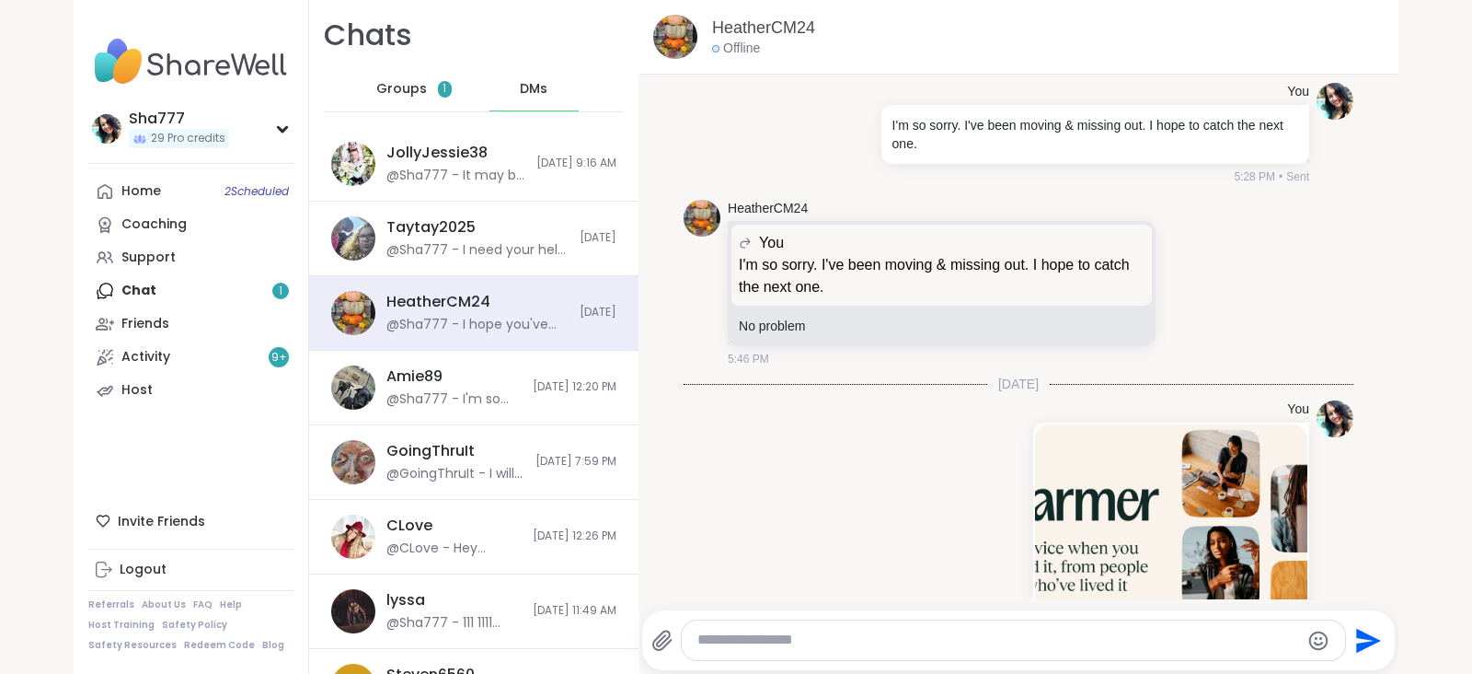
scroll to position [1702, 0]
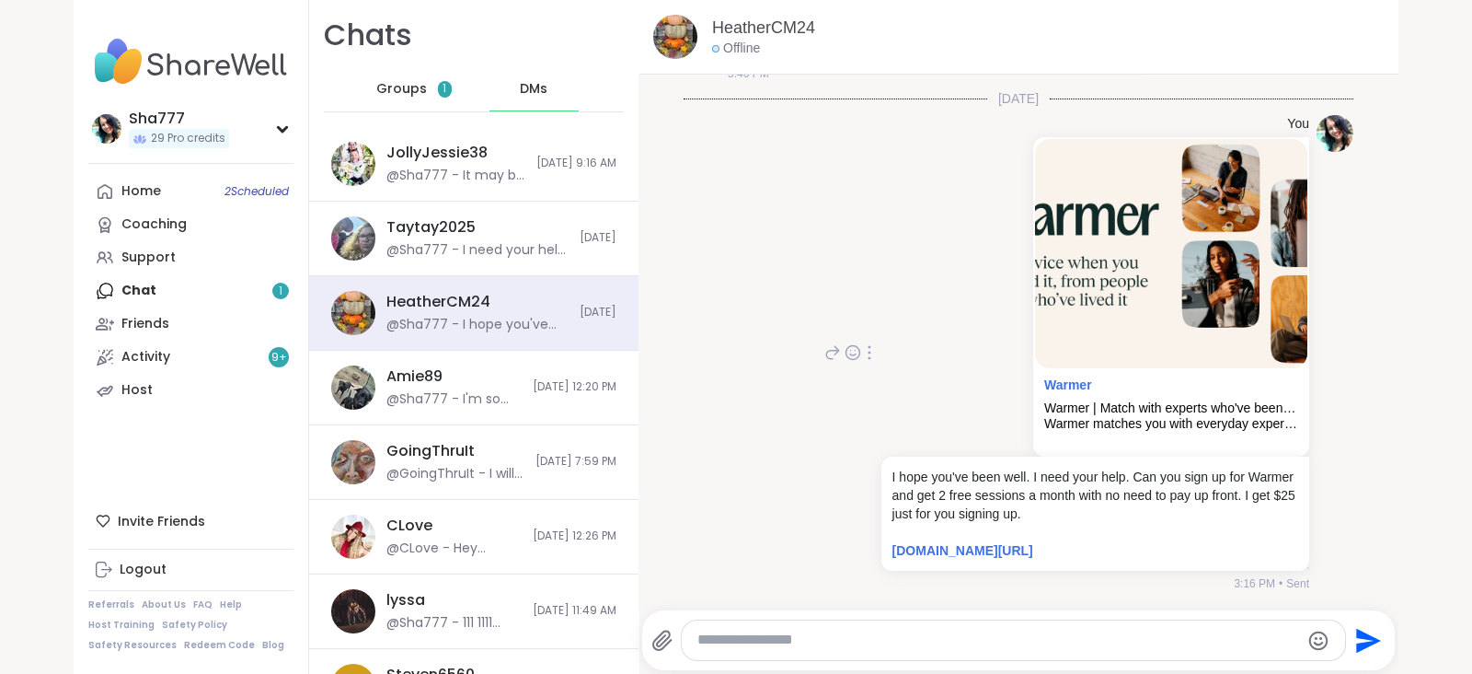
click at [869, 347] on icon at bounding box center [870, 352] width 2 height 13
click at [838, 373] on icon at bounding box center [847, 379] width 18 height 18
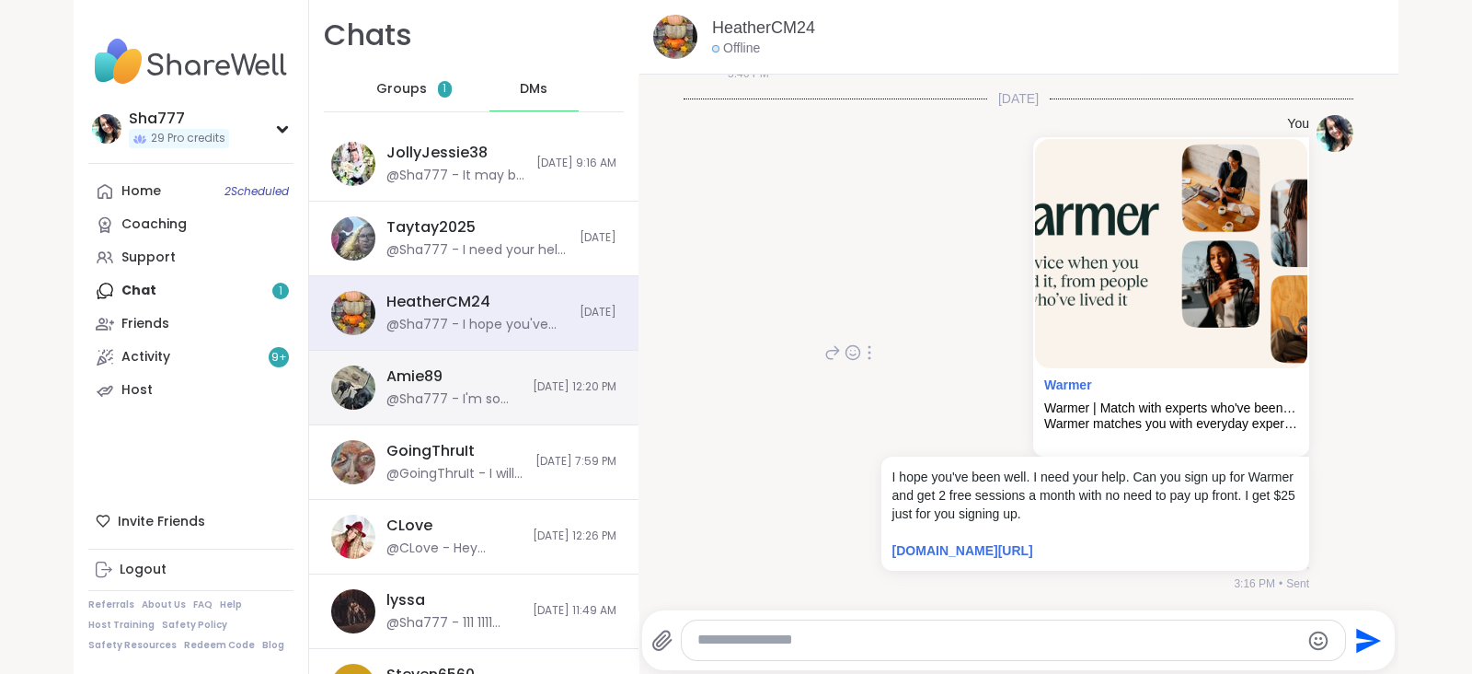
click at [523, 397] on div "Amie89 @Sha777 - I'm so sorry I'm late. I'm moving and I'm hardly on. I'll be o…" at bounding box center [473, 388] width 329 height 75
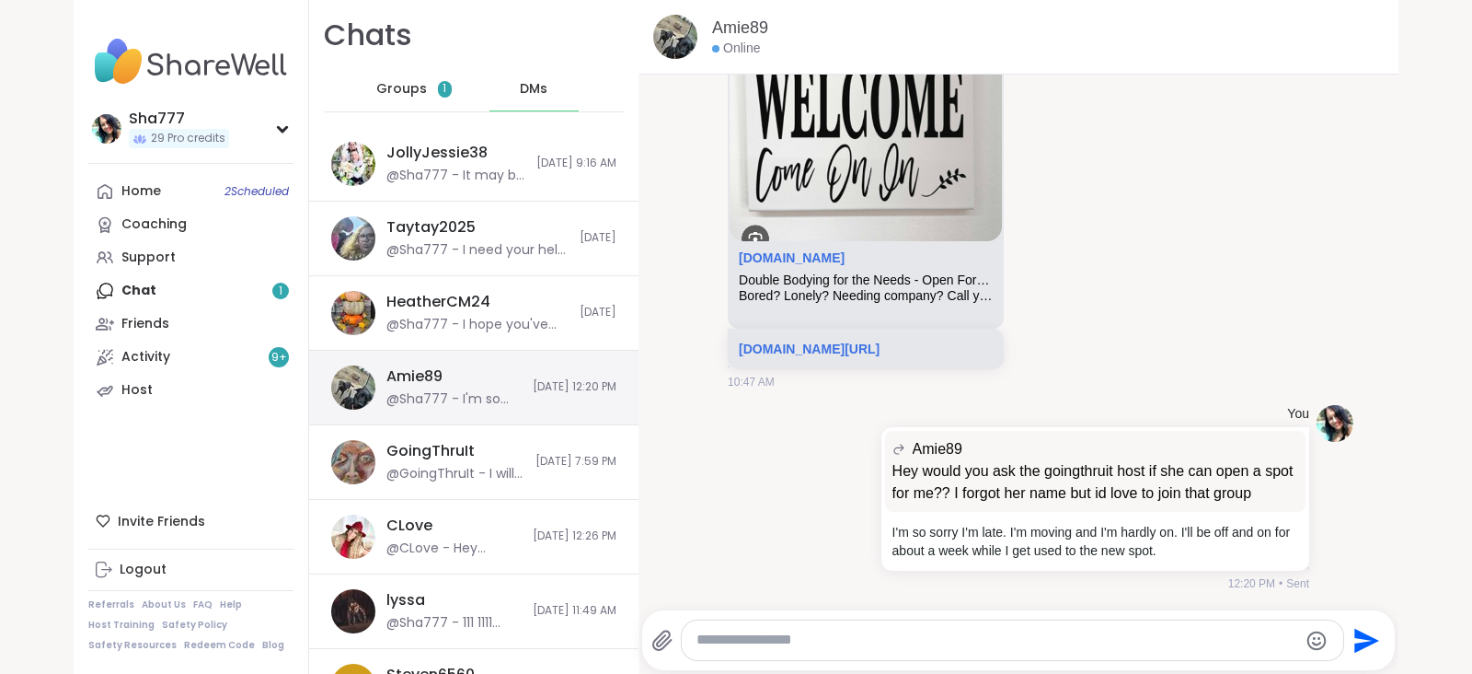
scroll to position [0, 0]
click at [750, 636] on textarea "Type your message" at bounding box center [997, 639] width 601 height 19
paste textarea "**********"
type textarea "**********"
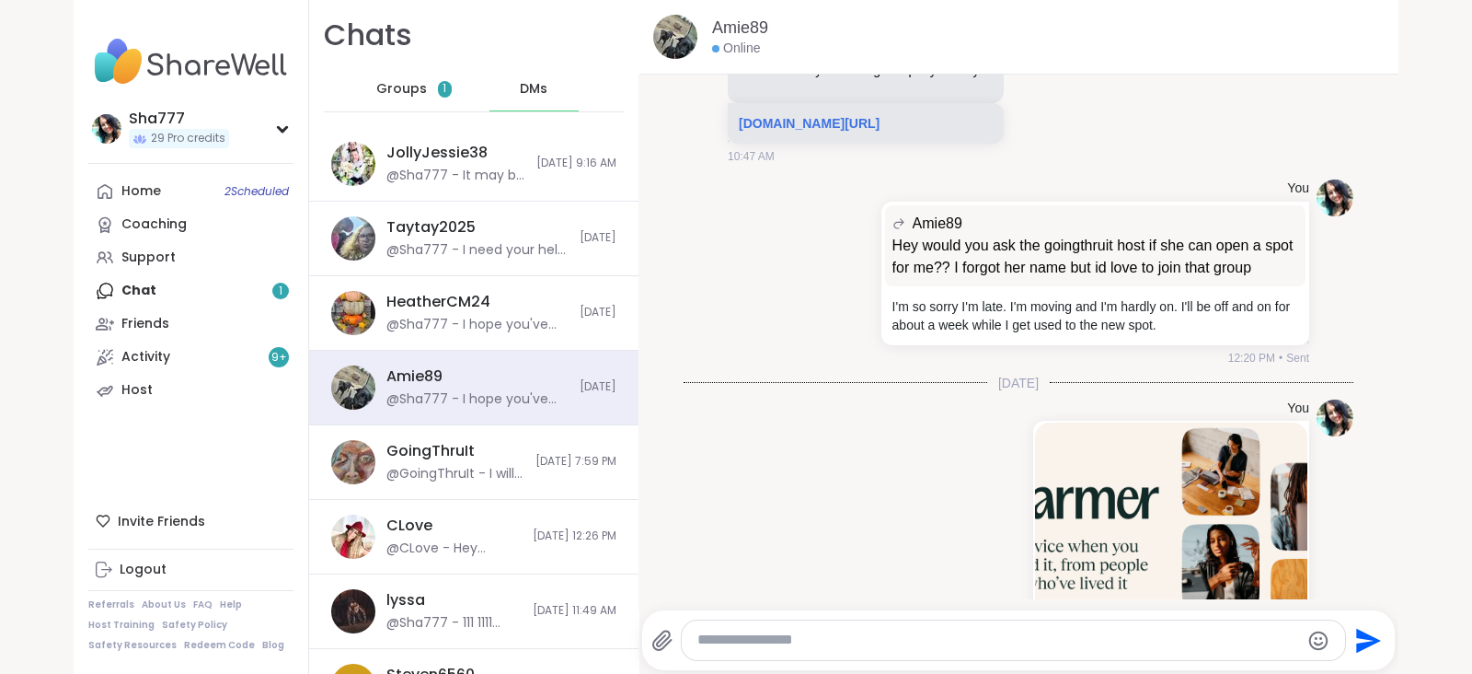
scroll to position [2132, 0]
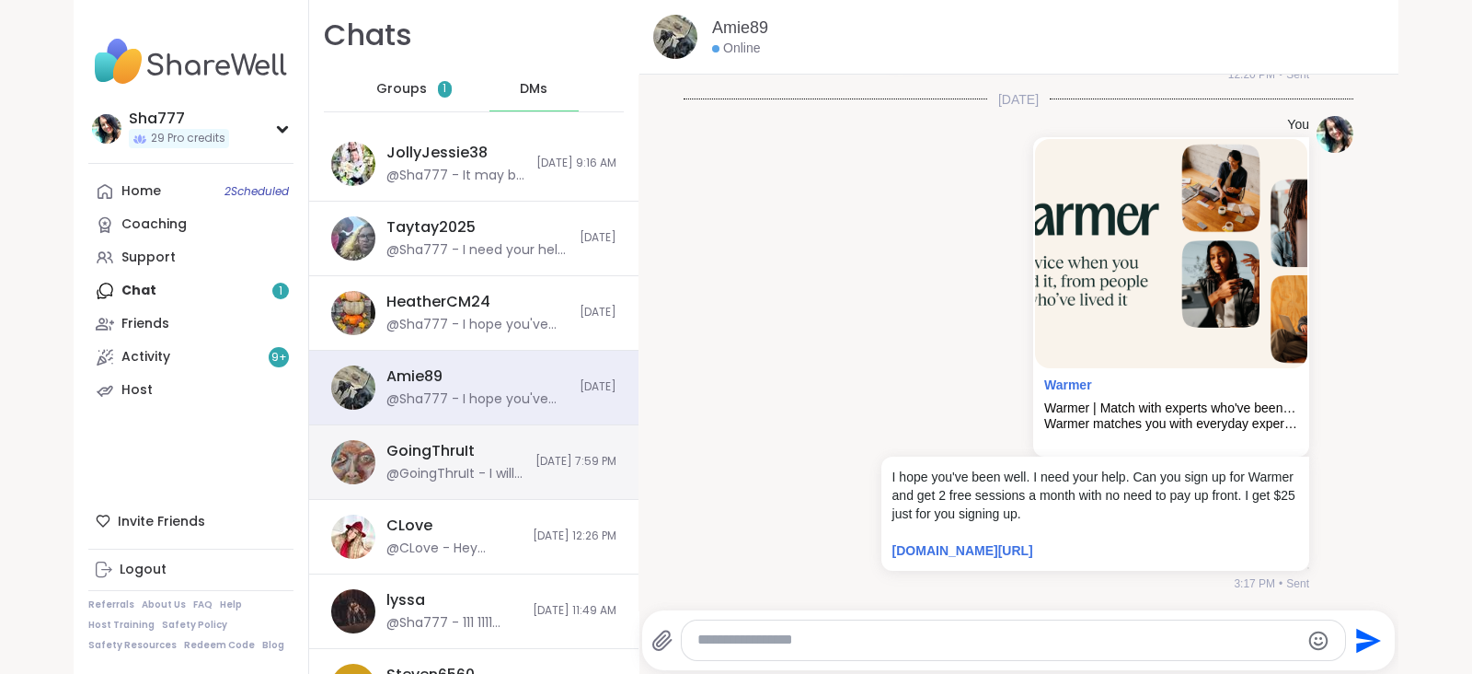
click at [536, 462] on span "9/15/2025, 7:59 PM" at bounding box center [576, 462] width 81 height 16
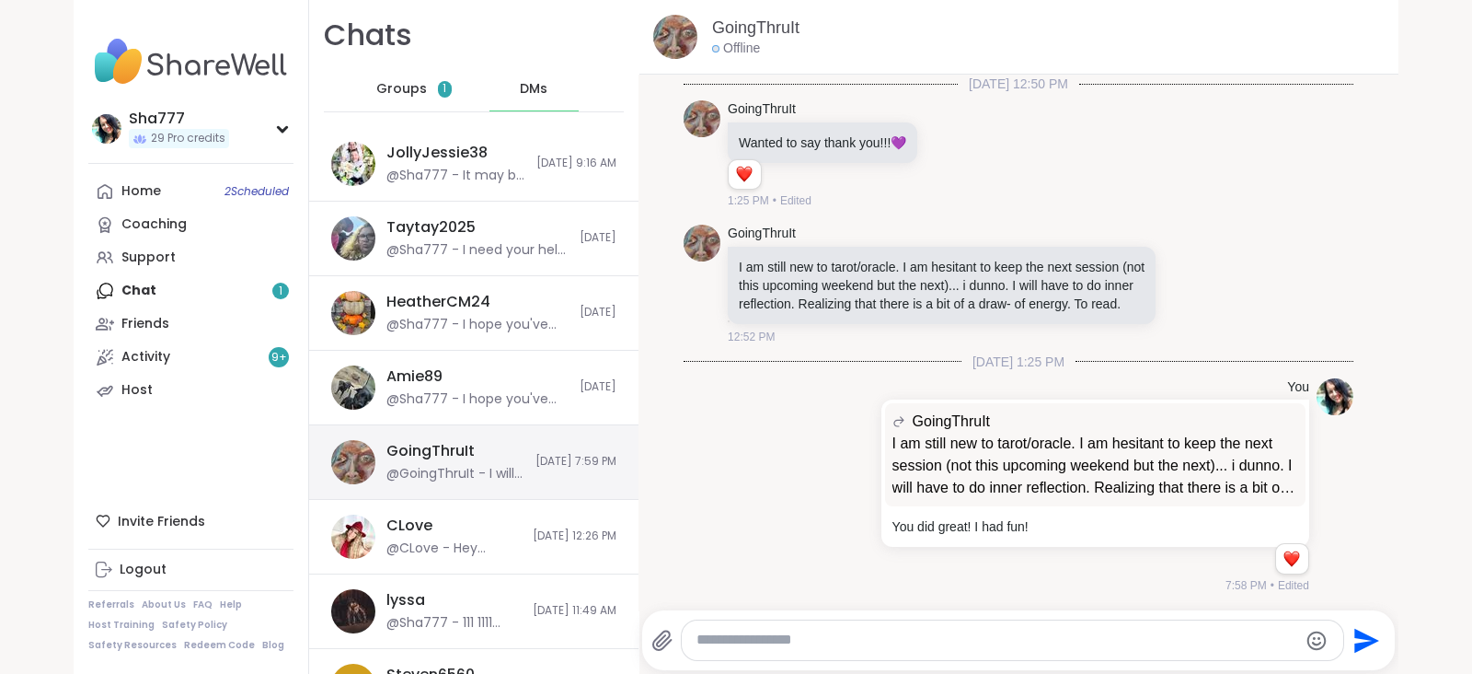
scroll to position [162, 0]
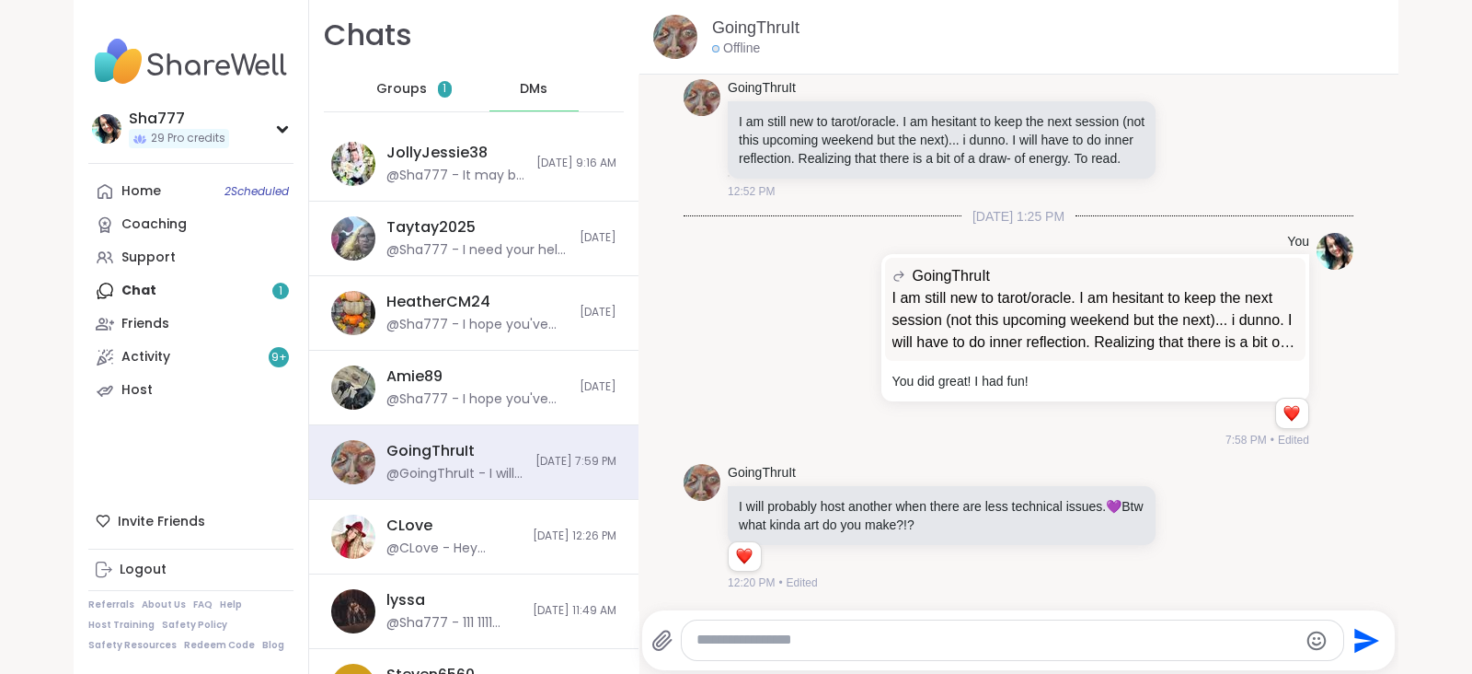
click at [759, 641] on textarea "Type your message" at bounding box center [997, 639] width 601 height 19
paste textarea "**********"
type textarea "**********"
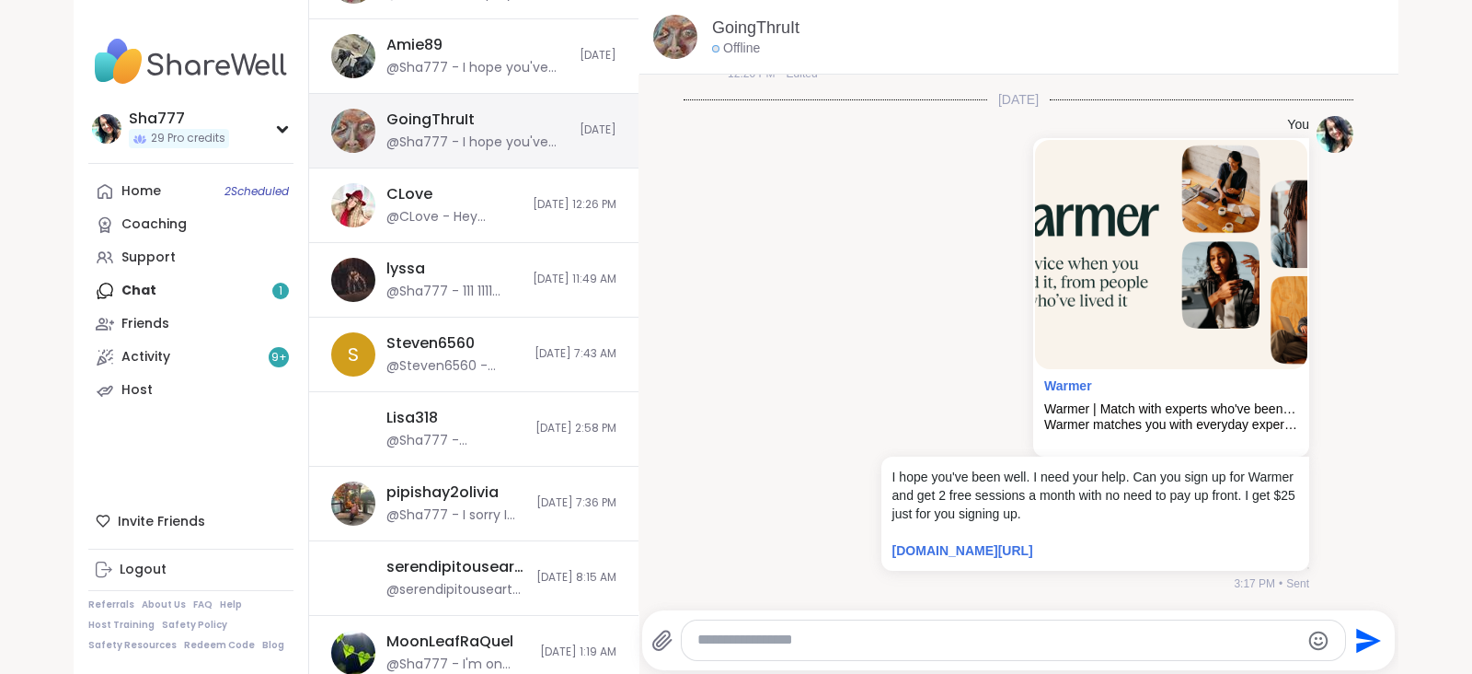
scroll to position [332, 0]
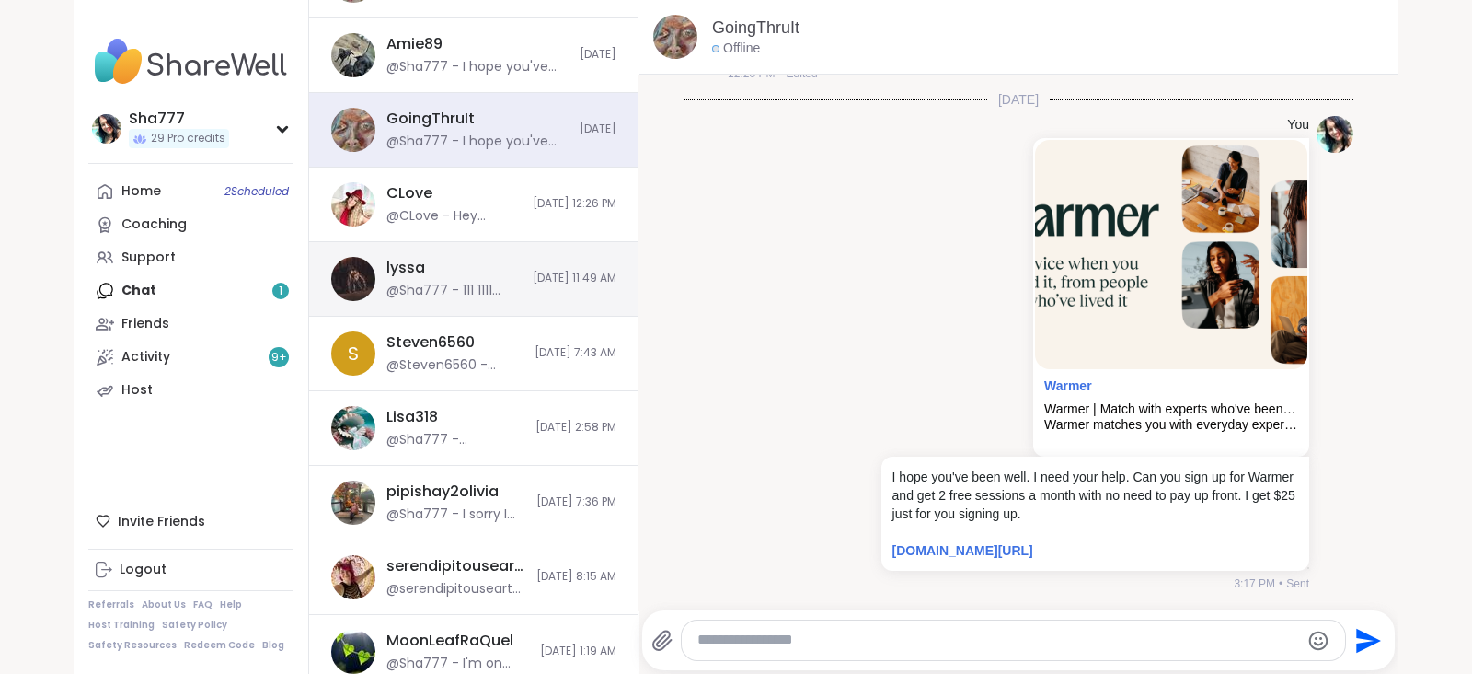
click at [502, 254] on div "lyssa @Sha777 - 111 1111 keep thoughts positive as you're manifesting with grea…" at bounding box center [473, 279] width 329 height 75
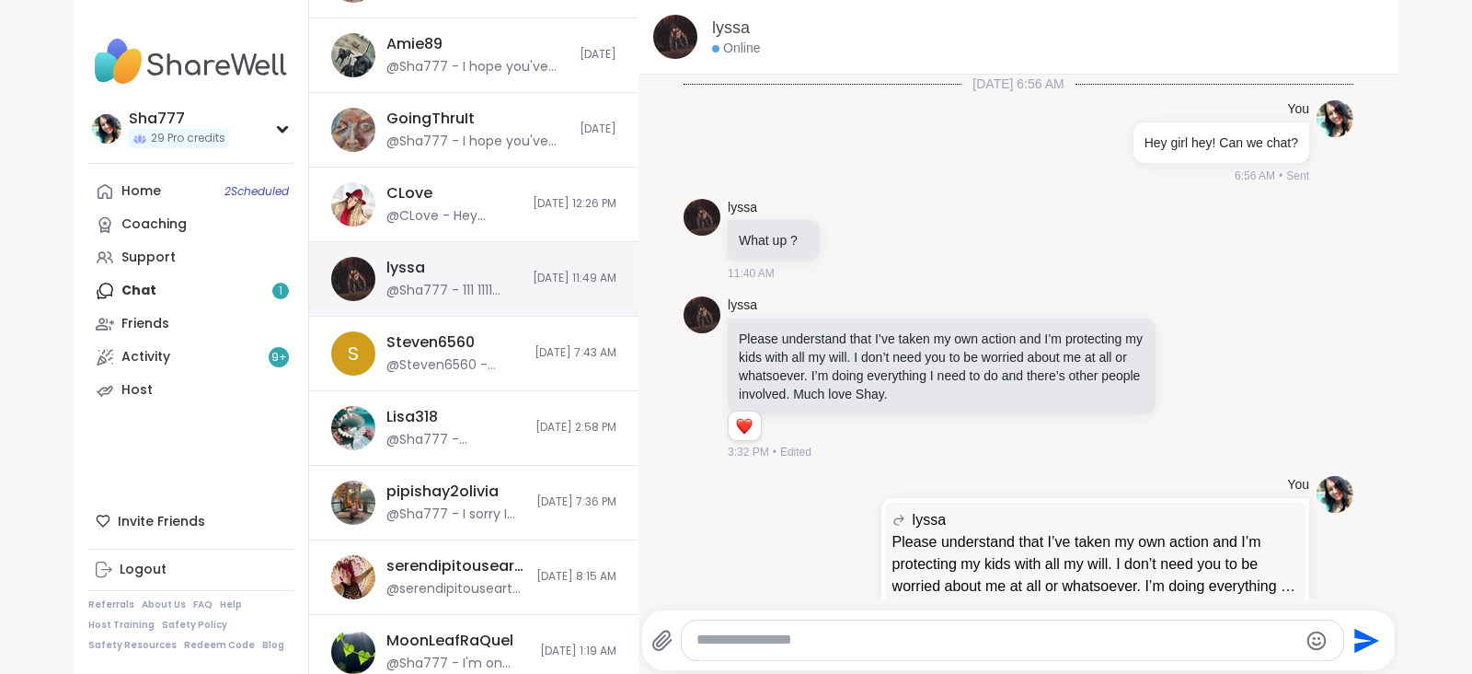
scroll to position [3380, 0]
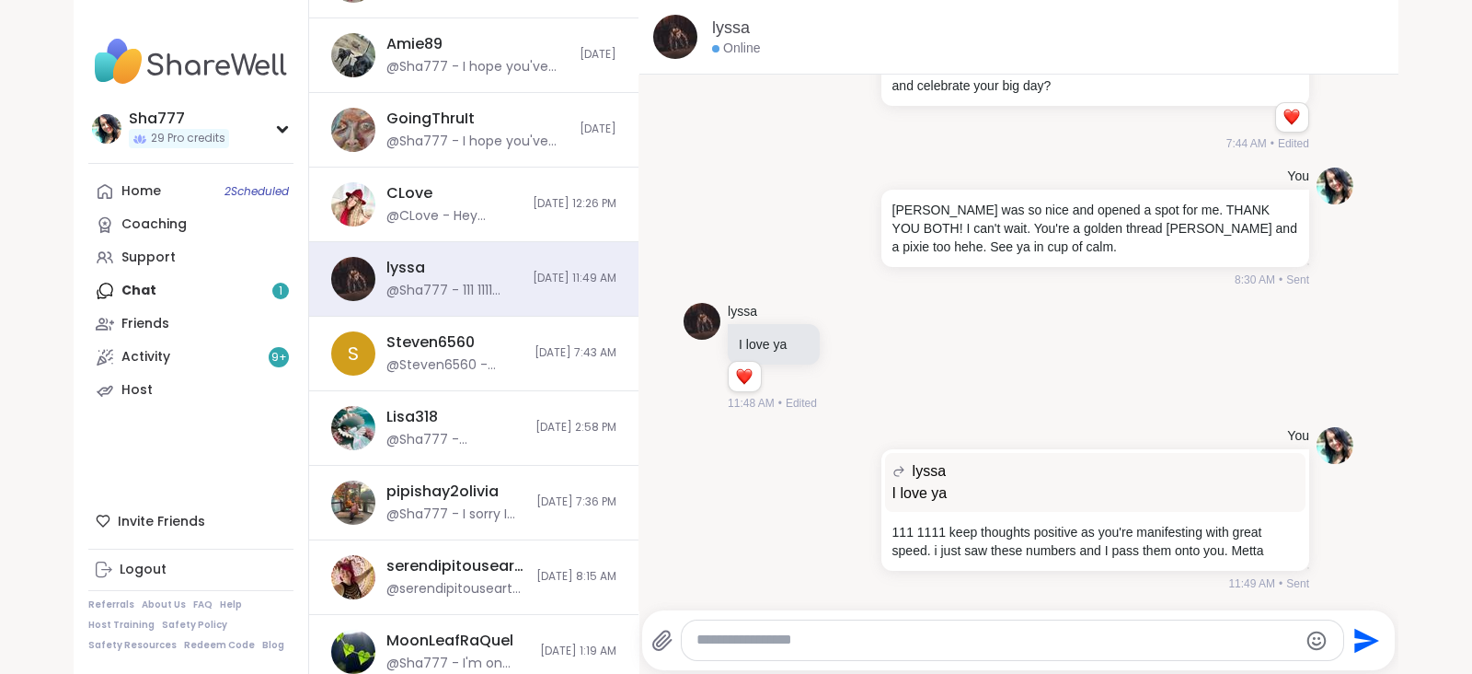
click at [777, 641] on textarea "Type your message" at bounding box center [997, 639] width 601 height 19
paste textarea "**********"
type textarea "**********"
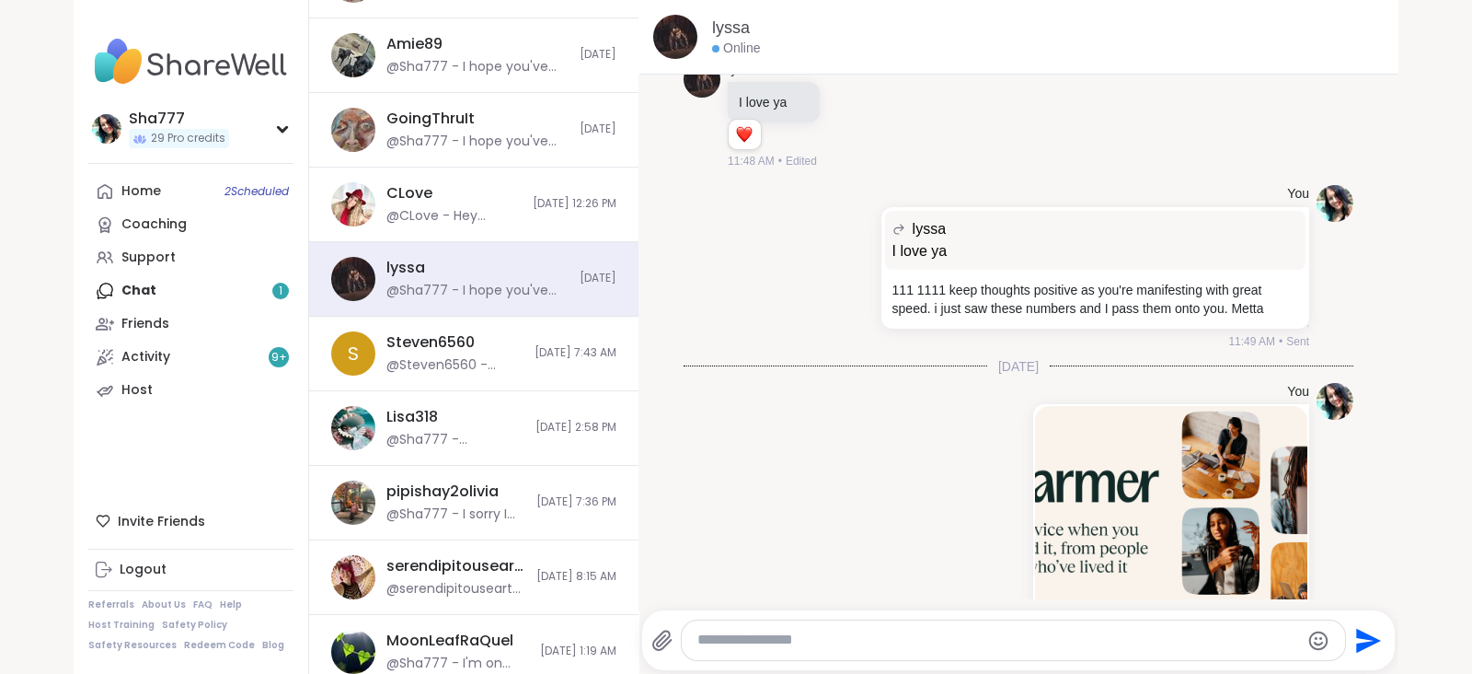
scroll to position [3888, 0]
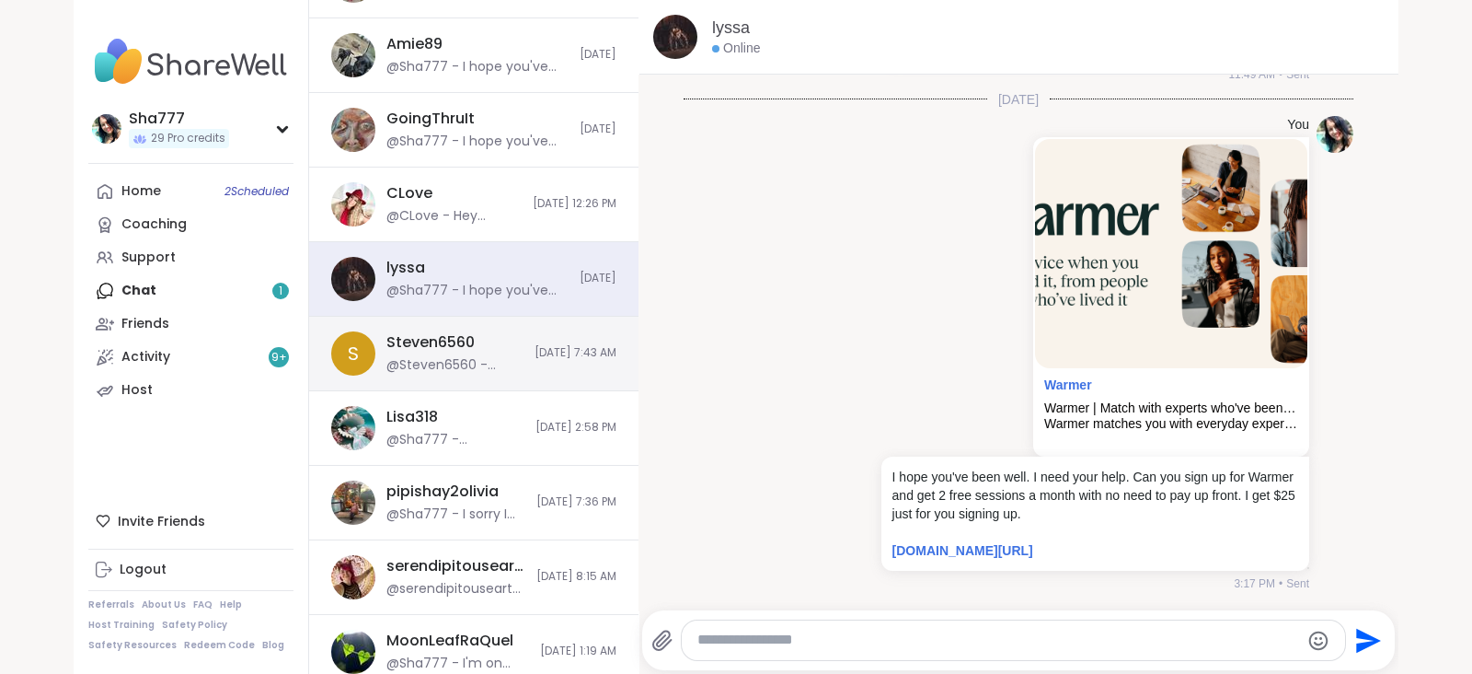
click at [502, 339] on div "S Steven6560 @Steven6560 - Yeah we all do 9/12/2025, 7:43 AM" at bounding box center [473, 354] width 329 height 75
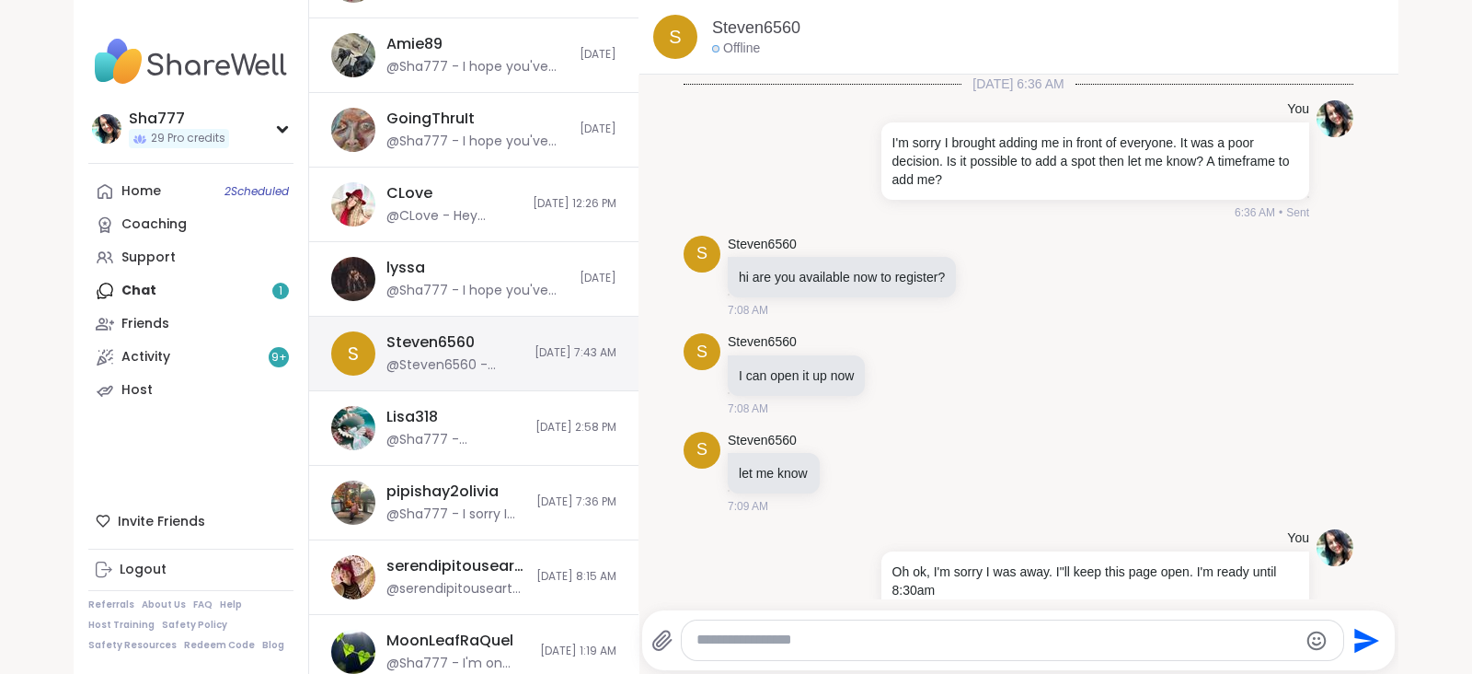
scroll to position [1079, 0]
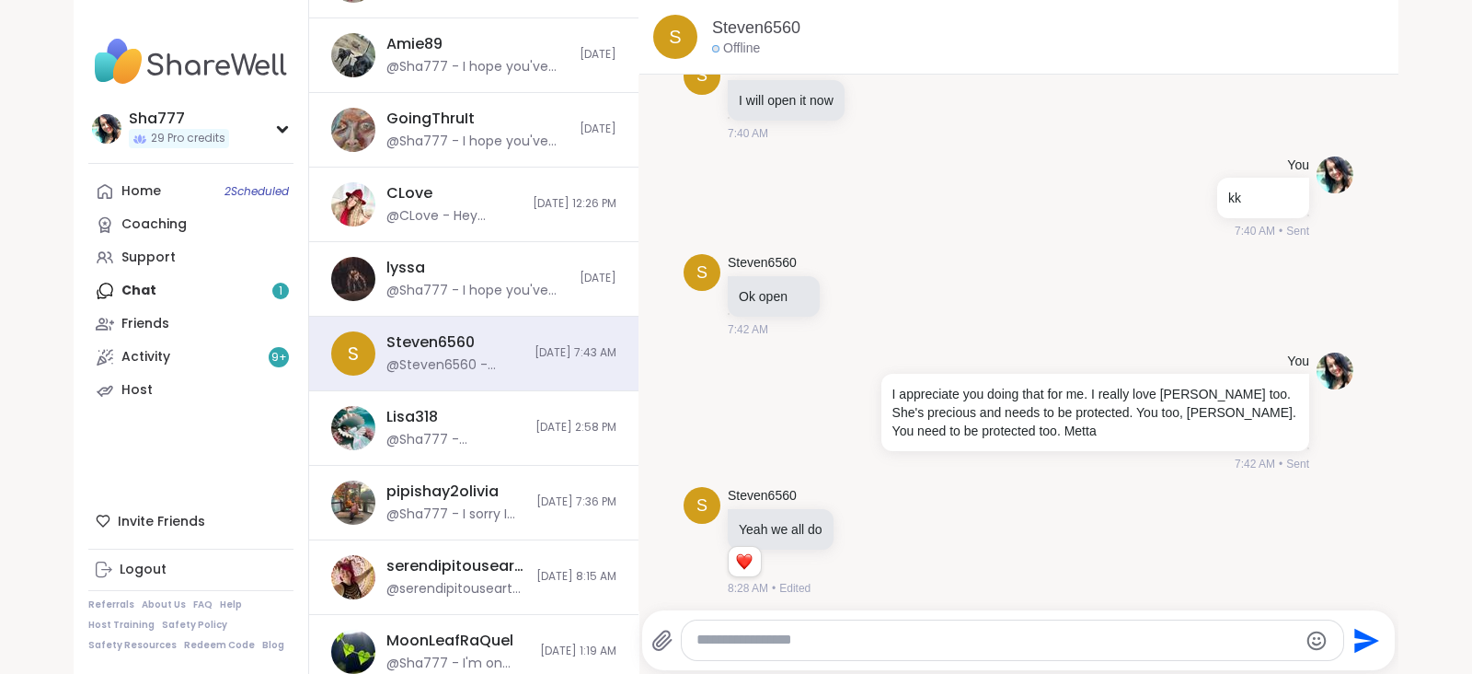
click at [796, 631] on textarea "Type your message" at bounding box center [997, 639] width 601 height 19
paste textarea "**********"
type textarea "**********"
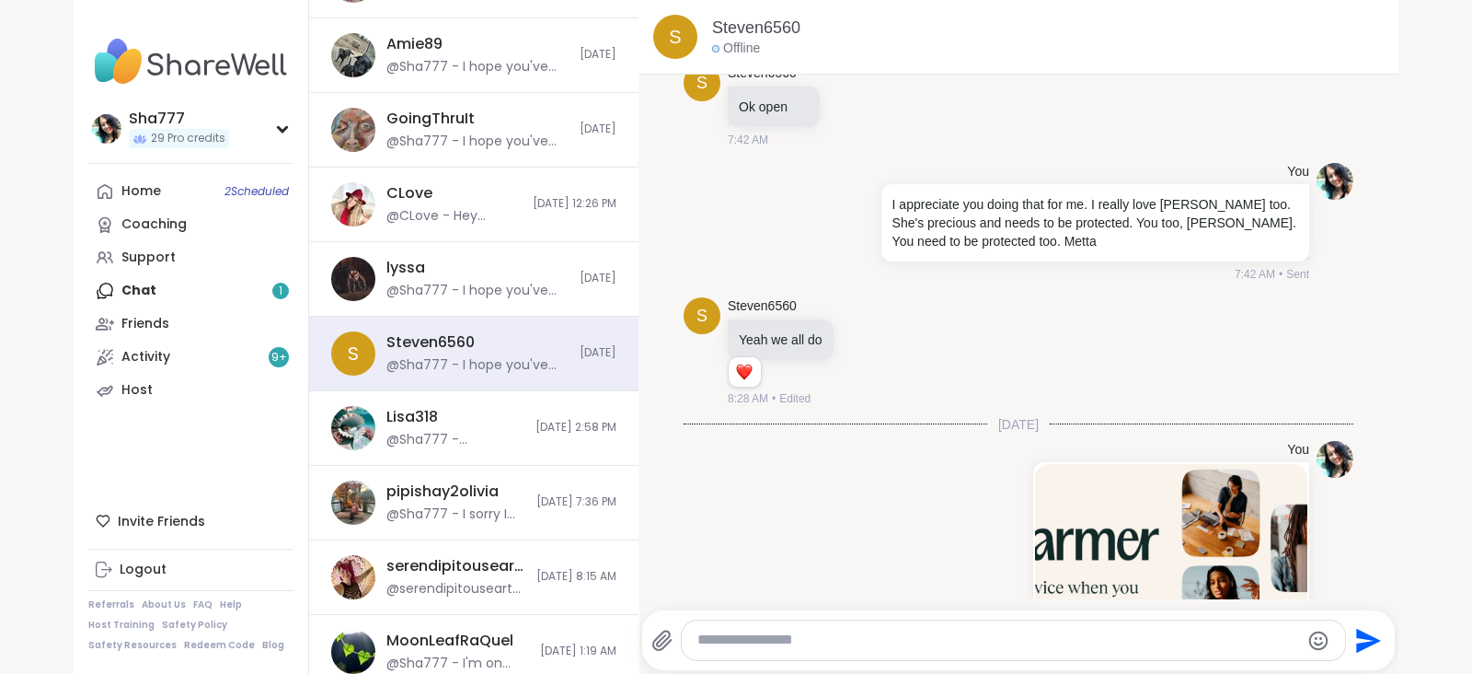
scroll to position [1587, 0]
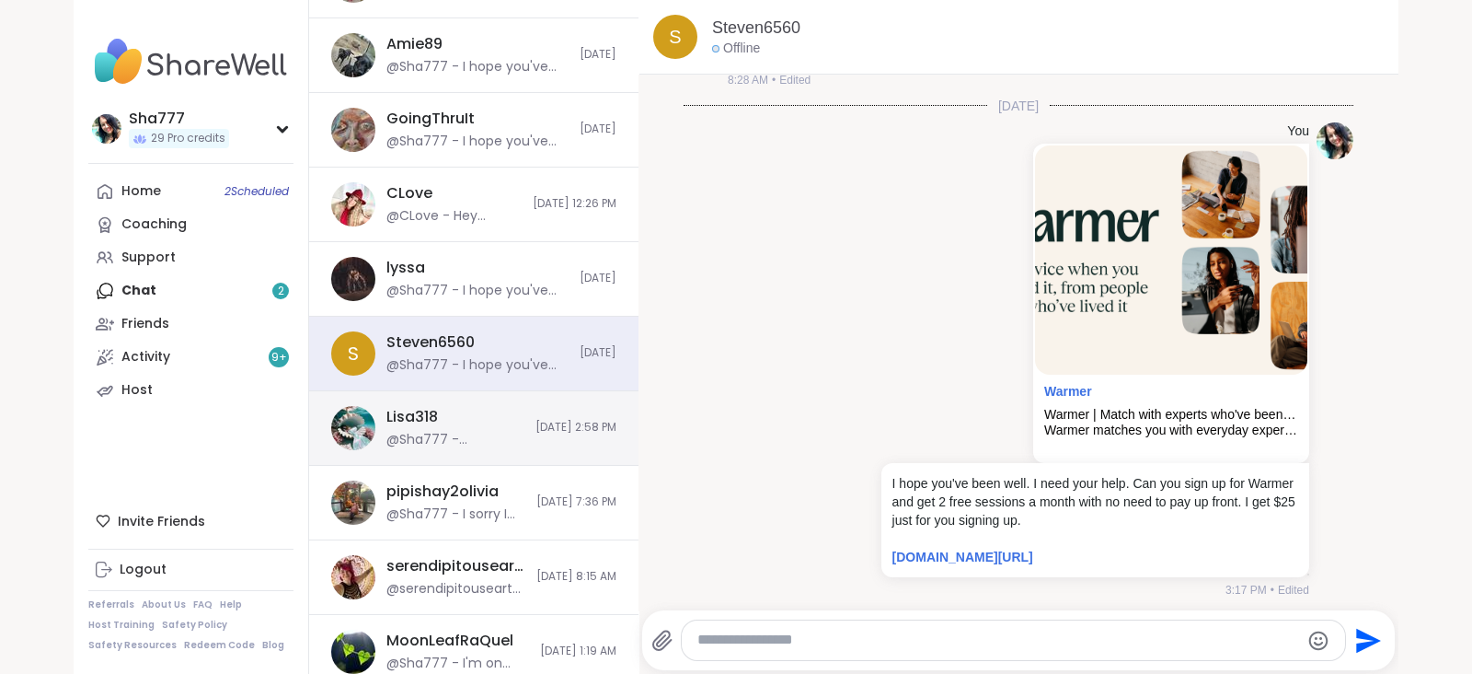
click at [491, 415] on div "Lisa318 @Sha777 - Lisa, right back atcha!!! It's ShareWell and folks care. 9/8/…" at bounding box center [473, 428] width 329 height 75
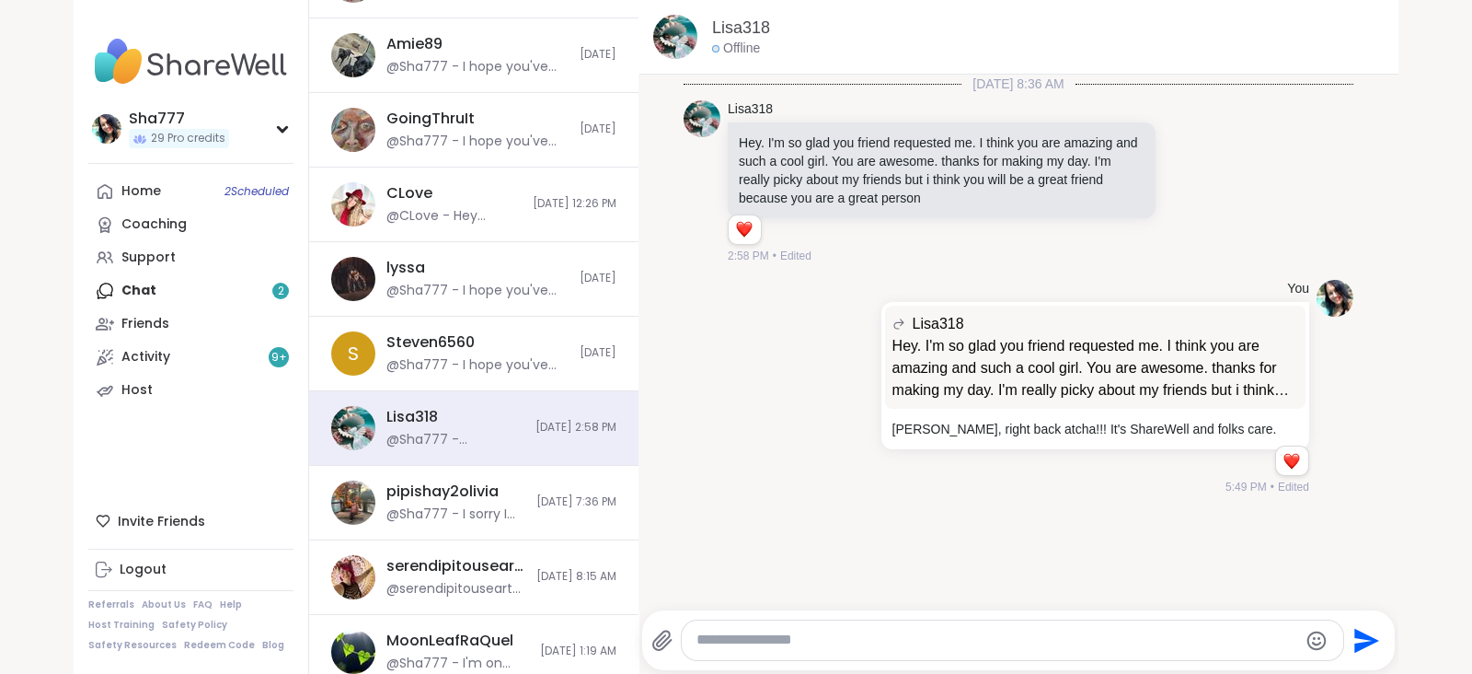
scroll to position [0, 0]
click at [823, 632] on textarea "Type your message" at bounding box center [997, 639] width 601 height 19
paste textarea "**********"
type textarea "**********"
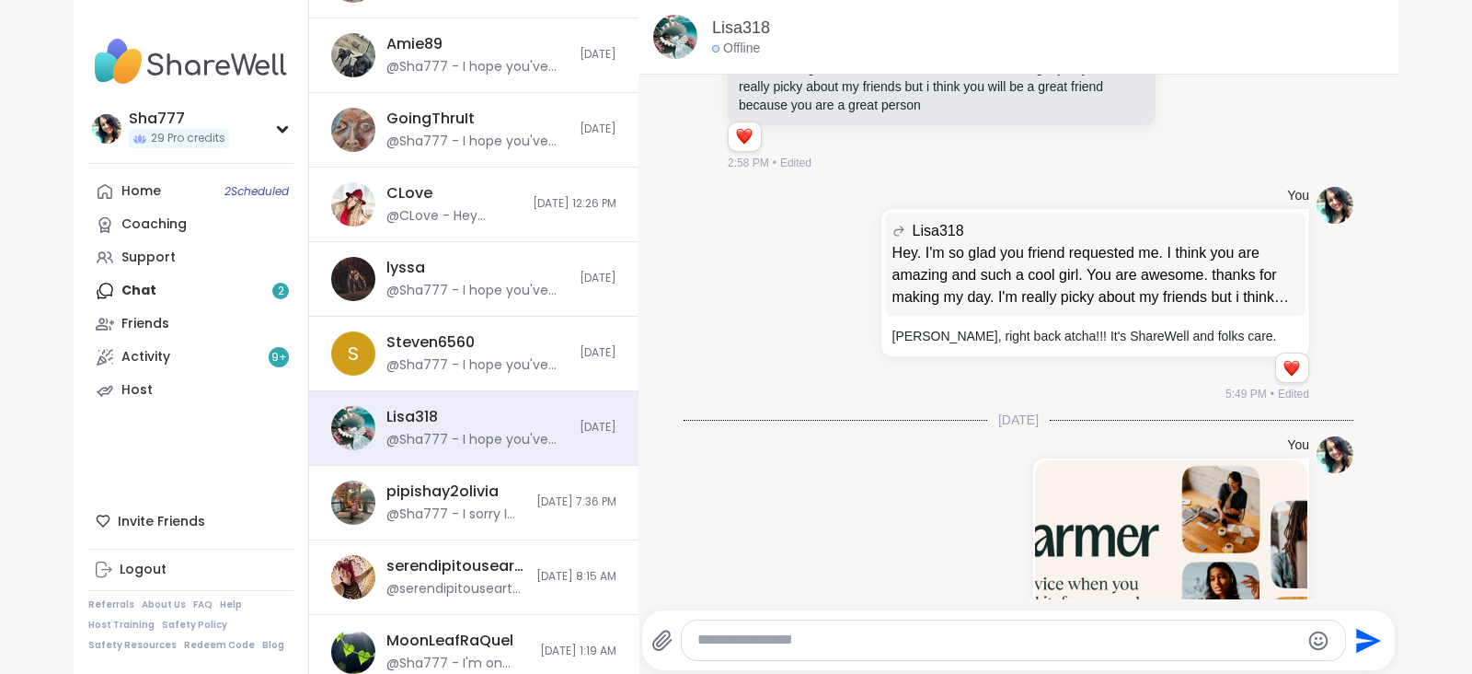
scroll to position [412, 0]
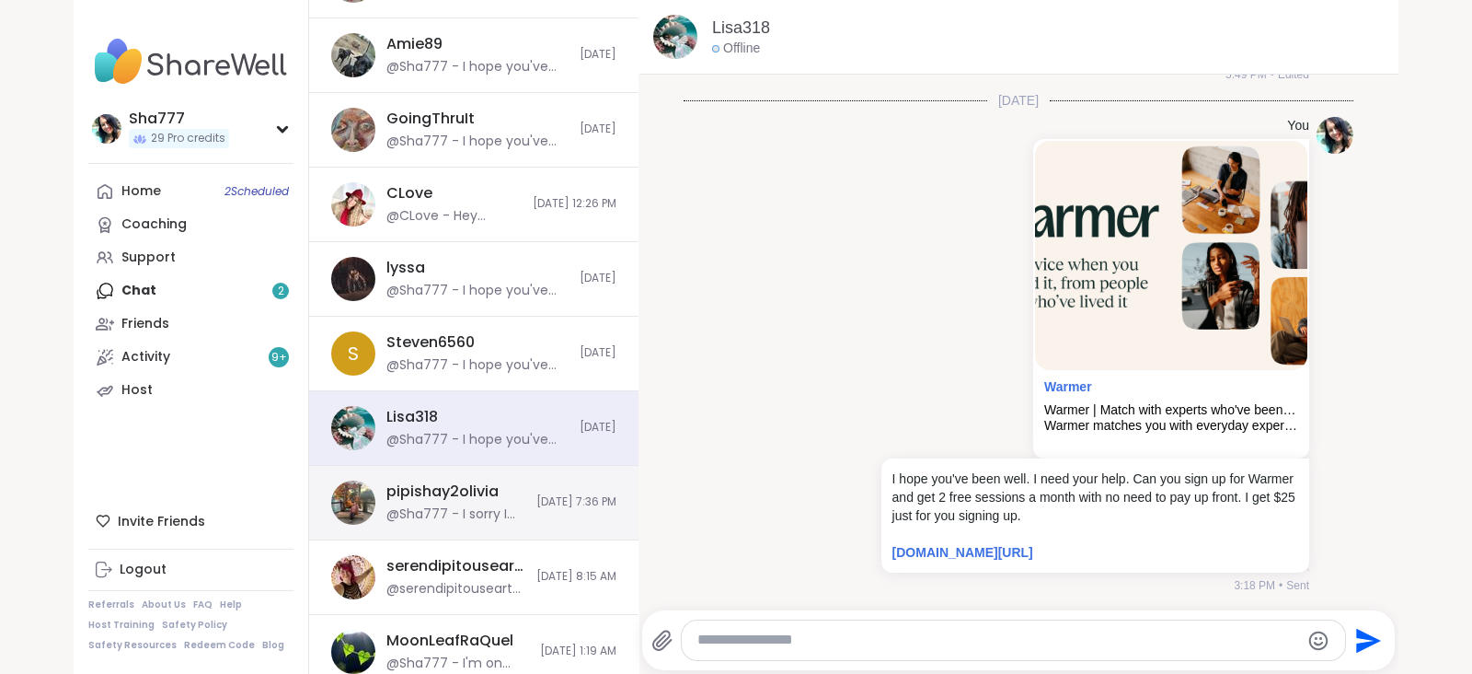
click at [520, 490] on div "pipishay2olivia @Sha777 - I sorry I missed group. I'm not getting notifications…" at bounding box center [473, 503] width 329 height 75
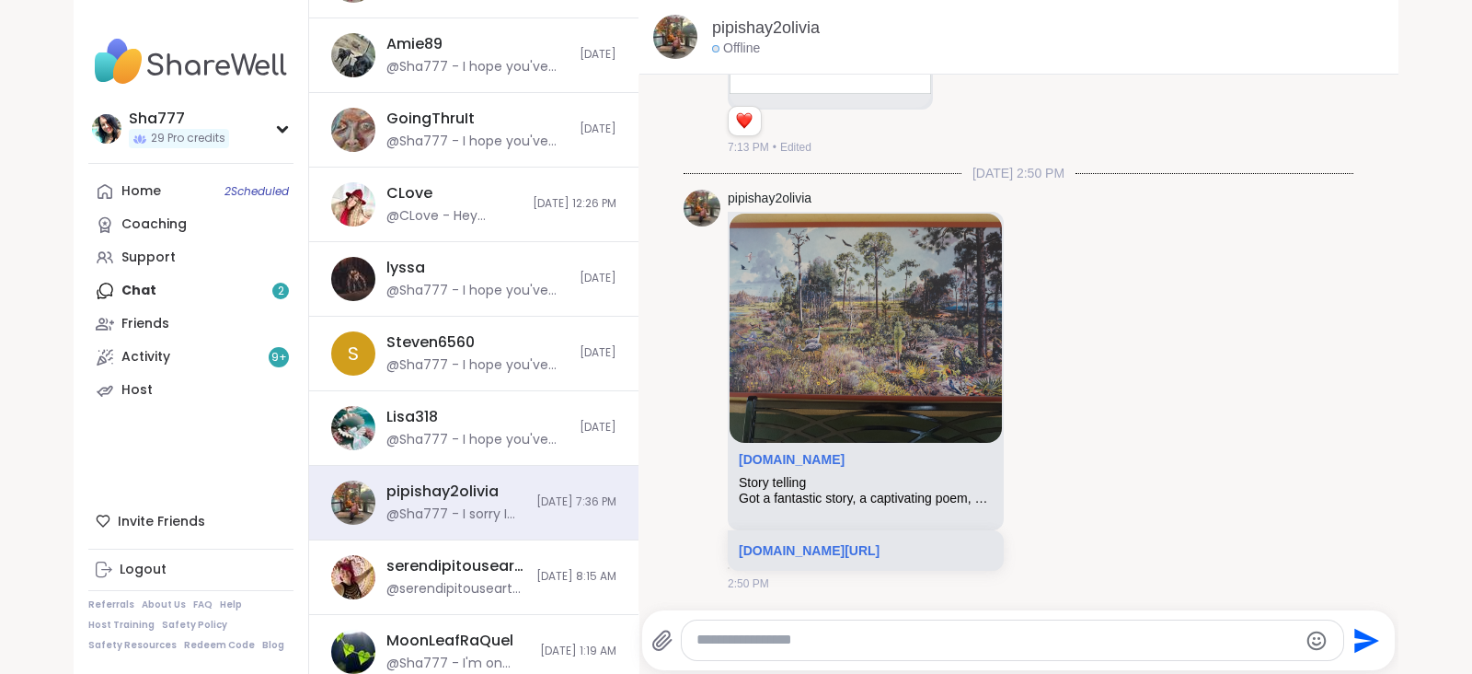
scroll to position [1306, 0]
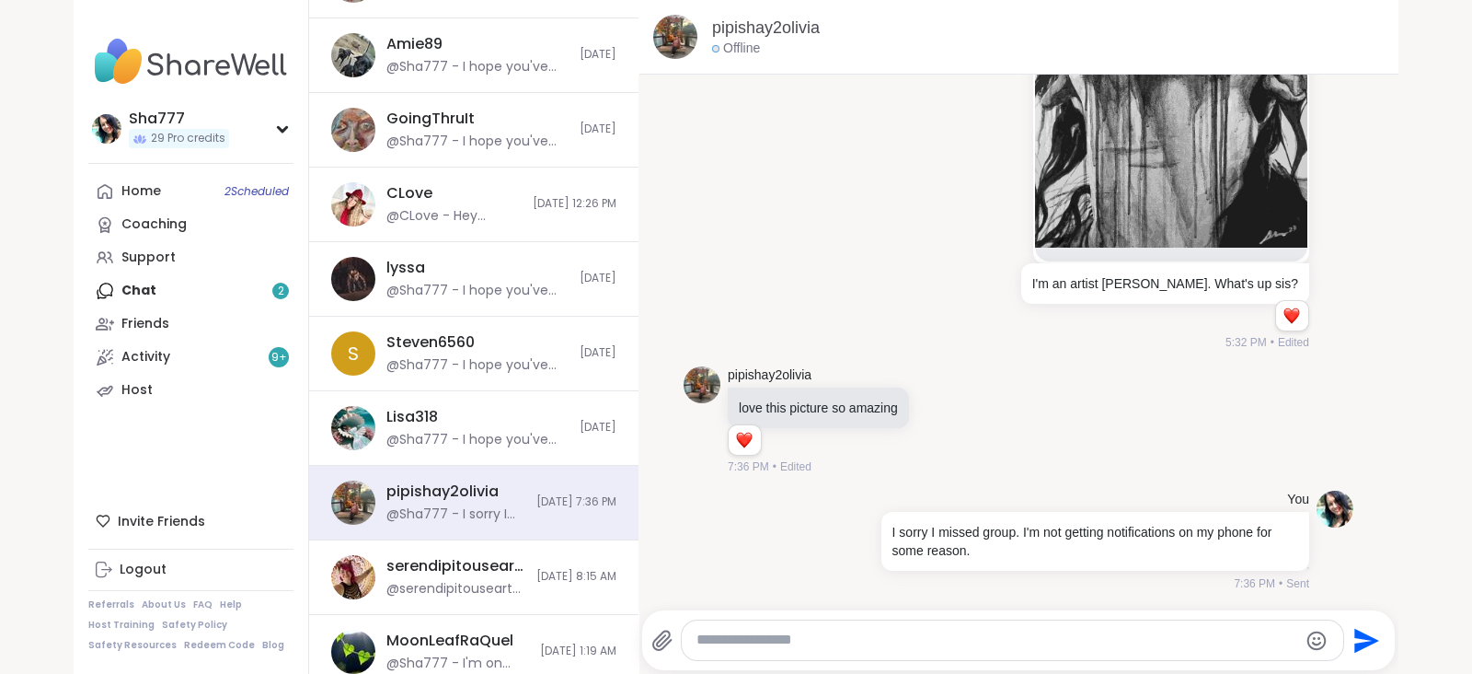
click at [791, 632] on textarea "Type your message" at bounding box center [997, 639] width 601 height 19
paste textarea "**********"
type textarea "**********"
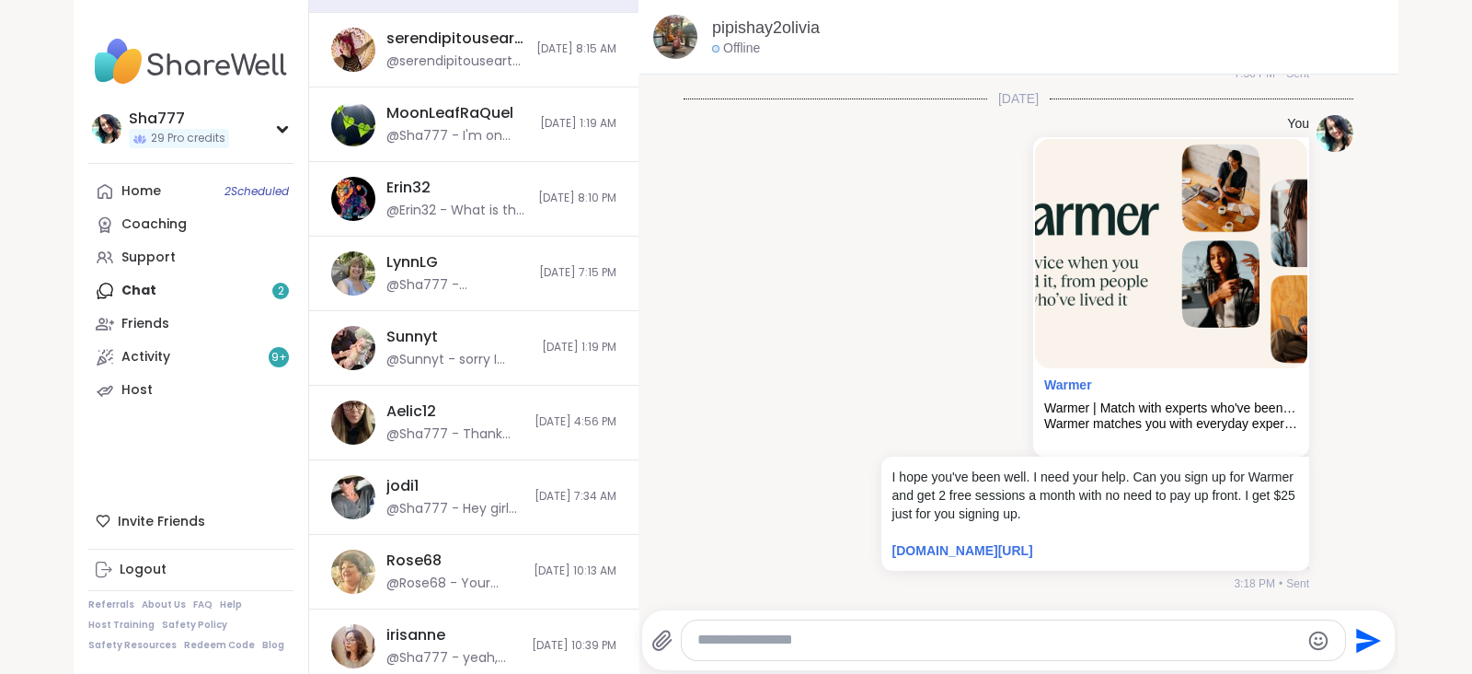
scroll to position [861, 0]
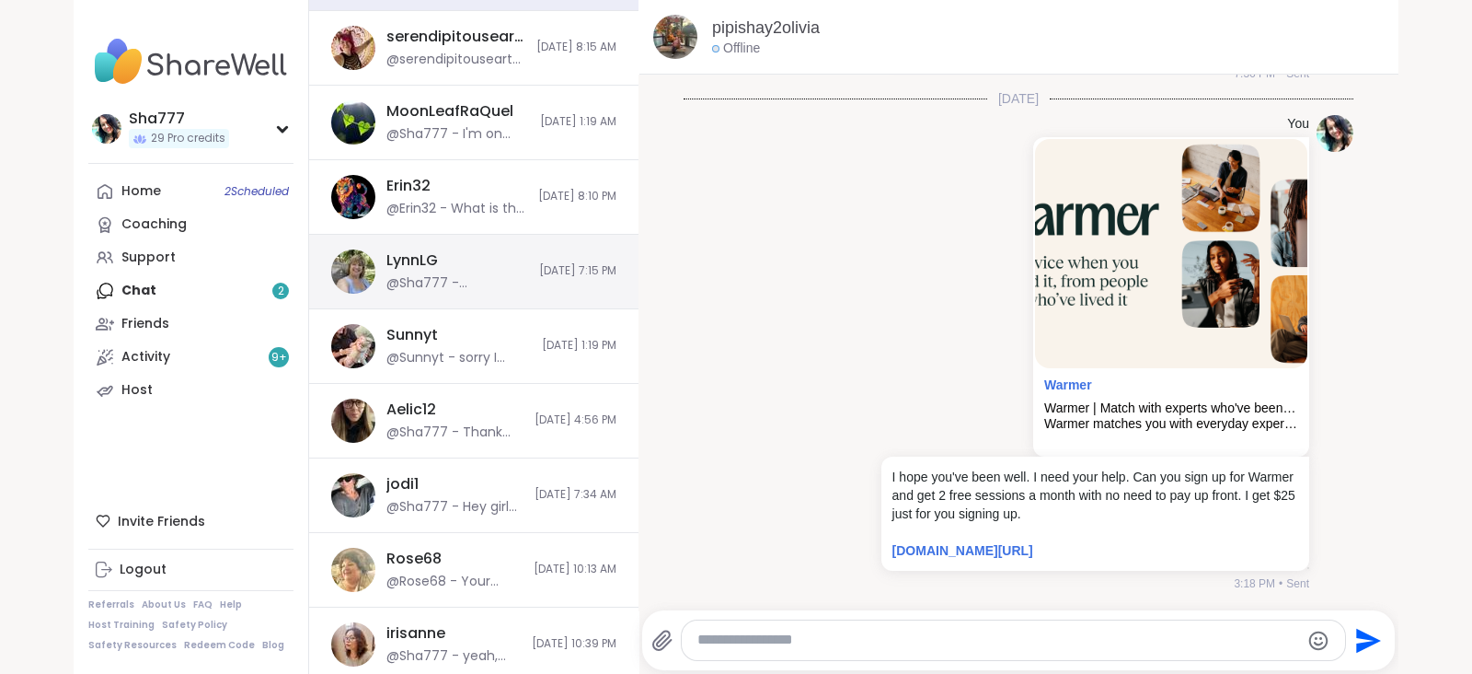
click at [490, 261] on div "LynnLG @Sha777 - LYNN you're such a pleasure to share space with. I hope the da…" at bounding box center [473, 272] width 329 height 75
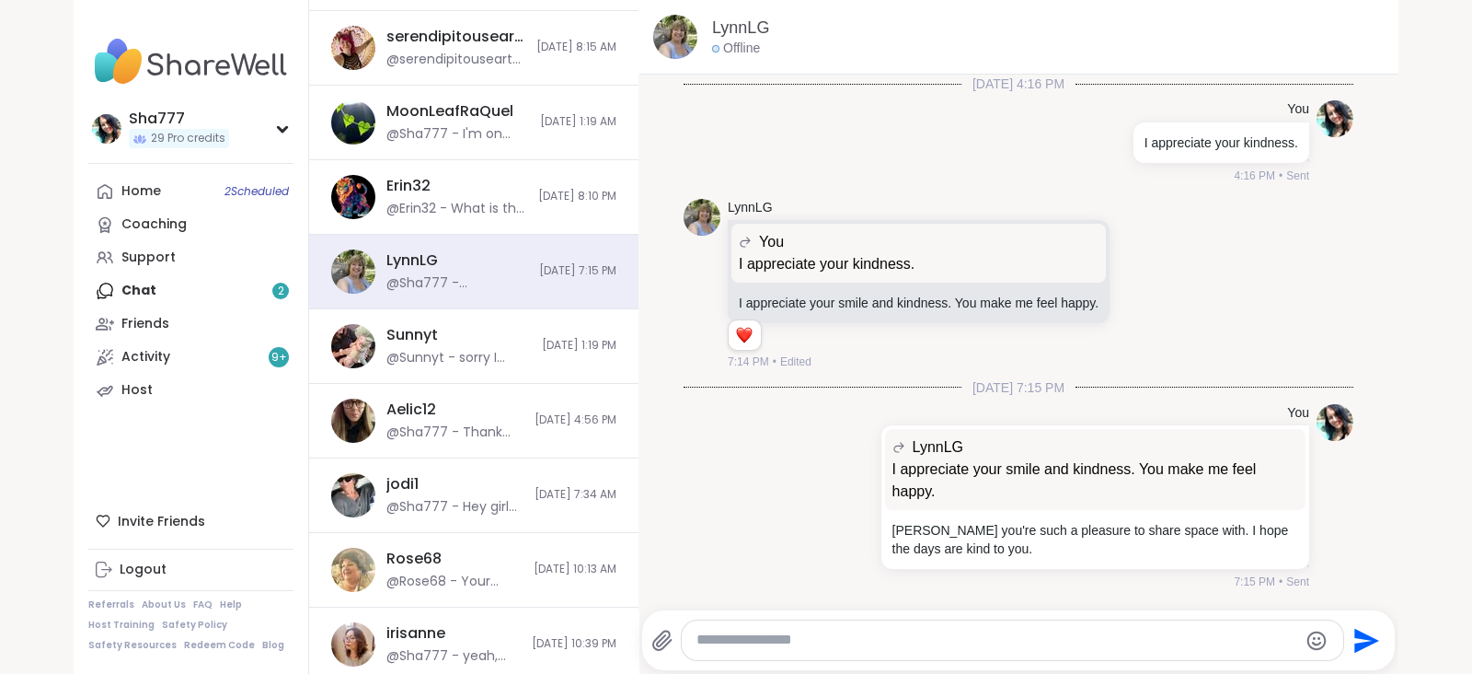
click at [862, 635] on textarea "Type your message" at bounding box center [997, 639] width 601 height 19
paste textarea "**********"
type textarea "**********"
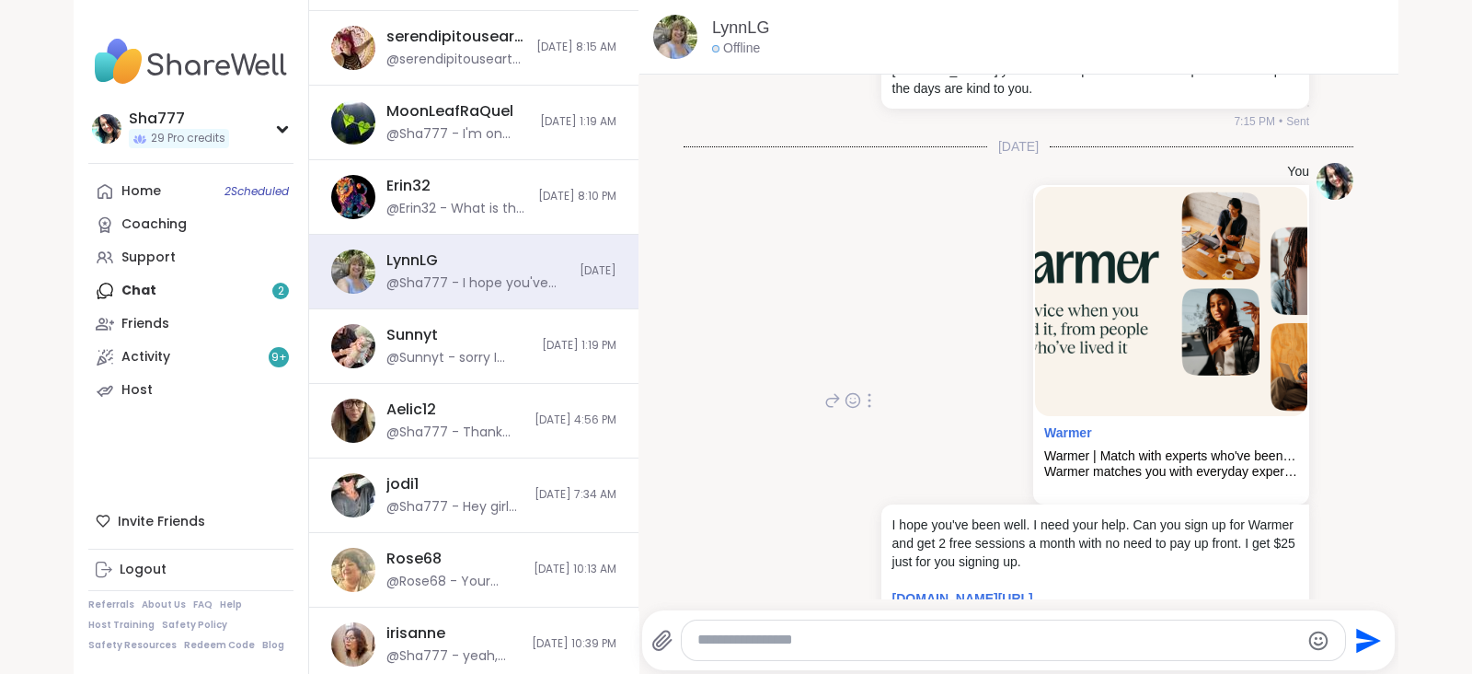
scroll to position [506, 0]
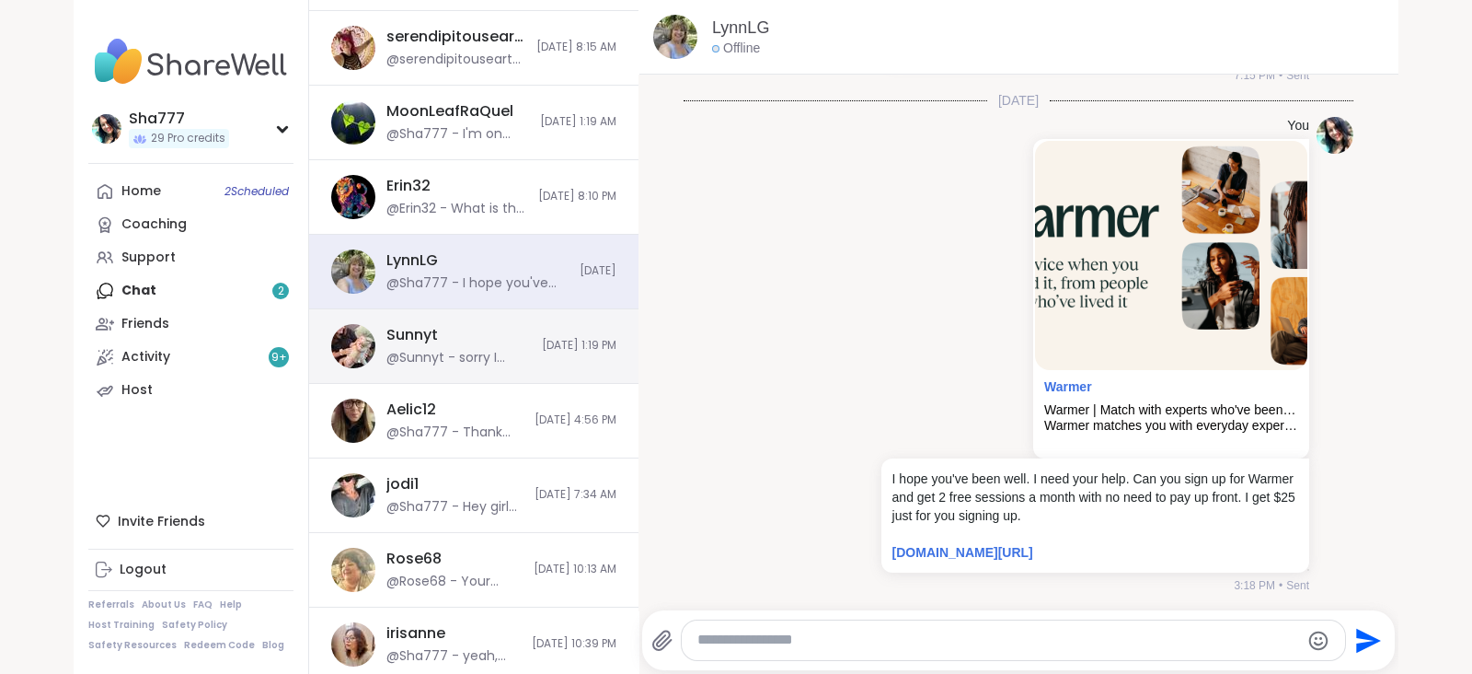
click at [542, 349] on span "9/1/2025, 1:19 PM" at bounding box center [579, 346] width 75 height 16
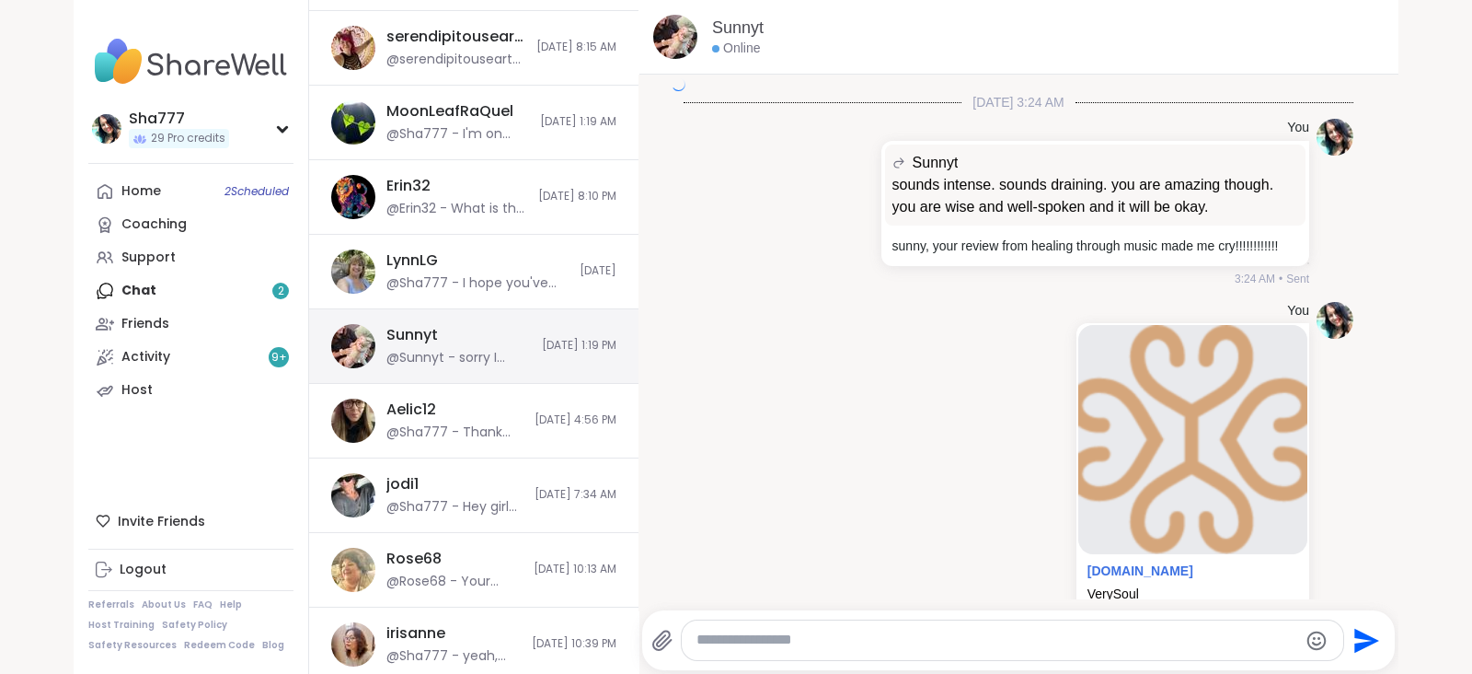
scroll to position [6650, 0]
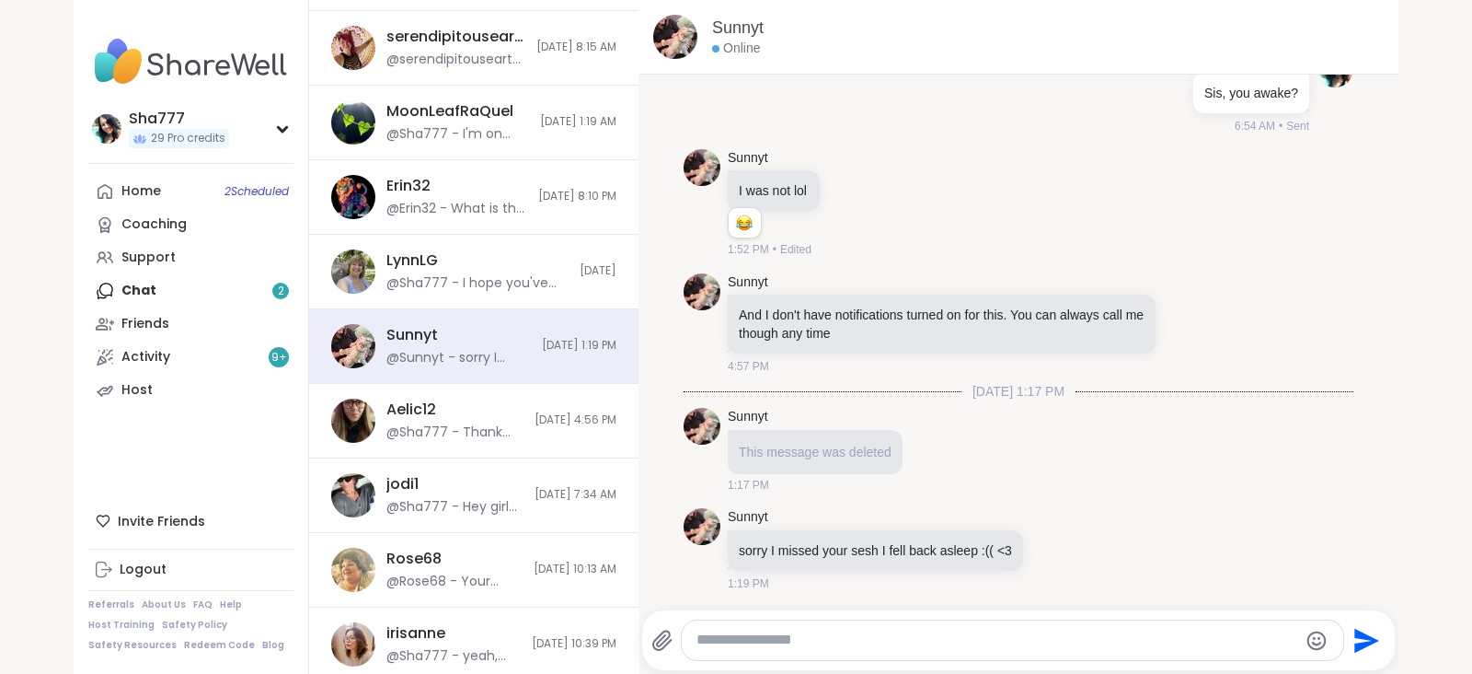
click at [813, 631] on textarea "Type your message" at bounding box center [997, 639] width 601 height 19
paste textarea "**********"
type textarea "**********"
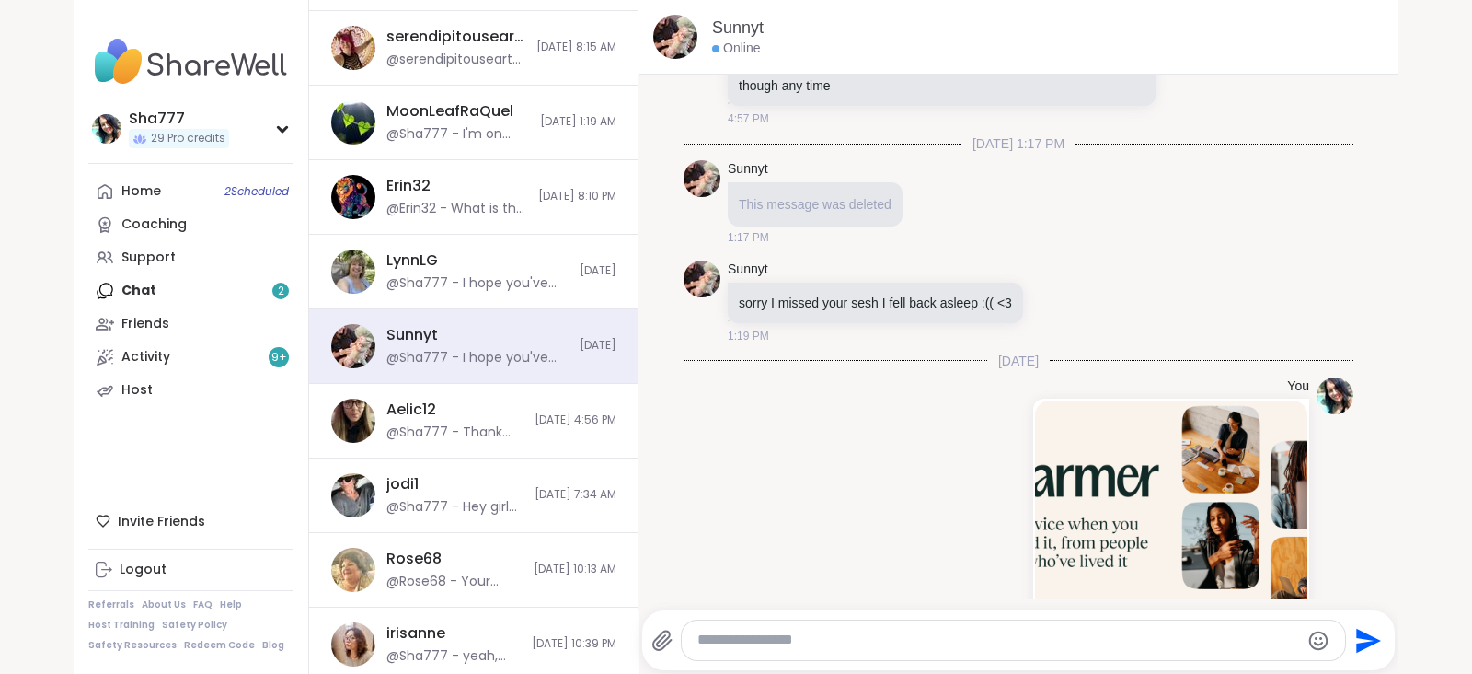
scroll to position [7159, 0]
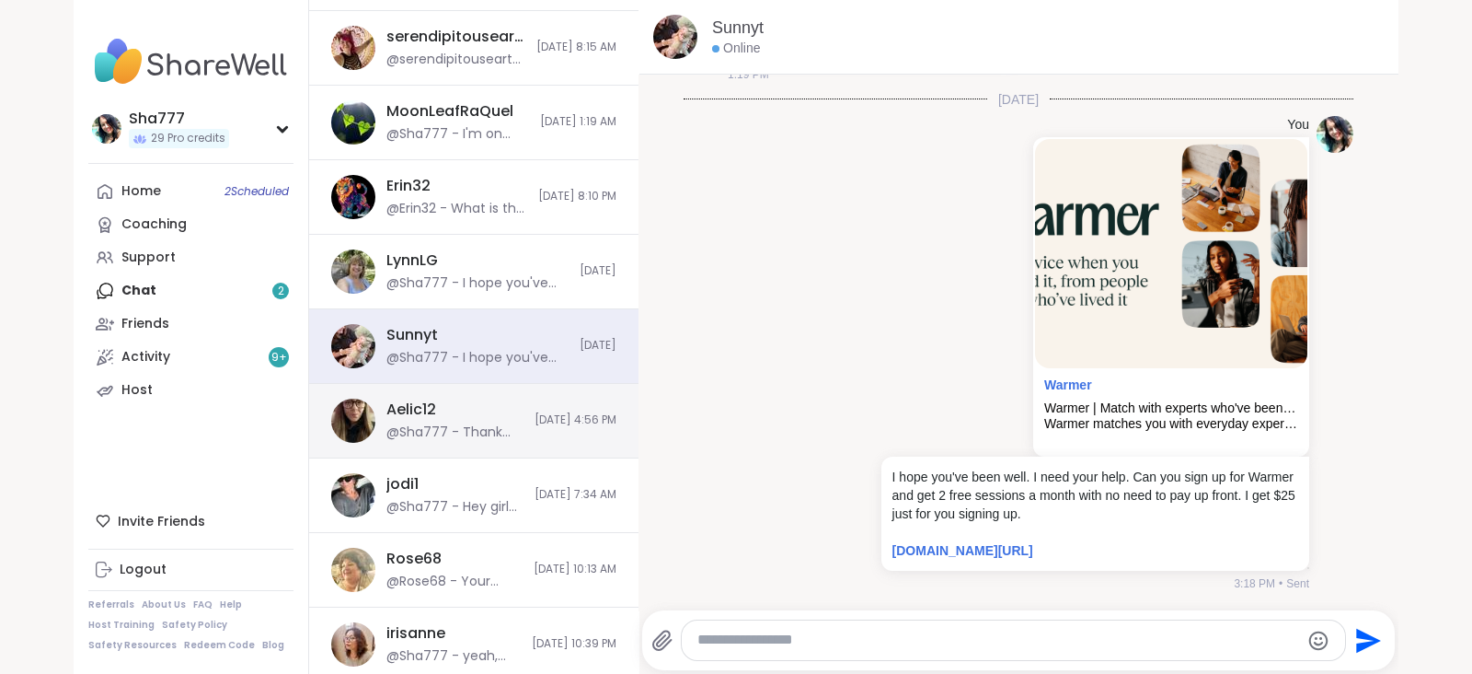
click at [535, 412] on span "8/27/2025, 4:56 PM" at bounding box center [576, 420] width 82 height 16
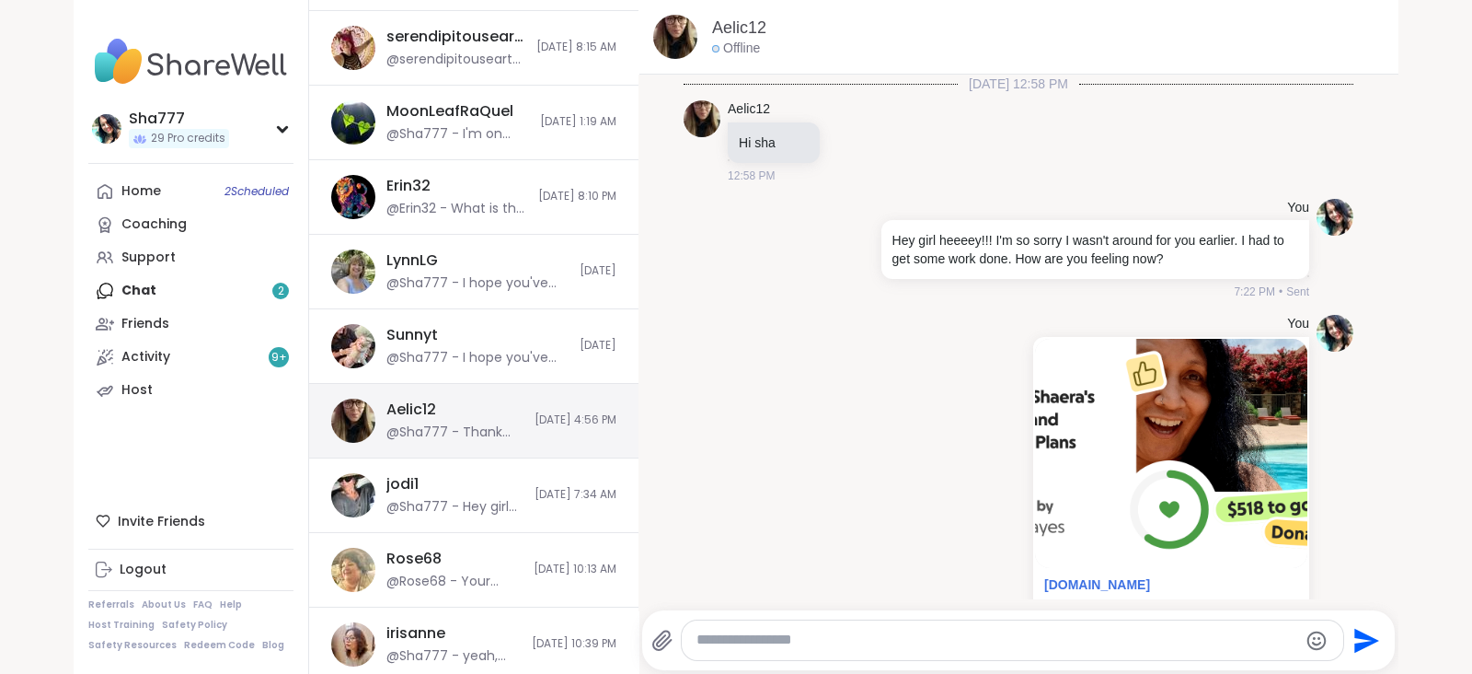
scroll to position [2312, 0]
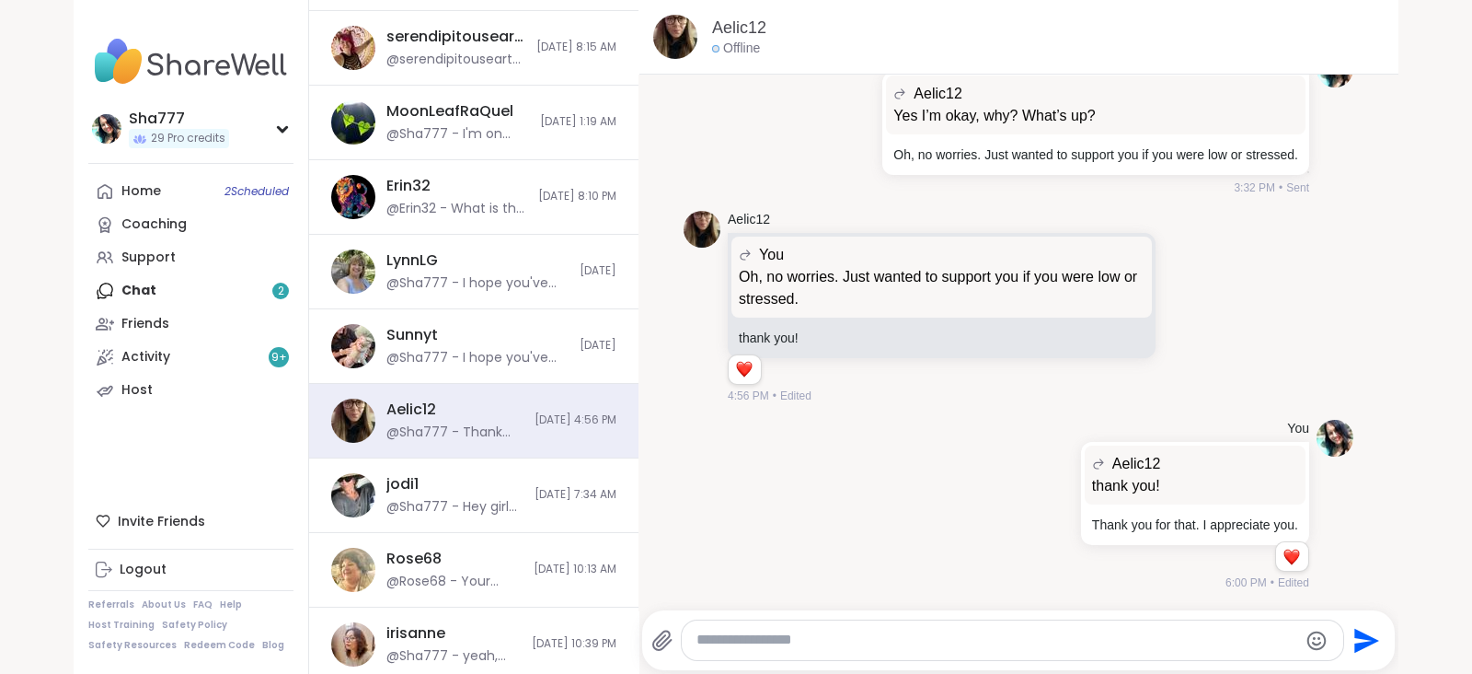
click at [791, 637] on textarea "Type your message" at bounding box center [997, 639] width 601 height 19
paste textarea "**********"
type textarea "**********"
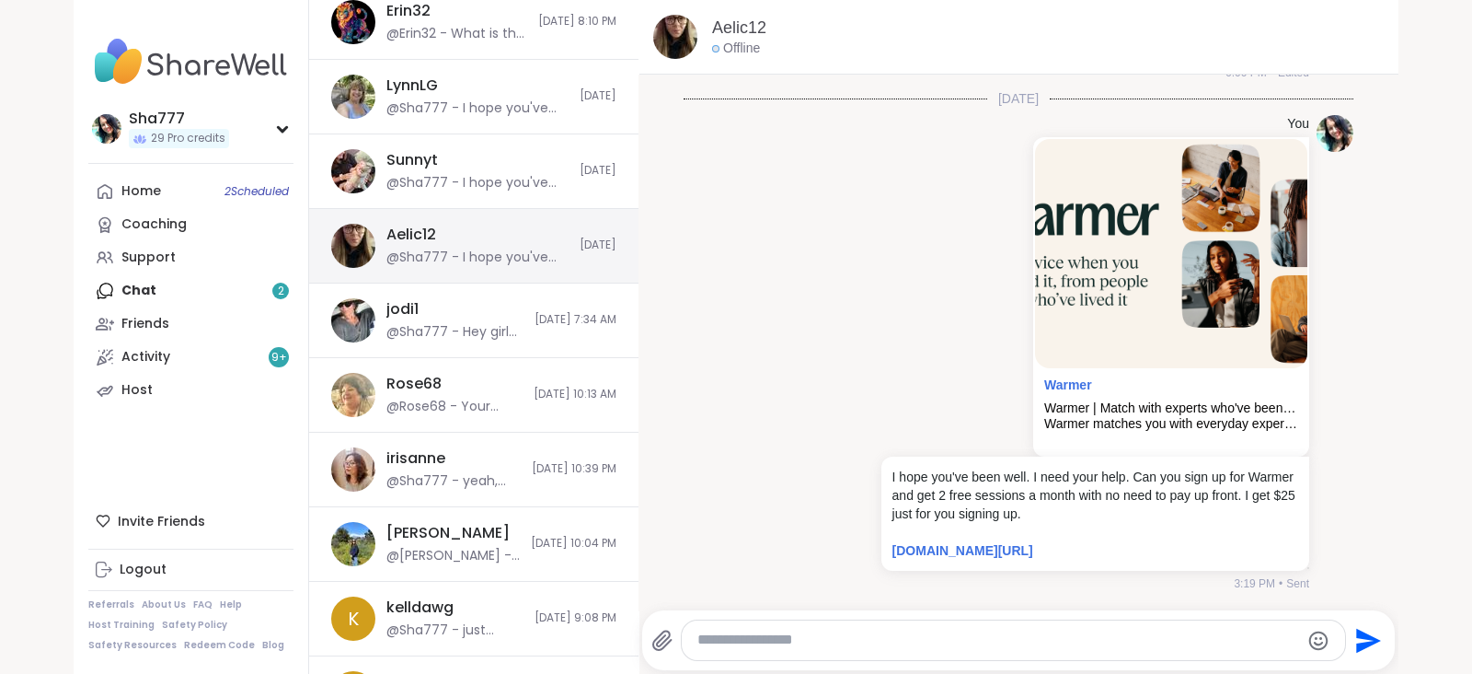
scroll to position [1037, 0]
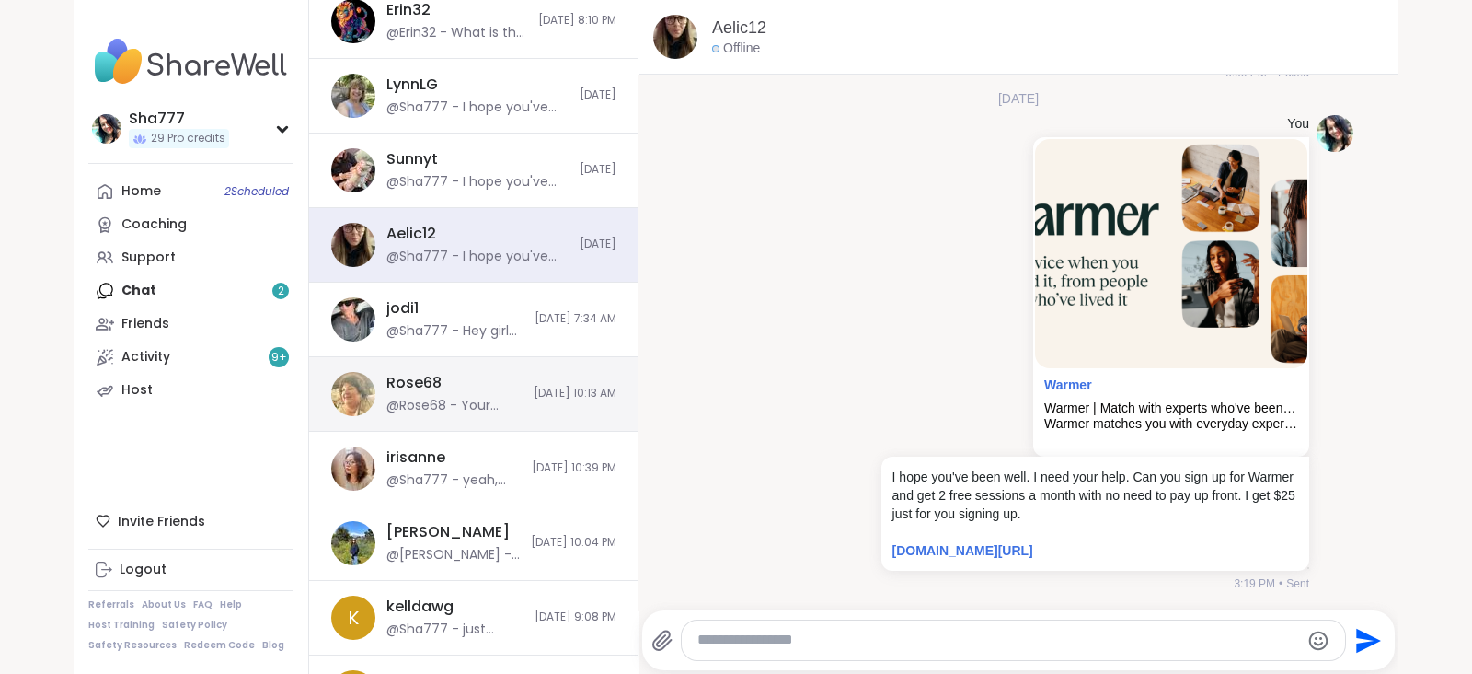
click at [536, 388] on span "8/23/2025, 10:13 AM" at bounding box center [575, 394] width 83 height 16
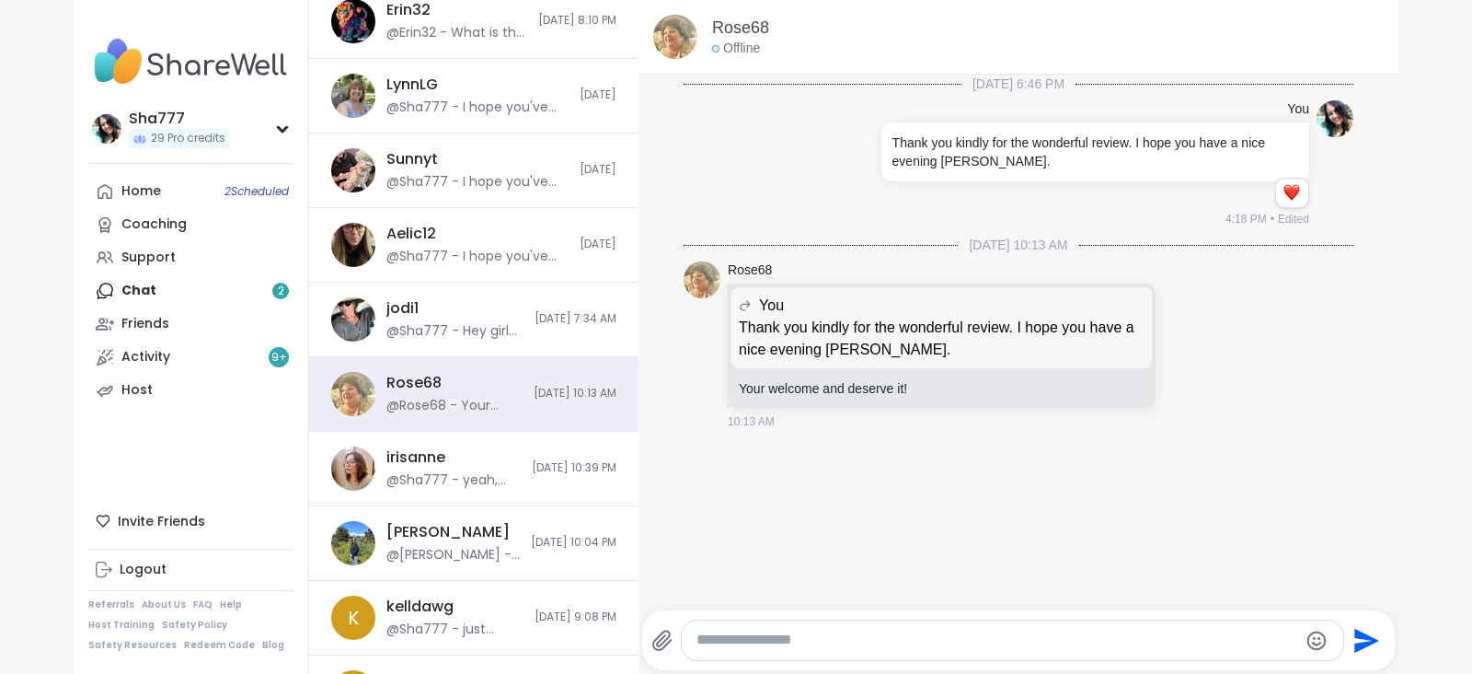
click at [787, 641] on textarea "Type your message" at bounding box center [997, 639] width 601 height 19
paste textarea "**********"
type textarea "**********"
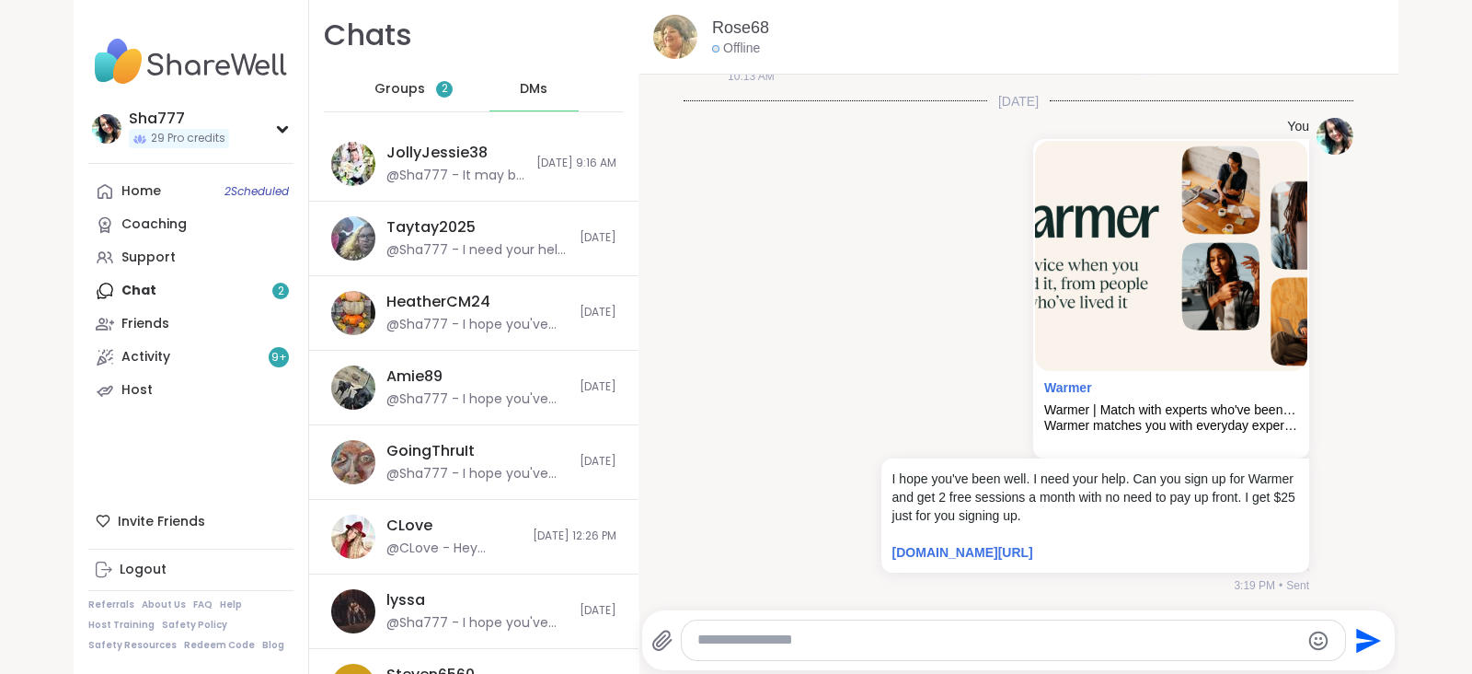
click at [385, 80] on span "Groups" at bounding box center [400, 89] width 51 height 18
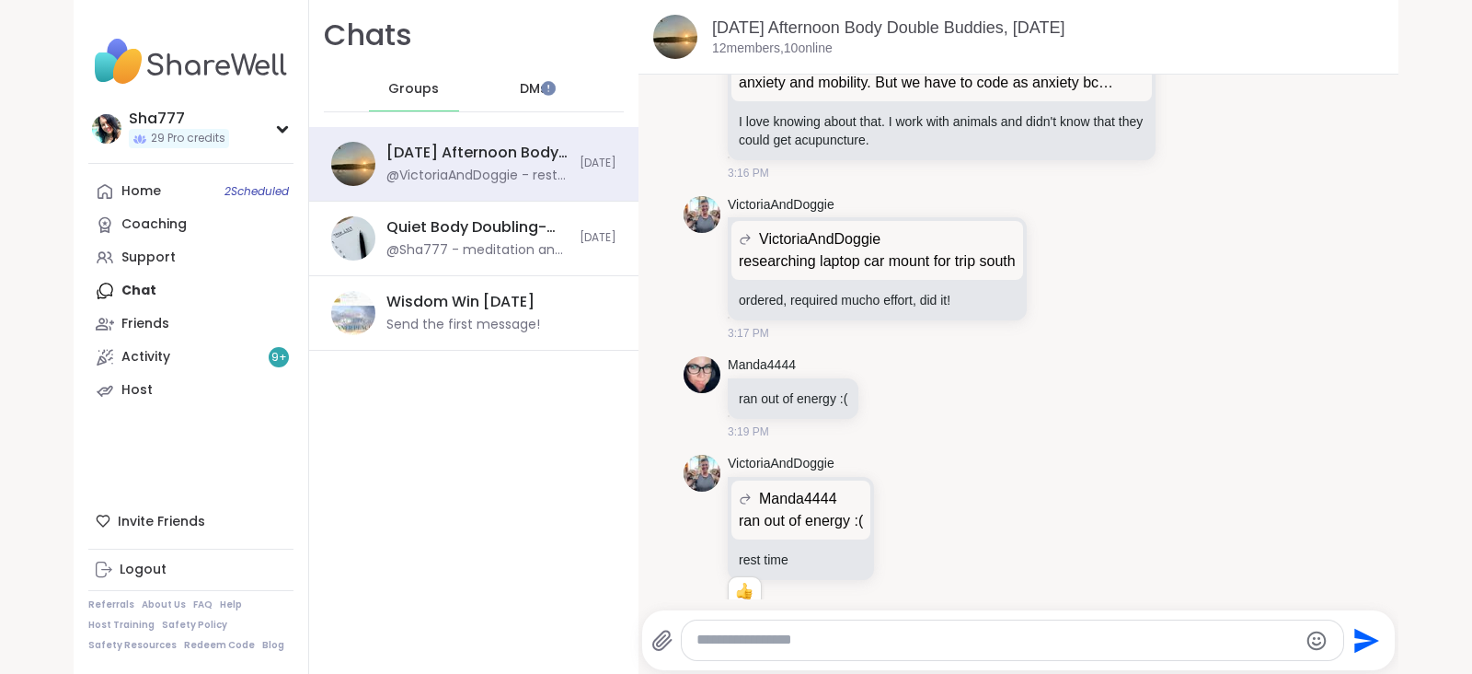
scroll to position [3301, 0]
